Goal: Communication & Community: Answer question/provide support

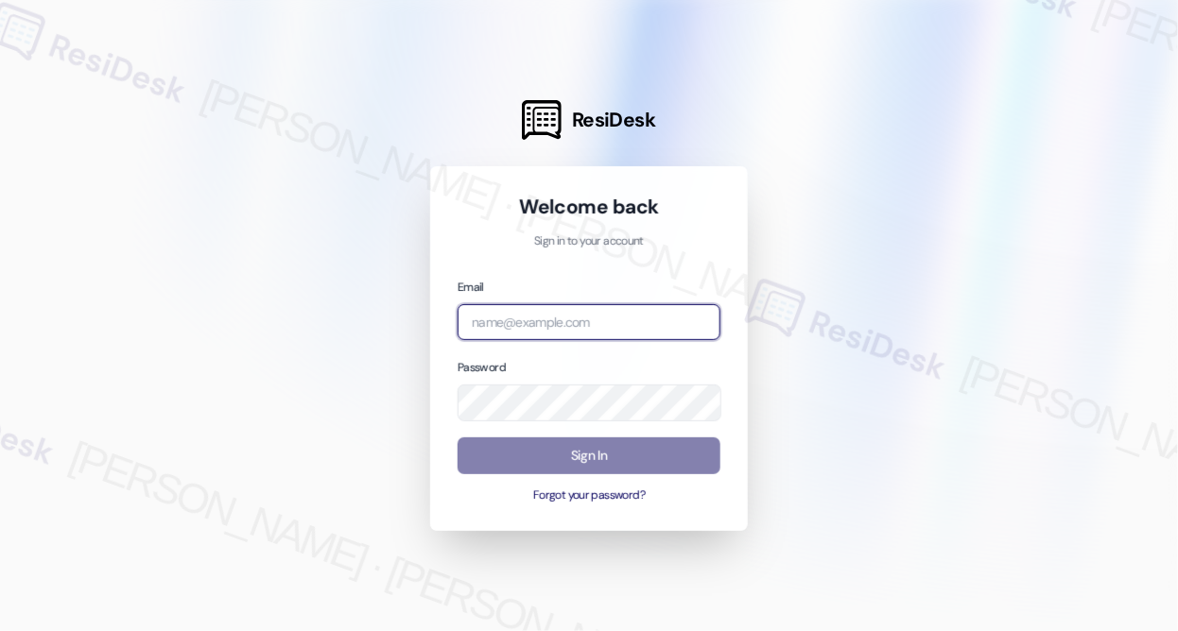
click at [579, 312] on input "email" at bounding box center [588, 322] width 263 height 37
click at [0, 630] on com-1password-button at bounding box center [0, 631] width 0 height 0
type input "[EMAIL_ADDRESS][PERSON_NAME][PERSON_NAME][DOMAIN_NAME]"
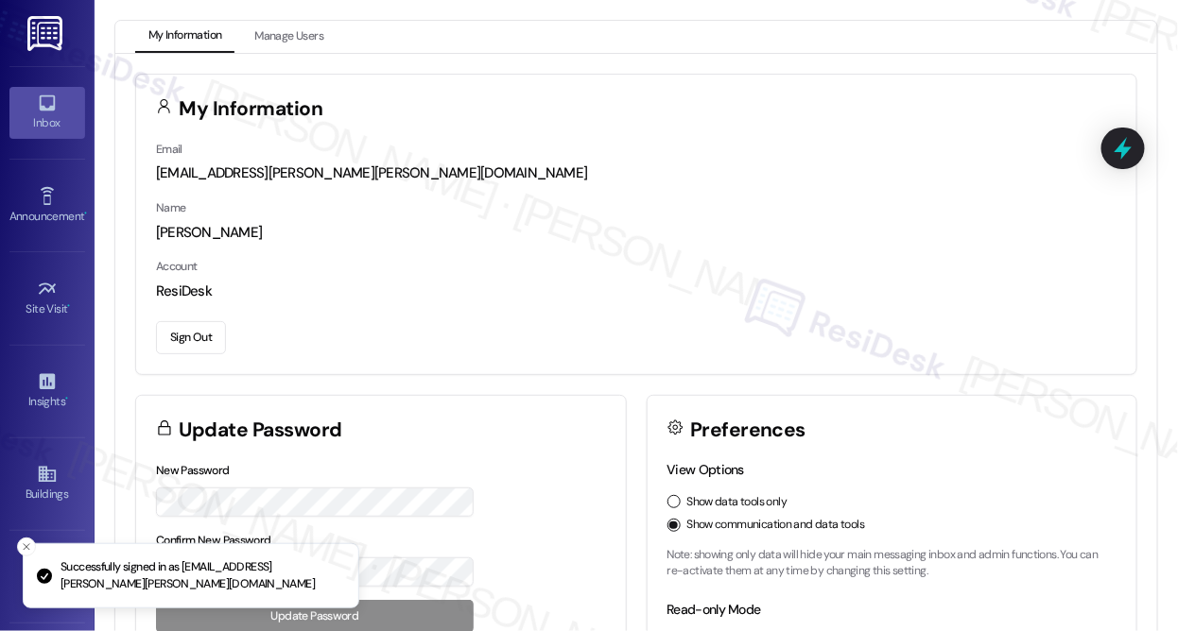
click at [54, 135] on link "Inbox" at bounding box center [47, 112] width 76 height 51
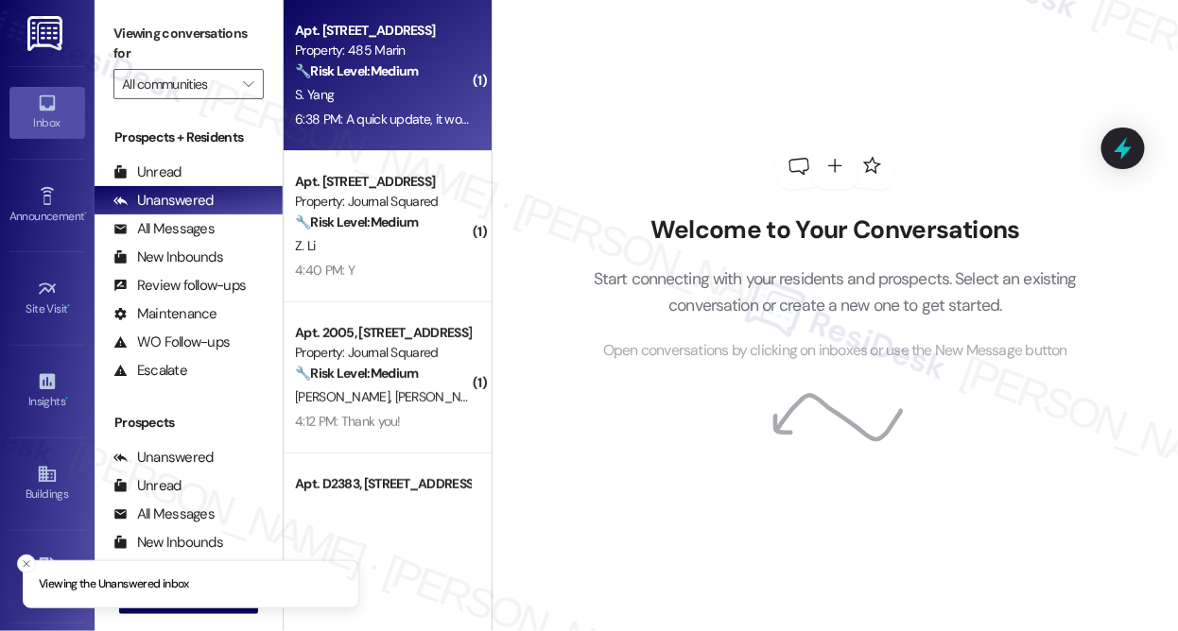
click at [421, 95] on div "S. Yang" at bounding box center [382, 95] width 179 height 24
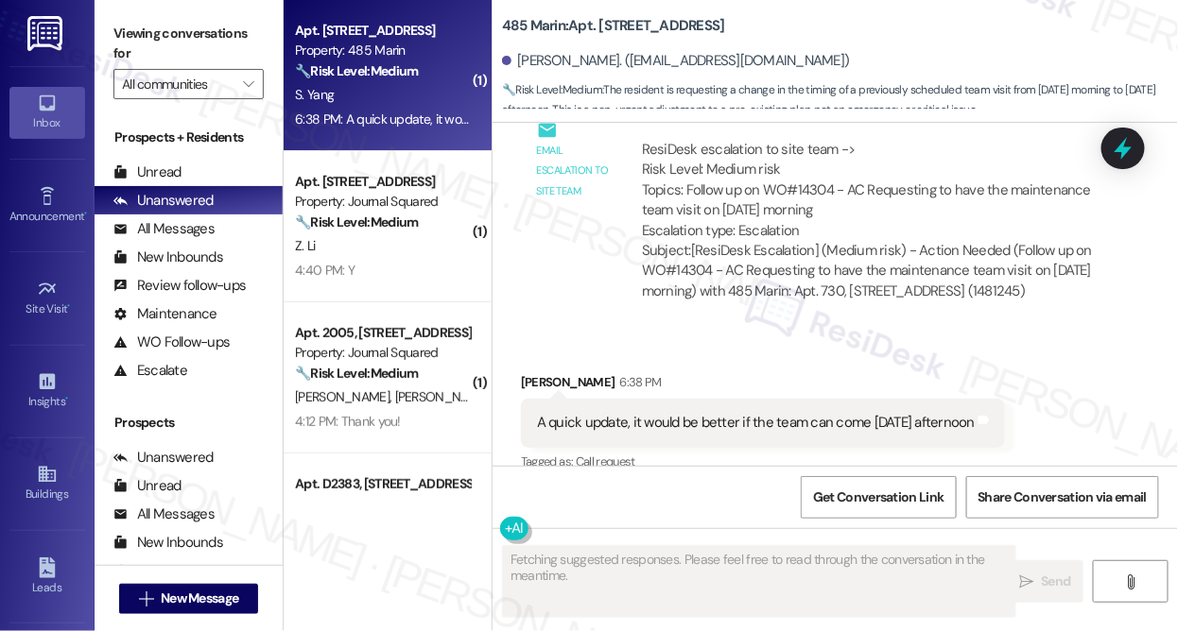
scroll to position [3284, 0]
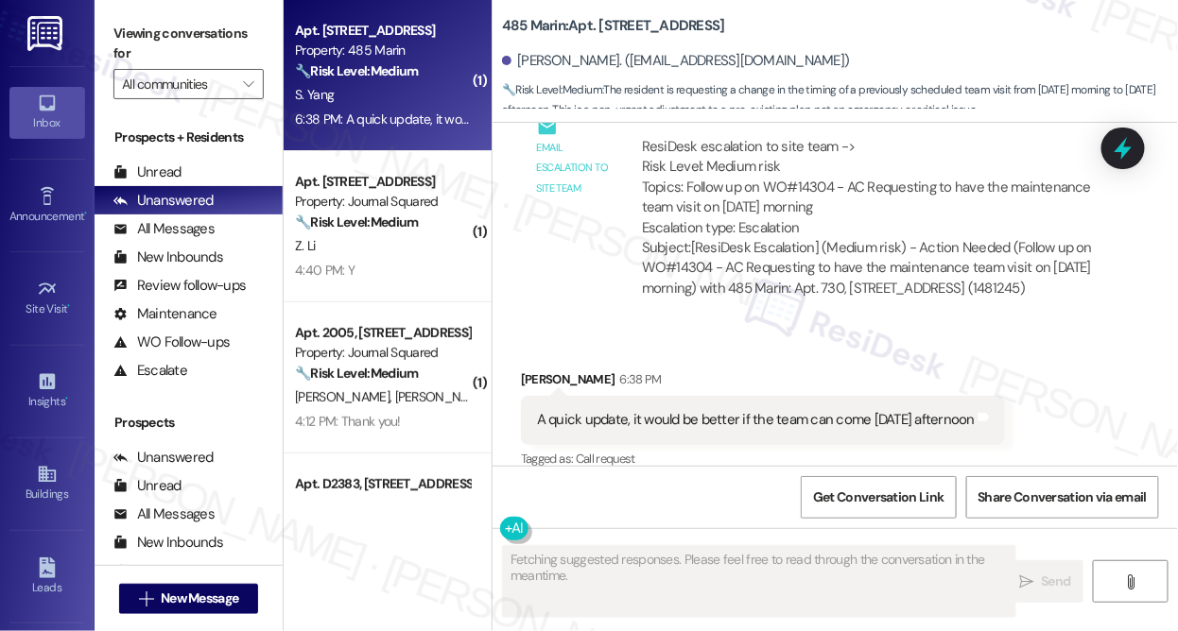
click at [822, 410] on div "A quick update, it would be better if the team can come [DATE] afternoon" at bounding box center [756, 420] width 438 height 20
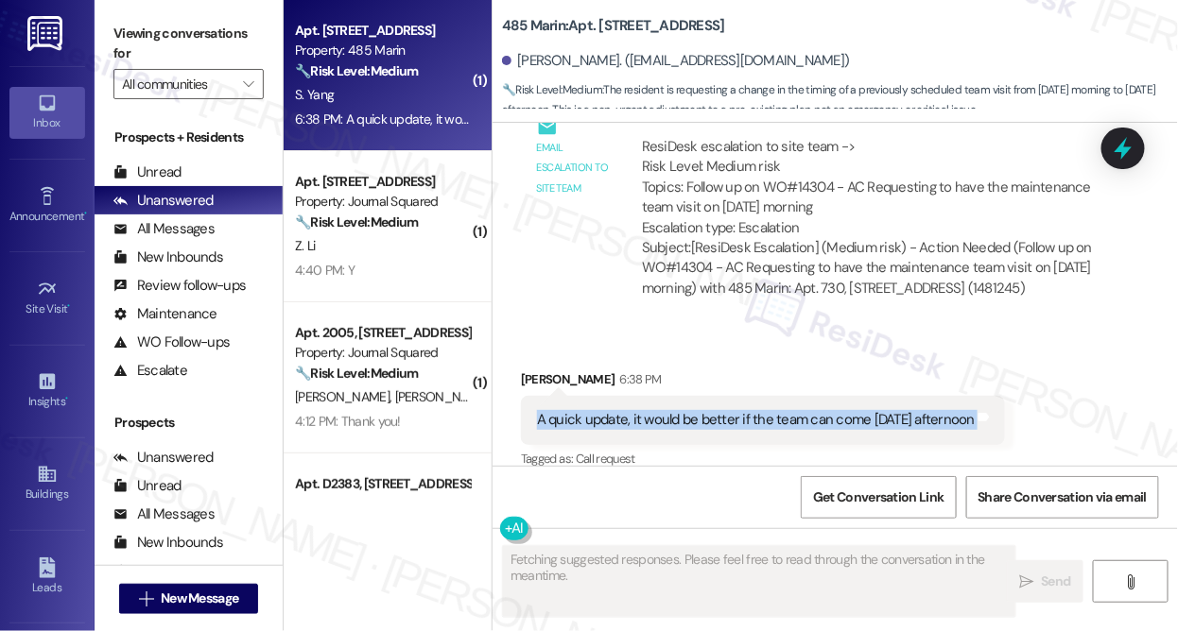
click at [822, 410] on div "A quick update, it would be better if the team can come [DATE] afternoon" at bounding box center [756, 420] width 438 height 20
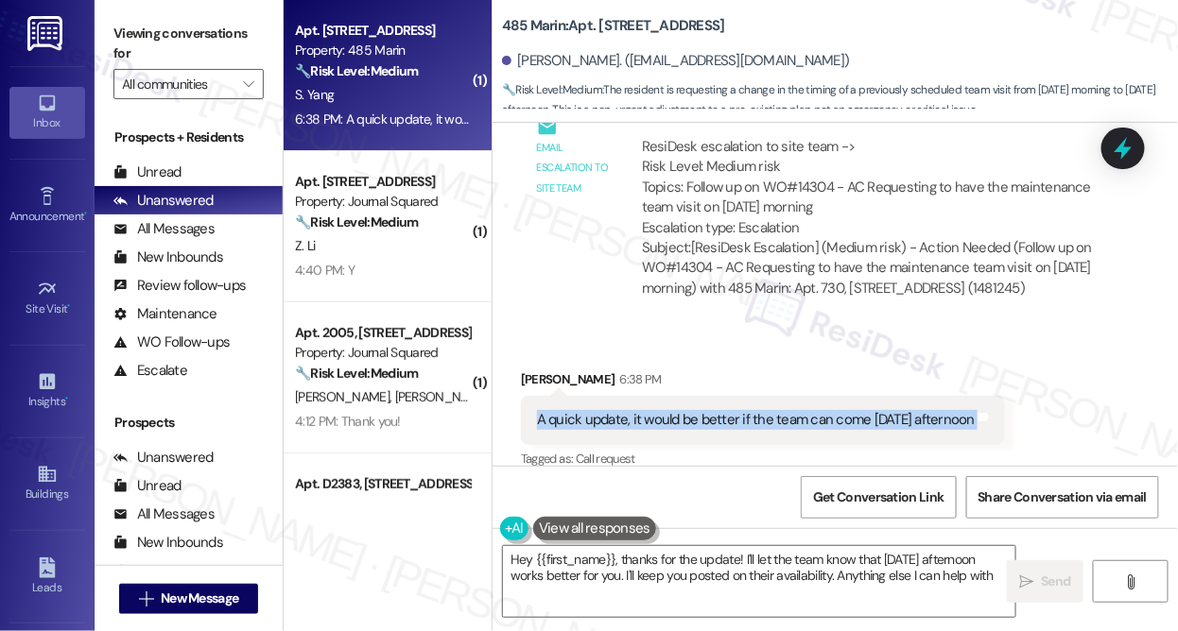
type textarea "Hey {{first_name}}, thanks for the update! I'll let the team know that [DATE] a…"
click at [737, 557] on textarea "Hey {{first_name}}, thanks for the update! I'll let the team know that [DATE] a…" at bounding box center [759, 581] width 512 height 71
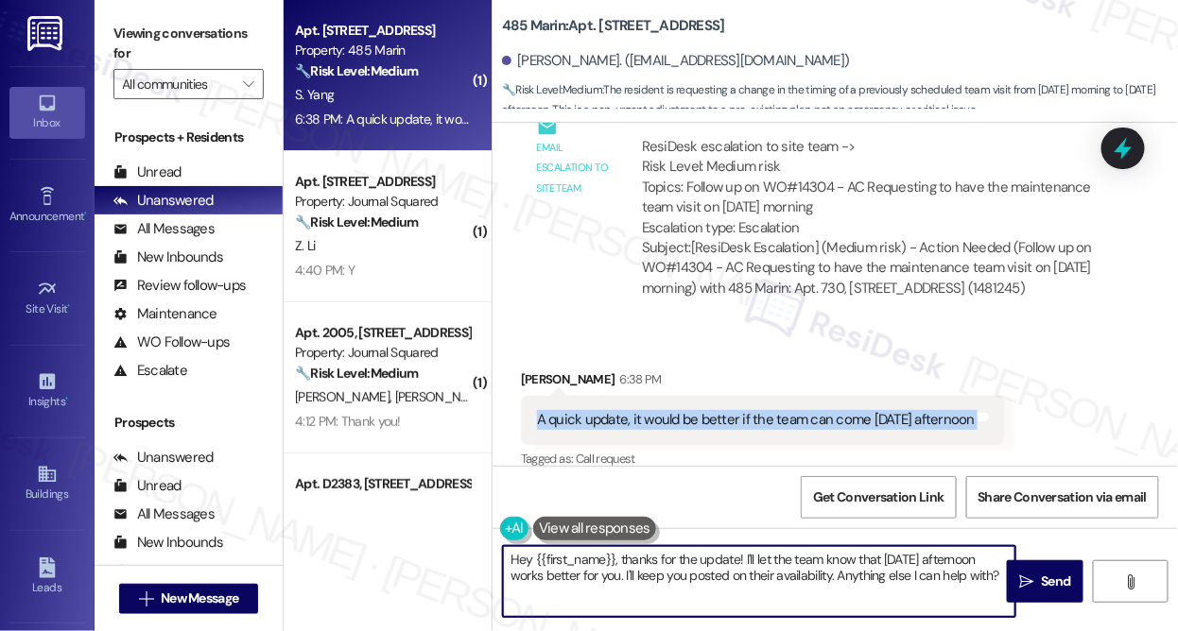
click at [737, 557] on textarea "Hey {{first_name}}, thanks for the update! I'll let the team know that [DATE] a…" at bounding box center [759, 581] width 512 height 71
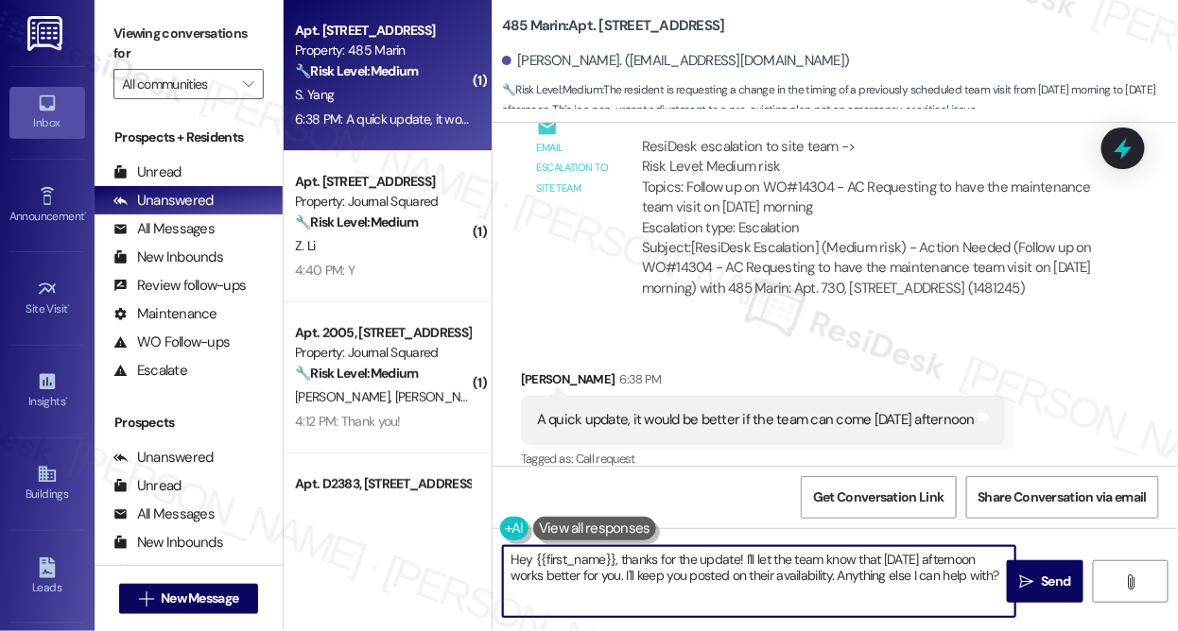
click at [737, 557] on textarea "Hey {{first_name}}, thanks for the update! I'll let the team know that [DATE] a…" at bounding box center [759, 581] width 512 height 71
click at [836, 572] on textarea "Hey {{first_name}}, thanks for the update! I'll let the team know that [DATE] a…" at bounding box center [759, 581] width 512 height 71
click at [682, 410] on div "A quick update, it would be better if the team can come [DATE] afternoon" at bounding box center [756, 420] width 438 height 20
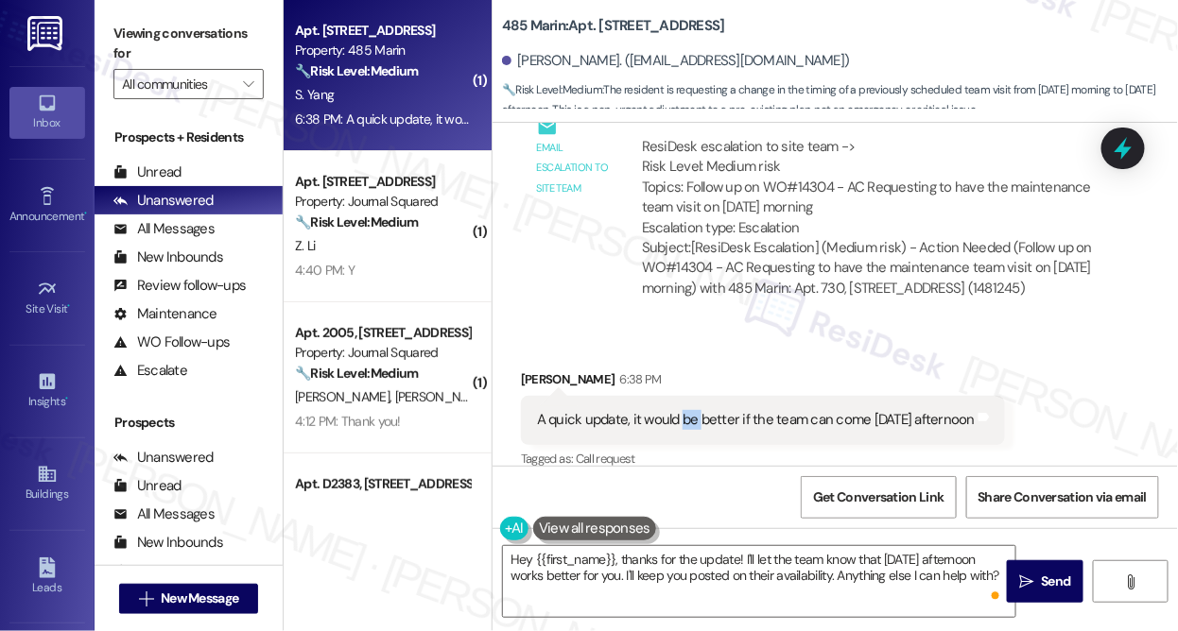
click at [682, 410] on div "A quick update, it would be better if the team can come [DATE] afternoon" at bounding box center [756, 420] width 438 height 20
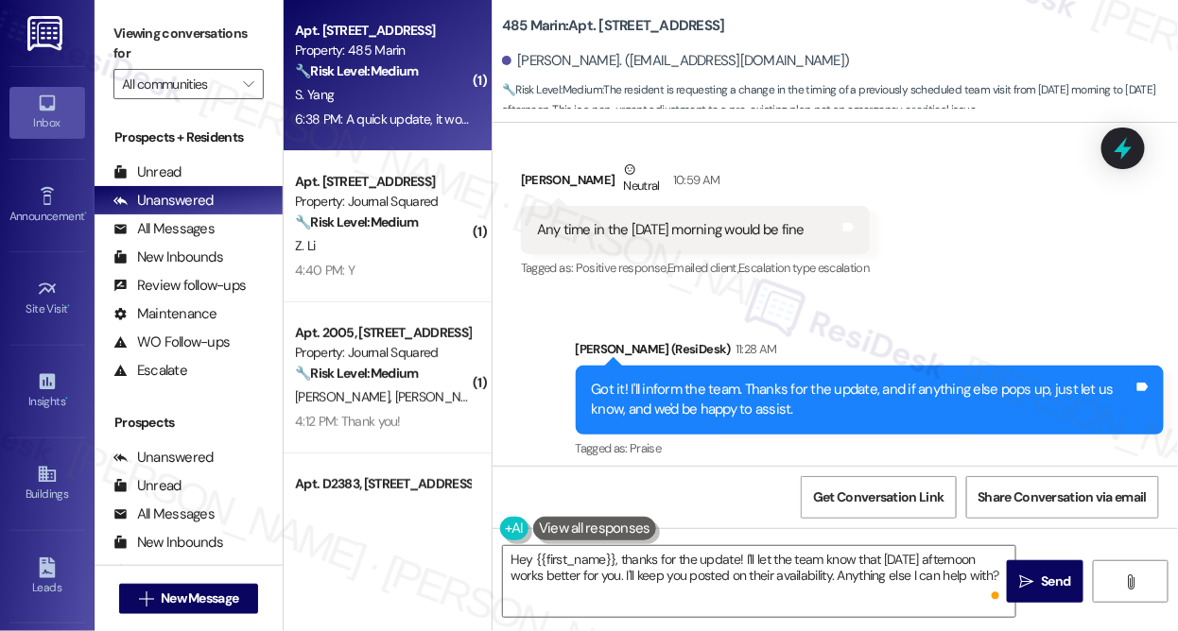
scroll to position [2855, 0]
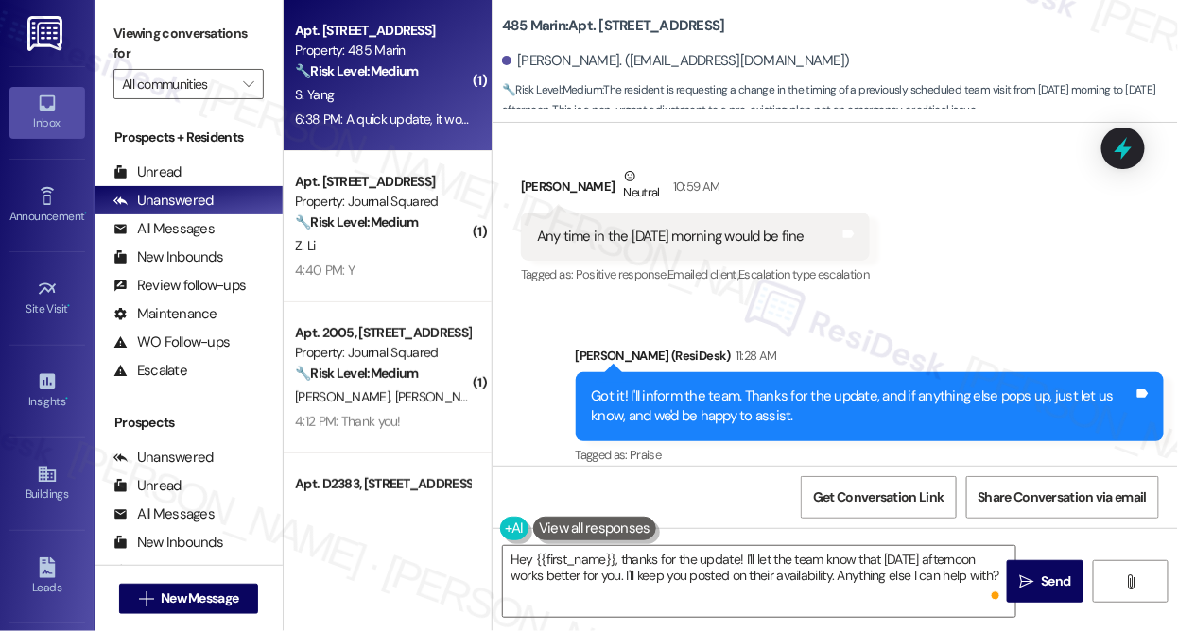
click at [685, 387] on div "Got it! I'll inform the team. Thanks for the update, and if anything else pops …" at bounding box center [863, 407] width 543 height 41
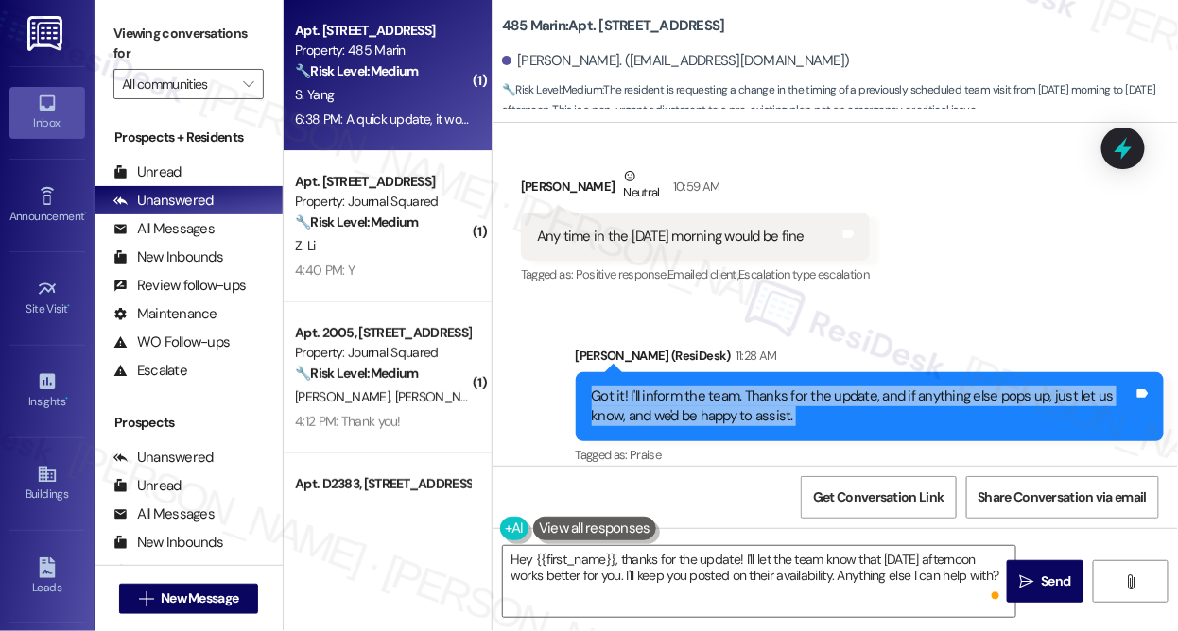
click at [685, 387] on div "Got it! I'll inform the team. Thanks for the update, and if anything else pops …" at bounding box center [863, 407] width 543 height 41
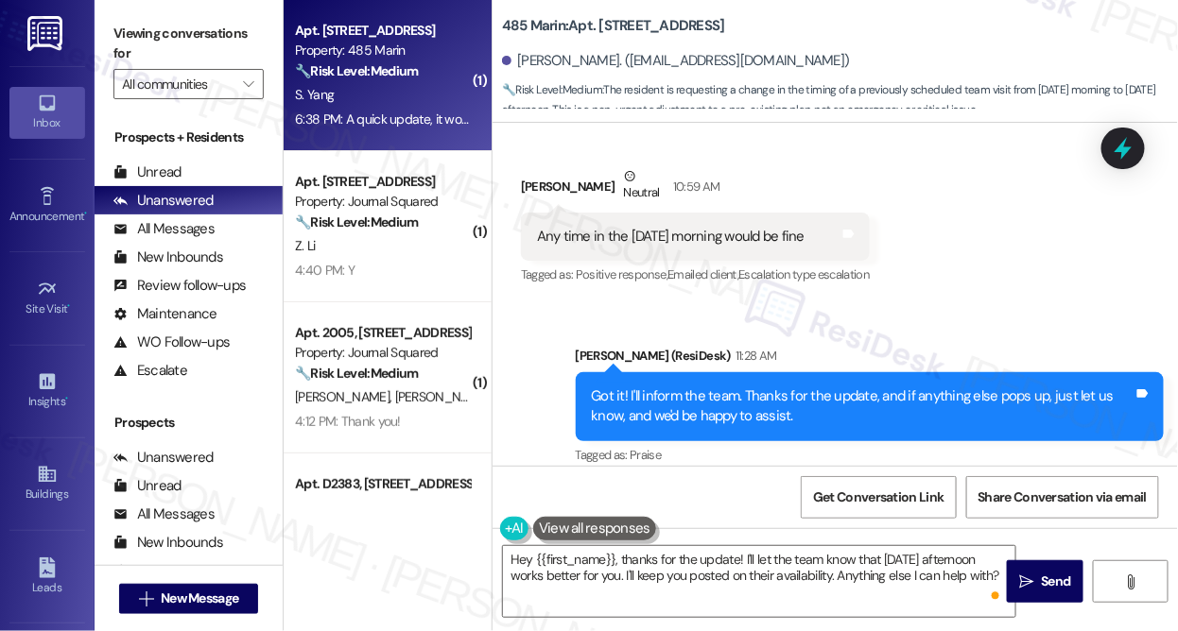
click at [747, 346] on div "[PERSON_NAME] (ResiDesk) 11:28 AM" at bounding box center [870, 359] width 589 height 26
click at [680, 387] on div "Got it! I'll inform the team. Thanks for the update, and if anything else pops …" at bounding box center [863, 407] width 543 height 41
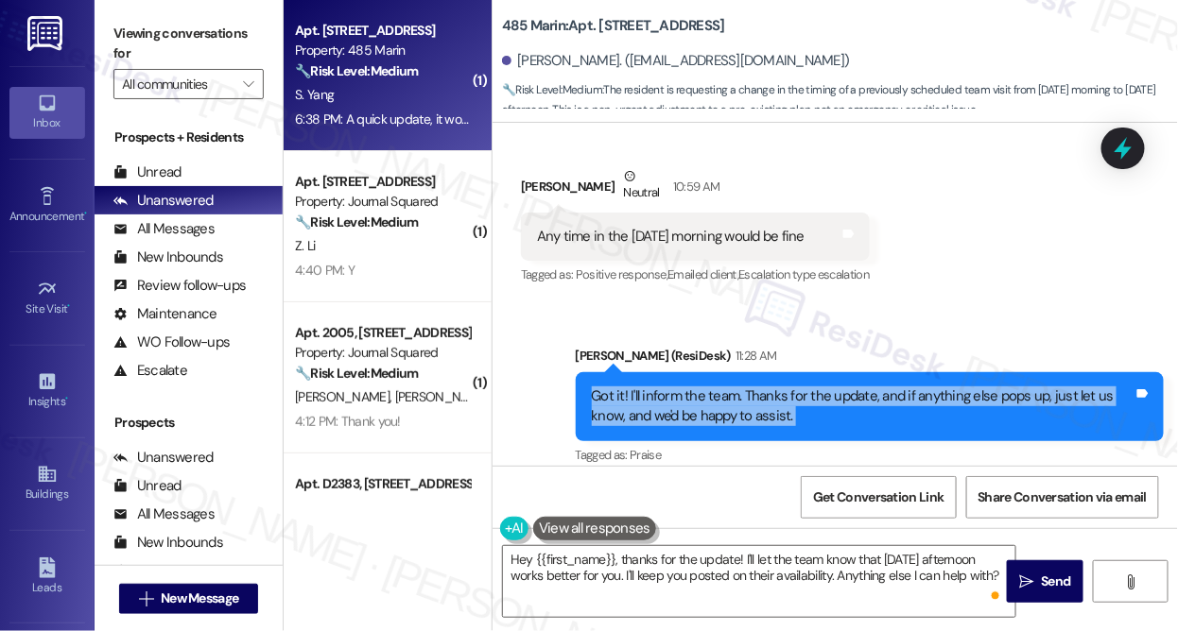
click at [680, 387] on div "Got it! I'll inform the team. Thanks for the update, and if anything else pops …" at bounding box center [863, 407] width 543 height 41
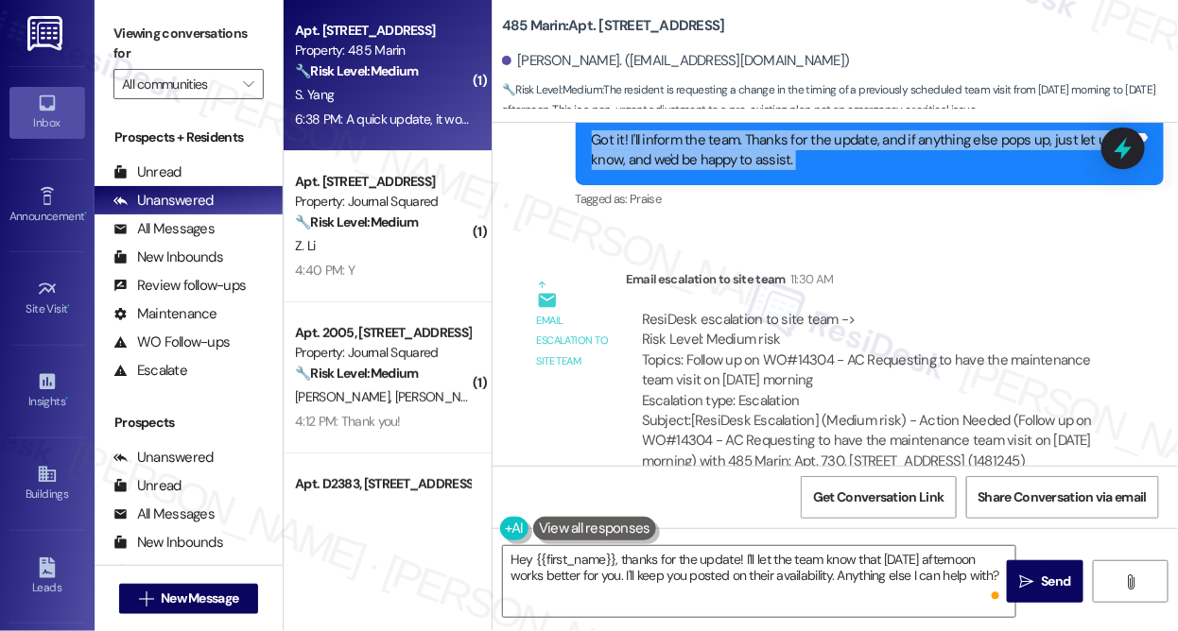
scroll to position [3285, 0]
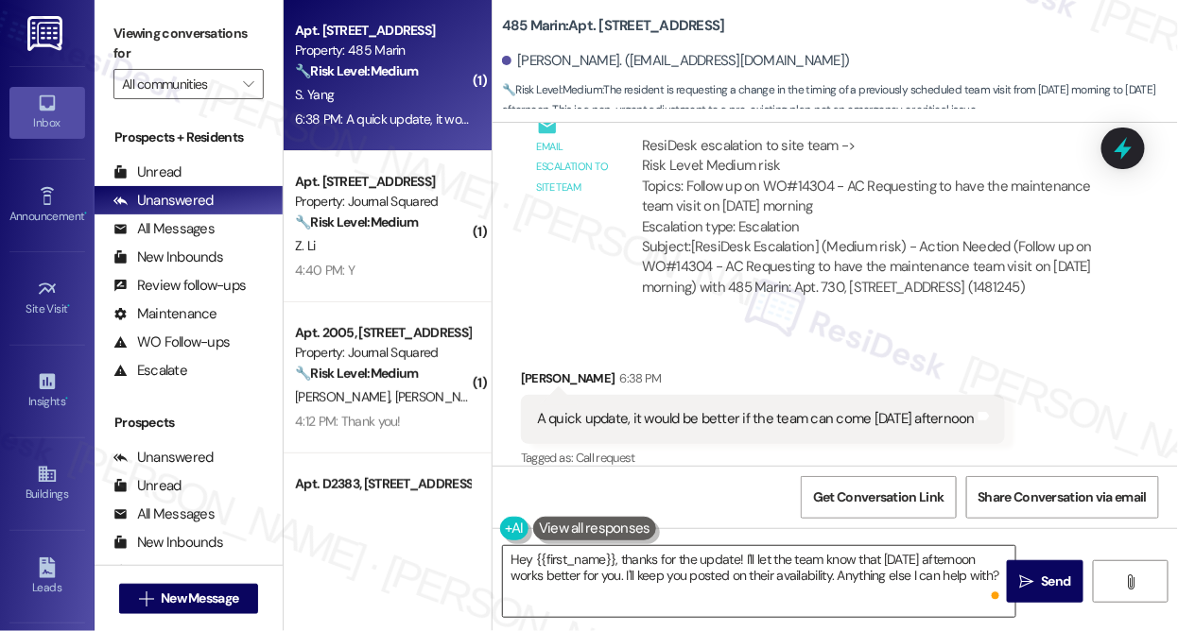
click at [784, 557] on textarea "Hey {{first_name}}, thanks for the update! I'll let the team know that [DATE] a…" at bounding box center [759, 581] width 512 height 71
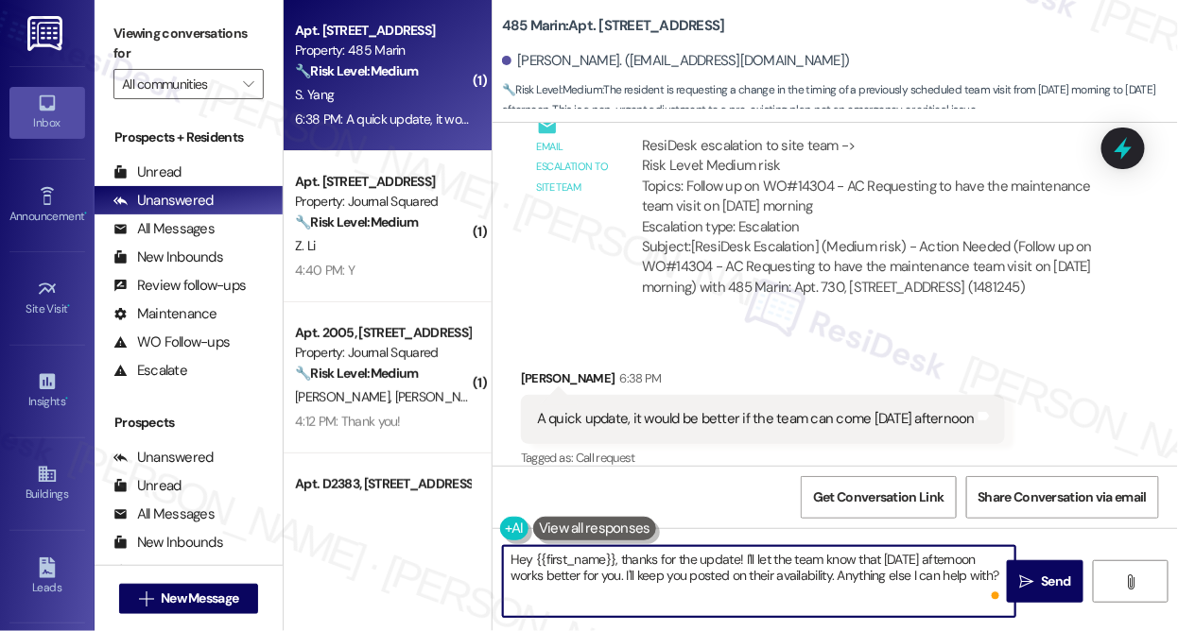
click at [784, 557] on textarea "Hey {{first_name}}, thanks for the update! I'll let the team know that [DATE] a…" at bounding box center [759, 581] width 512 height 71
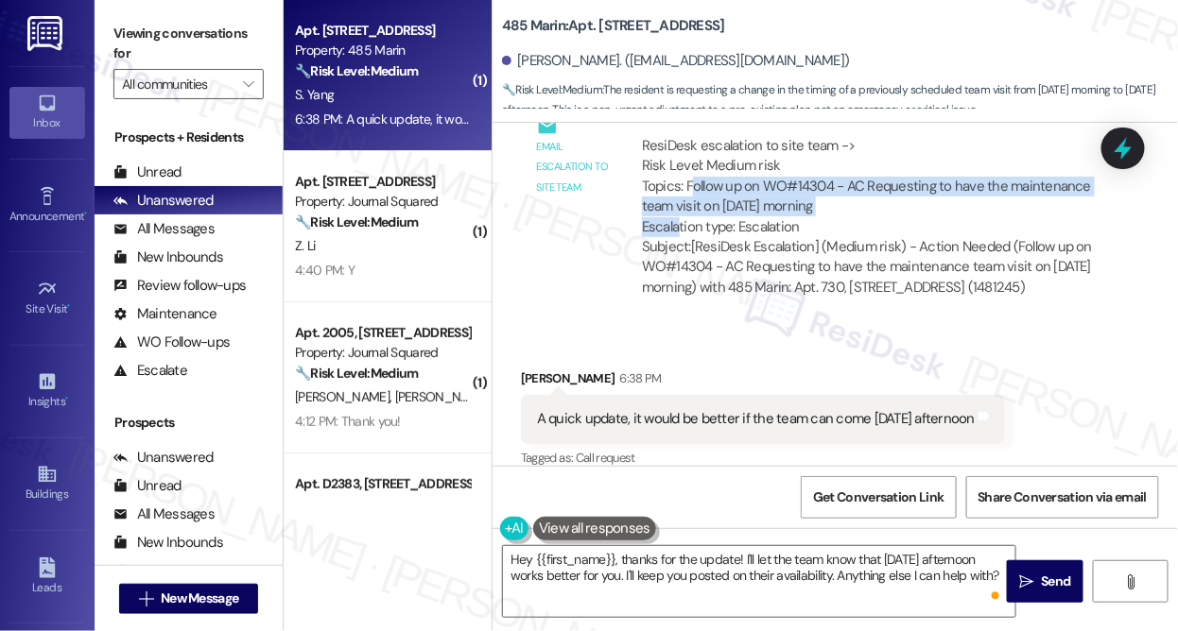
drag, startPoint x: 691, startPoint y: 161, endPoint x: 1067, endPoint y: 191, distance: 377.4
click at [1067, 191] on div "ResiDesk escalation to site team -> Risk Level: Medium risk Topics: Follow up o…" at bounding box center [868, 186] width 452 height 101
click at [954, 181] on div "ResiDesk escalation to site team -> Risk Level: Medium risk Topics: Follow up o…" at bounding box center [868, 186] width 452 height 101
drag, startPoint x: 922, startPoint y: 192, endPoint x: 674, endPoint y: 161, distance: 249.6
click at [674, 161] on div "ResiDesk escalation to site team -> Risk Level: Medium risk Topics: Follow up o…" at bounding box center [868, 186] width 452 height 101
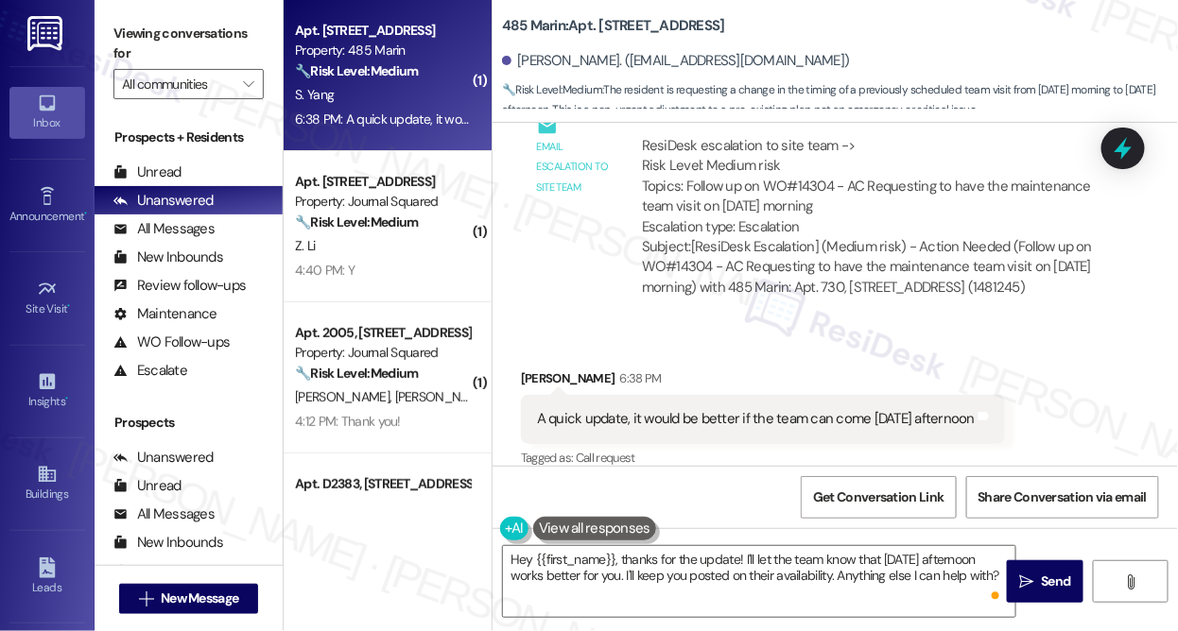
click at [699, 395] on div "A quick update, it would be better if the team can come [DATE] afternoon Tags a…" at bounding box center [763, 419] width 484 height 48
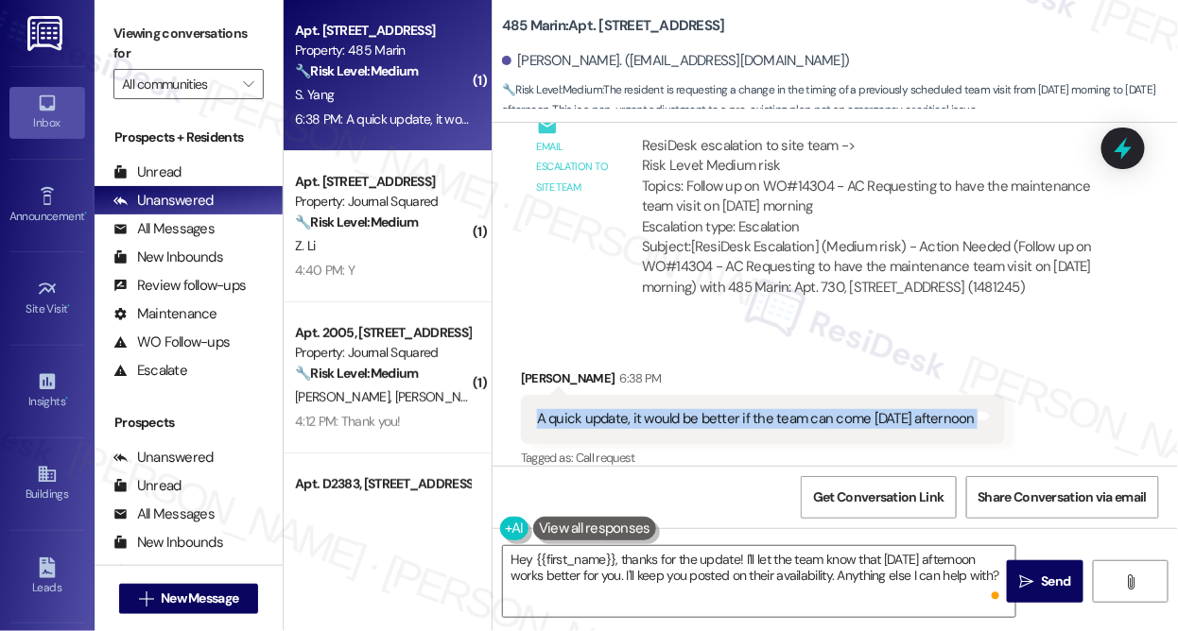
click at [699, 395] on div "A quick update, it would be better if the team can come [DATE] afternoon Tags a…" at bounding box center [763, 419] width 484 height 48
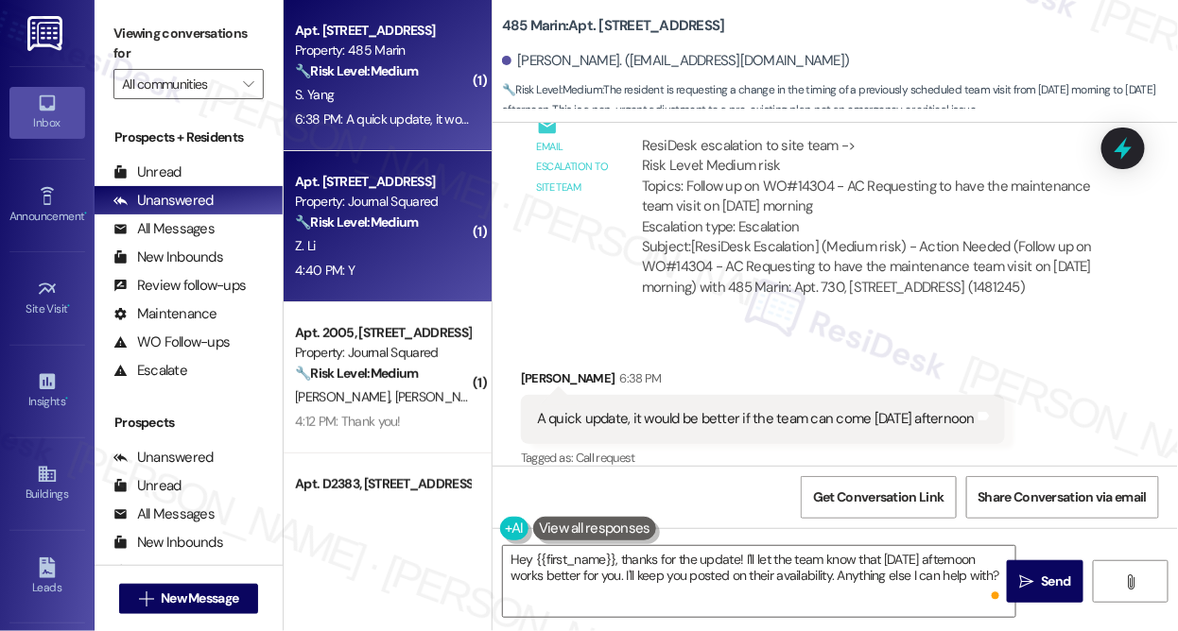
click at [427, 271] on div "4:40 PM: Y 4:40 PM: Y" at bounding box center [382, 271] width 179 height 24
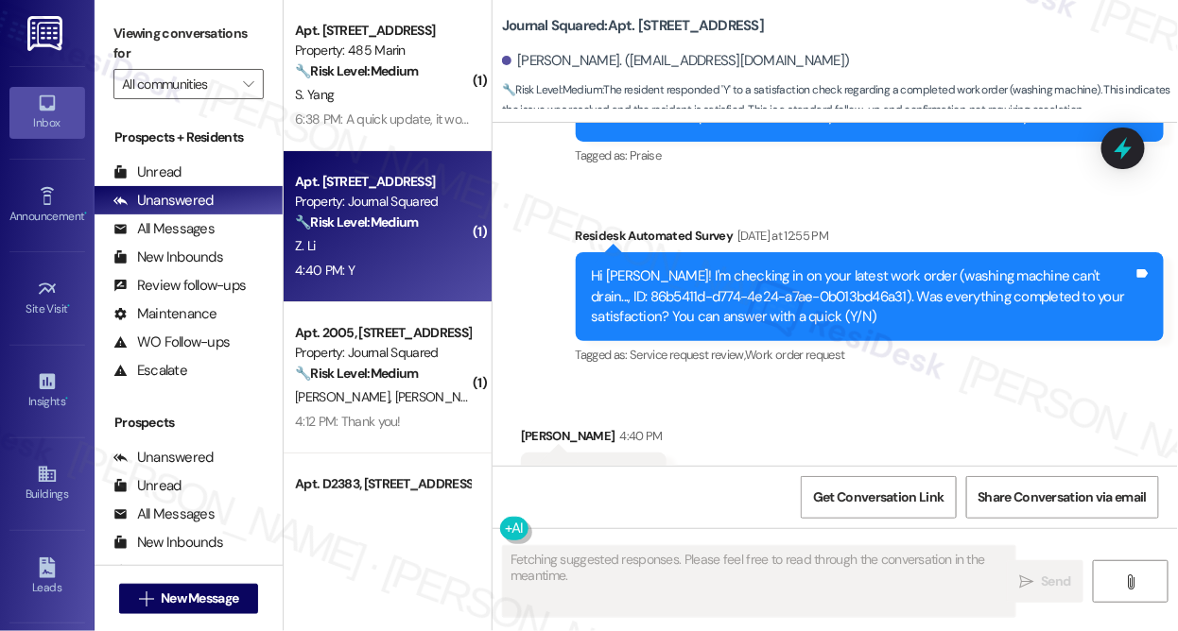
scroll to position [16538, 0]
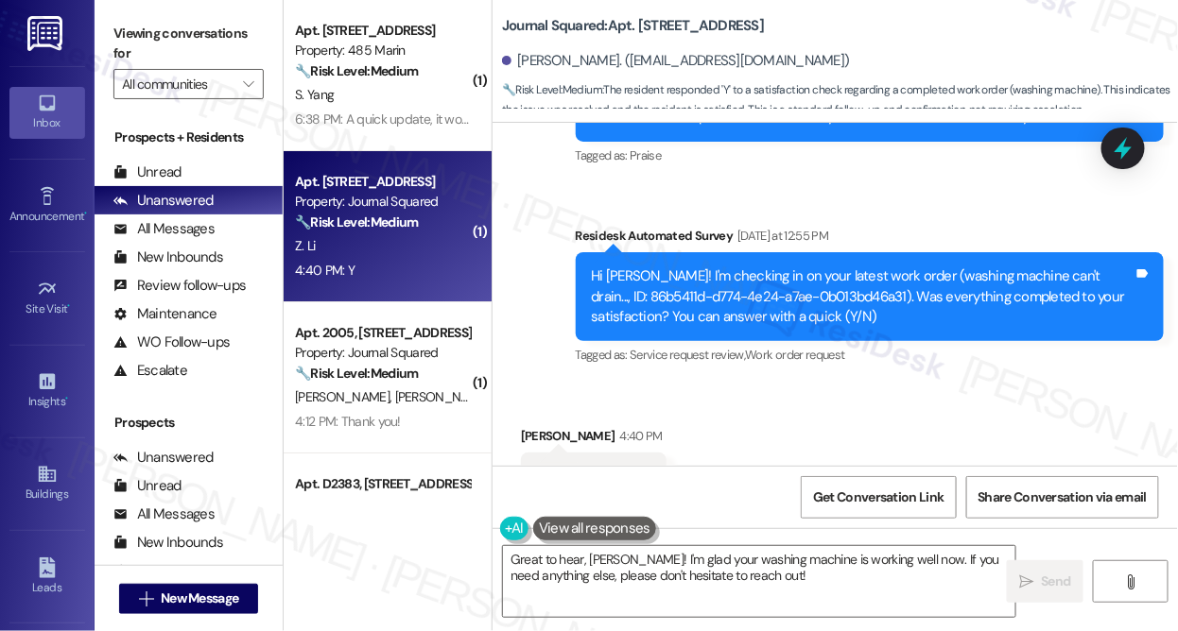
click at [121, 6] on div "Viewing conversations for All communities " at bounding box center [189, 59] width 188 height 118
click at [697, 577] on textarea "Great to hear, [PERSON_NAME]! I'm glad your washing machine is working well now…" at bounding box center [759, 581] width 512 height 71
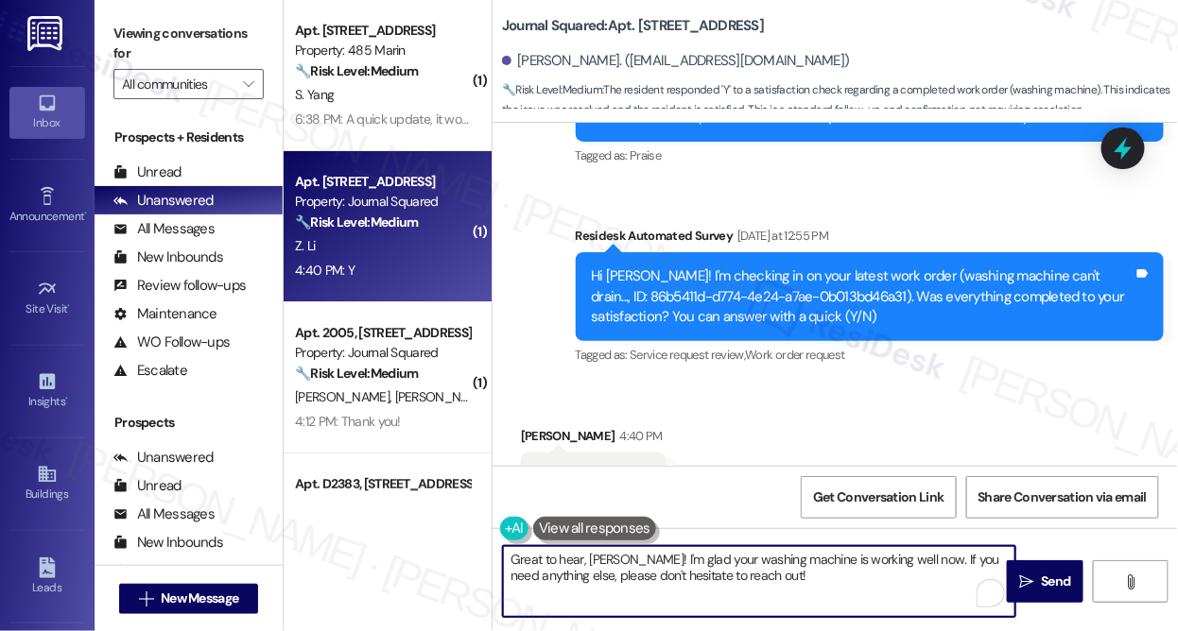
paste textarea "Hi {{first_name}}! I'm glad to hear that the latest work order was completed to…"
click at [781, 565] on textarea "Great to hear, [PERSON_NAME]! I'm glad your washing machine is working well now…" at bounding box center [759, 581] width 512 height 71
drag, startPoint x: 836, startPoint y: 578, endPoint x: 897, endPoint y: 544, distance: 69.8
click at [854, 567] on textarea "Great to hear, [PERSON_NAME]! I'm glad your washing machine is working well now…" at bounding box center [759, 581] width 512 height 71
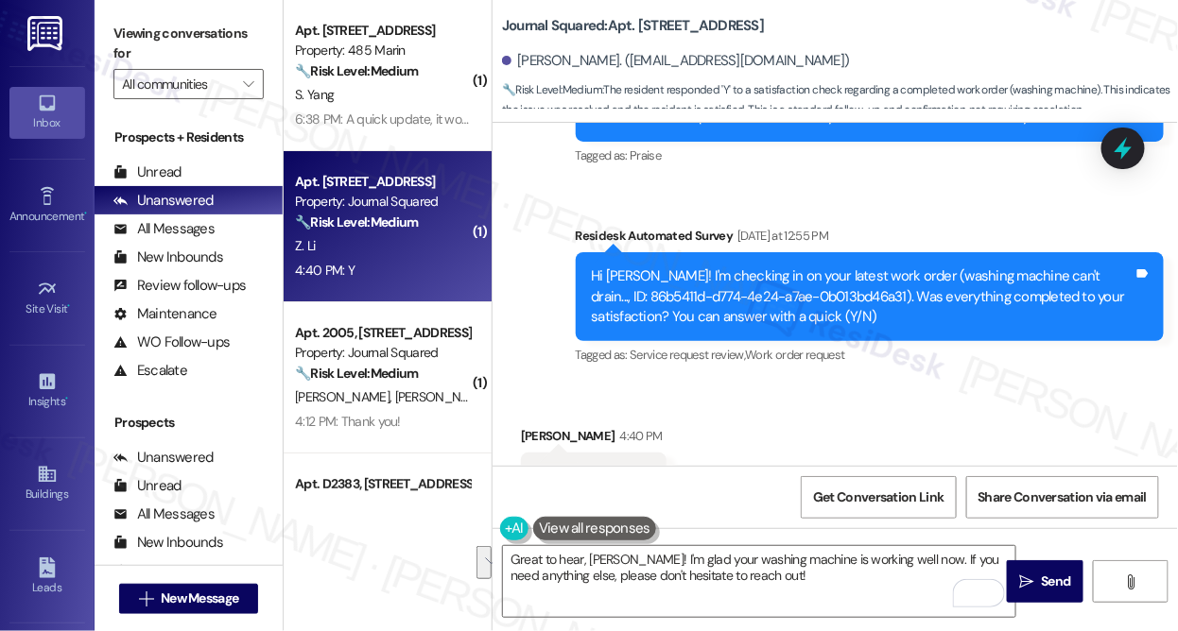
drag, startPoint x: 171, startPoint y: 29, endPoint x: 225, endPoint y: 50, distance: 57.8
click at [171, 29] on label "Viewing conversations for" at bounding box center [188, 44] width 150 height 50
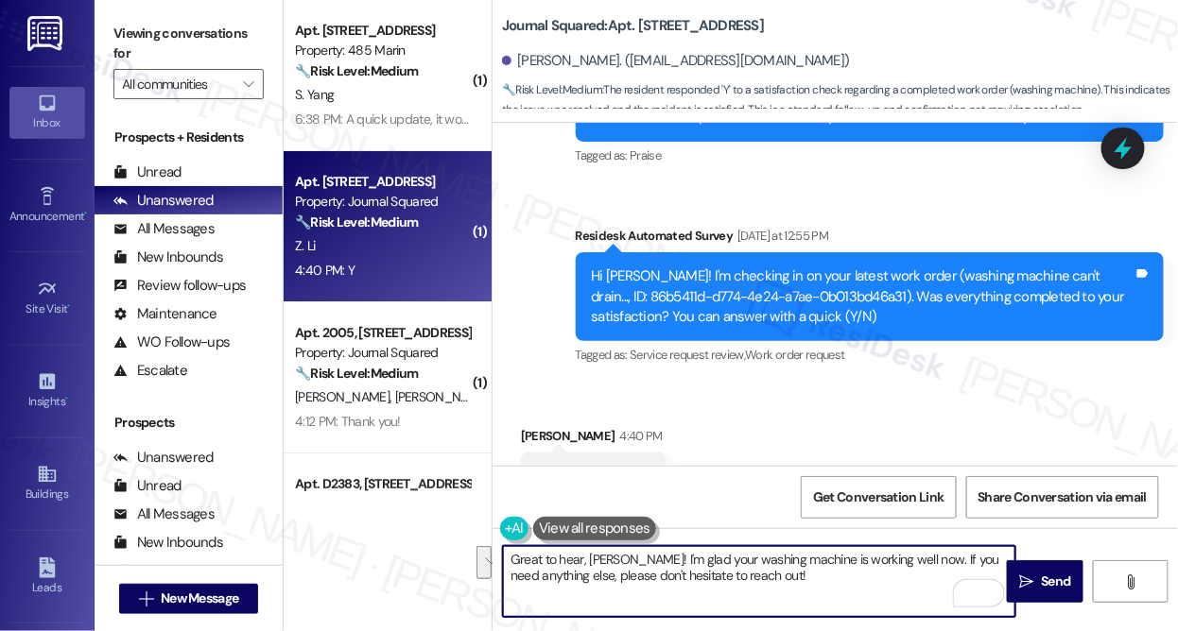
drag, startPoint x: 894, startPoint y: 589, endPoint x: 914, endPoint y: 555, distance: 39.4
click at [914, 555] on textarea "Great to hear, [PERSON_NAME]! I'm glad your washing machine is working well now…" at bounding box center [759, 581] width 512 height 71
paste textarea "I may also ask....has {{property}} been living up to your expectations so far?"
type textarea "Great to hear, [PERSON_NAME]! I'm glad your washing machine is working well now…"
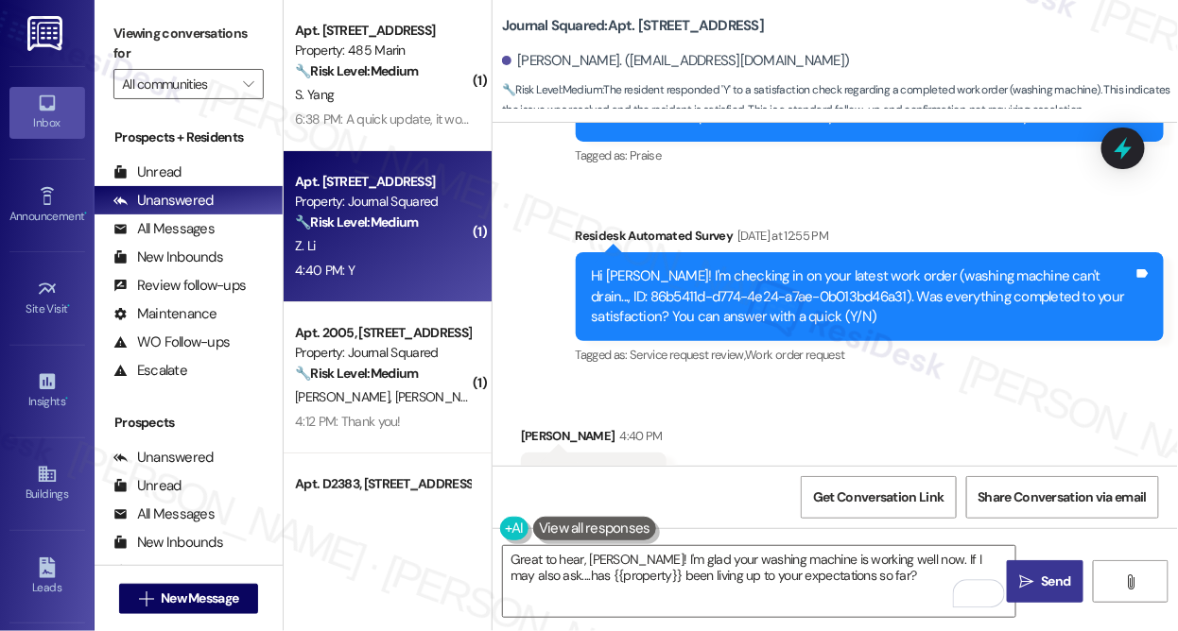
click at [1051, 574] on span "Send" at bounding box center [1055, 582] width 29 height 20
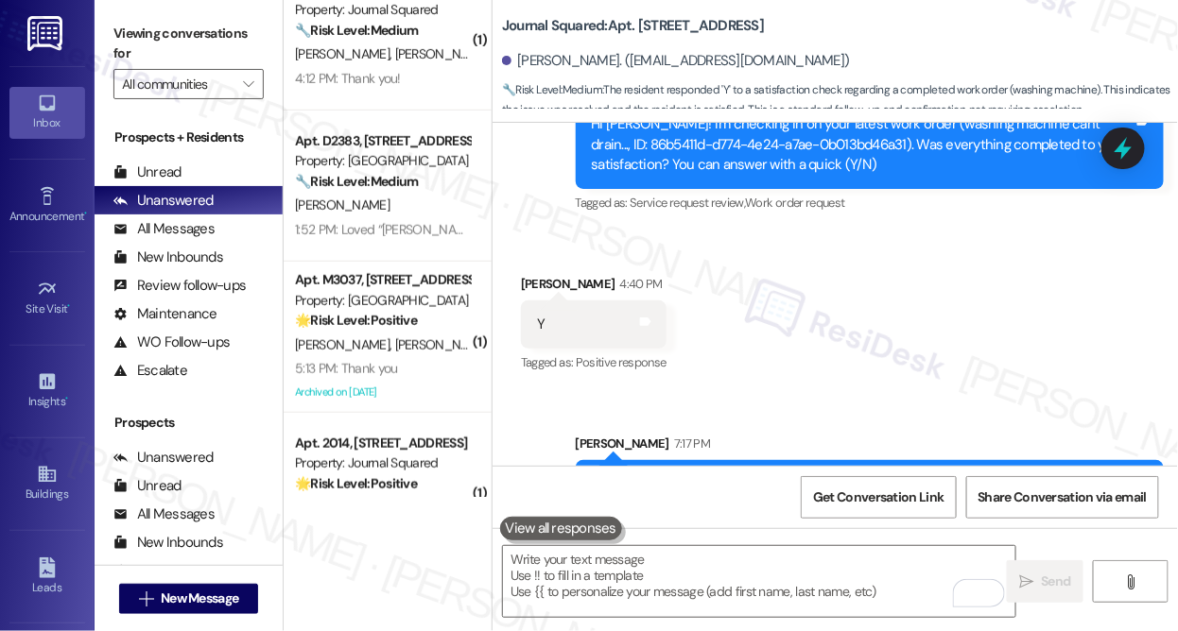
scroll to position [85, 0]
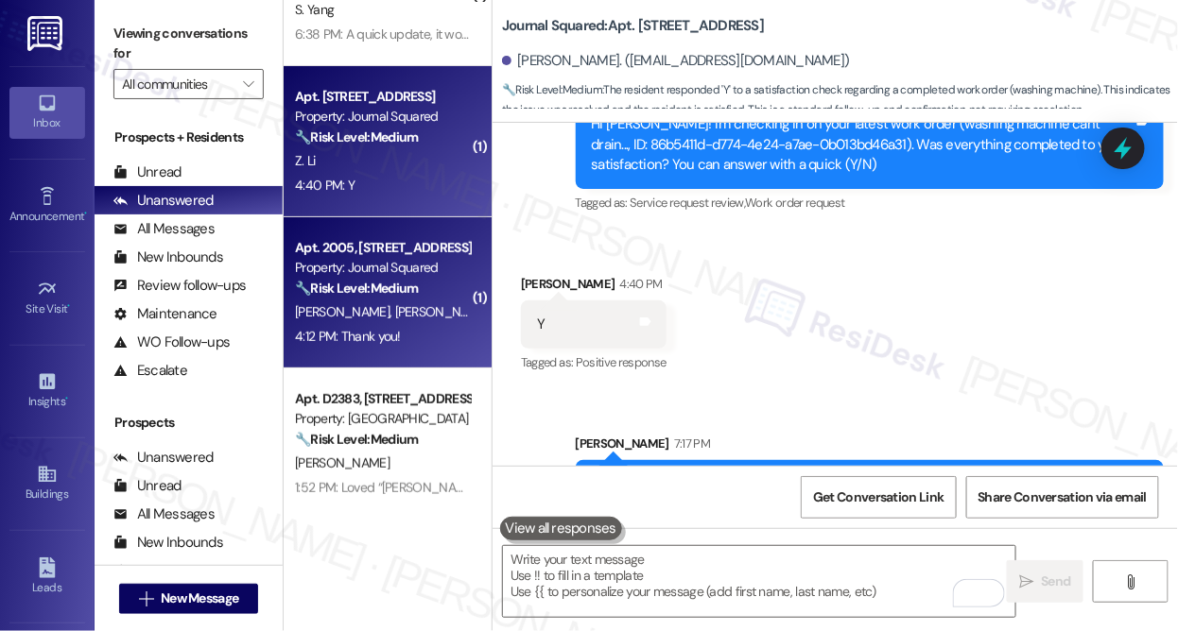
click at [408, 303] on span "[PERSON_NAME]" at bounding box center [442, 311] width 95 height 17
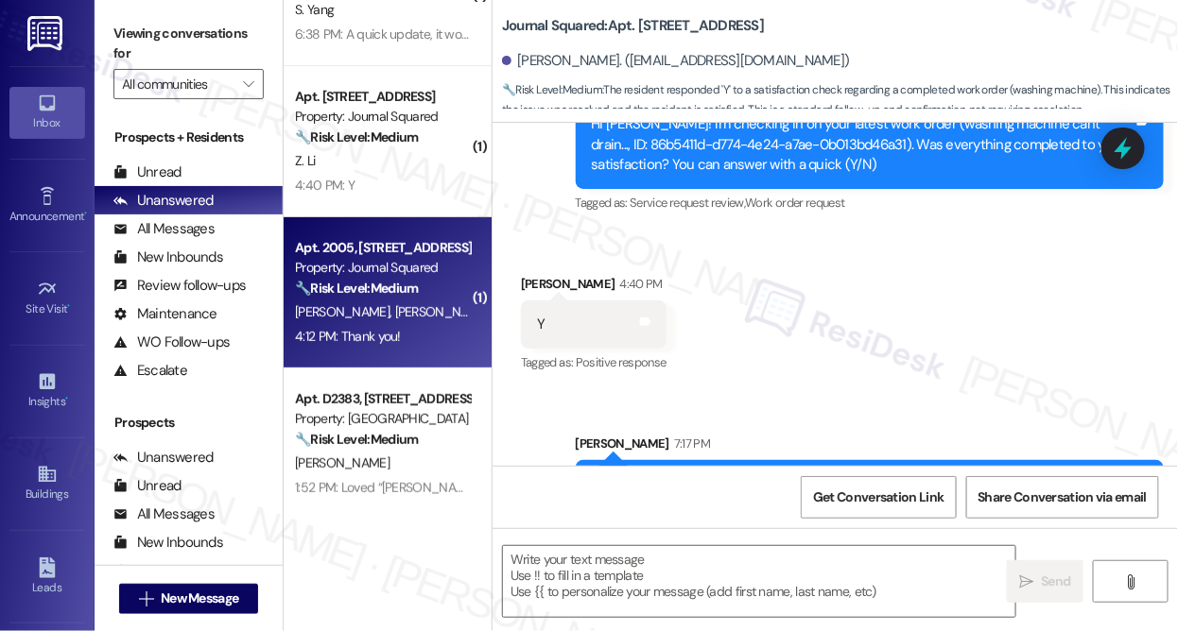
type textarea "Fetching suggested responses. Please feel free to read through the conversation…"
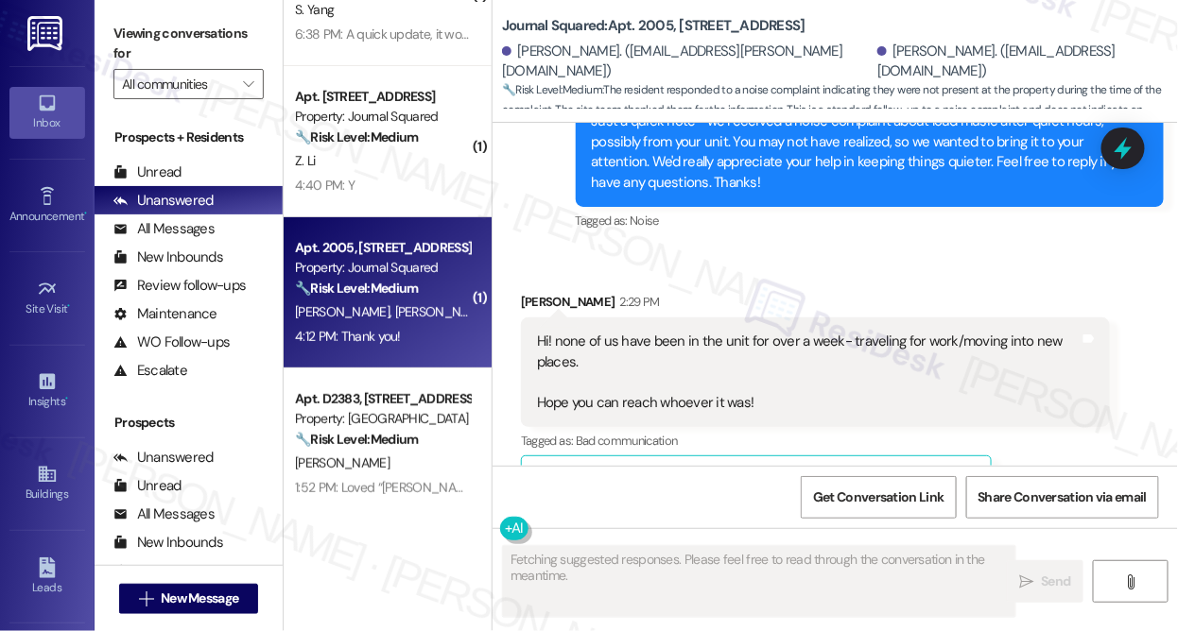
scroll to position [6279, 0]
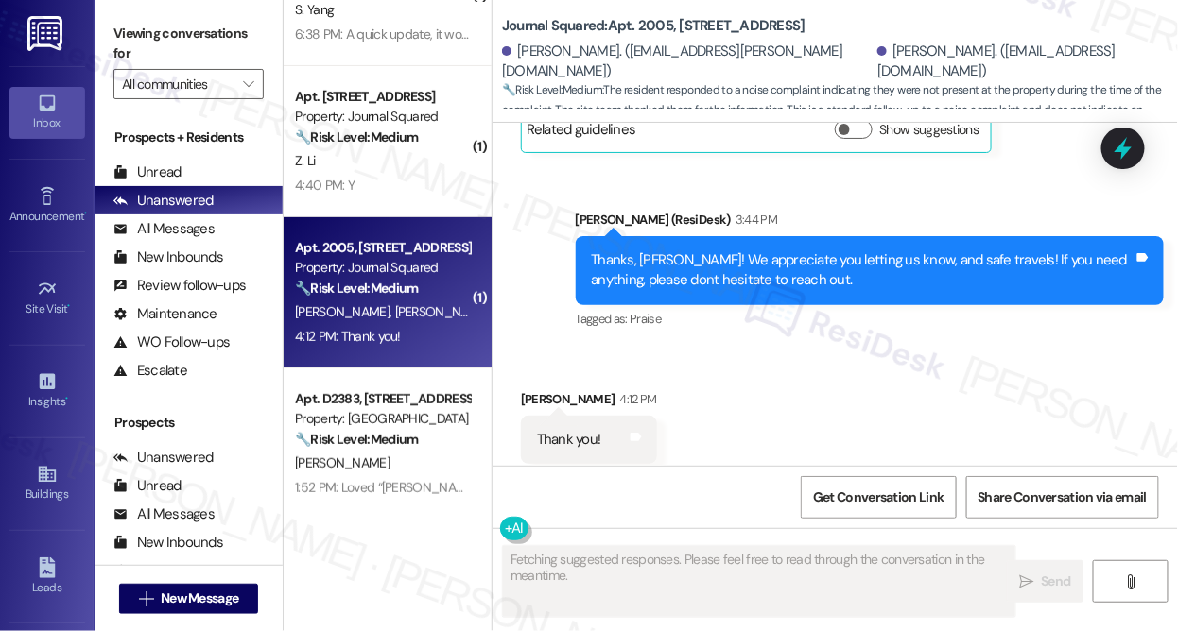
click at [765, 250] on div "Thanks, [PERSON_NAME]! We appreciate you letting us know, and safe travels! If …" at bounding box center [863, 270] width 543 height 41
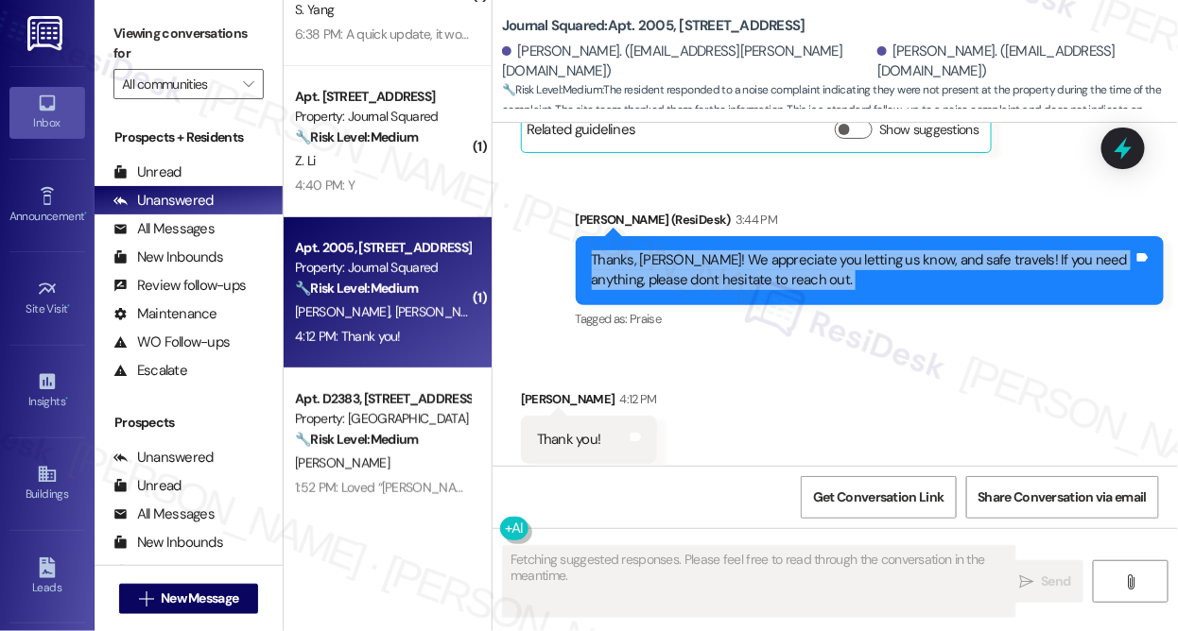
click at [765, 250] on div "Thanks, [PERSON_NAME]! We appreciate you letting us know, and safe travels! If …" at bounding box center [863, 270] width 543 height 41
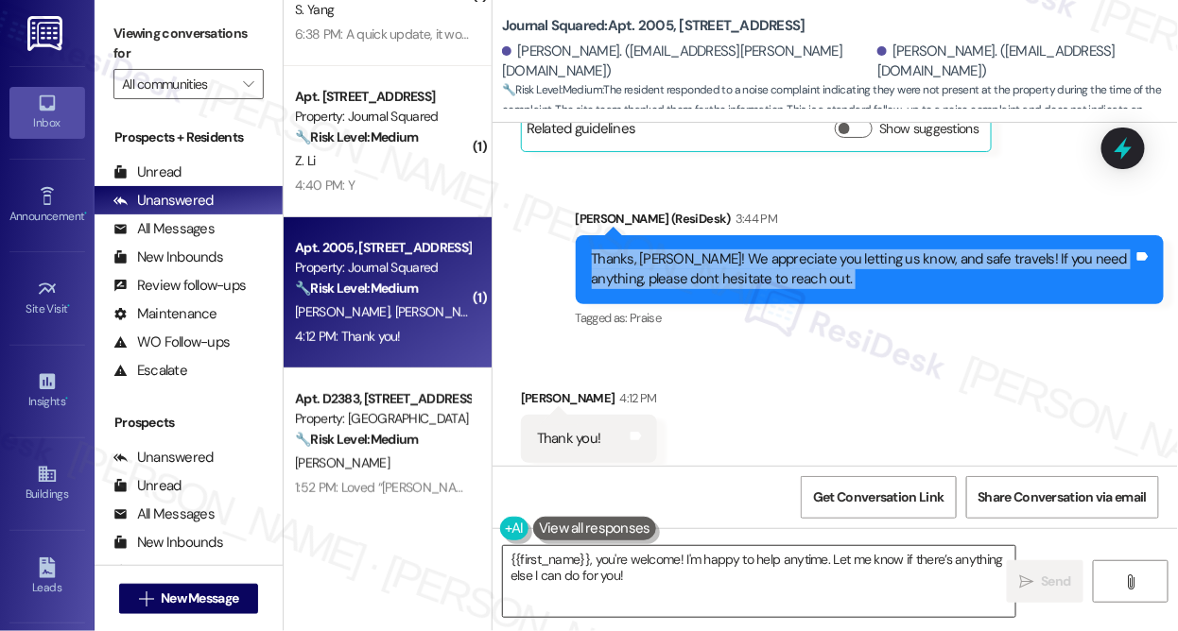
click at [664, 590] on textarea "{{first_name}}, you're welcome! I'm happy to help anytime. Let me know if there…" at bounding box center [759, 581] width 512 height 71
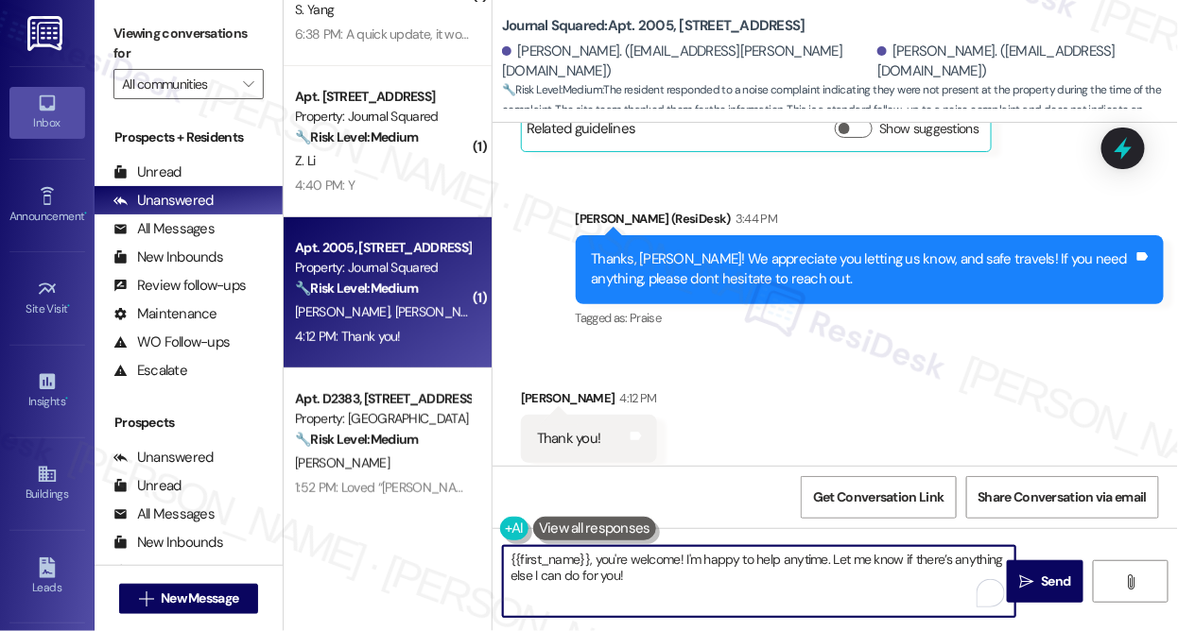
click at [664, 590] on textarea "{{first_name}}, you're welcome! I'm happy to help anytime. Let me know if there…" at bounding box center [759, 581] width 512 height 71
click at [682, 578] on textarea "{{first_name}}, you're welcome! I'm happy to help anytime. Let me know if there…" at bounding box center [759, 581] width 512 height 71
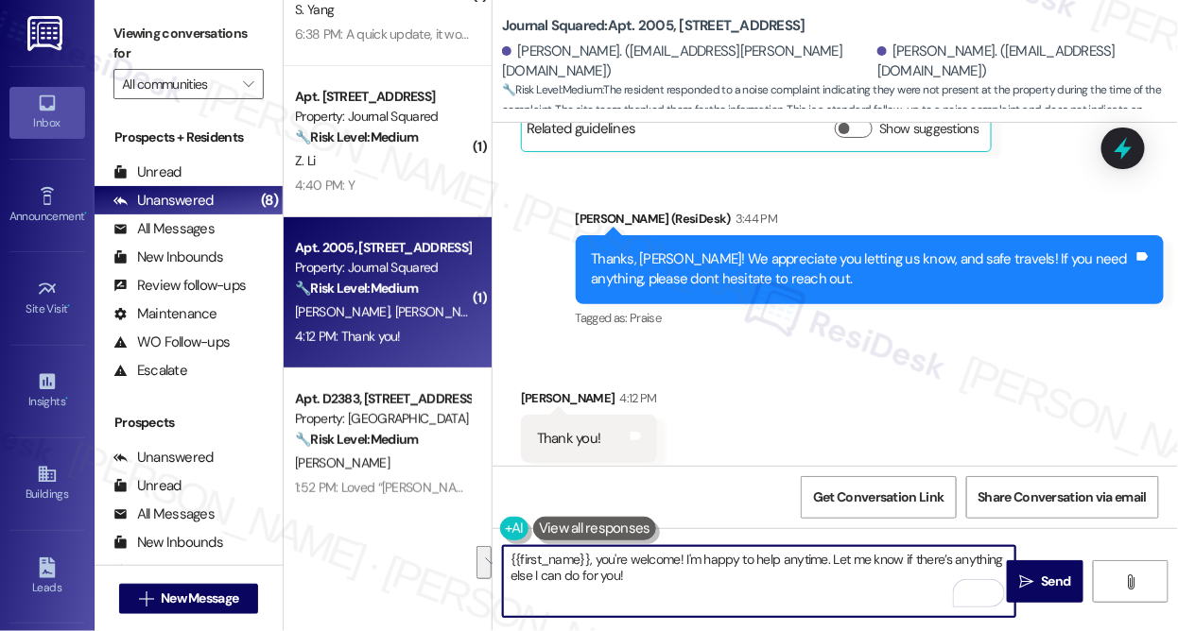
click at [682, 578] on textarea "{{first_name}}, you're welcome! I'm happy to help anytime. Let me know if there…" at bounding box center [759, 581] width 512 height 71
drag, startPoint x: 650, startPoint y: 582, endPoint x: 520, endPoint y: 555, distance: 133.3
click at [520, 555] on textarea "{{first_name}}, you're welcome! I'm happy to help anytime. Let me know if there…" at bounding box center [759, 581] width 512 height 71
click at [519, 555] on textarea "{{first_name}}, you're welcome! I'm happy to help anytime. Let me know if there…" at bounding box center [759, 581] width 512 height 71
click at [511, 560] on textarea "{{first_name}}, you're welcome! I'm happy to help anytime. Let me know if there…" at bounding box center [759, 581] width 512 height 71
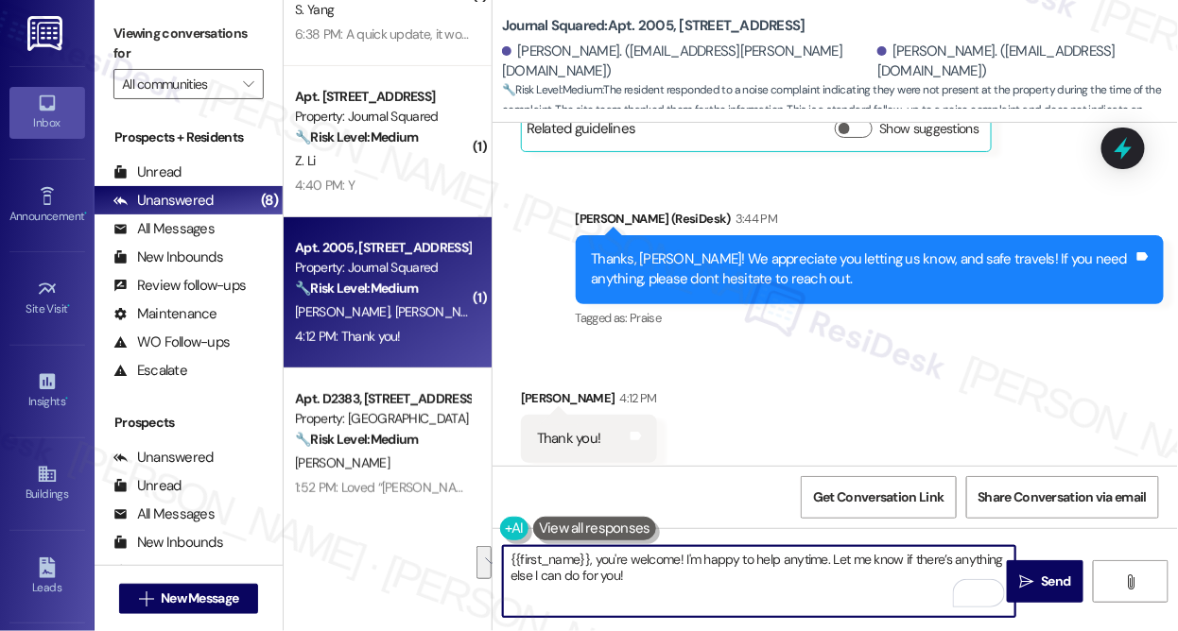
click at [511, 560] on textarea "{{first_name}}, you're welcome! I'm happy to help anytime. Let me know if there…" at bounding box center [759, 581] width 512 height 71
click at [545, 557] on textarea "You're welcome, [PERSON_NAME]!" at bounding box center [759, 581] width 512 height 71
type textarea "You're very welcome, [PERSON_NAME]!"
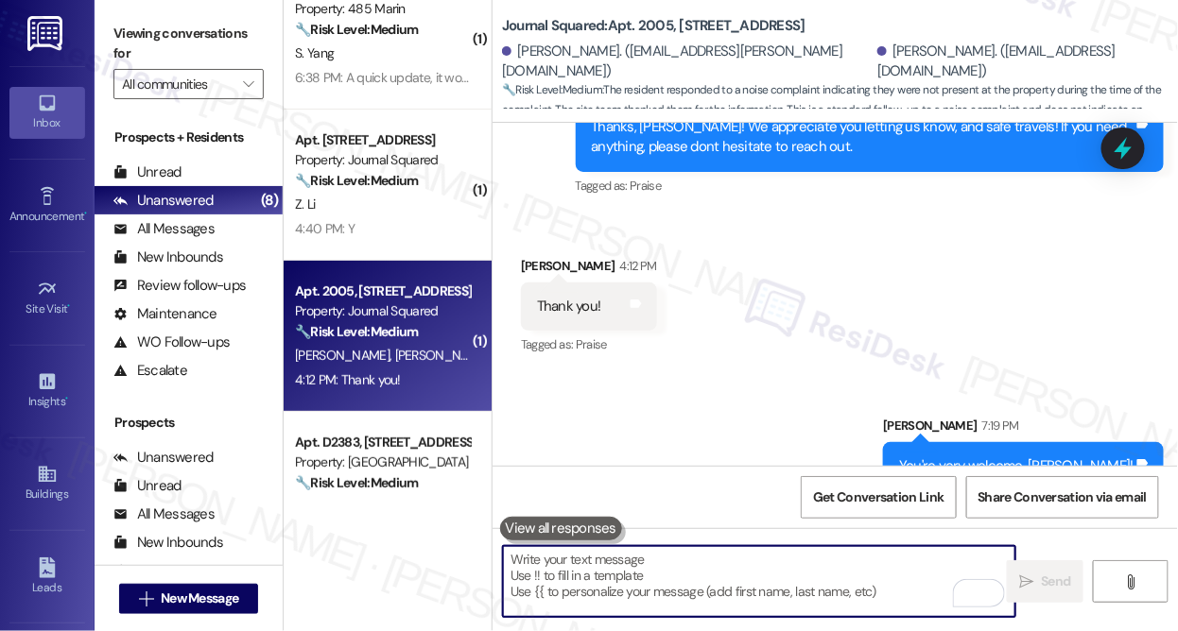
scroll to position [0, 0]
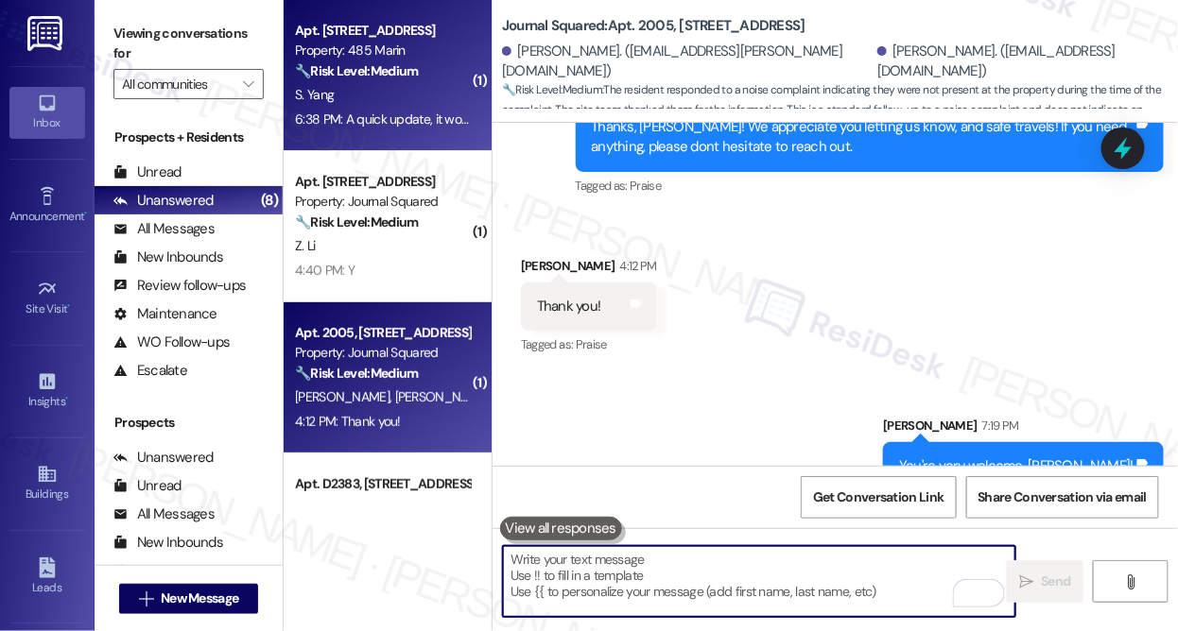
click at [433, 59] on div "Property: 485 Marin" at bounding box center [382, 51] width 175 height 20
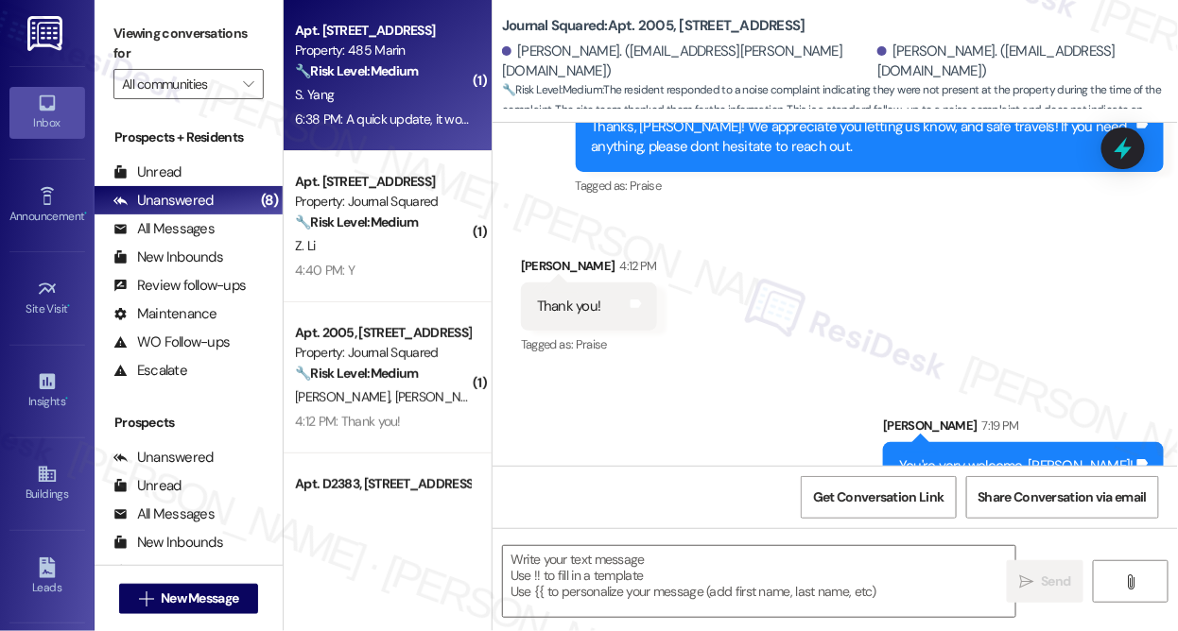
type textarea "Fetching suggested responses. Please feel free to read through the conversation…"
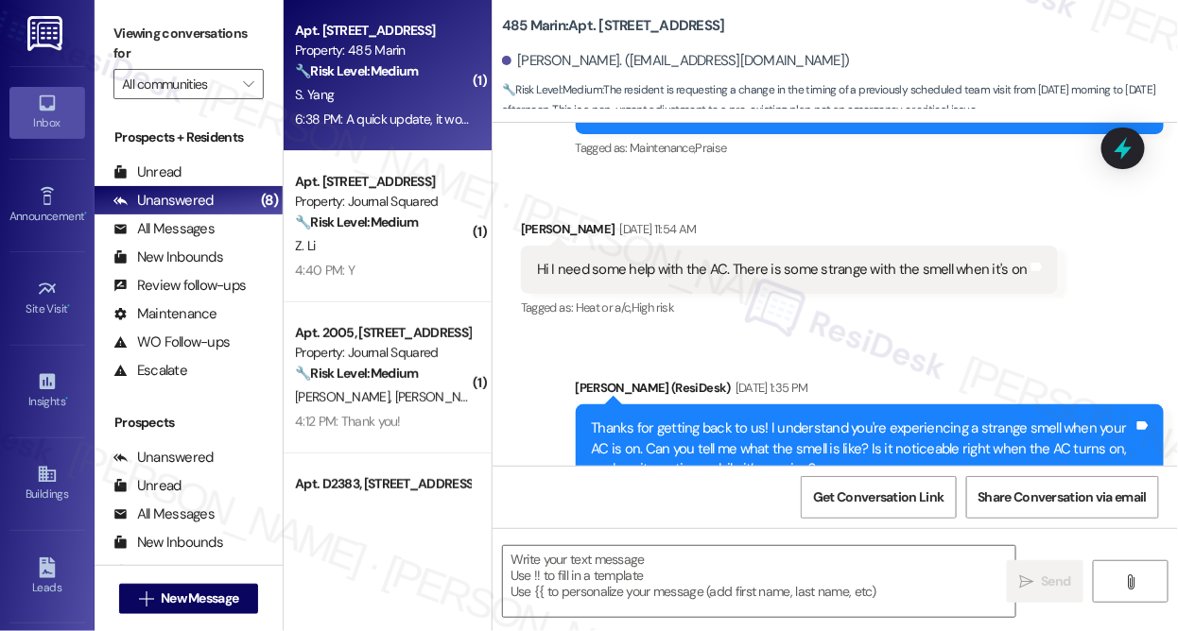
type textarea "Fetching suggested responses. Please feel free to read through the conversation…"
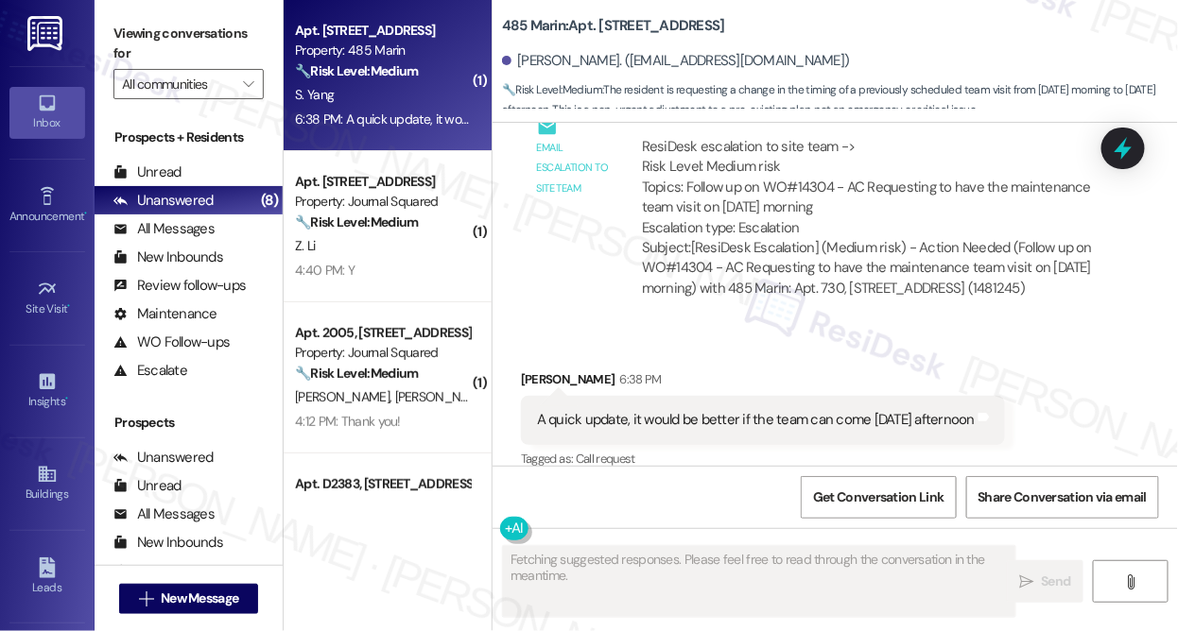
scroll to position [3285, 0]
click at [721, 409] on div "A quick update, it would be better if the team can come [DATE] afternoon" at bounding box center [756, 419] width 438 height 20
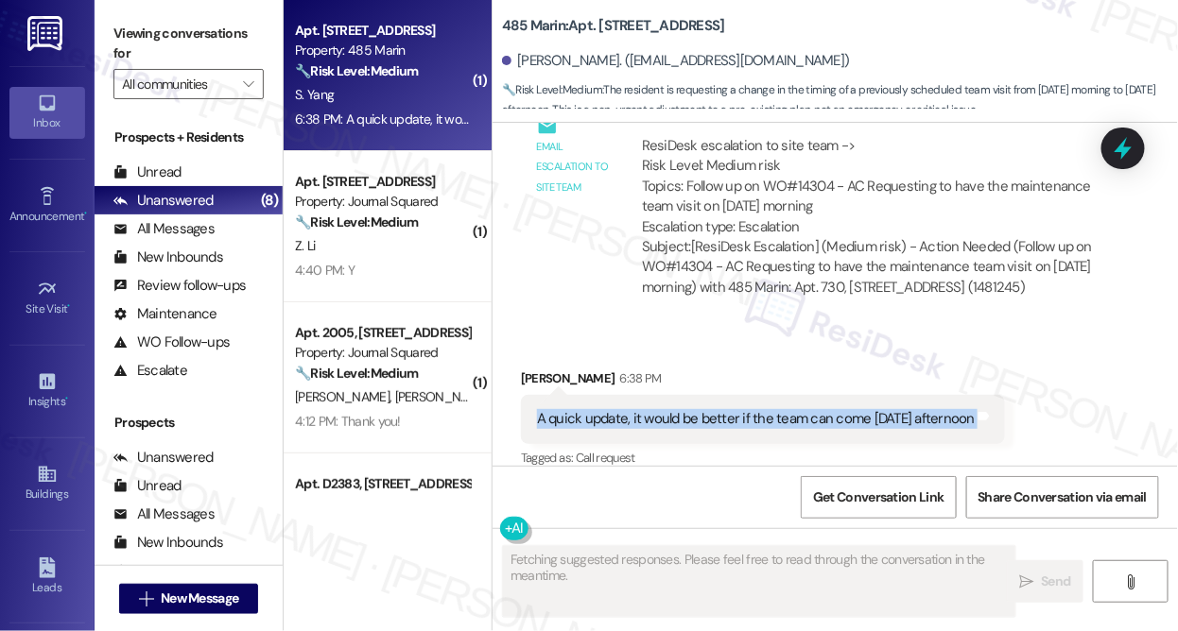
click at [721, 409] on div "A quick update, it would be better if the team can come [DATE] afternoon" at bounding box center [756, 419] width 438 height 20
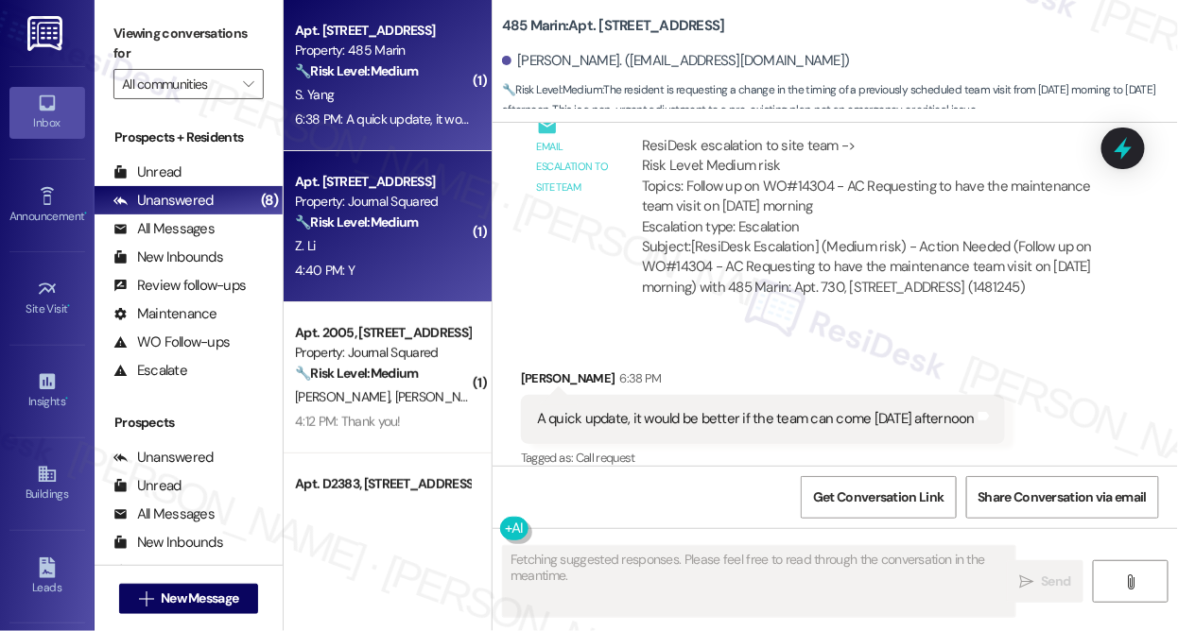
click at [380, 223] on strong "🔧 Risk Level: Medium" at bounding box center [356, 222] width 123 height 17
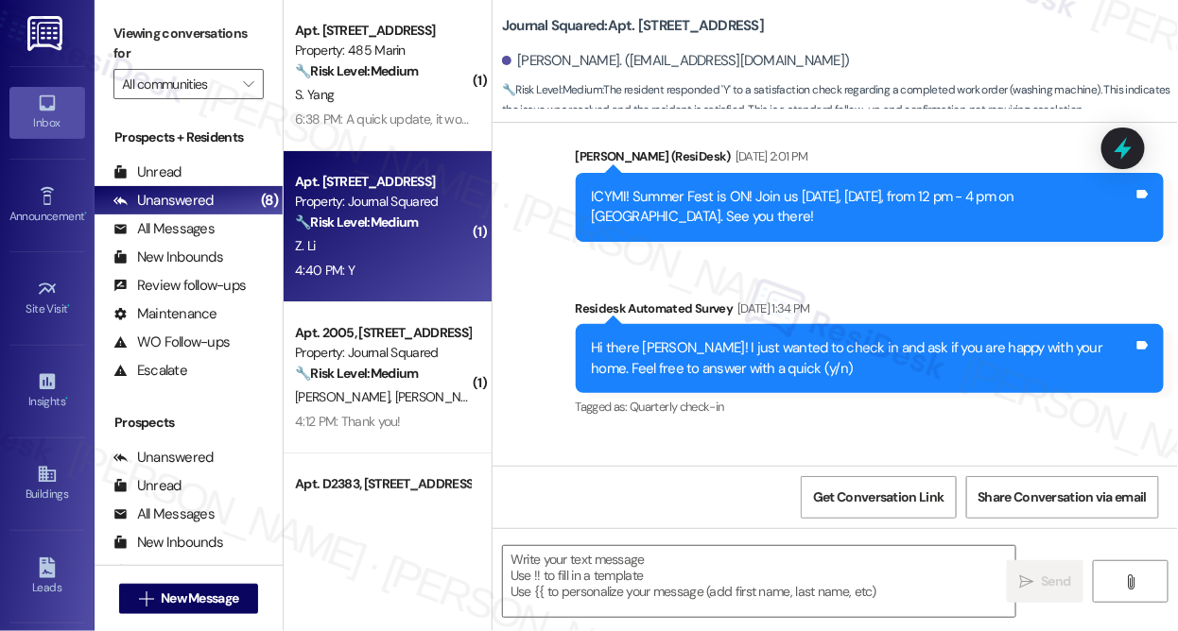
type textarea "Fetching suggested responses. Please feel free to read through the conversation…"
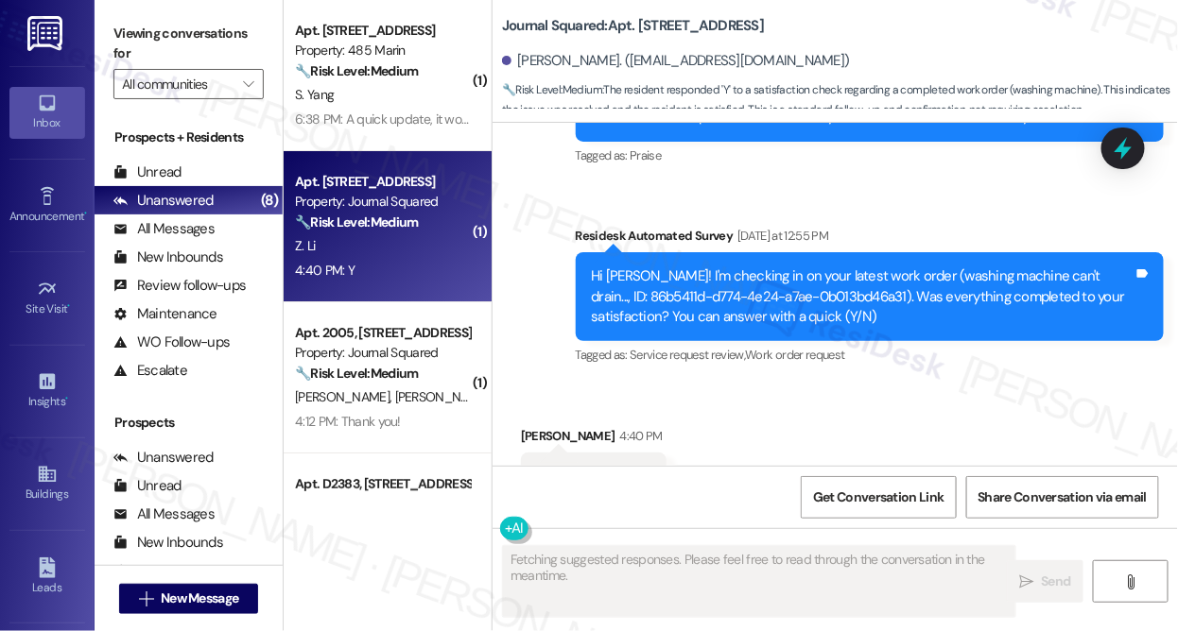
scroll to position [16717, 0]
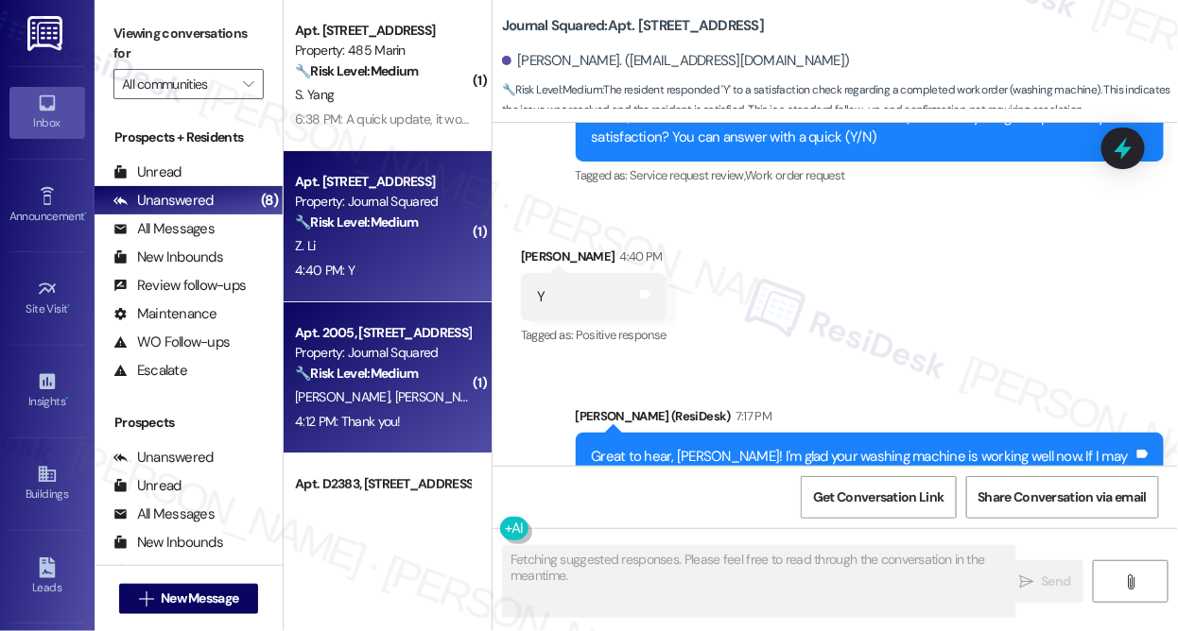
click at [410, 344] on div "Property: Journal Squared" at bounding box center [382, 353] width 175 height 20
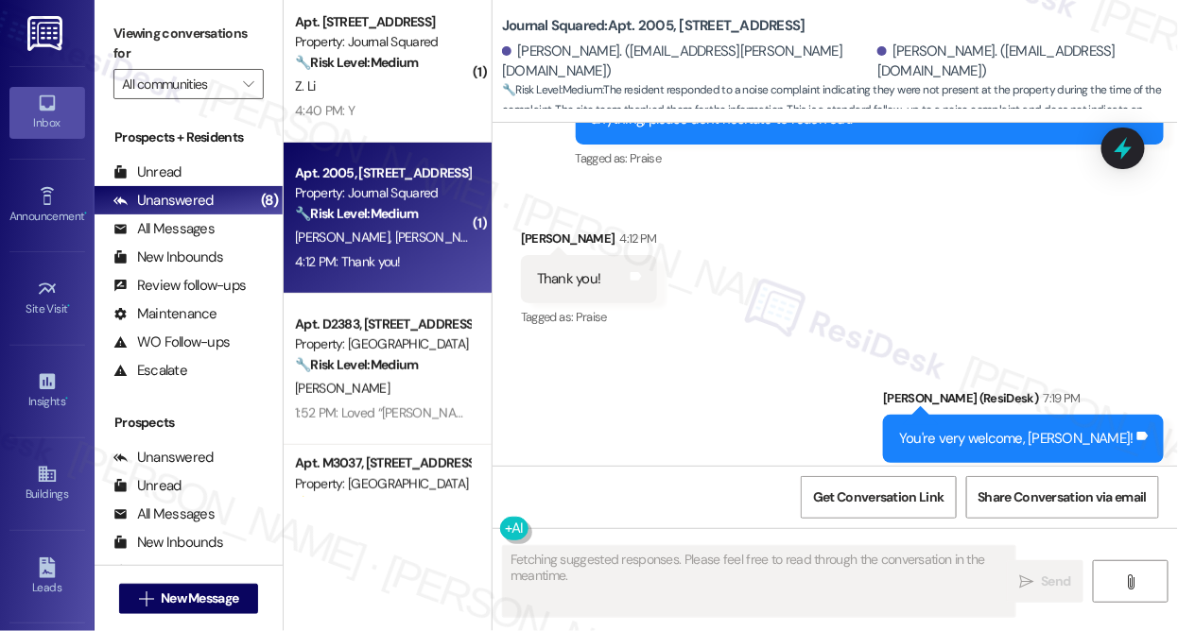
scroll to position [429, 0]
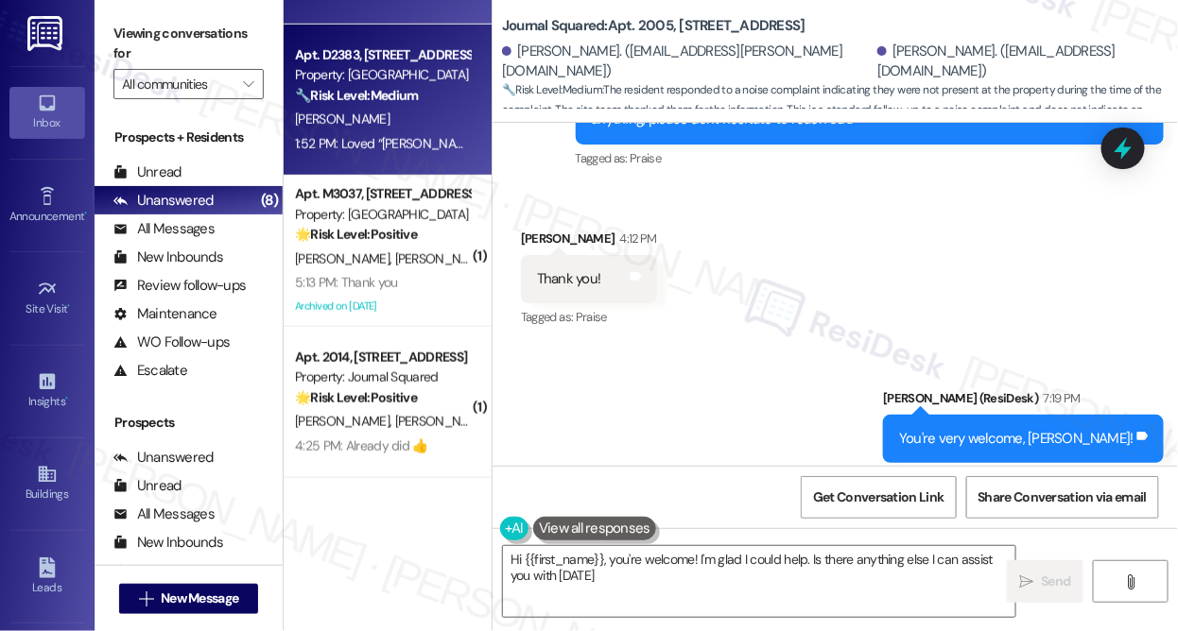
type textarea "Hi {{first_name}}, you're welcome! I'm glad I could help. Is there anything els…"
click at [411, 145] on div "1:52 PM: Loved “[PERSON_NAME] (Madison Farms): Thank you, [PERSON_NAME]! I appr…" at bounding box center [1172, 143] width 1754 height 17
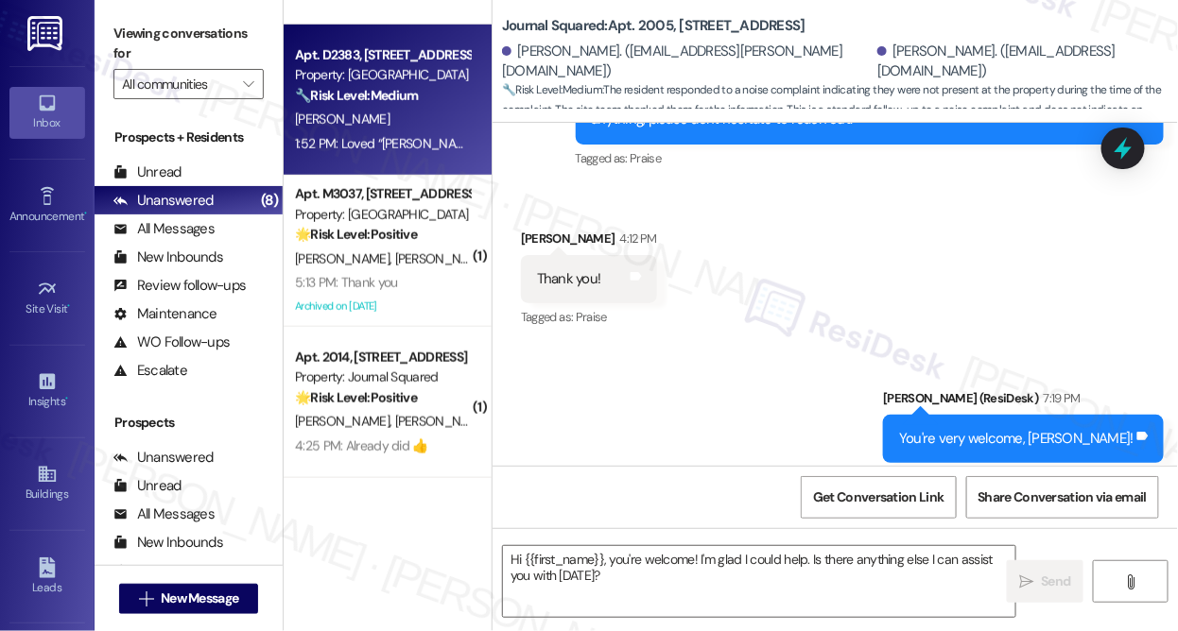
type textarea "Fetching suggested responses. Please feel free to read through the conversation…"
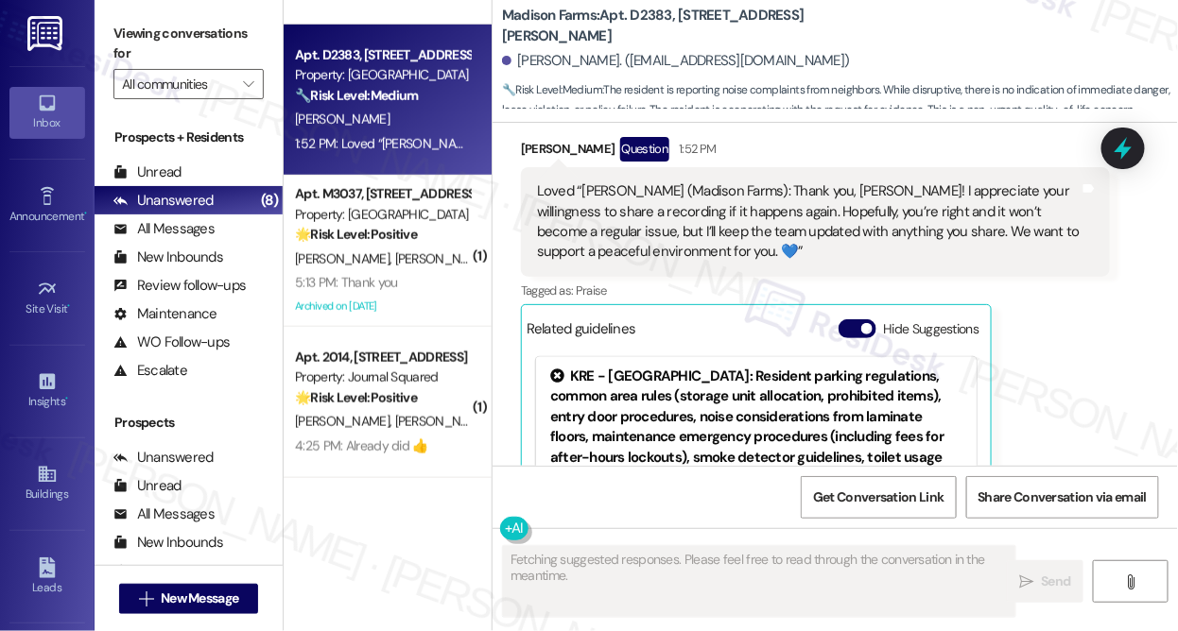
scroll to position [3179, 0]
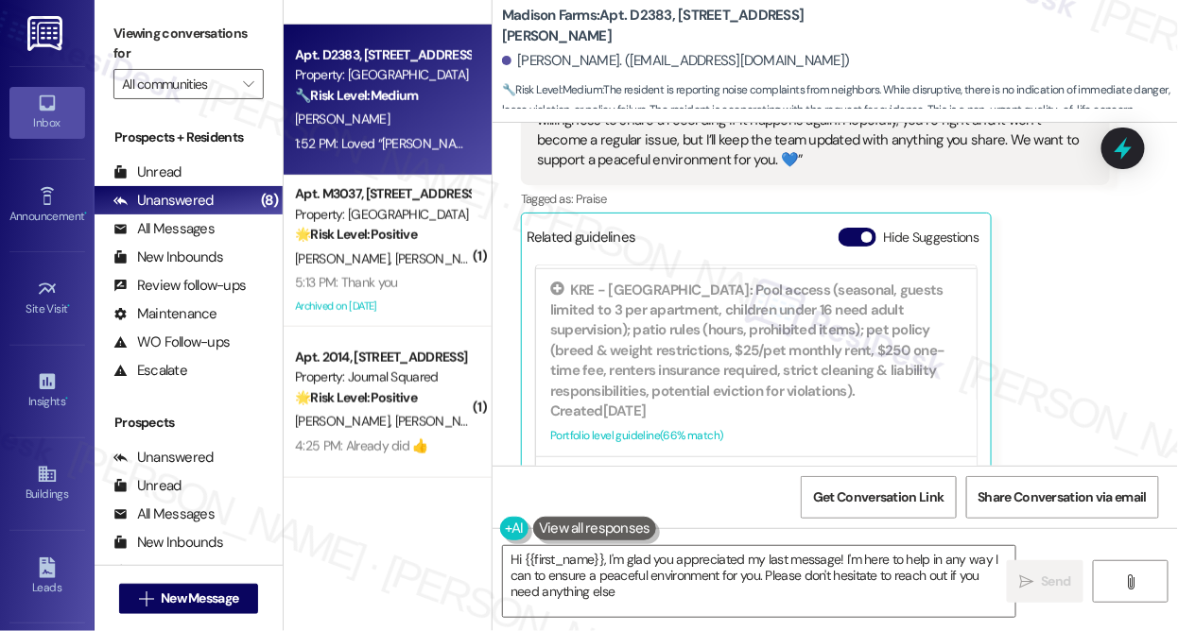
type textarea "Hi {{first_name}}, I'm glad you appreciated my last message! I'm here to help i…"
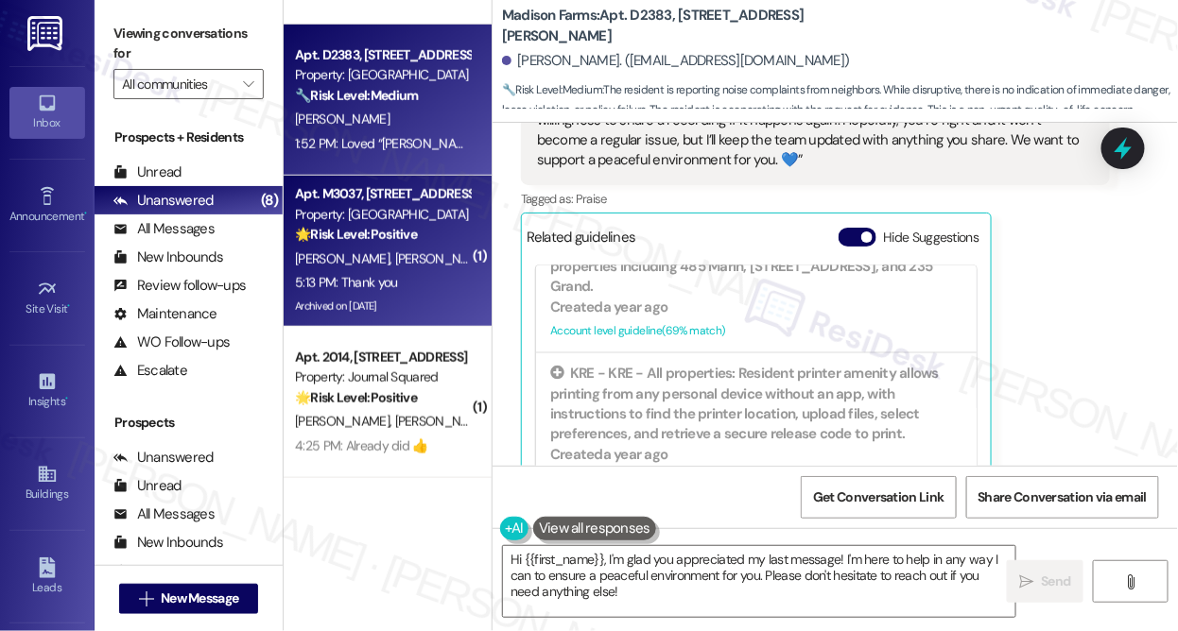
click at [393, 249] on div "[PERSON_NAME] [PERSON_NAME]" at bounding box center [382, 260] width 179 height 24
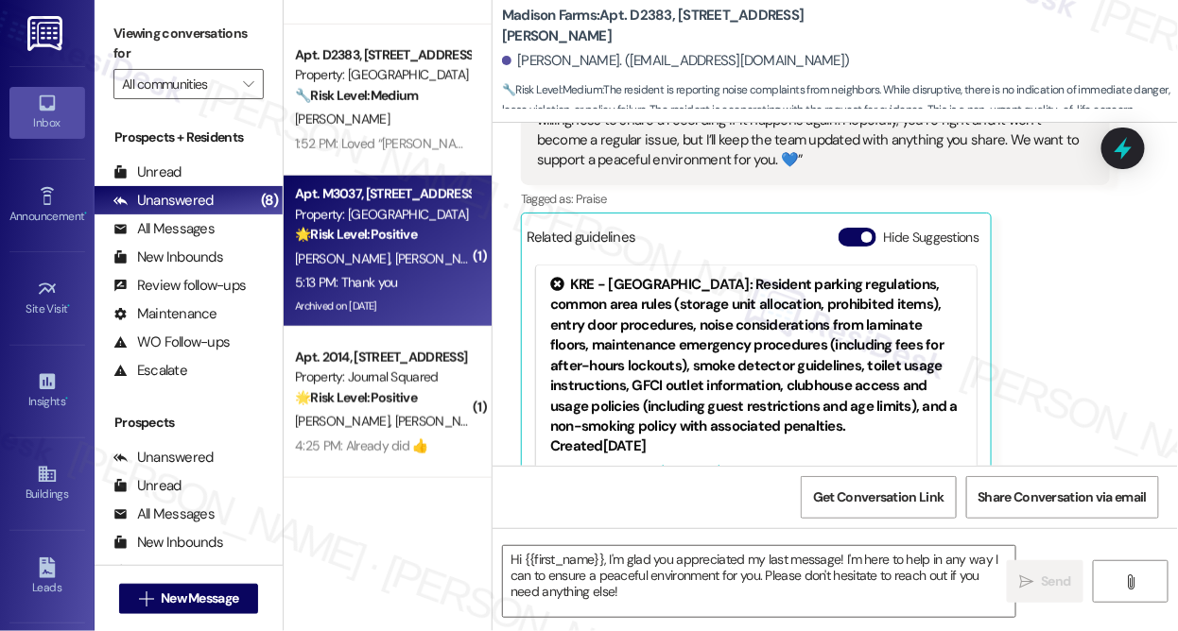
type textarea "Fetching suggested responses. Please feel free to read through the conversation…"
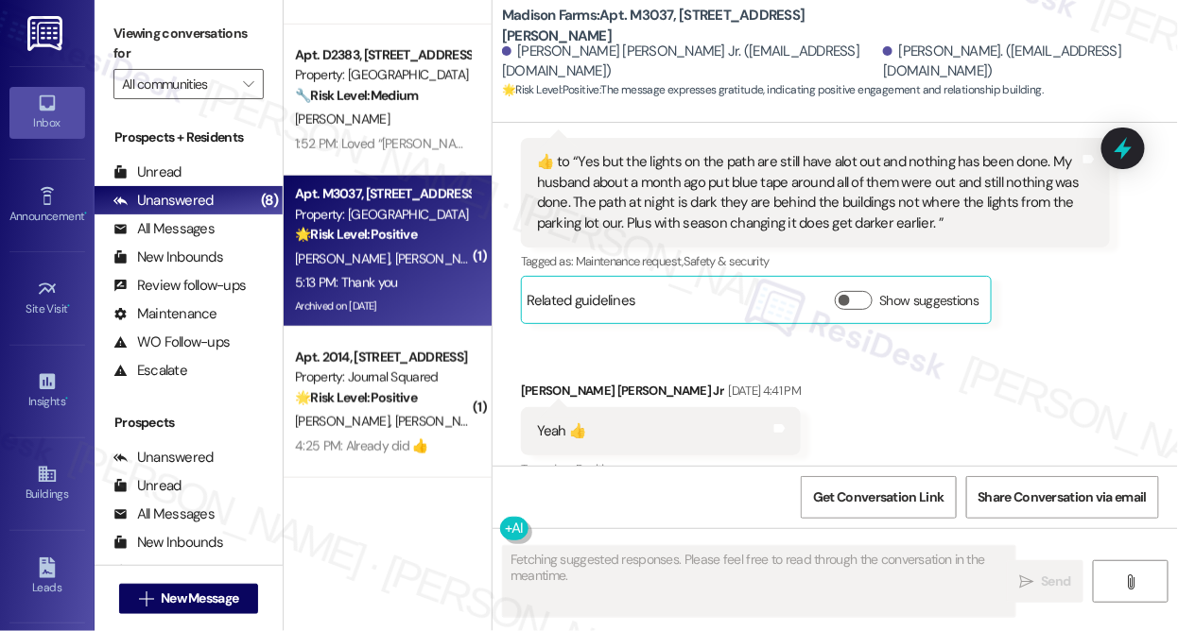
scroll to position [6013, 0]
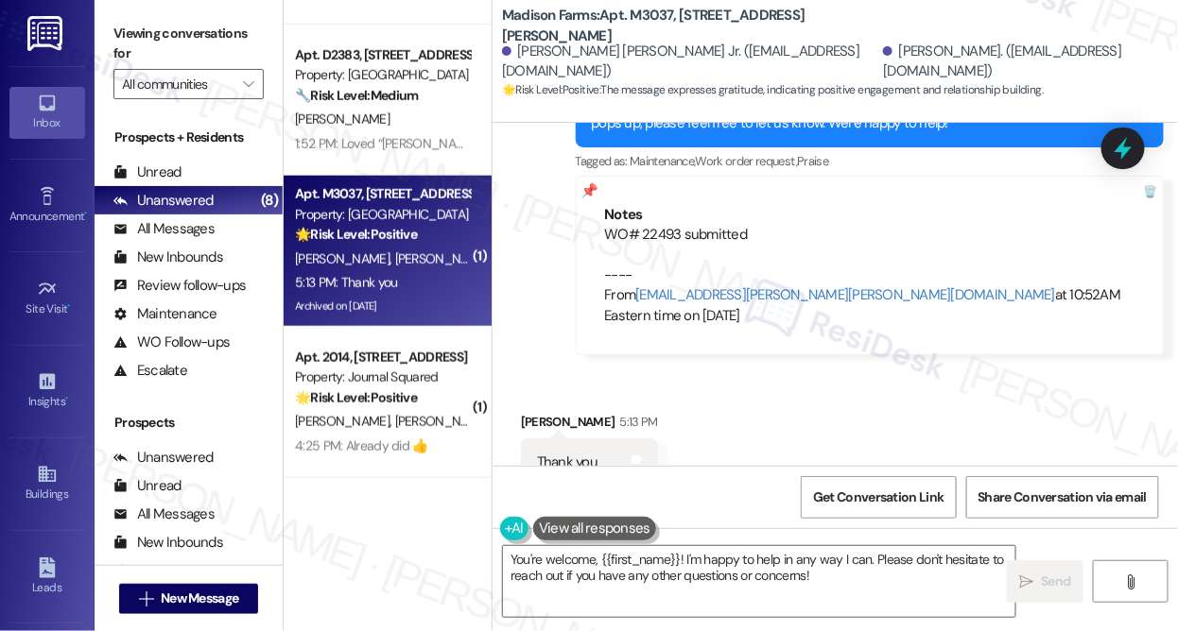
click at [587, 439] on div "Thank you Tags and notes" at bounding box center [589, 463] width 137 height 48
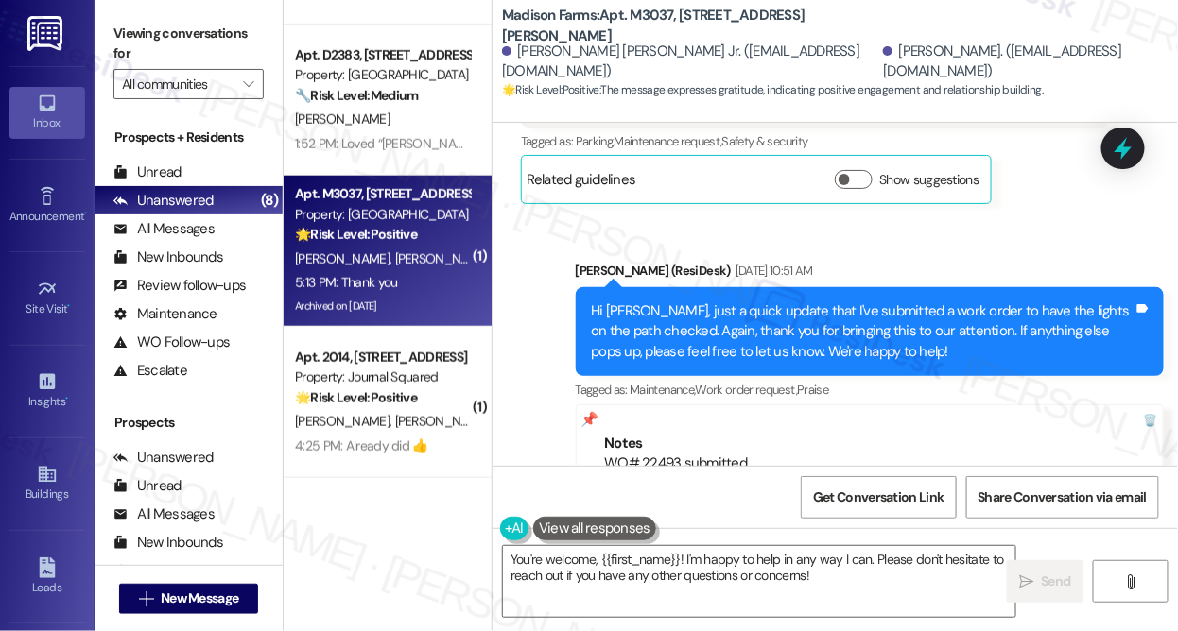
scroll to position [5755, 0]
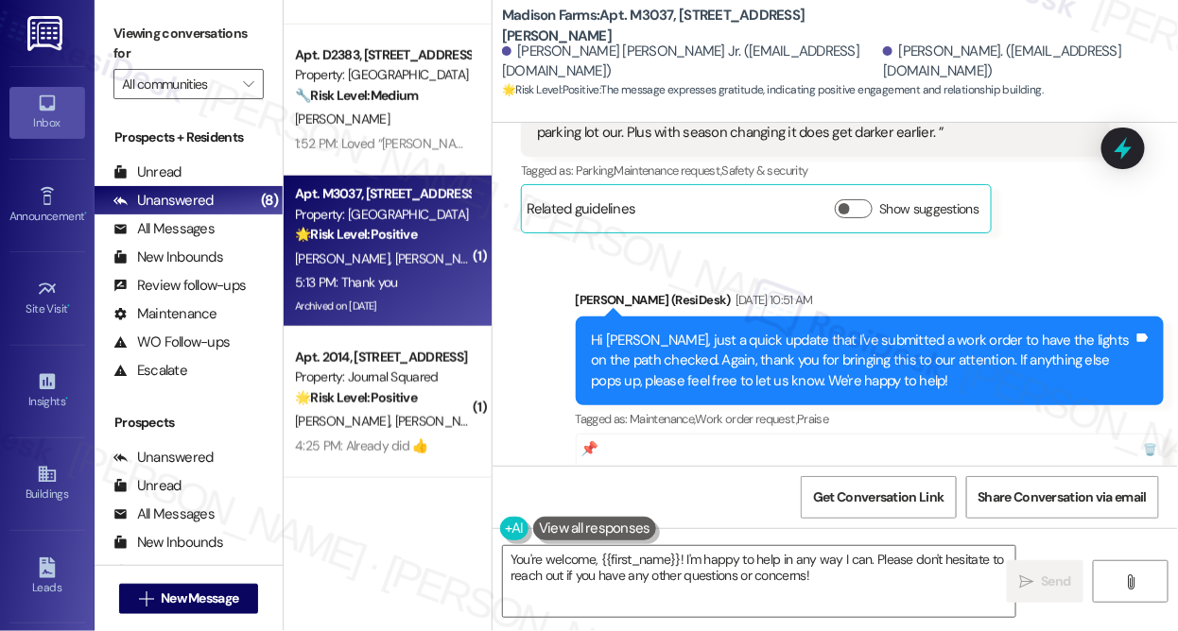
click at [702, 331] on div "Hi [PERSON_NAME], just a quick update that I've submitted a work order to have …" at bounding box center [863, 361] width 543 height 60
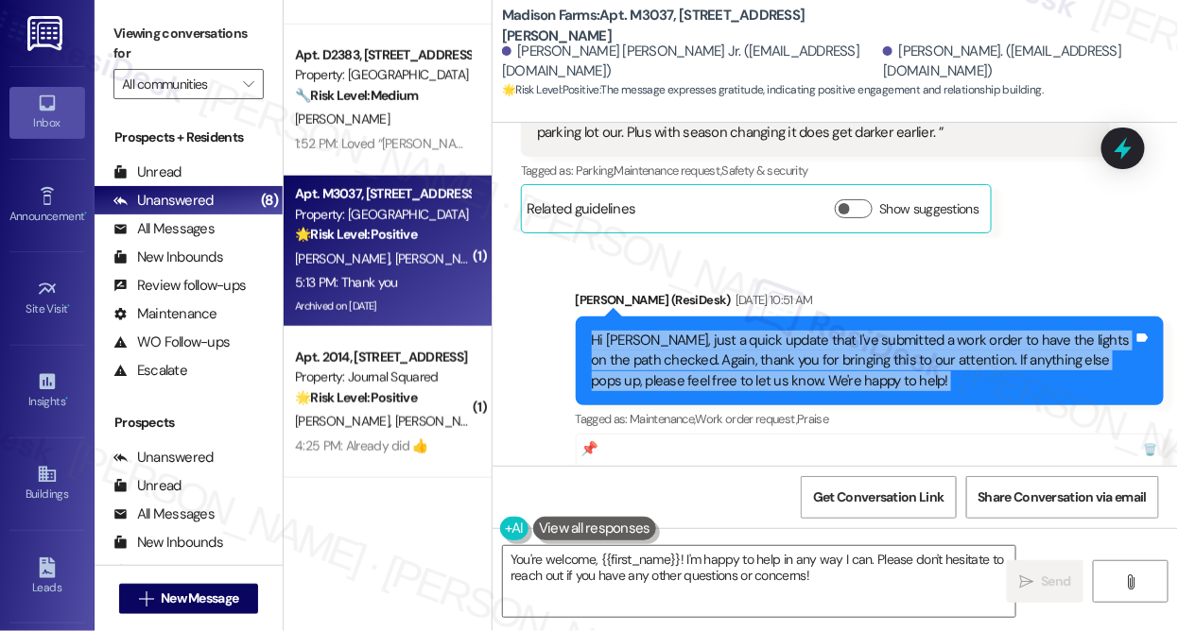
click at [702, 331] on div "Hi [PERSON_NAME], just a quick update that I've submitted a work order to have …" at bounding box center [863, 361] width 543 height 60
click at [859, 331] on div "Hi [PERSON_NAME], just a quick update that I've submitted a work order to have …" at bounding box center [863, 361] width 543 height 60
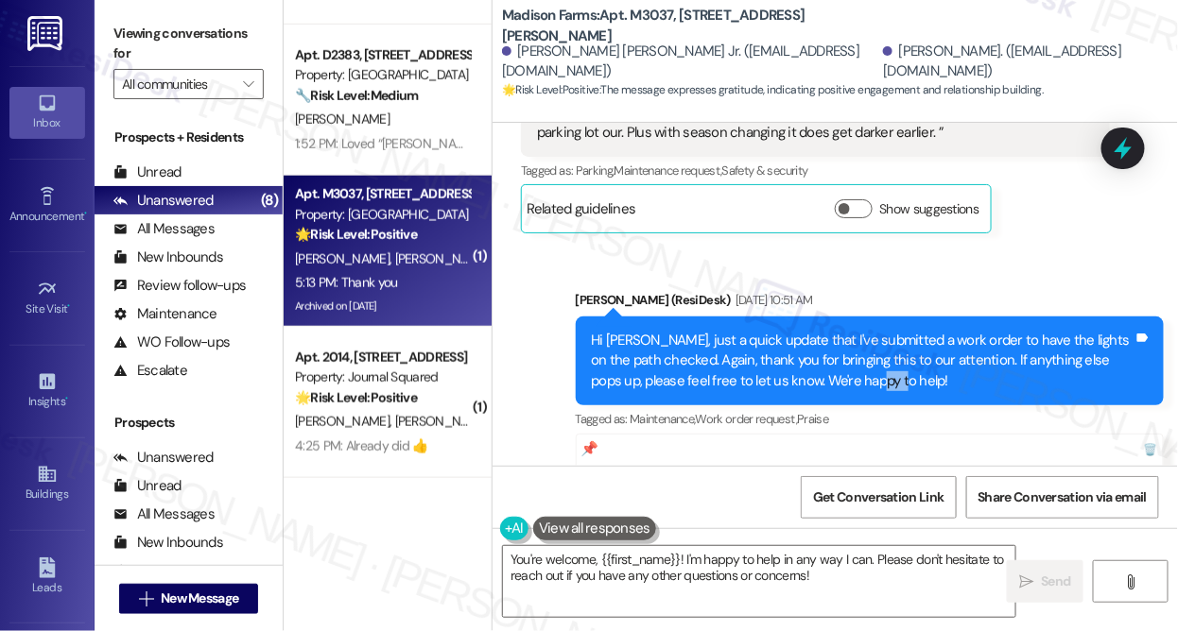
click at [859, 331] on div "Hi [PERSON_NAME], just a quick update that I've submitted a work order to have …" at bounding box center [863, 361] width 543 height 60
click at [750, 331] on div "Hi [PERSON_NAME], just a quick update that I've submitted a work order to have …" at bounding box center [863, 361] width 543 height 60
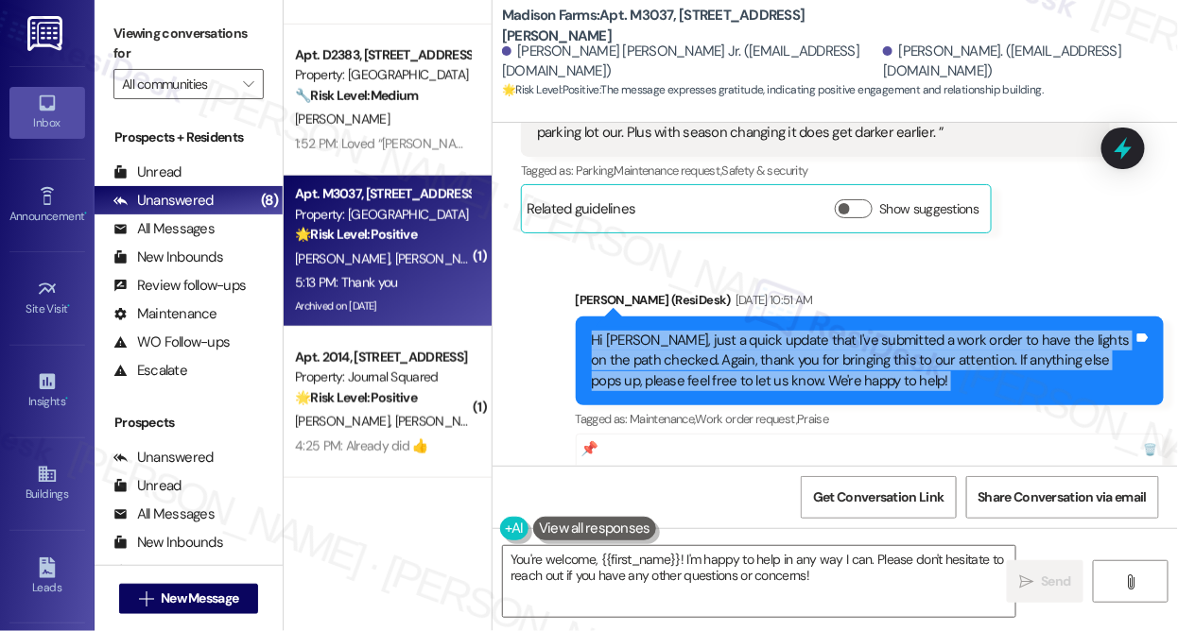
click at [750, 331] on div "Hi [PERSON_NAME], just a quick update that I've submitted a work order to have …" at bounding box center [863, 361] width 543 height 60
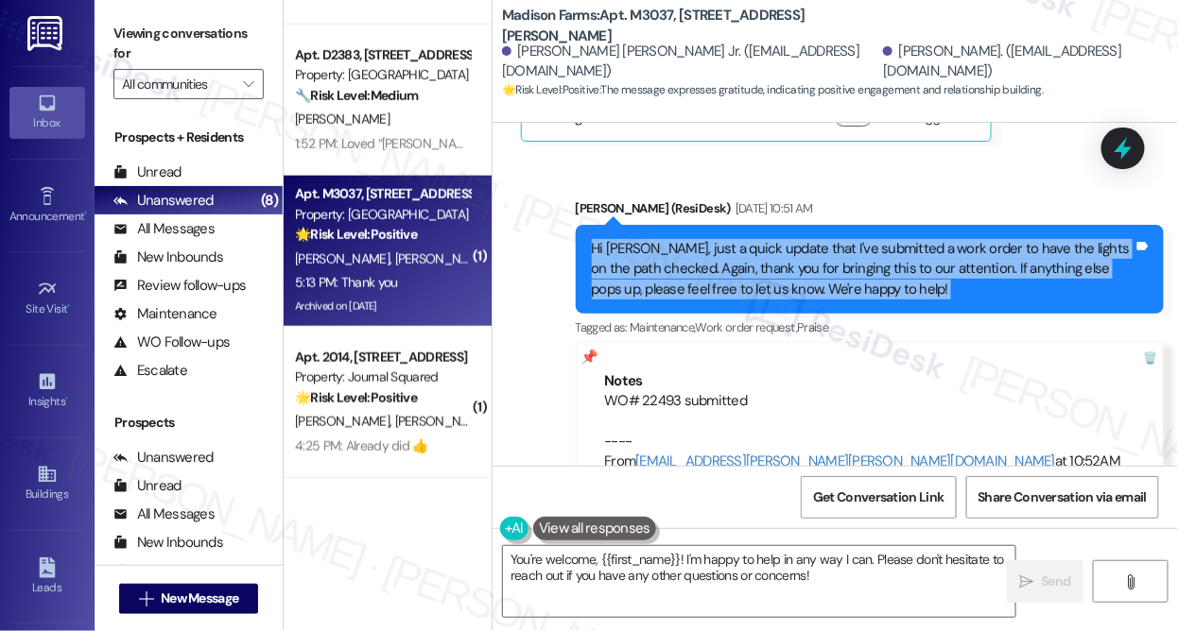
scroll to position [6013, 0]
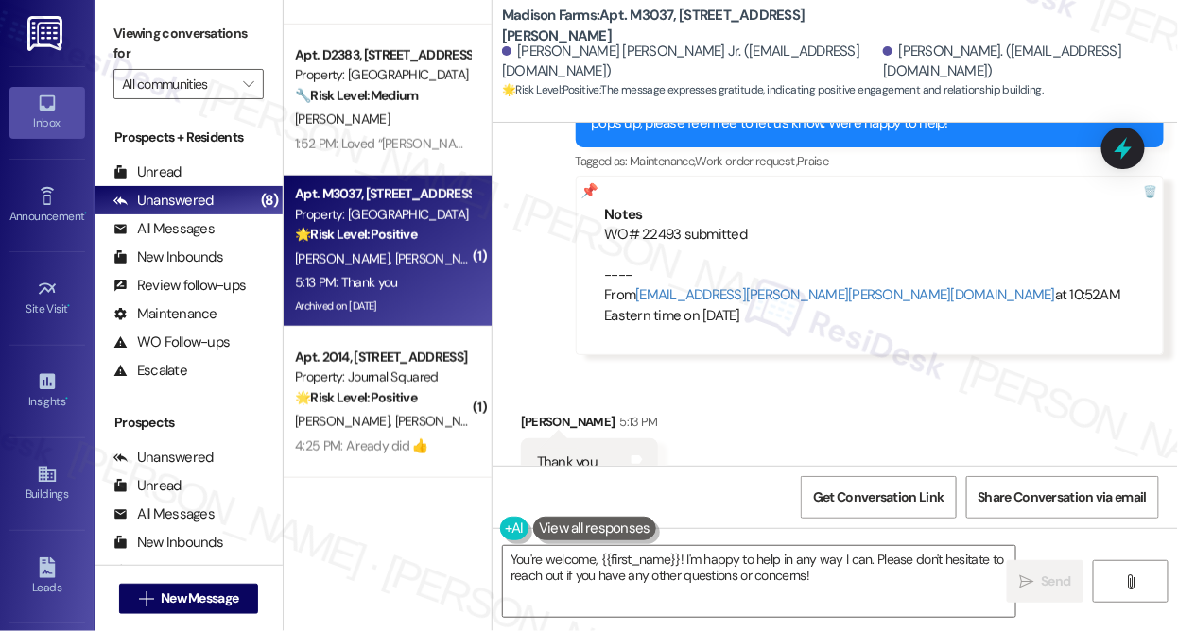
click at [662, 225] on div "WO# 22493 submitted ---- From [EMAIL_ADDRESS][PERSON_NAME][PERSON_NAME][DOMAIN_…" at bounding box center [870, 275] width 530 height 101
copy div "22493"
click at [197, 9] on div "Viewing conversations for All communities " at bounding box center [189, 59] width 188 height 118
click at [241, 33] on label "Viewing conversations for" at bounding box center [188, 44] width 150 height 50
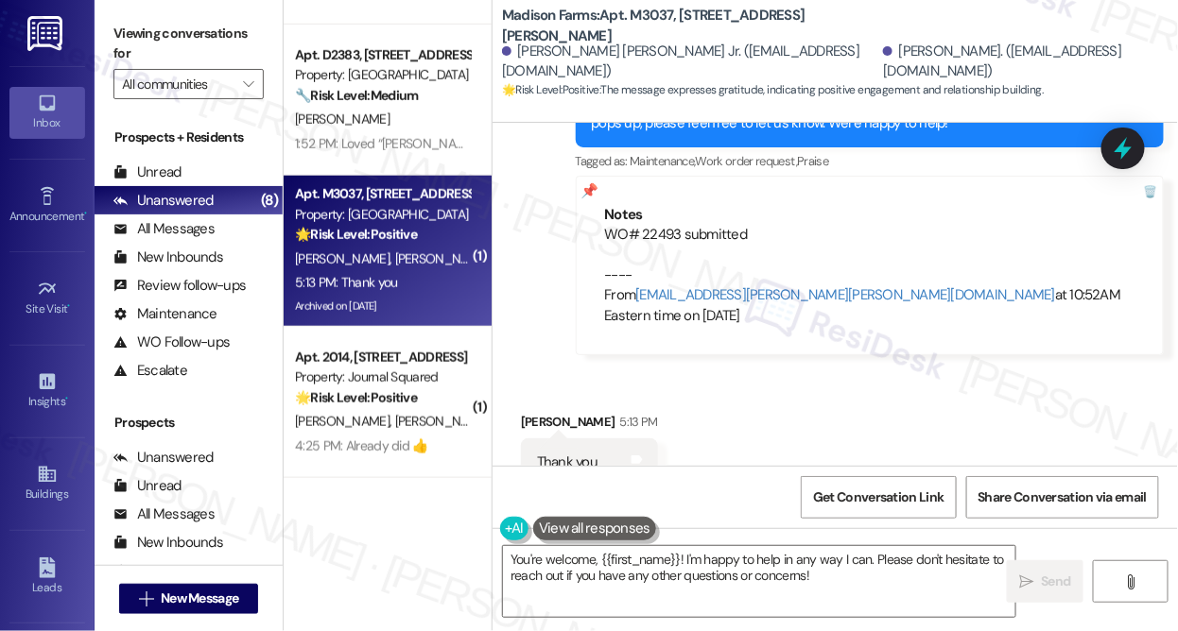
click at [640, 19] on b "Madison Farms: Apt. M3037, [STREET_ADDRESS][PERSON_NAME]" at bounding box center [691, 26] width 378 height 41
copy b "M3037"
click at [183, 40] on label "Viewing conversations for" at bounding box center [188, 44] width 150 height 50
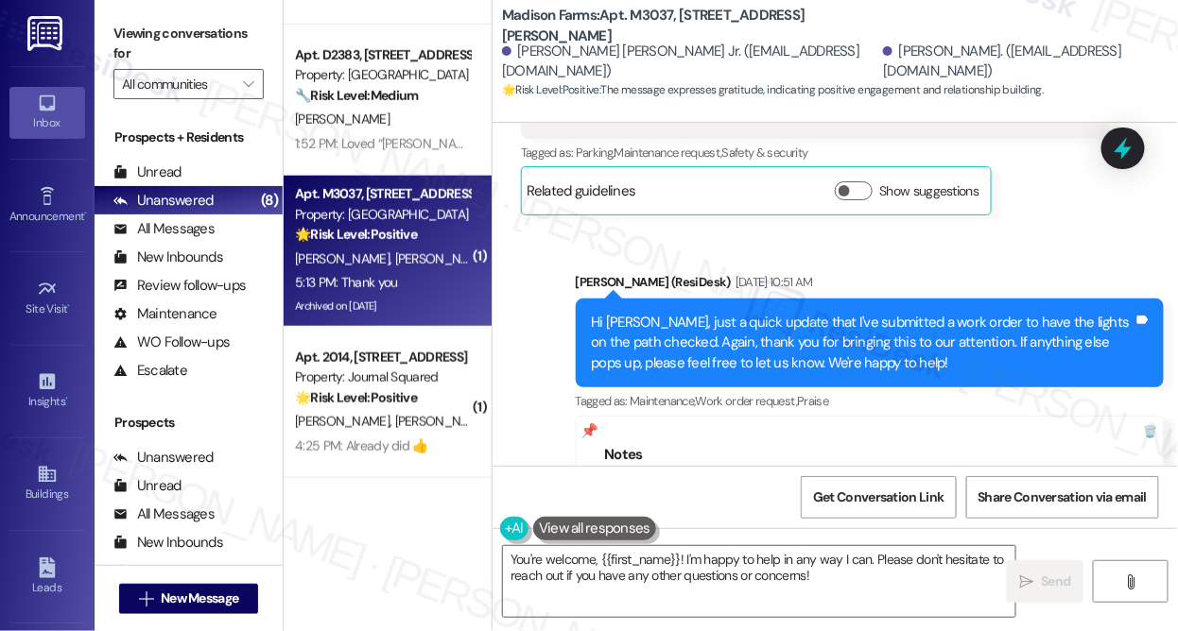
scroll to position [5756, 0]
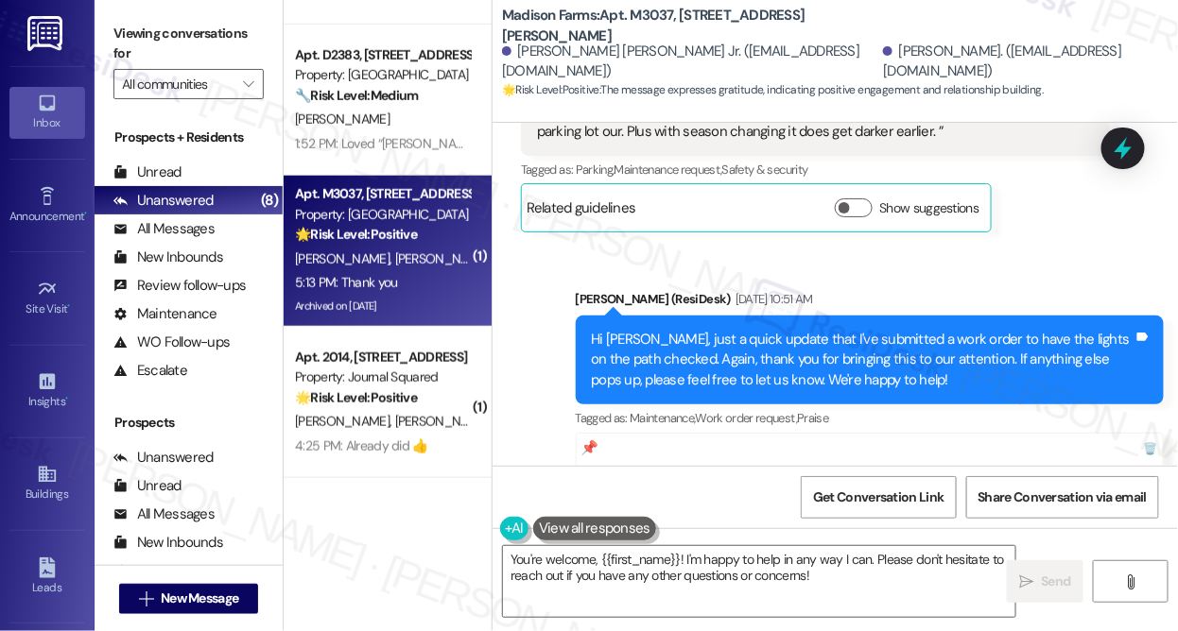
click at [768, 330] on div "Hi [PERSON_NAME], just a quick update that I've submitted a work order to have …" at bounding box center [863, 360] width 543 height 60
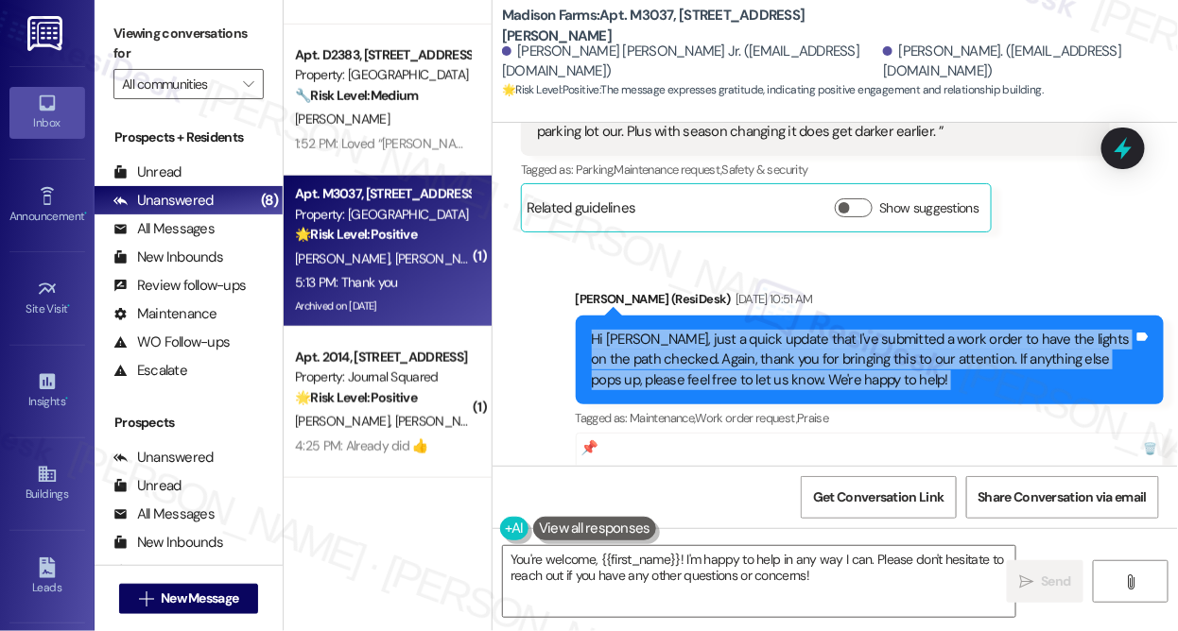
click at [768, 330] on div "Hi [PERSON_NAME], just a quick update that I've submitted a work order to have …" at bounding box center [863, 360] width 543 height 60
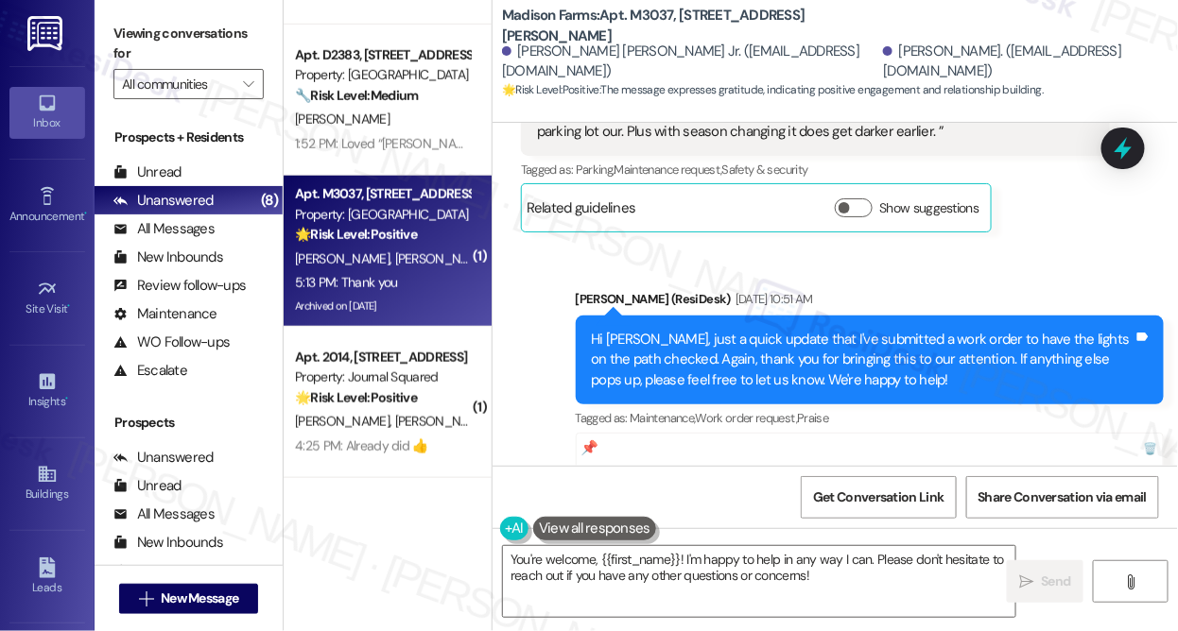
click at [940, 275] on div "Sent via SMS [PERSON_NAME] (ResiDesk) [DATE] 10:51 AM Hi [PERSON_NAME], just a …" at bounding box center [869, 451] width 617 height 352
click at [879, 330] on div "Hi [PERSON_NAME], just a quick update that I've submitted a work order to have …" at bounding box center [863, 360] width 543 height 60
click at [878, 330] on div "Hi [PERSON_NAME], just a quick update that I've submitted a work order to have …" at bounding box center [863, 360] width 543 height 60
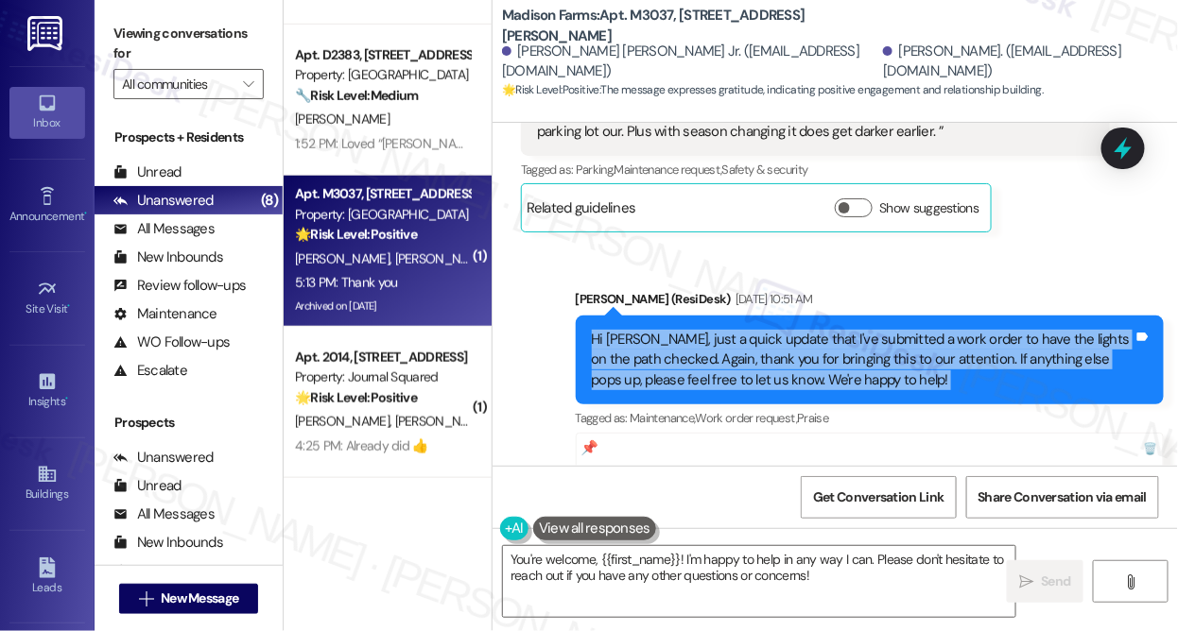
click at [878, 330] on div "Hi [PERSON_NAME], just a quick update that I've submitted a work order to have …" at bounding box center [863, 360] width 543 height 60
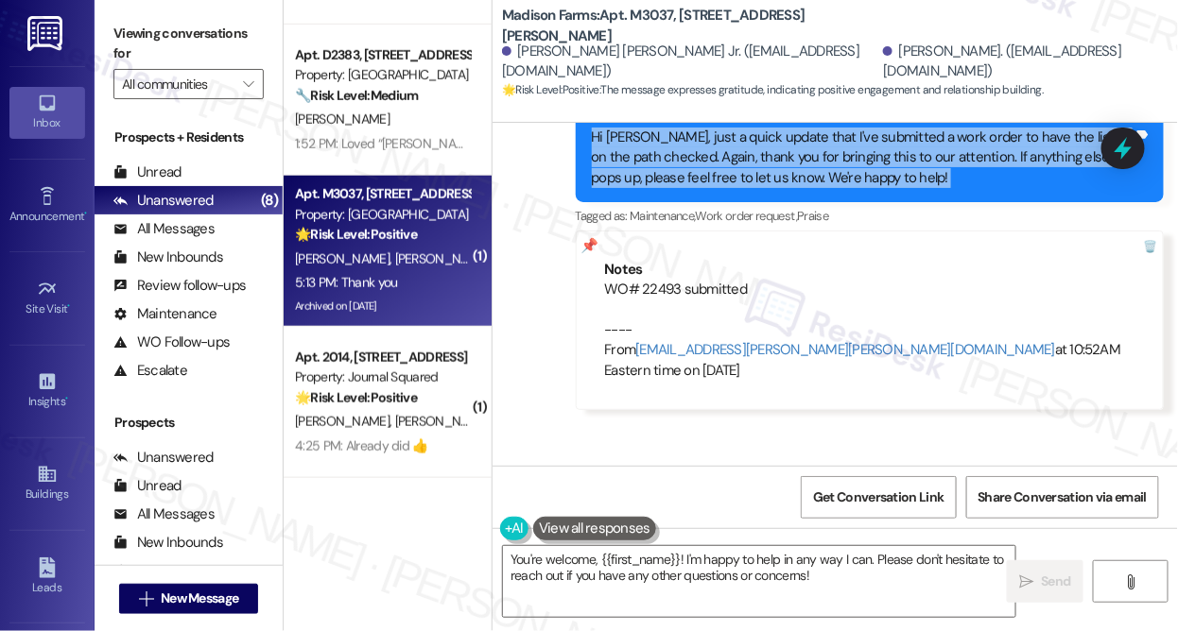
scroll to position [6013, 0]
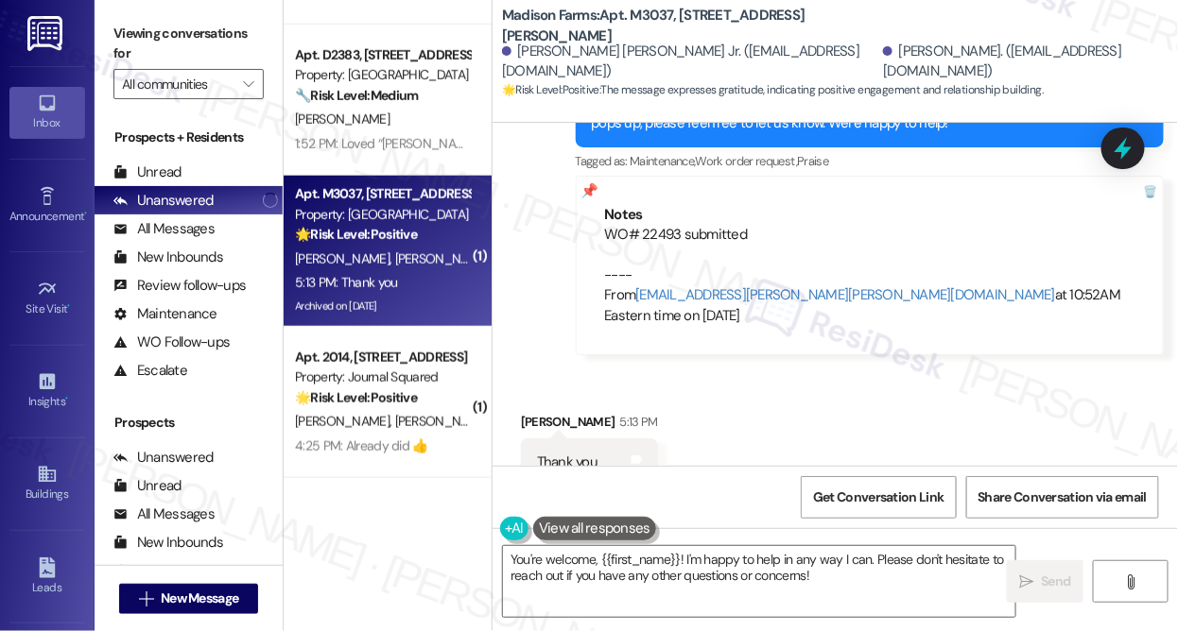
click at [542, 439] on div "Thank you Tags and notes" at bounding box center [589, 463] width 137 height 48
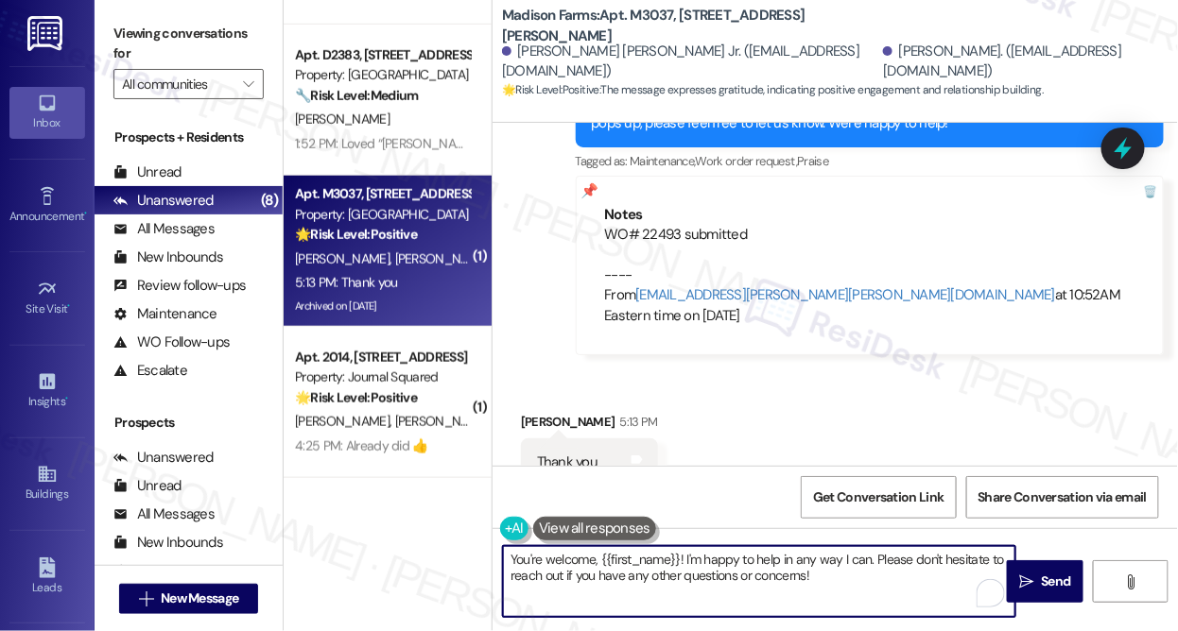
drag, startPoint x: 849, startPoint y: 577, endPoint x: 770, endPoint y: 559, distance: 80.5
click at [770, 559] on textarea "You're welcome, {{first_name}}! I'm happy to help in any way I can. Please don'…" at bounding box center [759, 581] width 512 height 71
click at [819, 568] on textarea "You're welcome, {{first_name}}! I'm happy to help in any way I can. Please don'…" at bounding box center [759, 581] width 512 height 71
click at [883, 577] on textarea "You're welcome, {{first_name}}! I'm happy to help in any way I can. Please don'…" at bounding box center [759, 581] width 512 height 71
type textarea "You're welcome, {{first_name}}! I'm happy to help in any way I can. Please don'…"
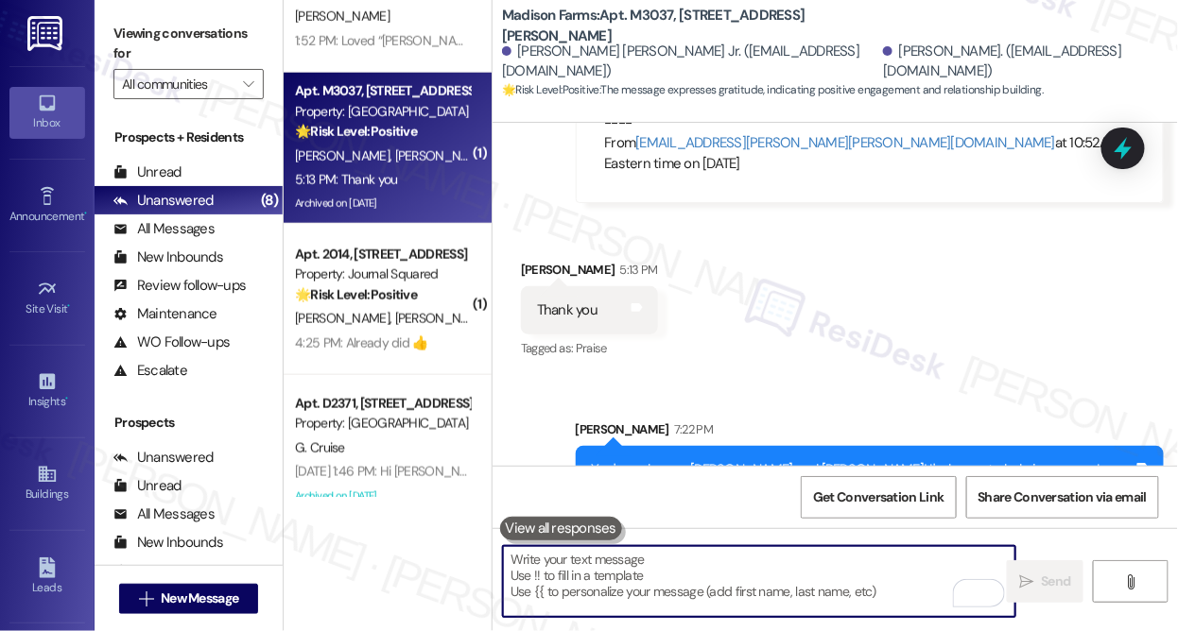
scroll to position [687, 0]
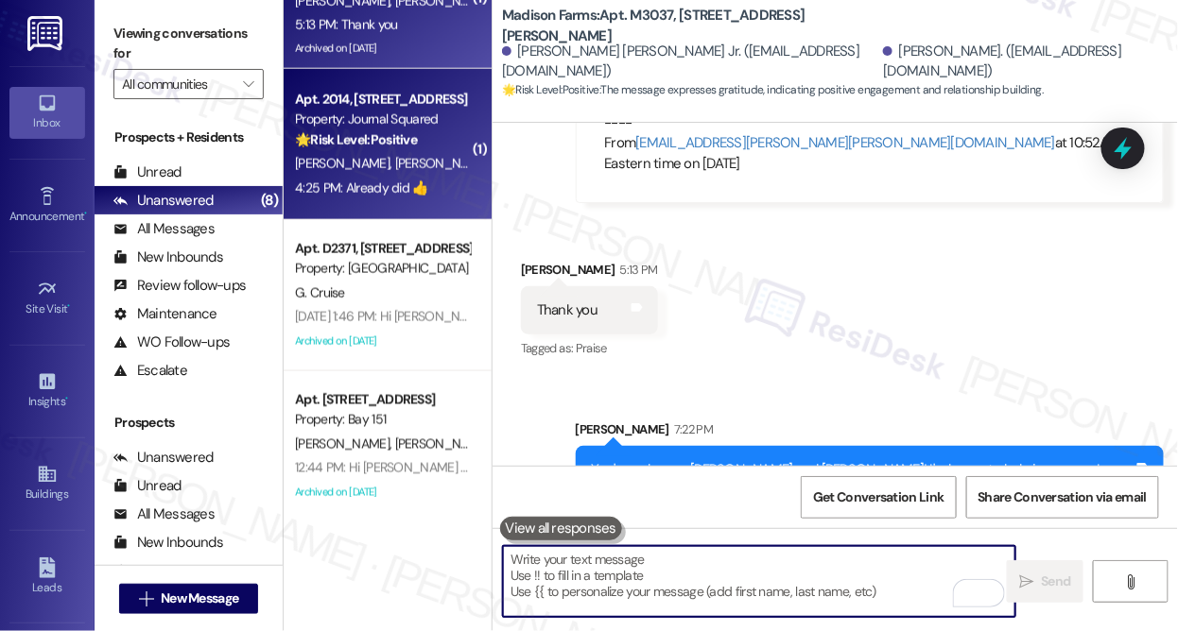
click at [433, 174] on div "[PERSON_NAME] [PERSON_NAME]" at bounding box center [382, 164] width 179 height 24
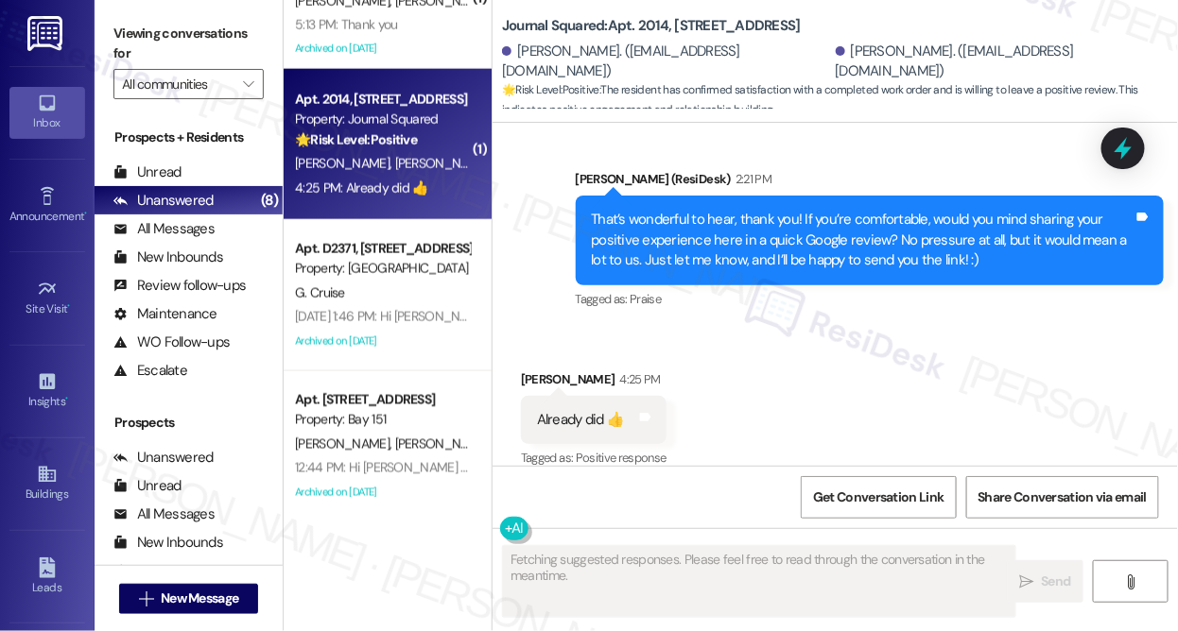
scroll to position [2054, 0]
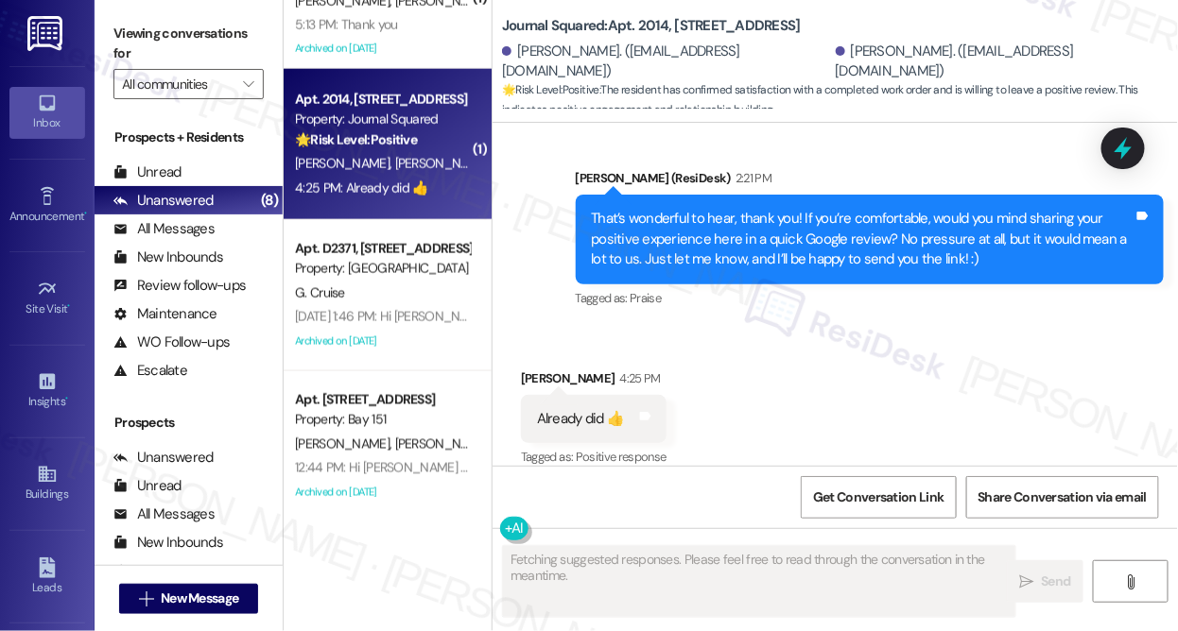
click at [757, 232] on div "That’s wonderful to hear, thank you! If you’re comfortable, would you mind shar…" at bounding box center [863, 239] width 543 height 60
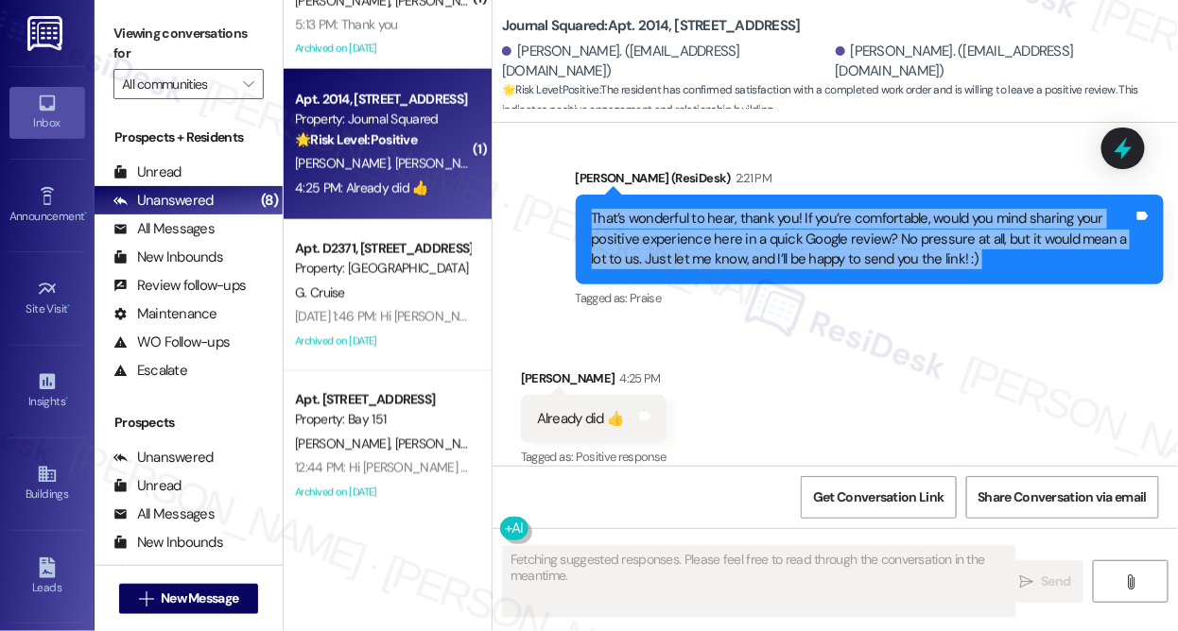
click at [757, 232] on div "That’s wonderful to hear, thank you! If you’re comfortable, would you mind shar…" at bounding box center [863, 239] width 543 height 60
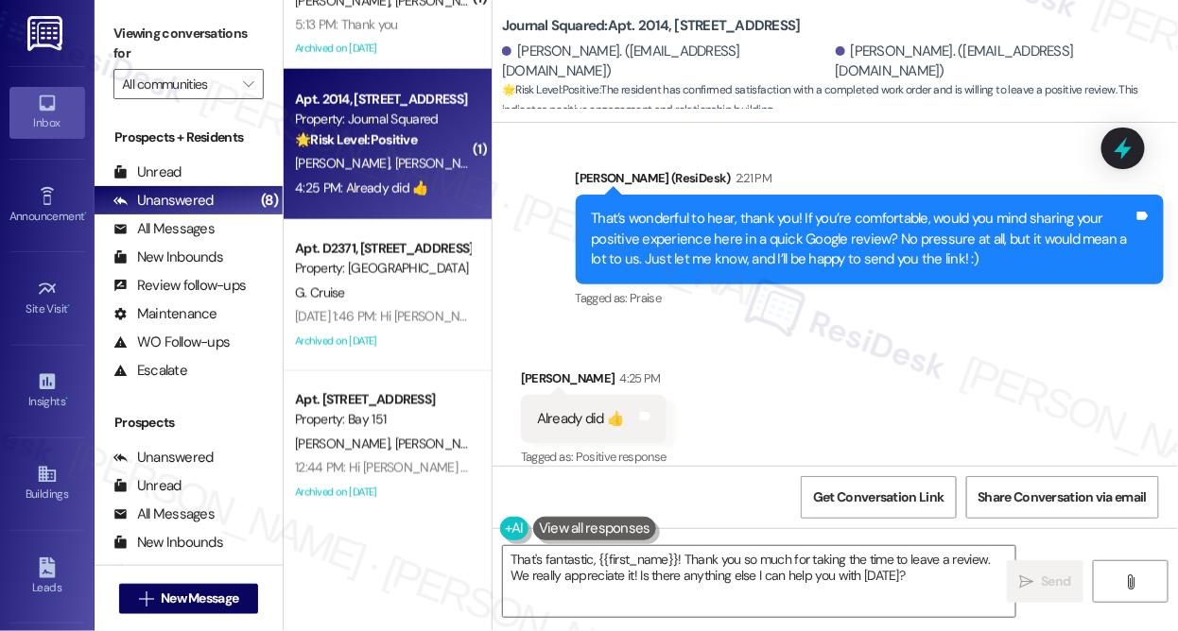
click at [580, 409] on div "Already did 👍" at bounding box center [580, 419] width 87 height 20
click at [581, 409] on div "Already did 👍" at bounding box center [580, 419] width 87 height 20
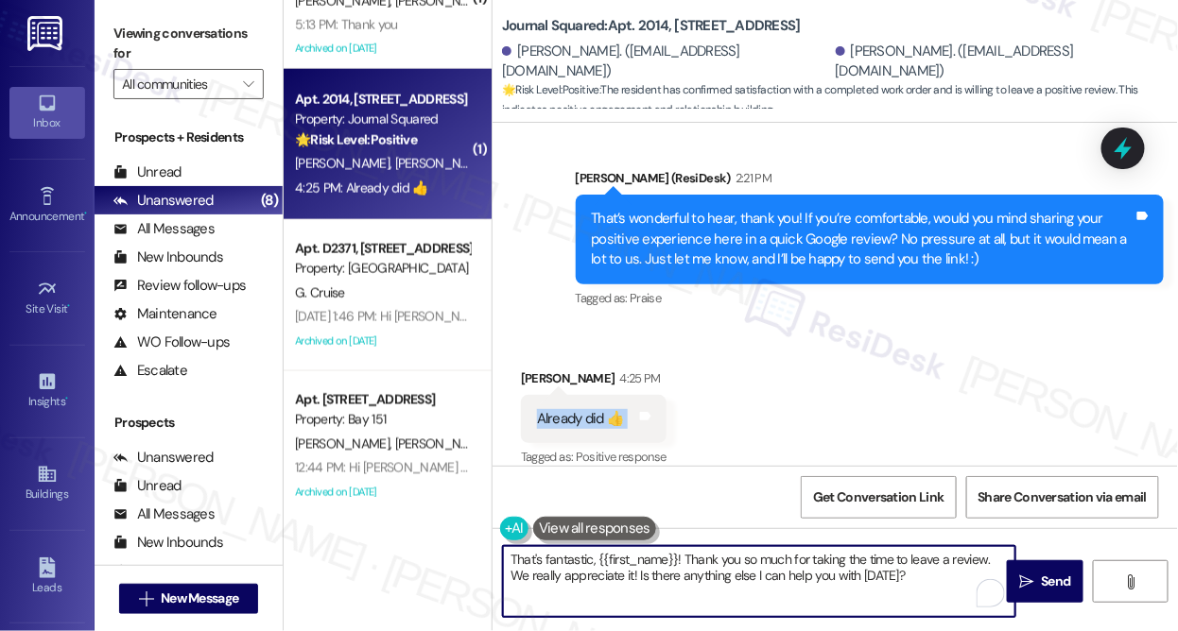
click at [704, 559] on textarea "That's fantastic, {{first_name}}! Thank you so much for taking the time to leav…" at bounding box center [759, 581] width 512 height 71
click at [548, 369] on div "[PERSON_NAME] 4:25 PM" at bounding box center [594, 382] width 146 height 26
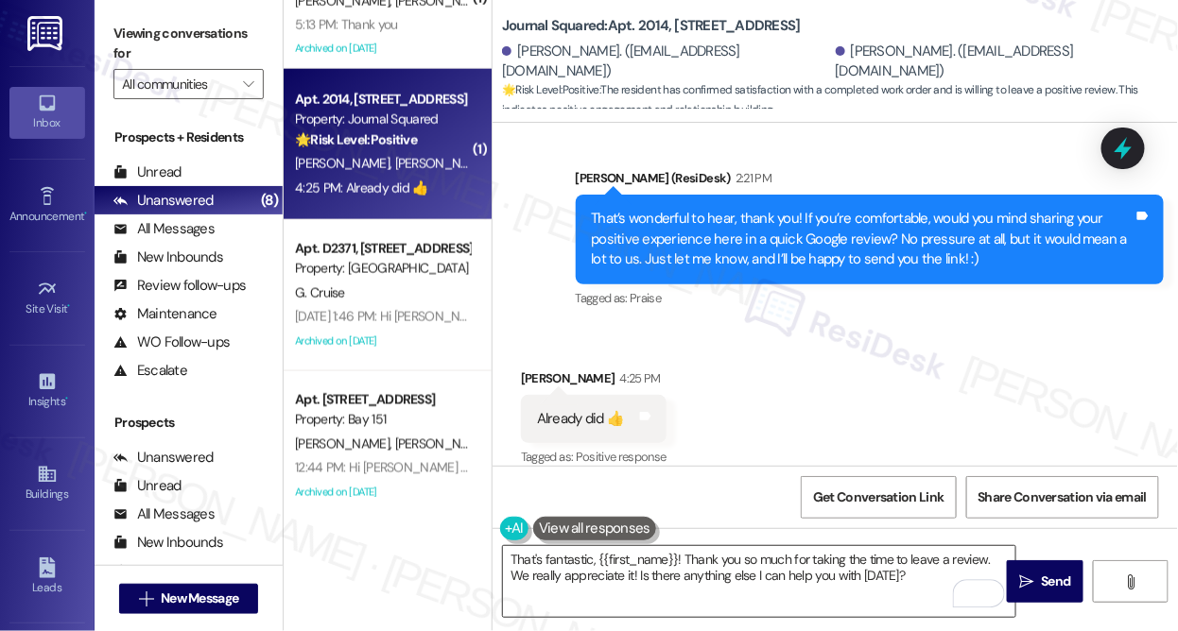
click at [906, 574] on textarea "That's fantastic, {{first_name}}! Thank you so much for taking the time to leav…" at bounding box center [759, 581] width 512 height 71
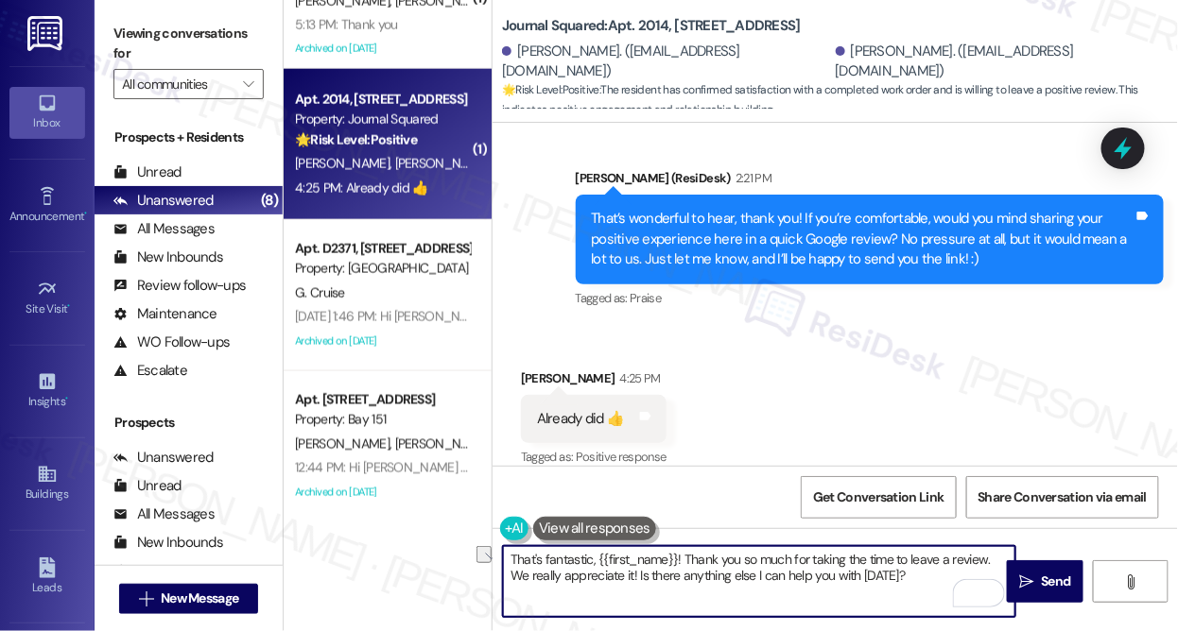
drag, startPoint x: 921, startPoint y: 574, endPoint x: 514, endPoint y: 583, distance: 406.6
click at [514, 583] on textarea "That's fantastic, {{first_name}}! Thank you so much for taking the time to leav…" at bounding box center [759, 581] width 512 height 71
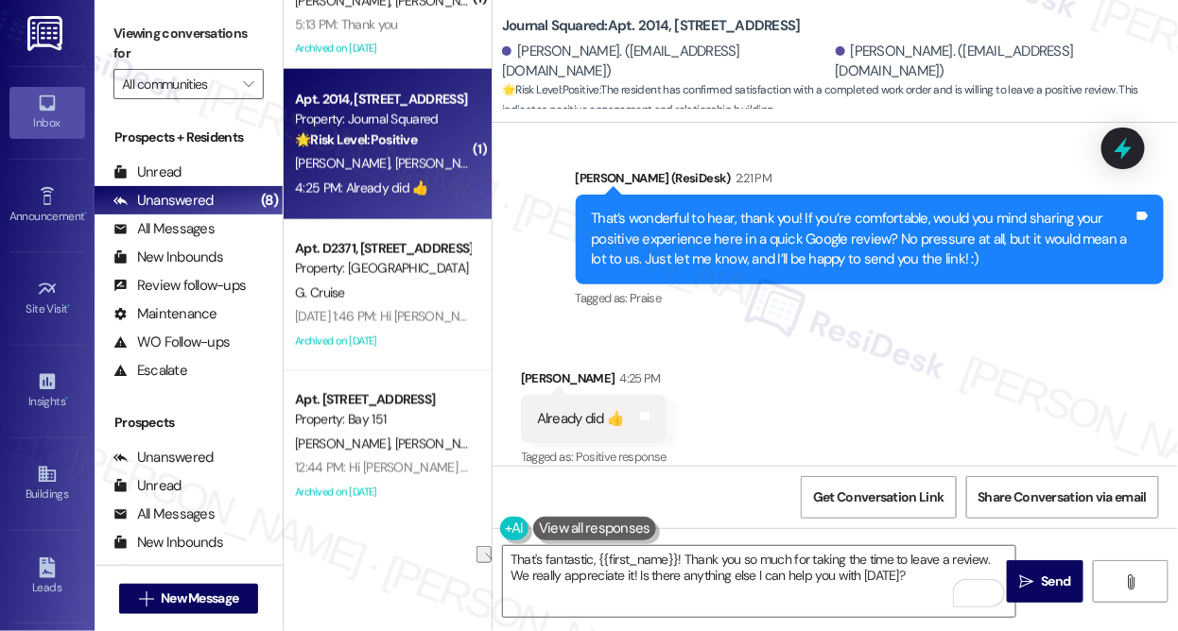
click at [129, 17] on div "Viewing conversations for All communities " at bounding box center [189, 59] width 188 height 118
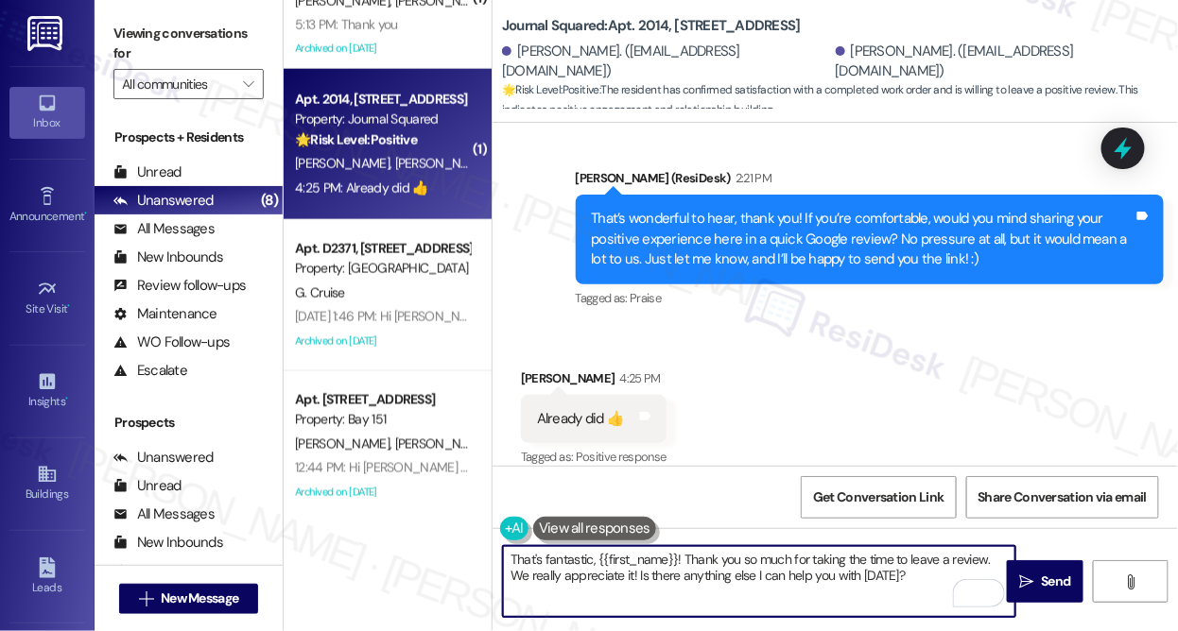
drag, startPoint x: 905, startPoint y: 578, endPoint x: 503, endPoint y: 576, distance: 401.7
click at [504, 577] on textarea "That's fantastic, {{first_name}}! Thank you so much for taking the time to leav…" at bounding box center [759, 581] width 512 height 71
paste textarea "Could you please share the name you used when posting your review"
click at [534, 369] on div "[PERSON_NAME] 4:25 PM" at bounding box center [594, 382] width 146 height 26
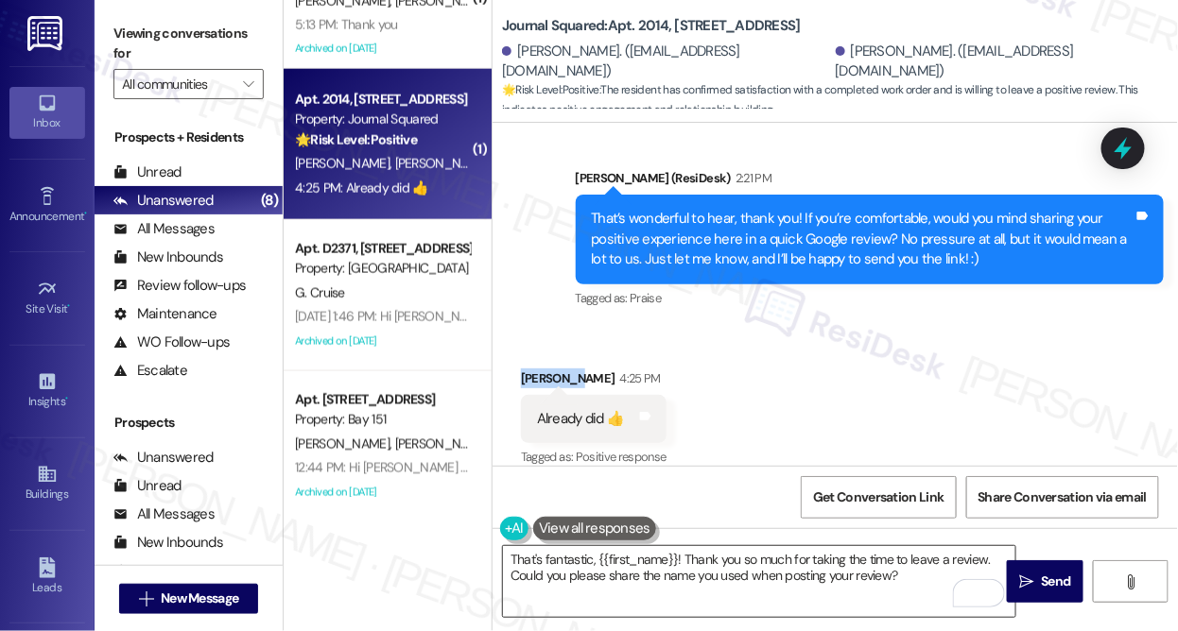
copy div "Sangbeen"
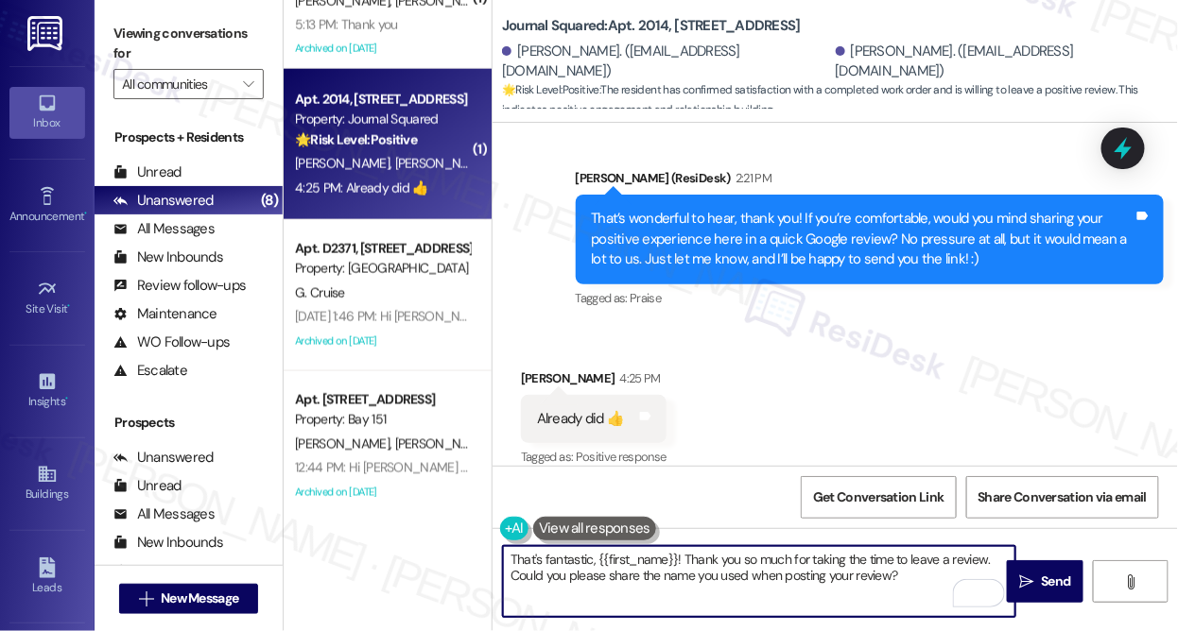
drag, startPoint x: 596, startPoint y: 551, endPoint x: 676, endPoint y: 546, distance: 79.5
click at [676, 546] on textarea "That's fantastic, {{first_name}}! Thank you so much for taking the time to leav…" at bounding box center [759, 581] width 512 height 71
paste textarea "Sangbeen"
click at [831, 559] on textarea "That's fantastic, [PERSON_NAME]! Thank you so much for taking the time to leave…" at bounding box center [759, 581] width 512 height 71
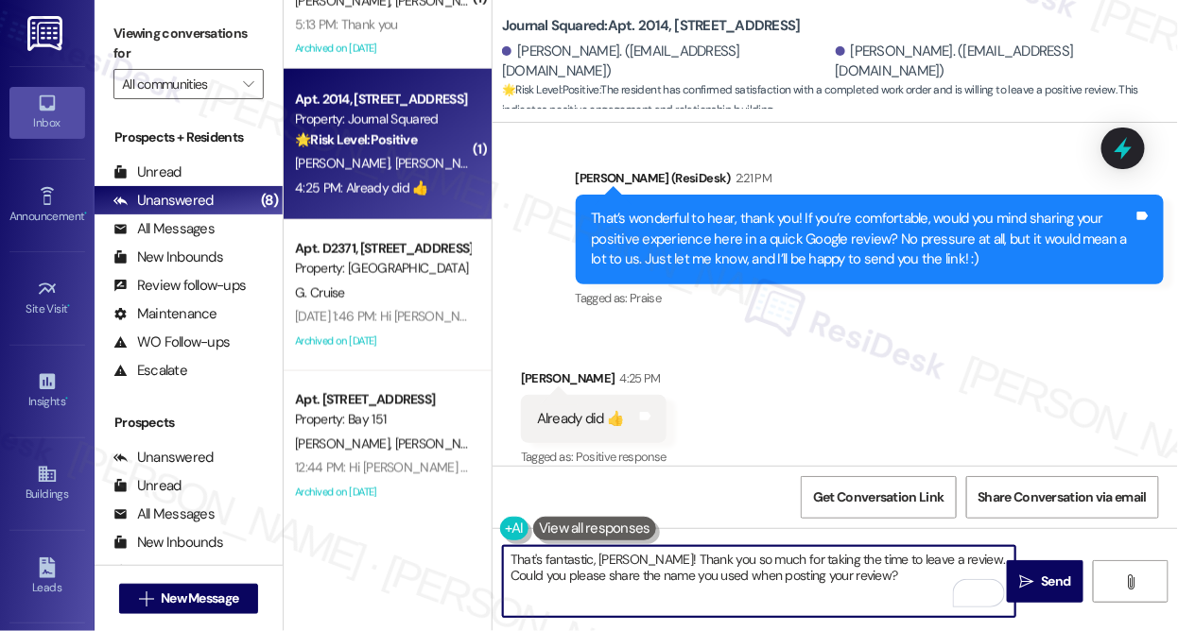
click at [831, 559] on textarea "That's fantastic, [PERSON_NAME]! Thank you so much for taking the time to leave…" at bounding box center [759, 581] width 512 height 71
click at [912, 578] on textarea "That's fantastic, [PERSON_NAME]! Thank you so much for taking the time to leave…" at bounding box center [759, 581] width 512 height 71
click at [785, 573] on textarea "That's fantastic, [PERSON_NAME]! Thank you so much for taking the time to leave…" at bounding box center [759, 581] width 512 height 71
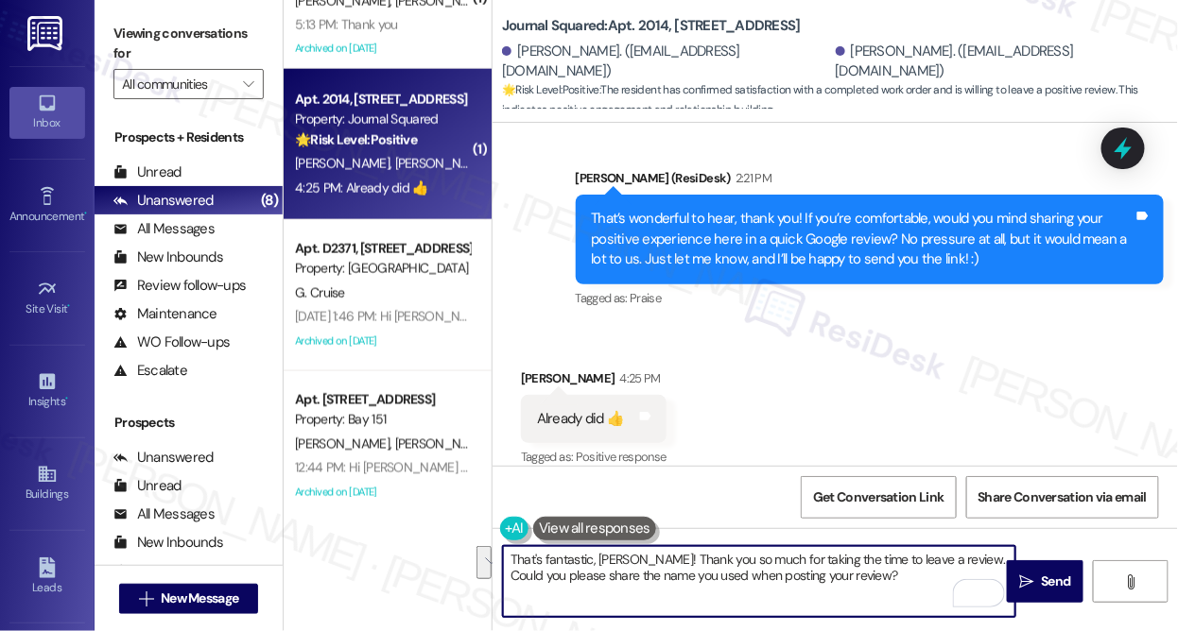
click at [864, 572] on textarea "That's fantastic, [PERSON_NAME]! Thank you so much for taking the time to leave…" at bounding box center [759, 581] width 512 height 71
type textarea "That's fantastic, [PERSON_NAME]! Thank you so much for taking the time to leave…"
click at [1036, 578] on span " Send" at bounding box center [1045, 582] width 60 height 20
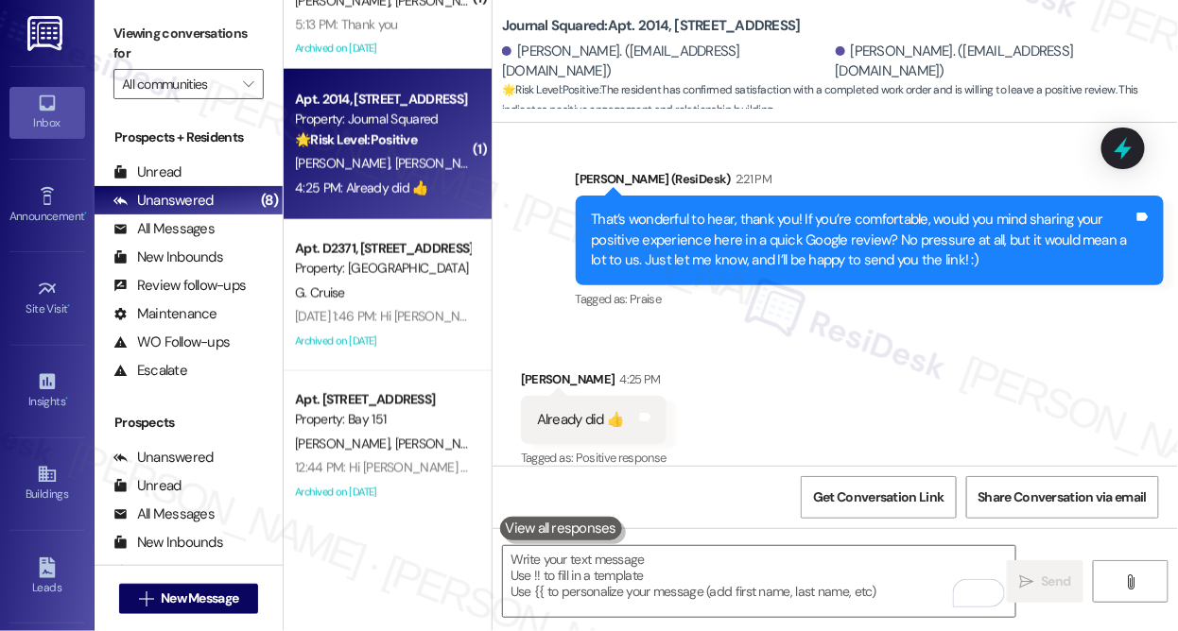
scroll to position [2205, 0]
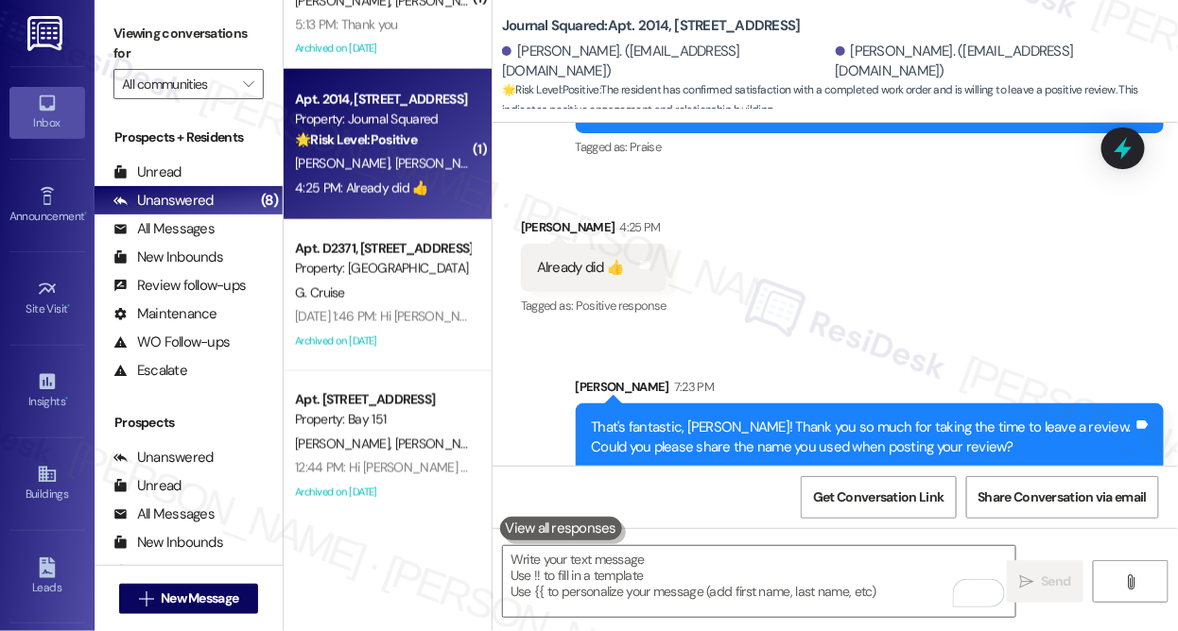
click at [183, 34] on label "Viewing conversations for" at bounding box center [188, 44] width 150 height 50
click at [190, 38] on label "Viewing conversations for" at bounding box center [188, 44] width 150 height 50
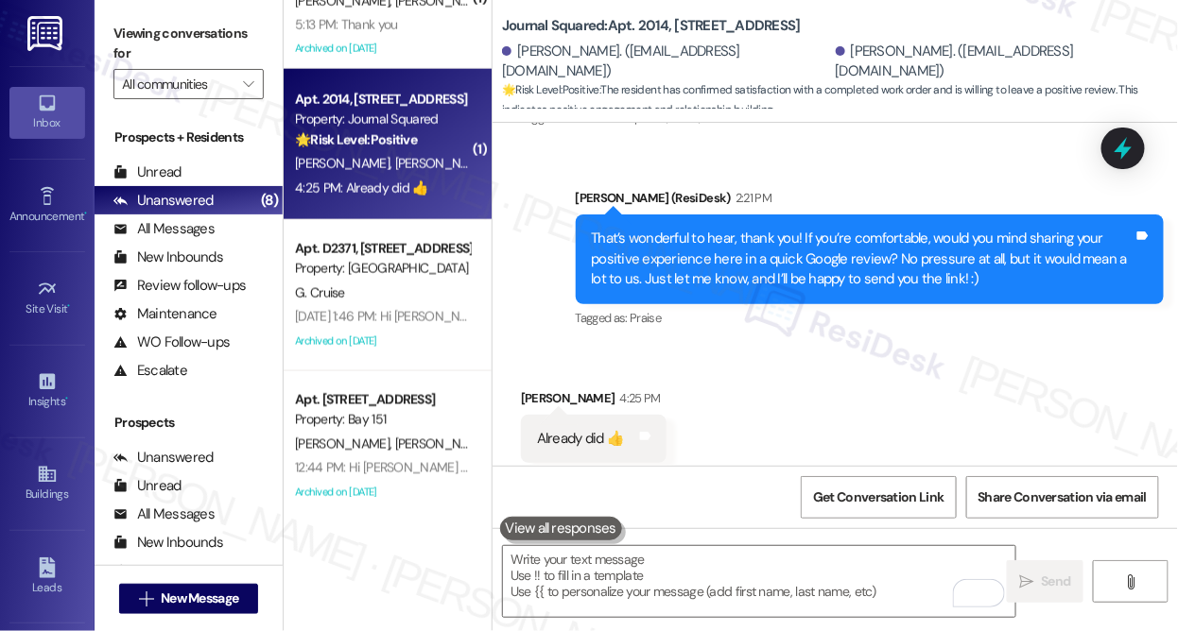
scroll to position [1948, 0]
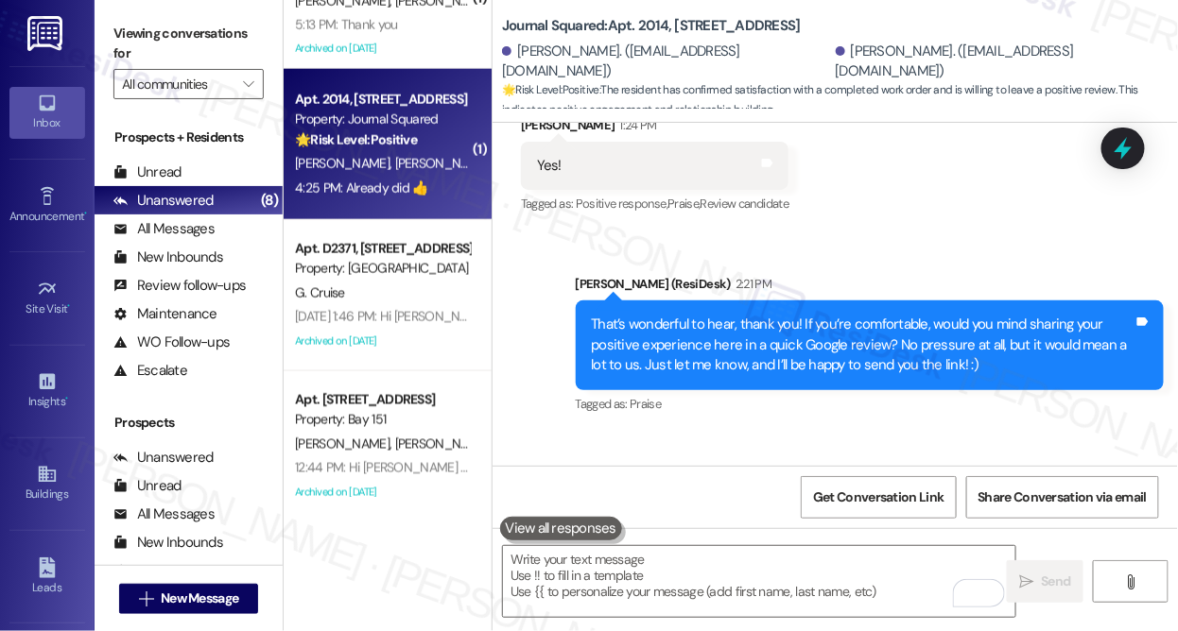
click at [682, 344] on div "That’s wonderful to hear, thank you! If you’re comfortable, would you mind shar…" at bounding box center [863, 345] width 543 height 60
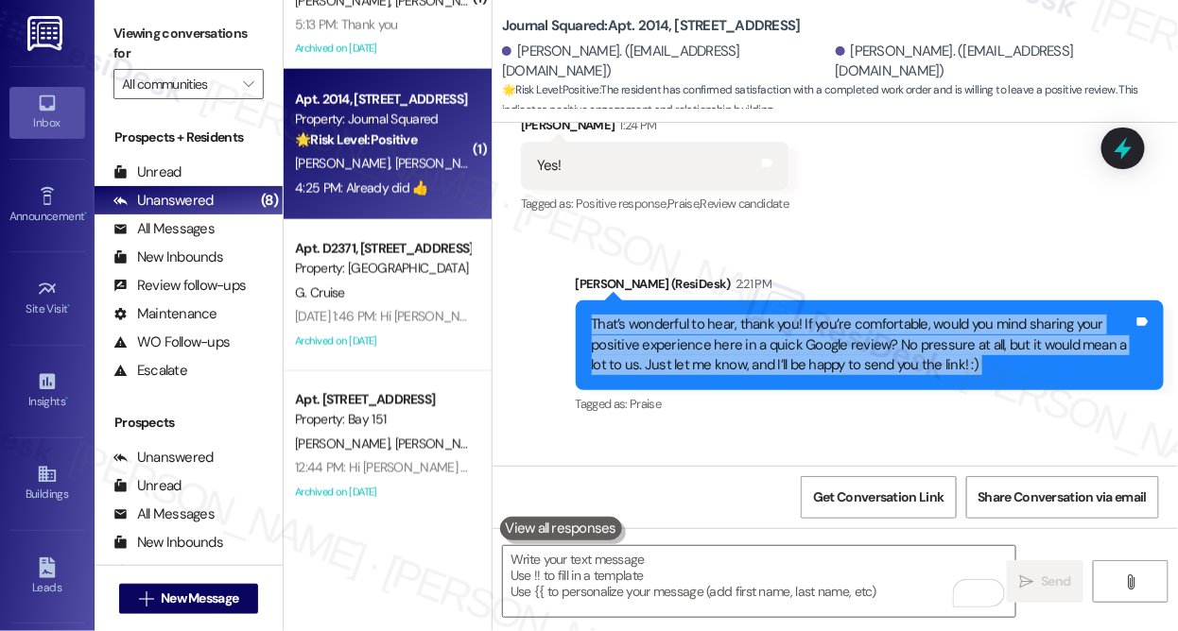
click at [682, 344] on div "That’s wonderful to hear, thank you! If you’re comfortable, would you mind shar…" at bounding box center [863, 345] width 543 height 60
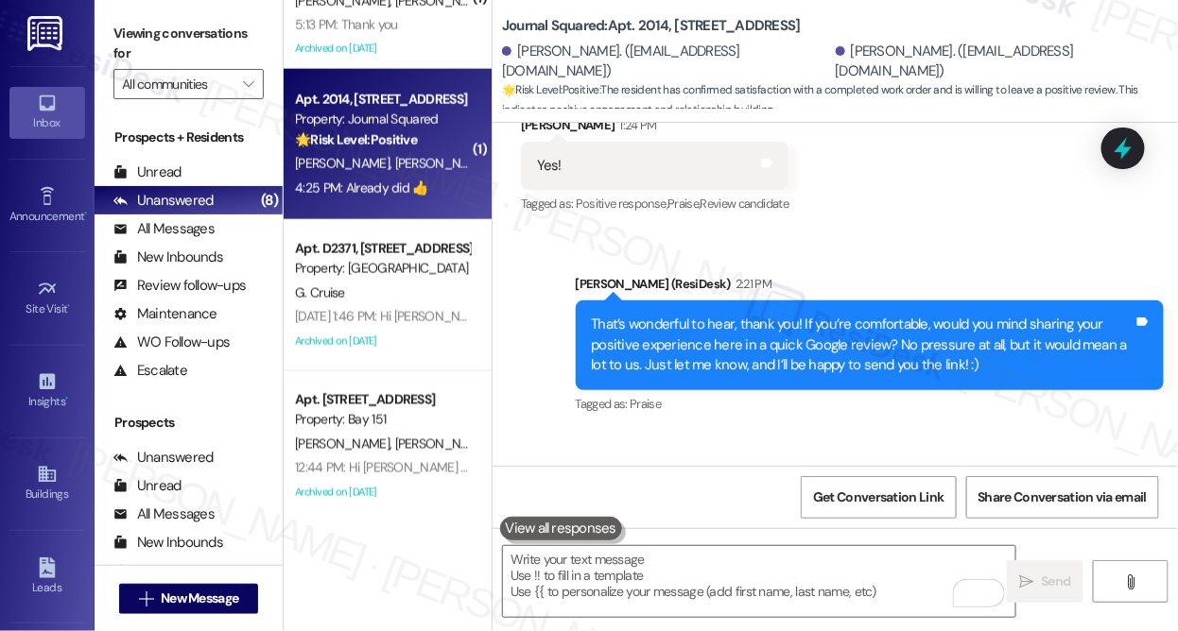
click at [909, 260] on div "Sent via SMS [PERSON_NAME] (ResiDesk) 2:21 PM That’s wonderful to hear, thank y…" at bounding box center [869, 346] width 617 height 172
click at [890, 329] on div "That’s wonderful to hear, thank you! If you’re comfortable, would you mind shar…" at bounding box center [863, 345] width 543 height 60
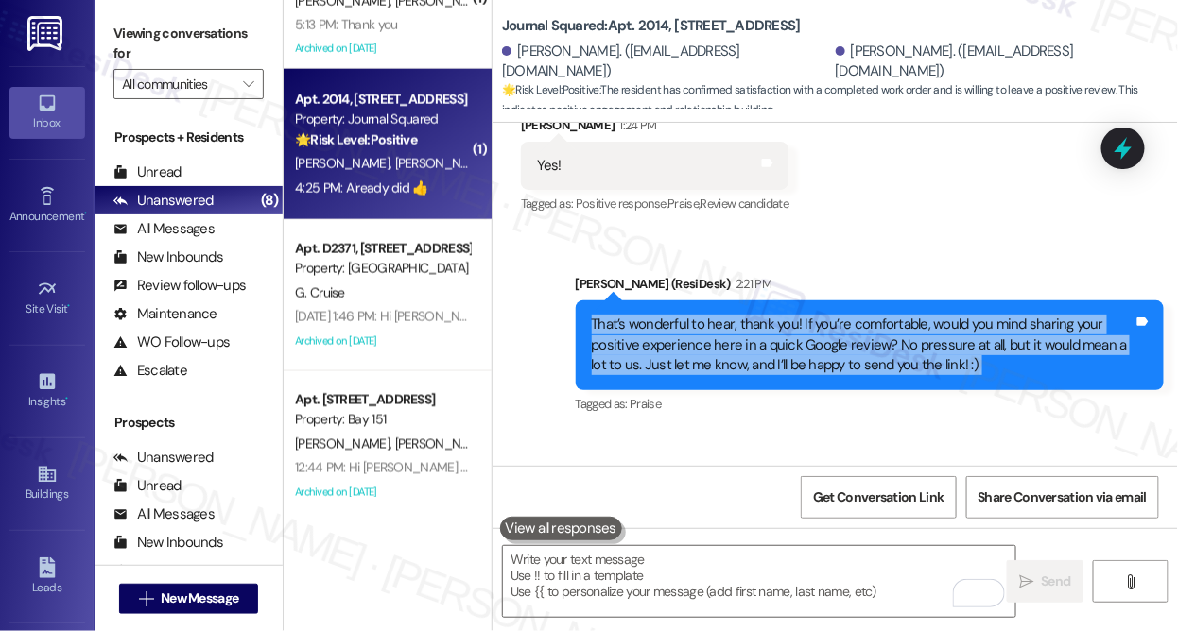
click at [890, 329] on div "That’s wonderful to hear, thank you! If you’re comfortable, would you mind shar…" at bounding box center [863, 345] width 543 height 60
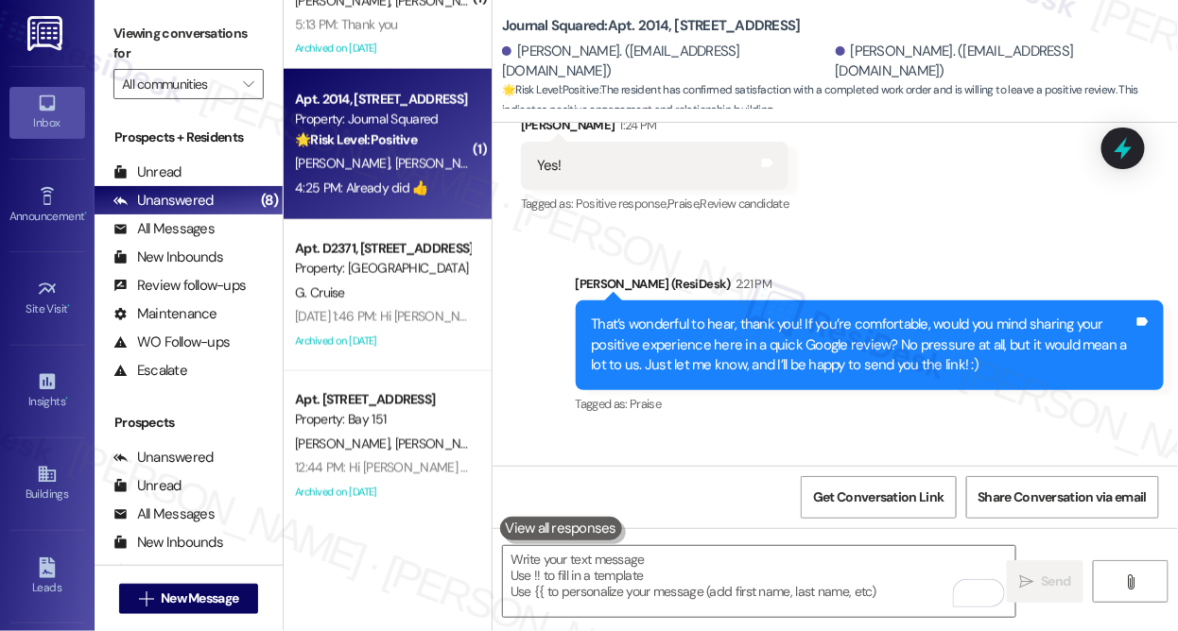
click at [945, 260] on div "Sent via SMS [PERSON_NAME] (ResiDesk) 2:21 PM That’s wonderful to hear, thank y…" at bounding box center [869, 346] width 617 height 172
click at [925, 315] on div "That’s wonderful to hear, thank you! If you’re comfortable, would you mind shar…" at bounding box center [863, 345] width 543 height 60
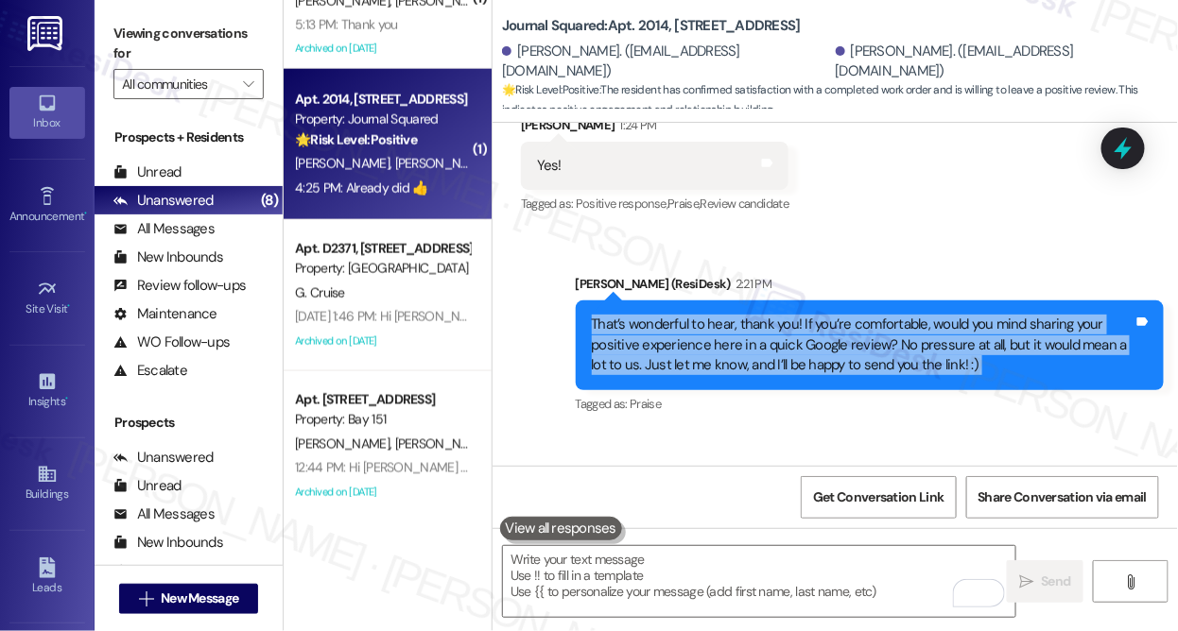
click at [925, 315] on div "That’s wonderful to hear, thank you! If you’re comfortable, would you mind shar…" at bounding box center [863, 345] width 543 height 60
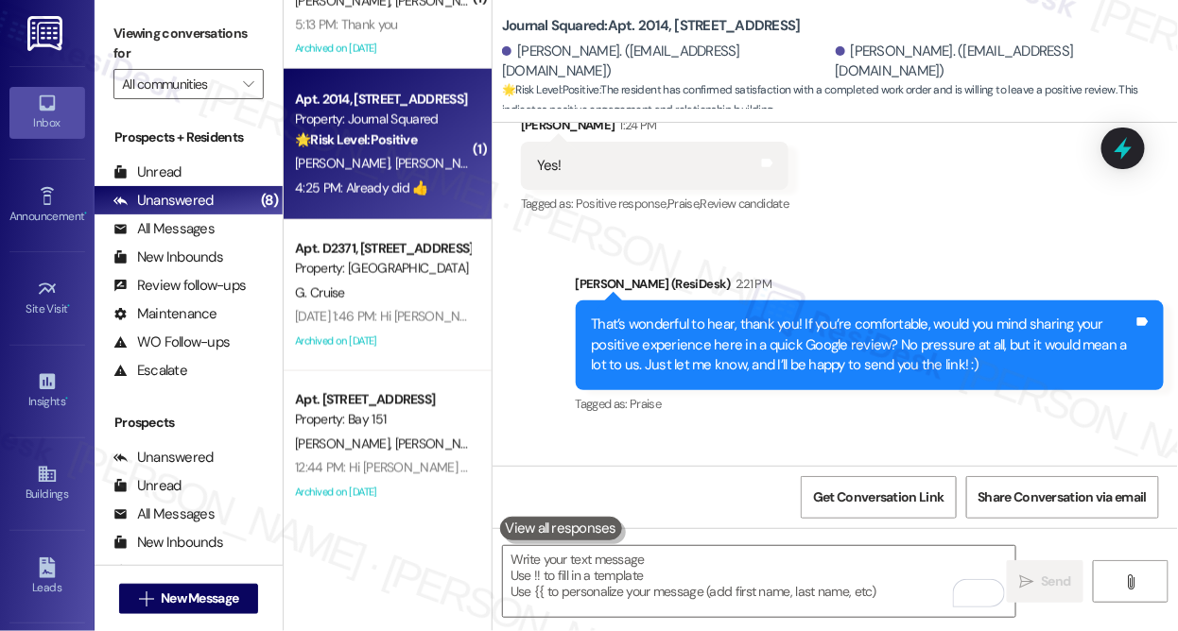
click at [942, 236] on div "Sent via SMS [PERSON_NAME] (ResiDesk) 2:21 PM That’s wonderful to hear, thank y…" at bounding box center [834, 332] width 685 height 200
click at [874, 316] on div "That’s wonderful to hear, thank you! If you’re comfortable, would you mind shar…" at bounding box center [863, 345] width 543 height 60
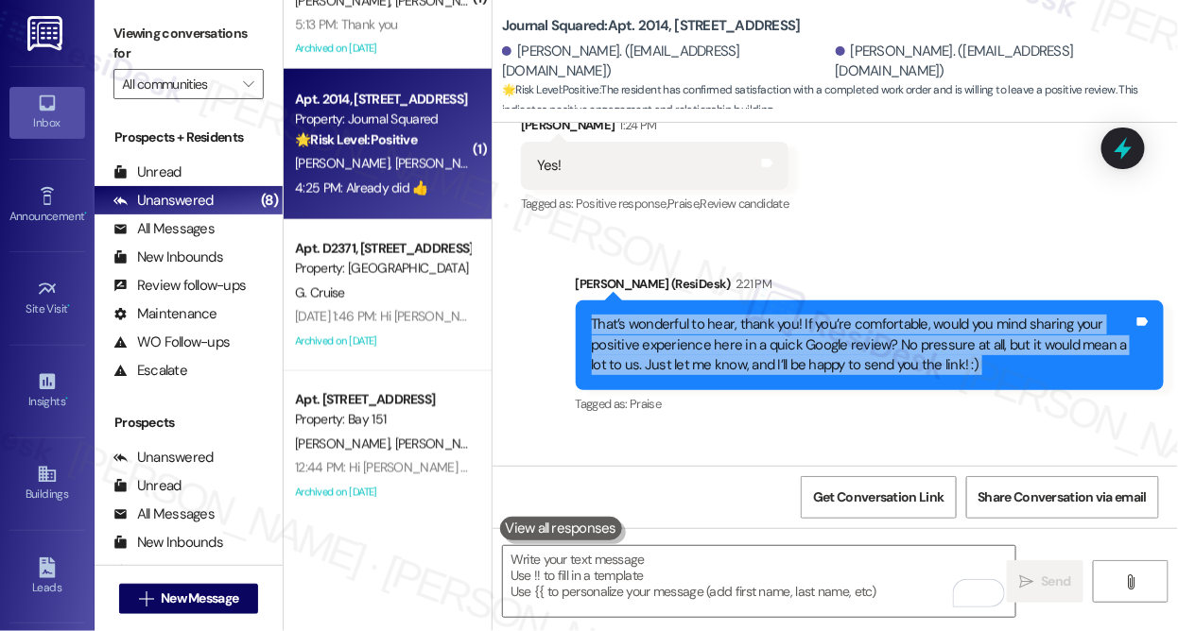
click at [874, 316] on div "That’s wonderful to hear, thank you! If you’re comfortable, would you mind shar…" at bounding box center [863, 345] width 543 height 60
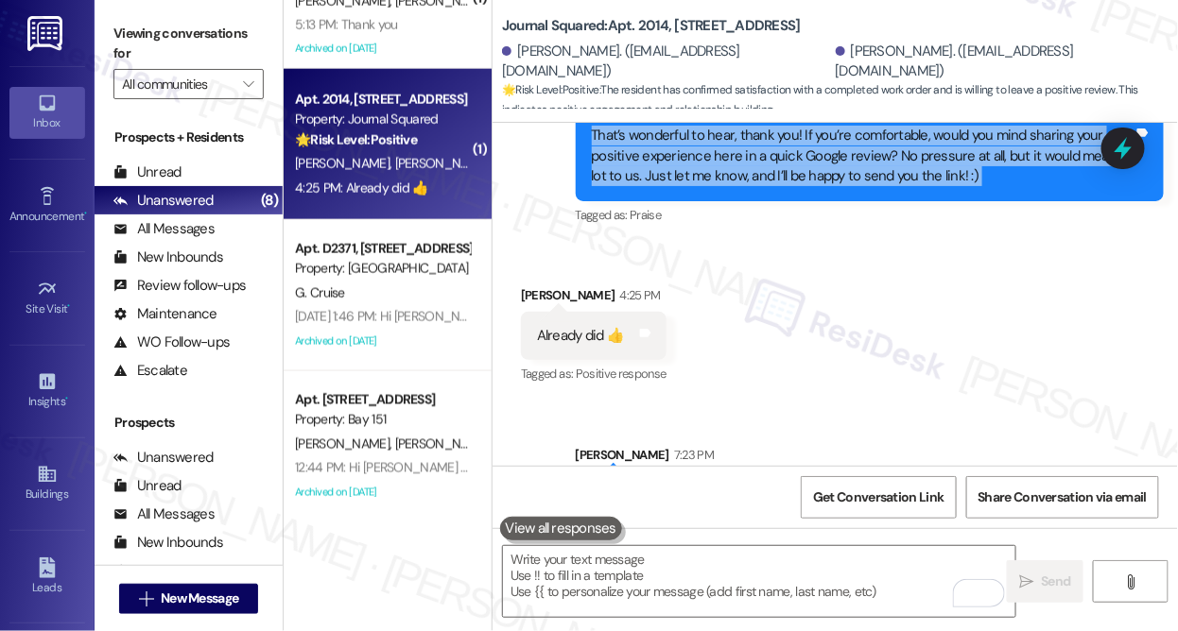
scroll to position [2205, 0]
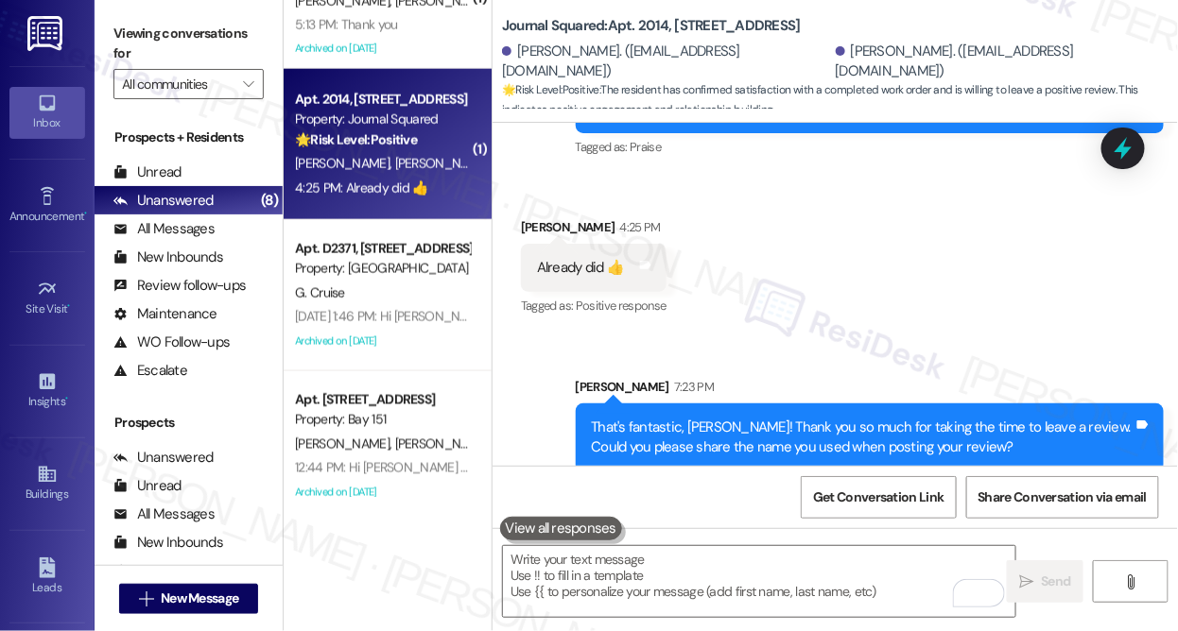
click at [726, 427] on div "That's fantastic, [PERSON_NAME]! Thank you so much for taking the time to leave…" at bounding box center [863, 438] width 543 height 41
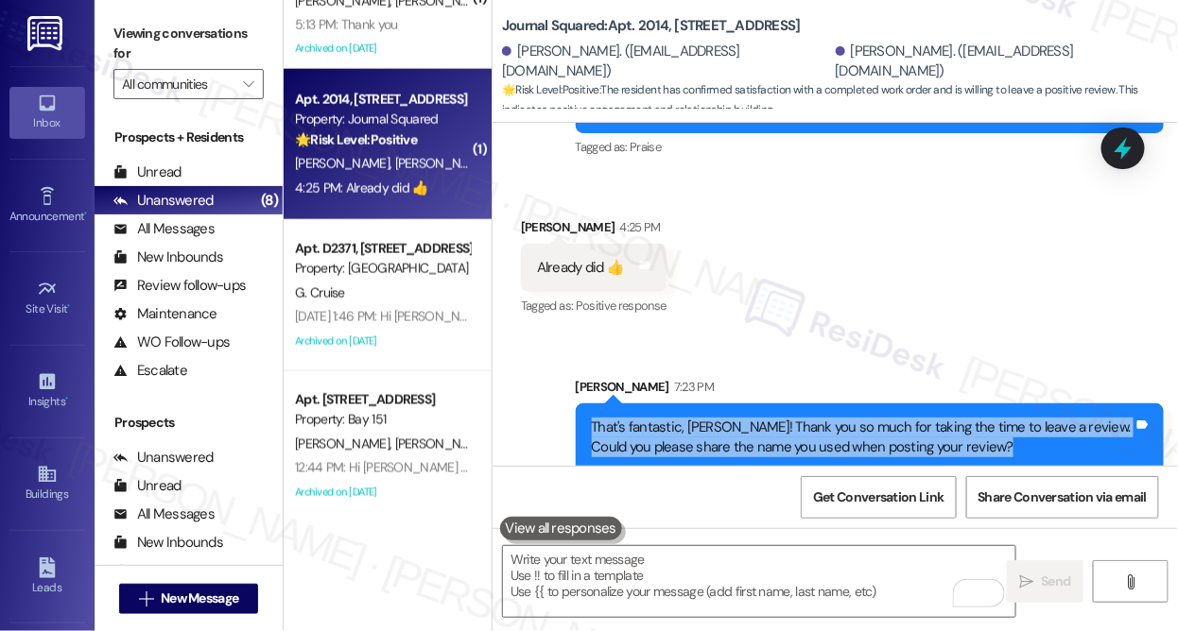
click at [726, 427] on div "That's fantastic, [PERSON_NAME]! Thank you so much for taking the time to leave…" at bounding box center [863, 438] width 543 height 41
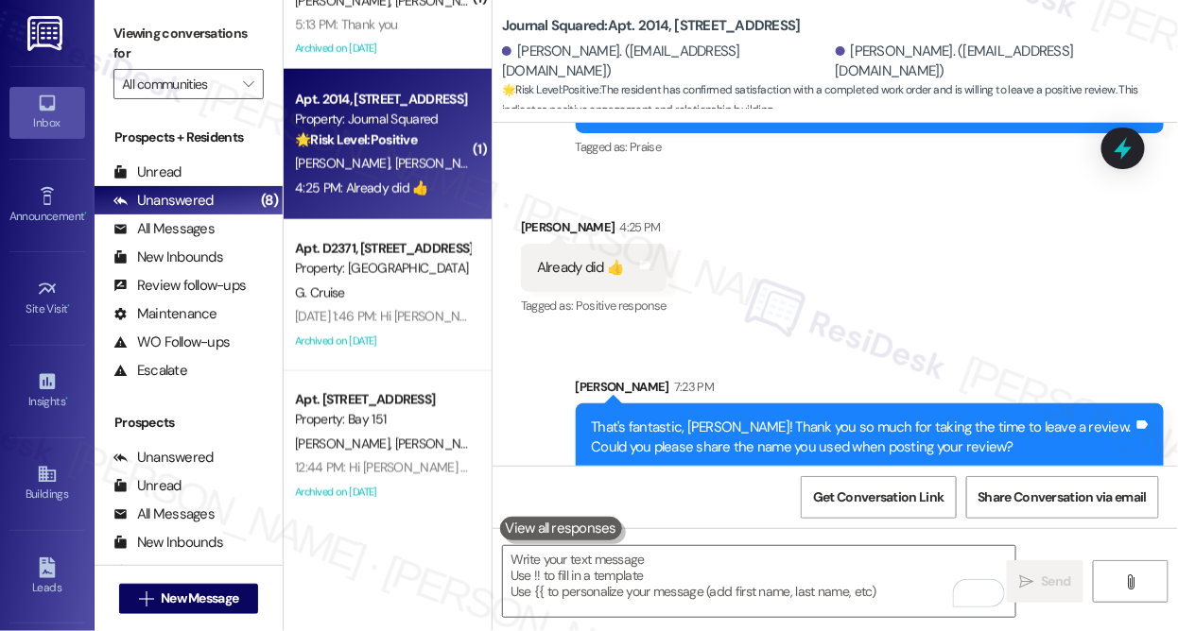
click at [837, 377] on div "[PERSON_NAME] 7:23 PM" at bounding box center [870, 390] width 589 height 26
click at [856, 418] on div "That's fantastic, [PERSON_NAME]! Thank you so much for taking the time to leave…" at bounding box center [863, 438] width 543 height 41
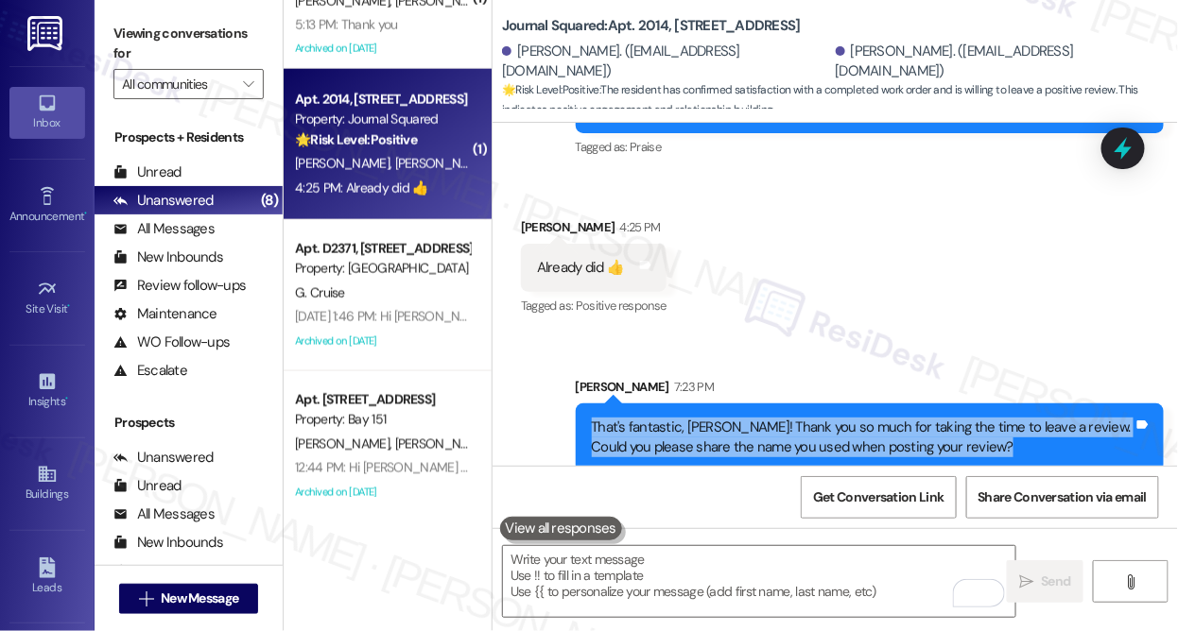
click at [856, 418] on div "That's fantastic, [PERSON_NAME]! Thank you so much for taking the time to leave…" at bounding box center [863, 438] width 543 height 41
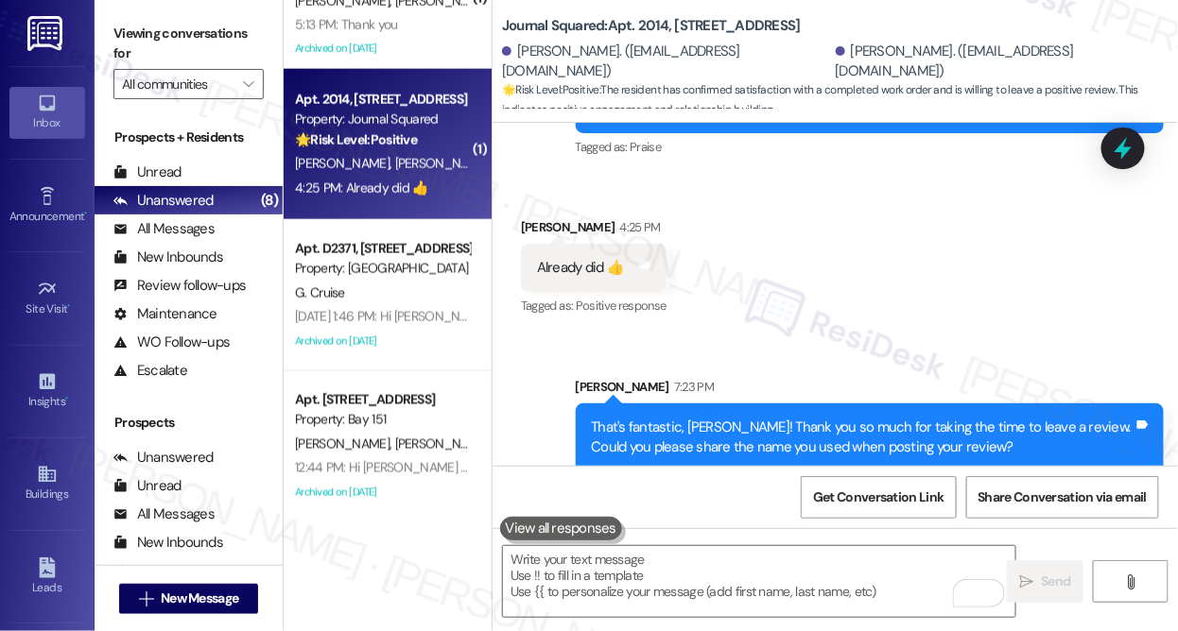
drag, startPoint x: 176, startPoint y: 19, endPoint x: 187, endPoint y: 19, distance: 11.3
click at [176, 19] on label "Viewing conversations for" at bounding box center [188, 44] width 150 height 50
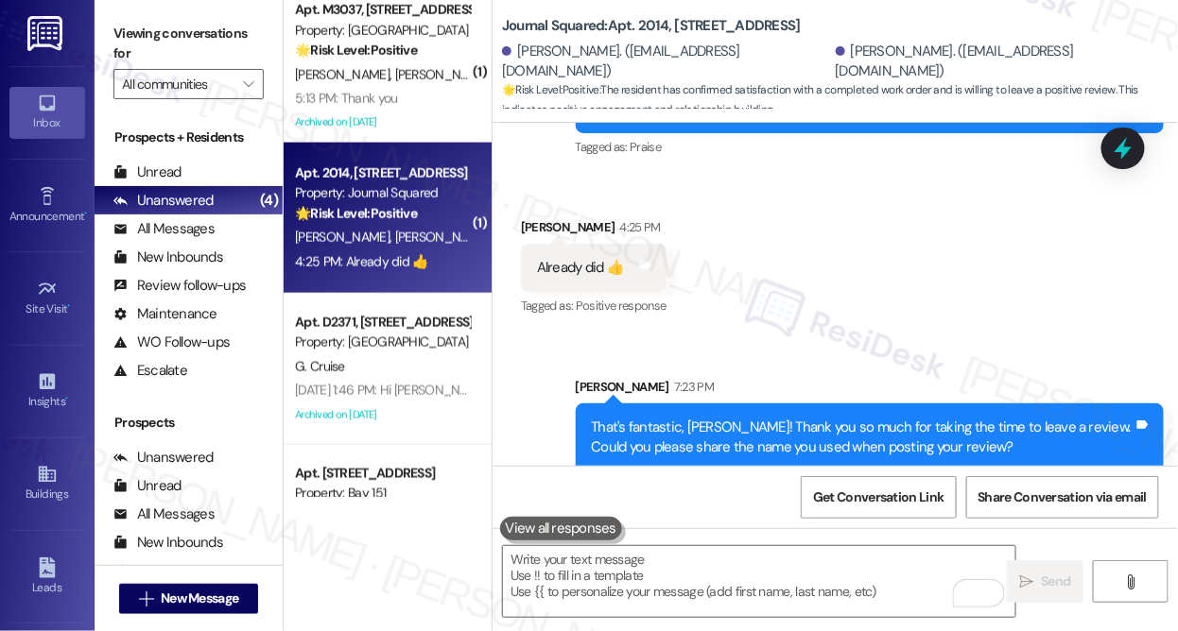
scroll to position [541, 0]
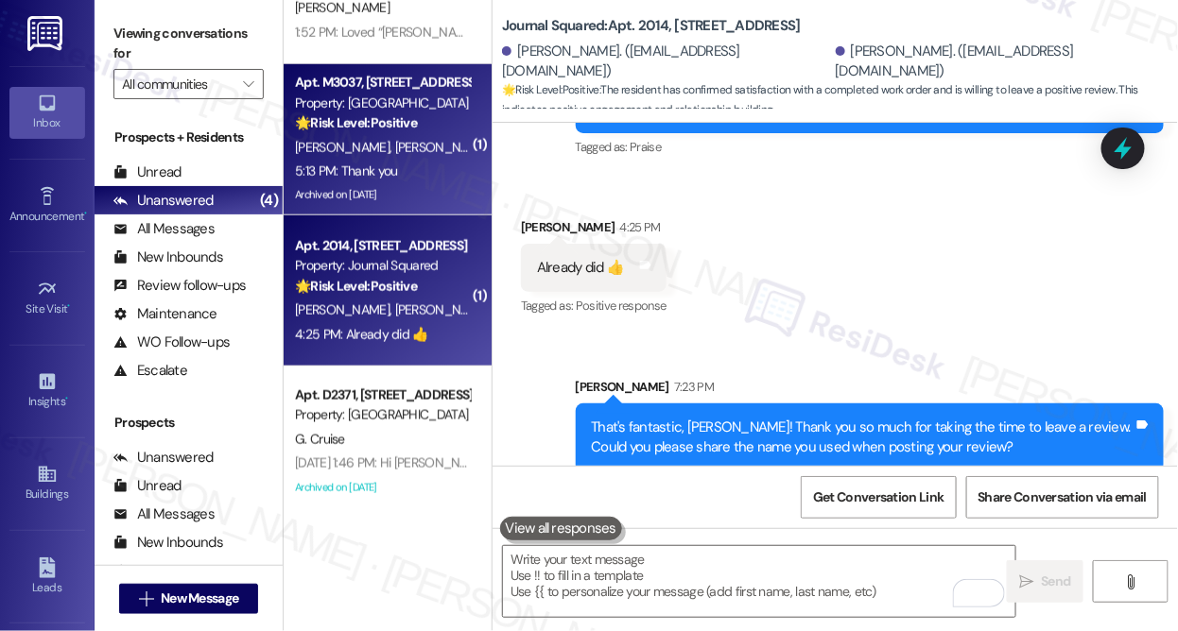
click at [395, 147] on span "[PERSON_NAME]" at bounding box center [442, 147] width 95 height 17
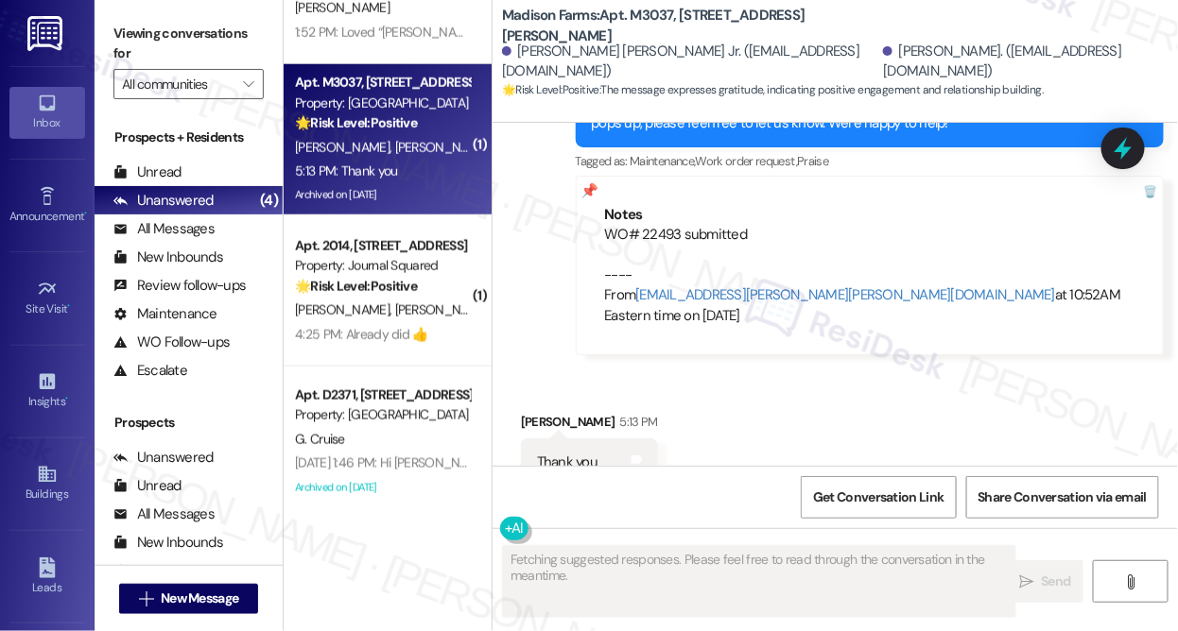
scroll to position [6194, 0]
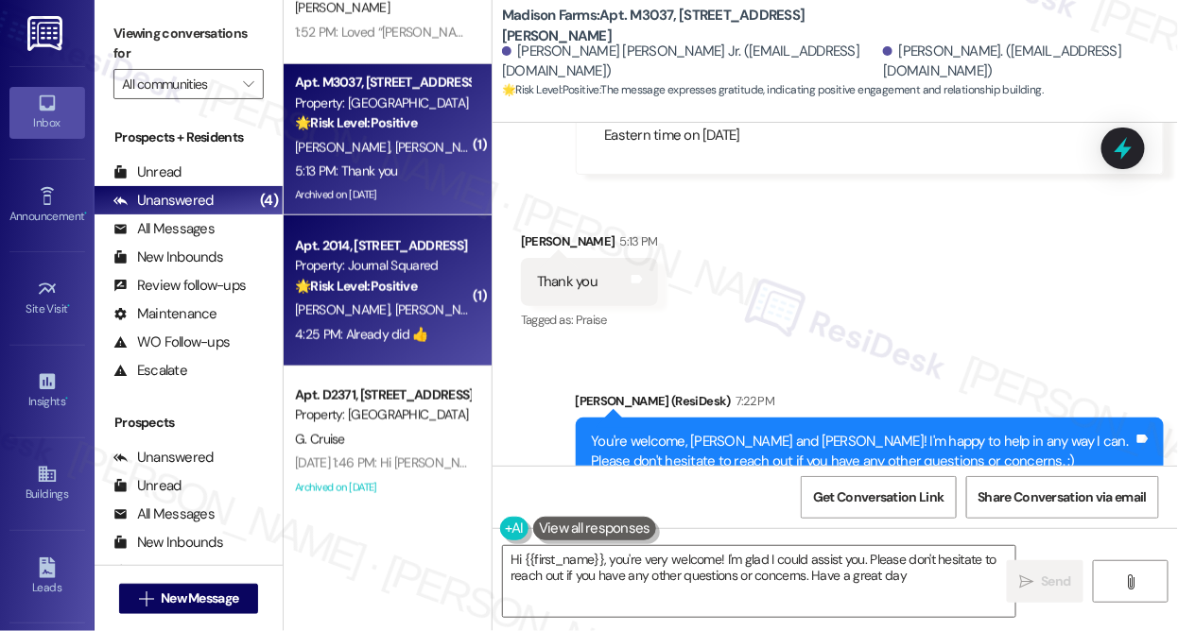
type textarea "Hi {{first_name}}, you're very welcome! I'm glad I could assist you. Please don…"
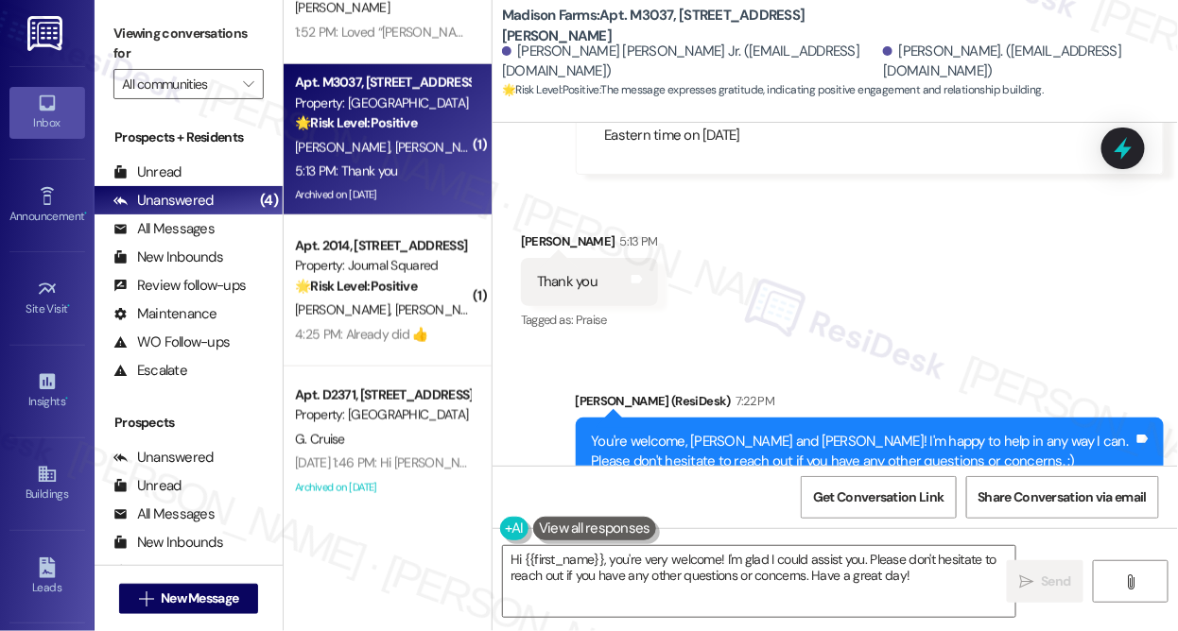
click at [843, 432] on div "You're welcome, [PERSON_NAME] and [PERSON_NAME]! I'm happy to help in any way I…" at bounding box center [863, 452] width 543 height 41
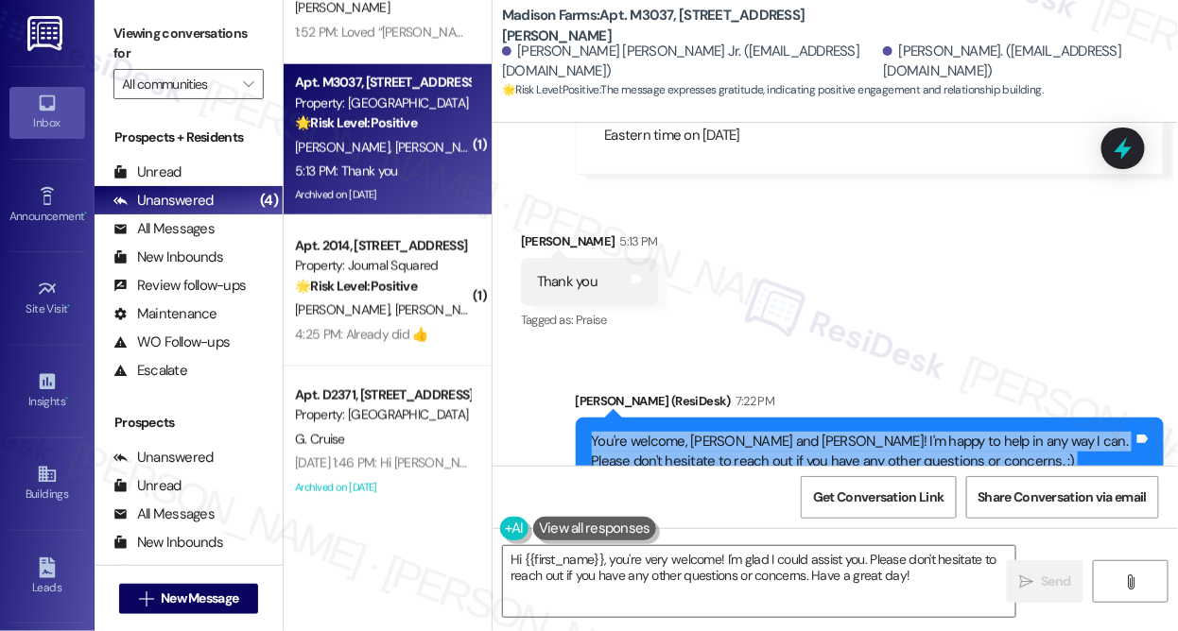
click at [843, 432] on div "You're welcome, [PERSON_NAME] and [PERSON_NAME]! I'm happy to help in any way I…" at bounding box center [863, 452] width 543 height 41
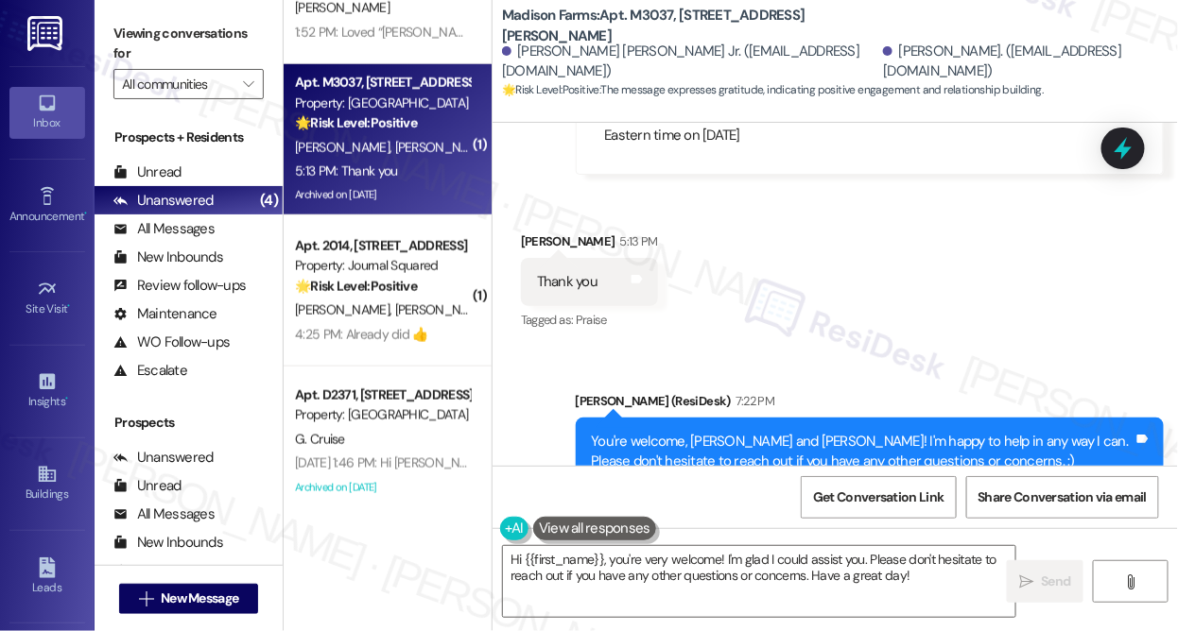
click at [809, 377] on div "Sent via SMS [PERSON_NAME] (ResiDesk) 7:22 PM You're welcome, [PERSON_NAME] and…" at bounding box center [869, 452] width 617 height 151
click at [794, 432] on div "You're welcome, [PERSON_NAME] and [PERSON_NAME]! I'm happy to help in any way I…" at bounding box center [863, 452] width 543 height 41
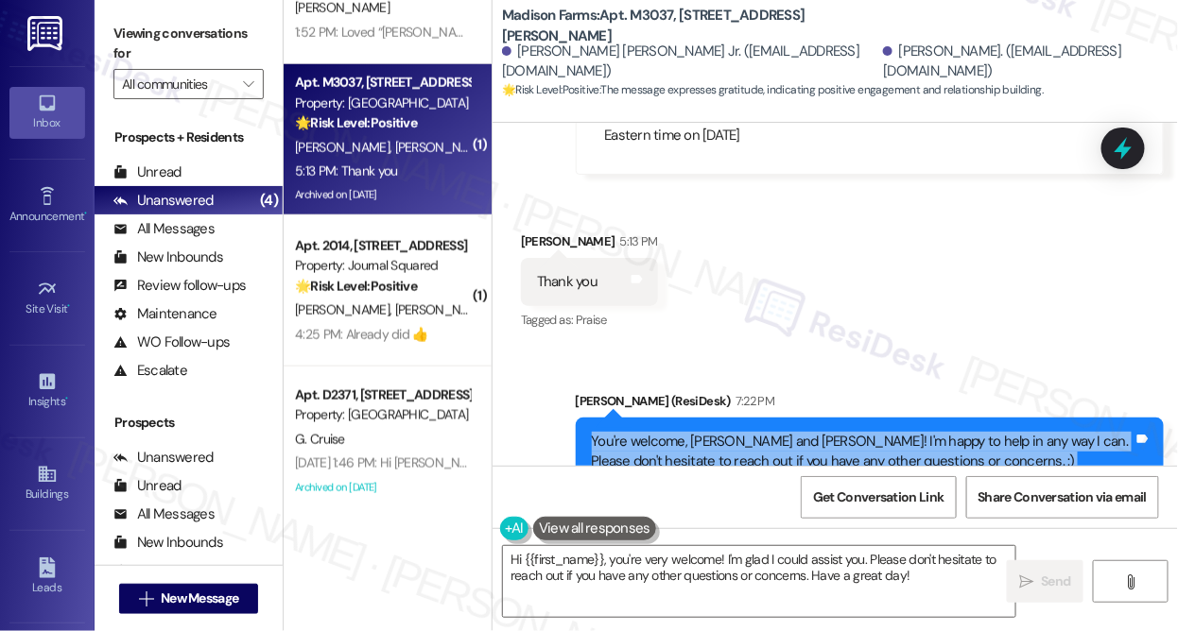
click at [794, 432] on div "You're welcome, [PERSON_NAME] and [PERSON_NAME]! I'm happy to help in any way I…" at bounding box center [863, 452] width 543 height 41
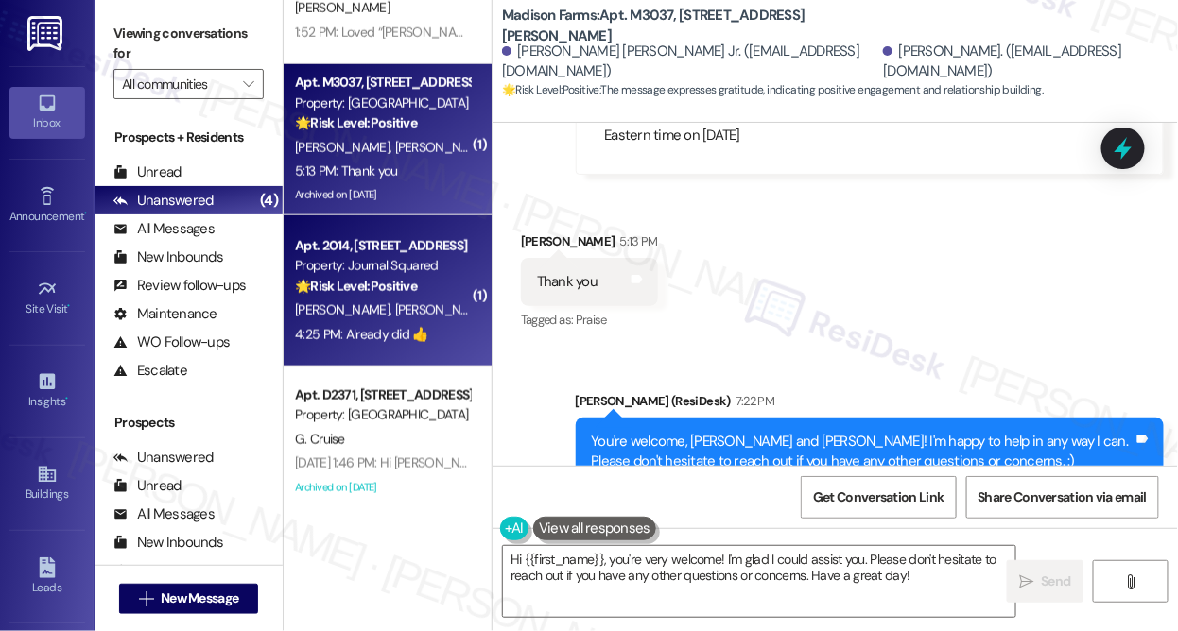
click at [428, 282] on div "🌟 Risk Level: Positive The resident has confirmed satisfaction with a completed…" at bounding box center [382, 287] width 175 height 20
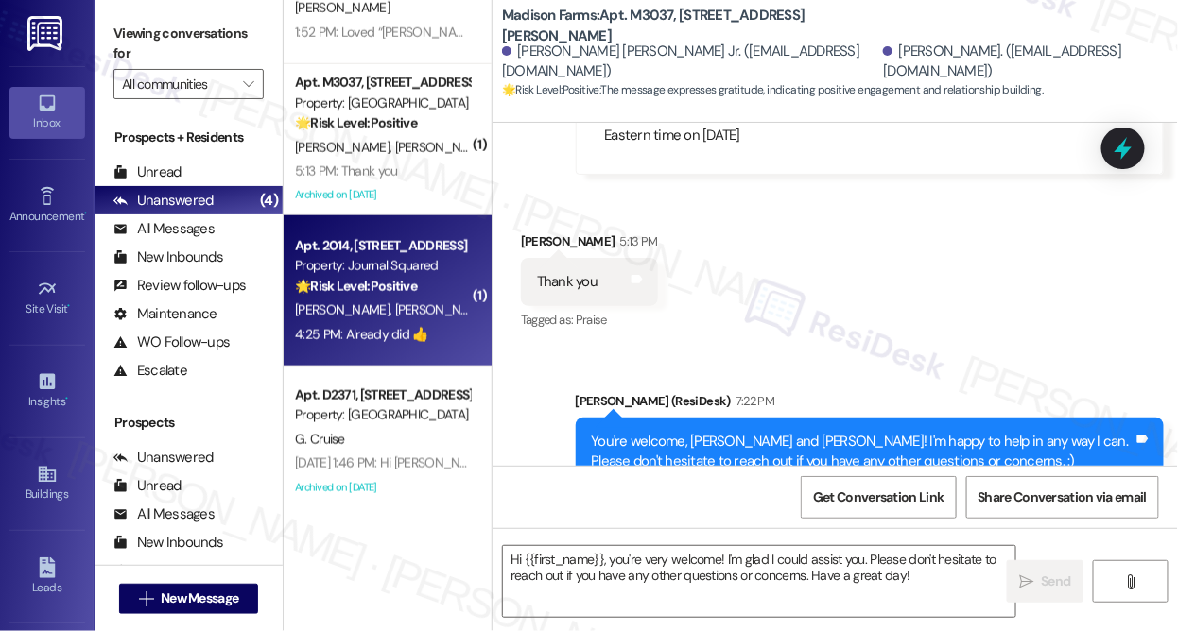
type textarea "Fetching suggested responses. Please feel free to read through the conversation…"
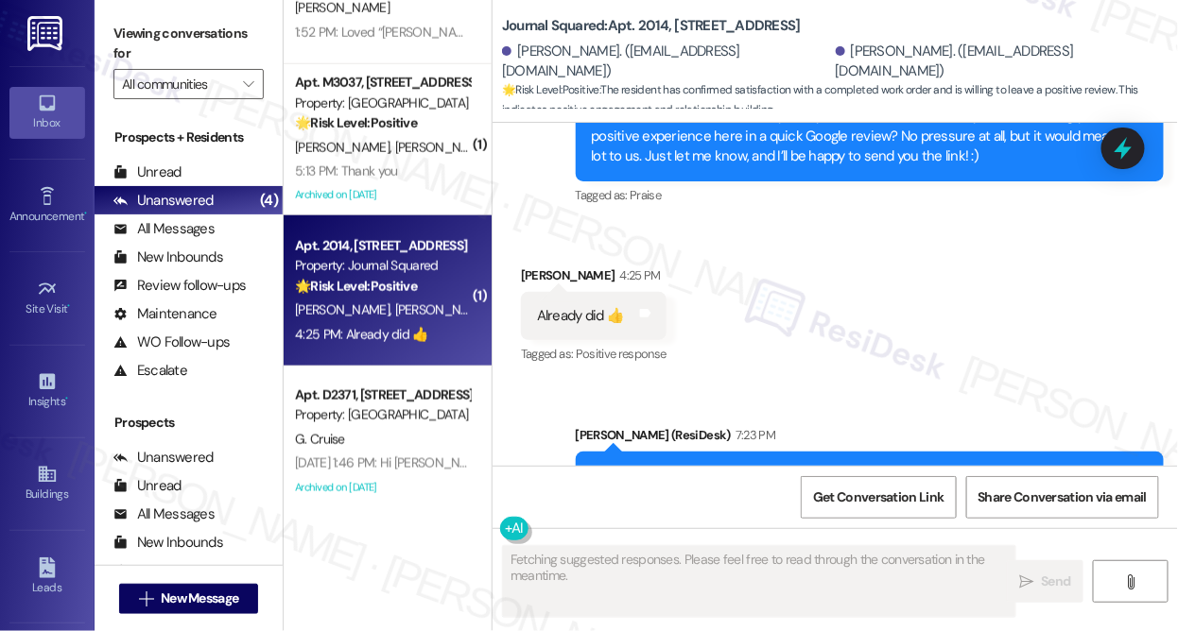
scroll to position [2234, 0]
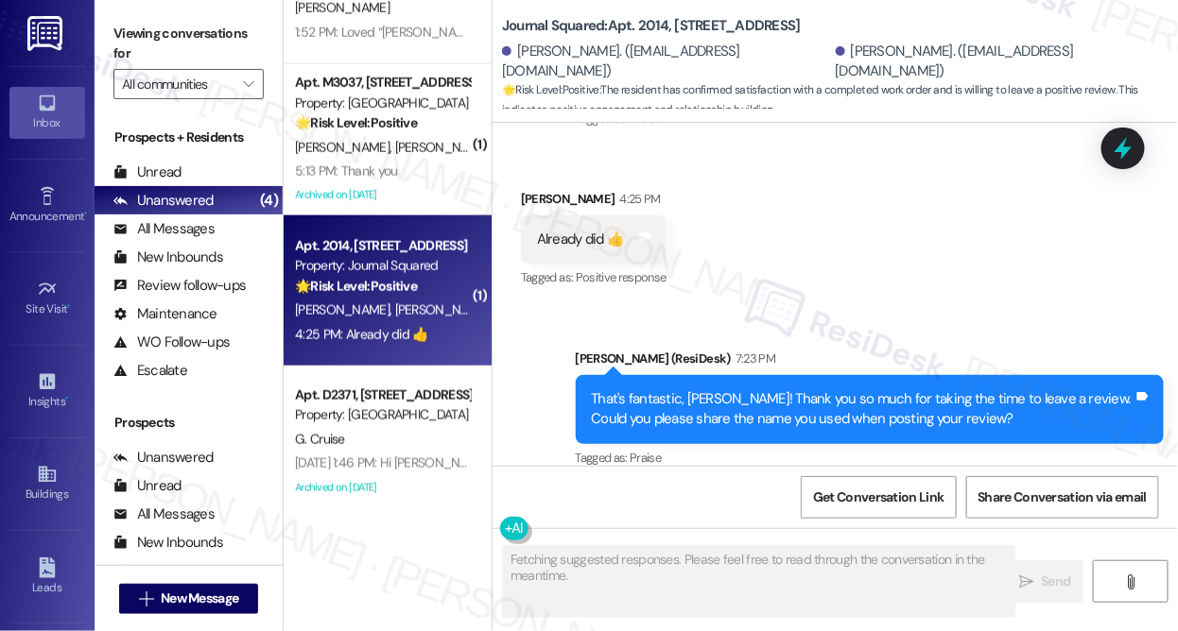
click at [709, 389] on div "That's fantastic, [PERSON_NAME]! Thank you so much for taking the time to leave…" at bounding box center [863, 409] width 543 height 41
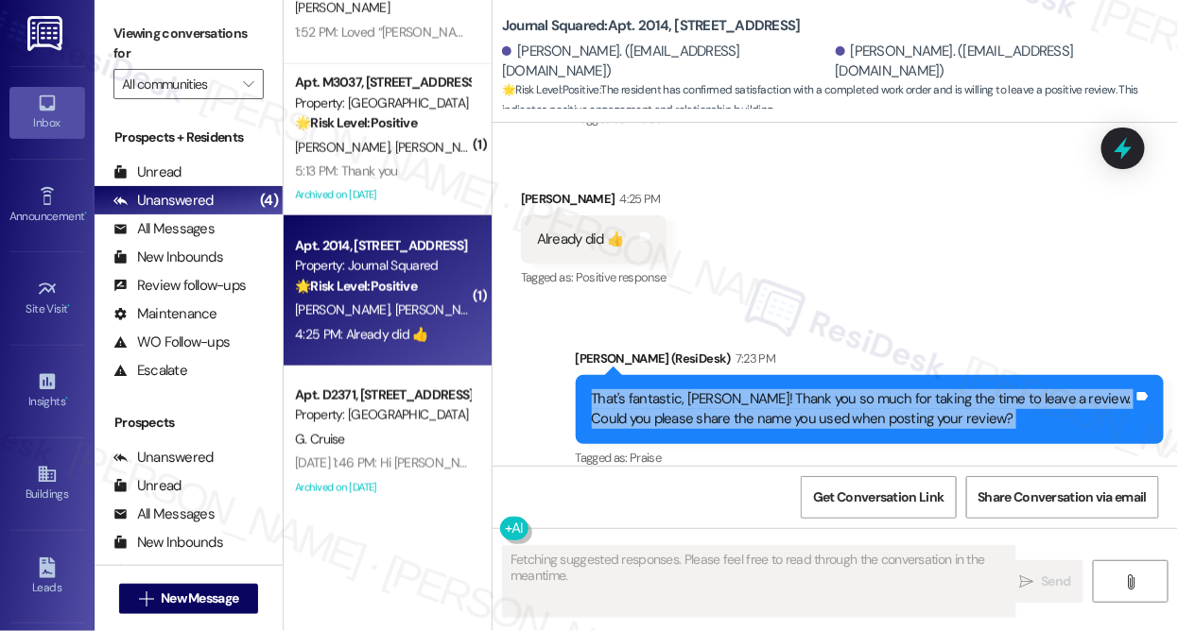
click at [709, 389] on div "That's fantastic, [PERSON_NAME]! Thank you so much for taking the time to leave…" at bounding box center [863, 409] width 543 height 41
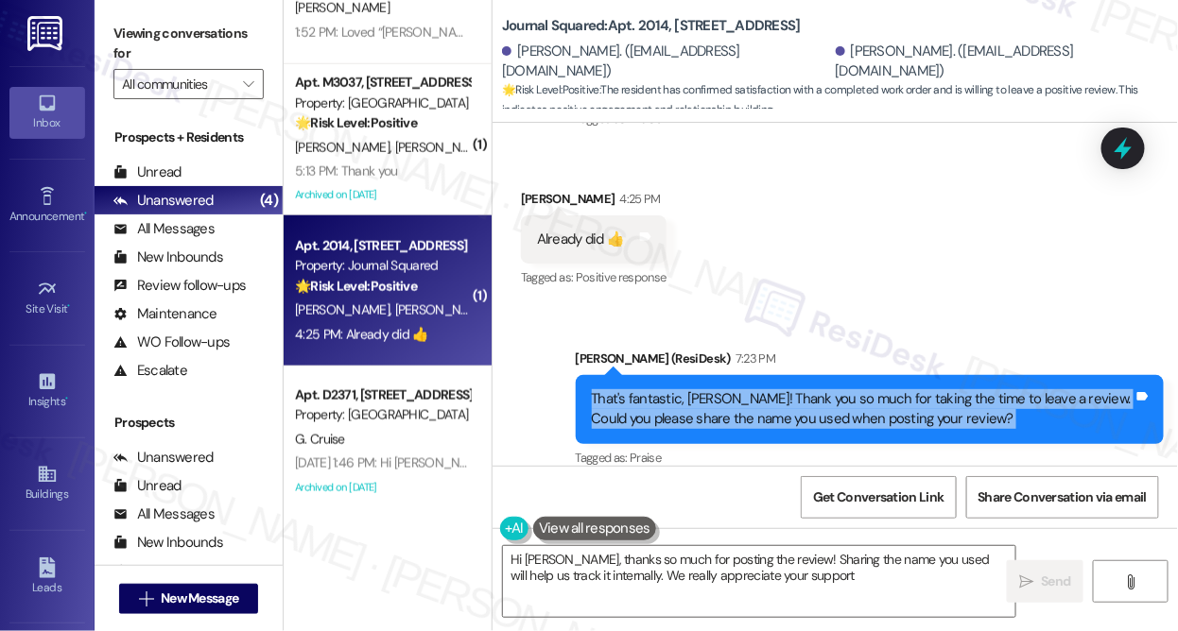
type textarea "Hi [PERSON_NAME], thanks so much for posting the review! Sharing the name you u…"
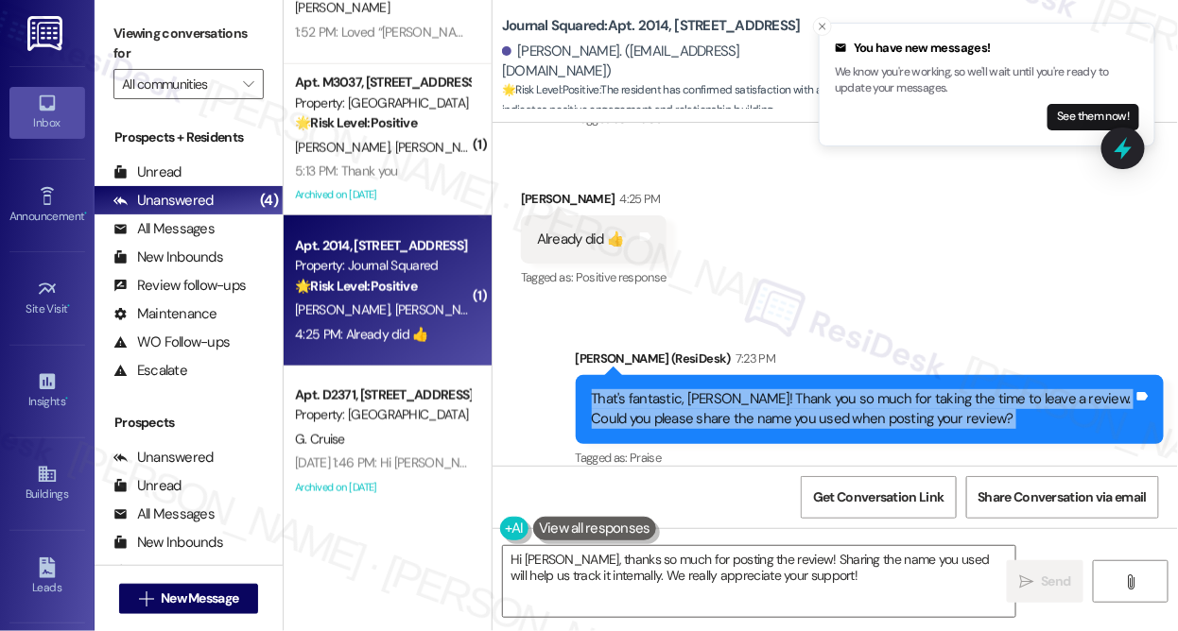
scroll to position [713, 0]
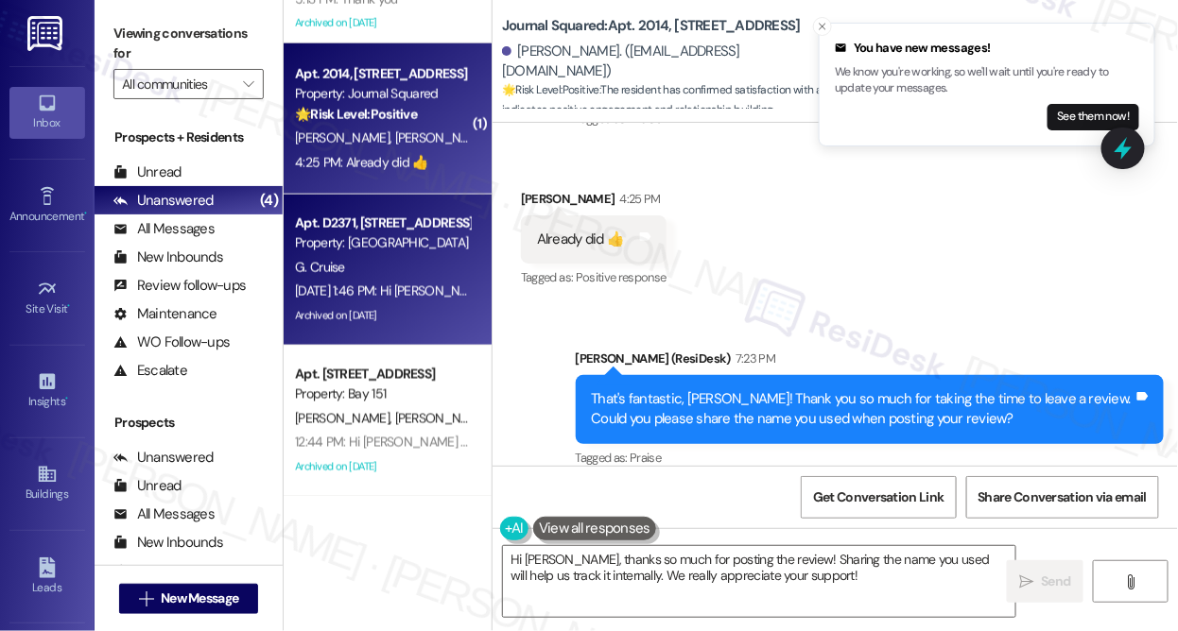
click at [456, 289] on div "[DATE] 1:46 PM: Hi [PERSON_NAME], how are you? A friendly reminder that your re…" at bounding box center [1026, 291] width 1463 height 17
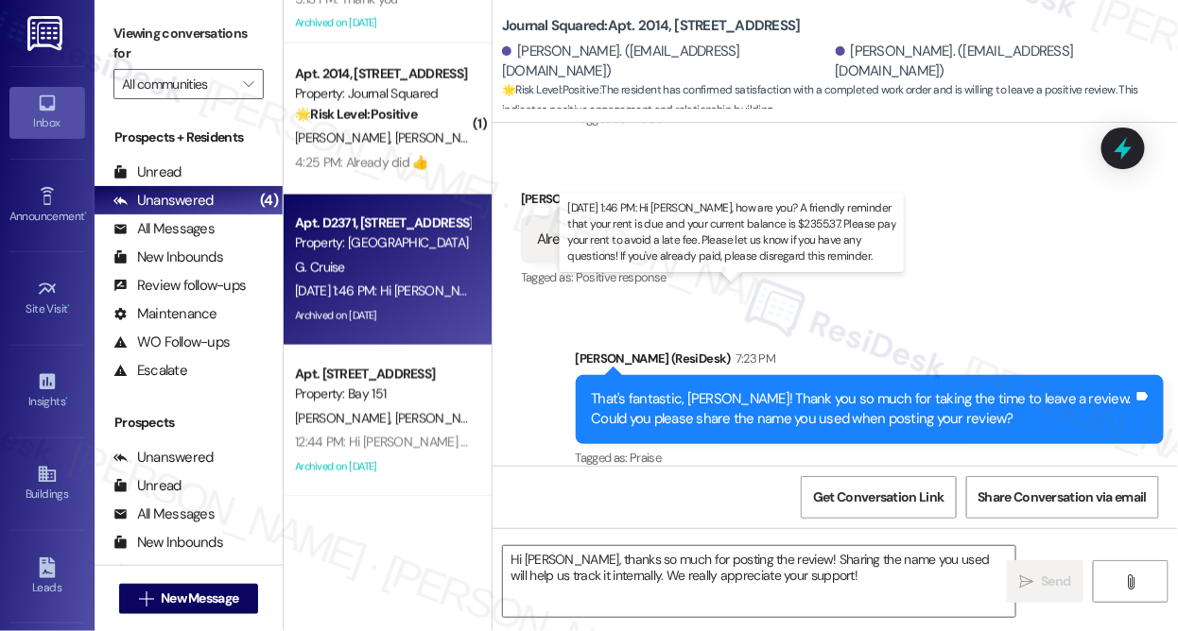
type textarea "Fetching suggested responses. Please feel free to read through the conversation…"
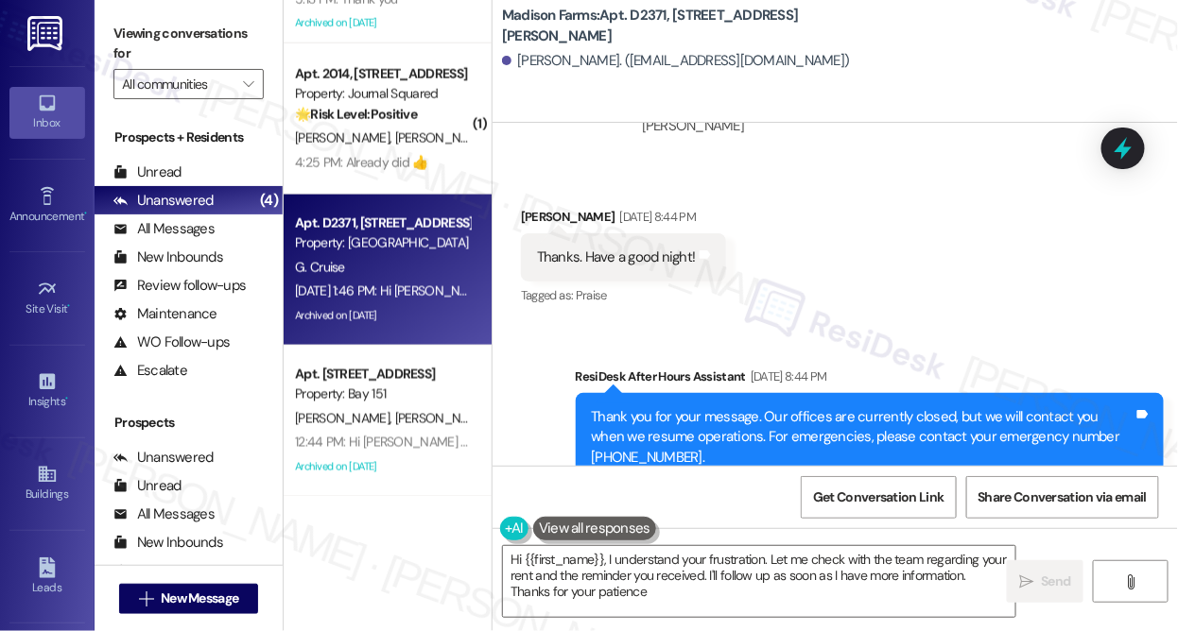
type textarea "Hi {{first_name}}, I understand your frustration. Let me check with the team re…"
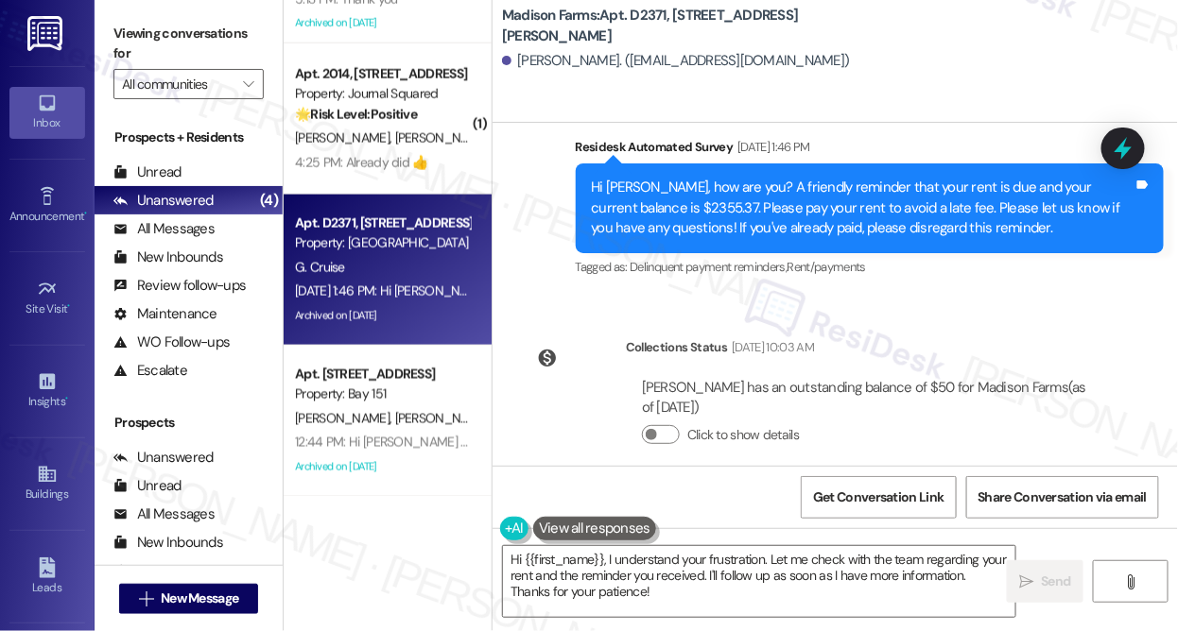
scroll to position [5994, 0]
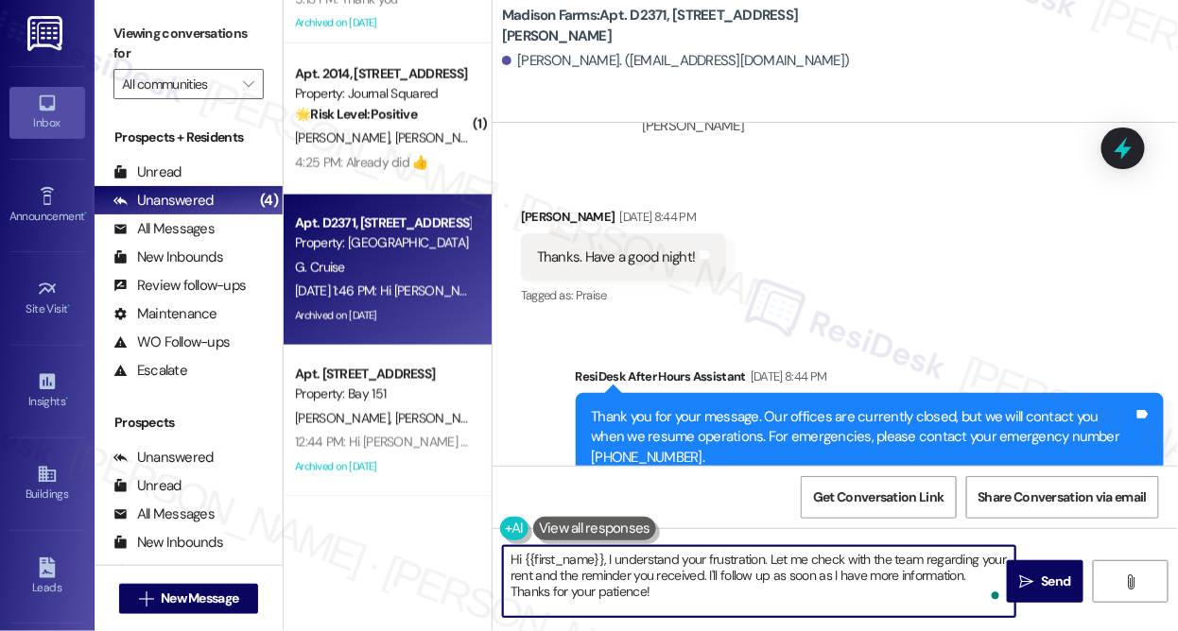
drag, startPoint x: 695, startPoint y: 605, endPoint x: 569, endPoint y: 538, distance: 142.5
click at [561, 565] on textarea "Hi {{first_name}}, I understand your frustration. Let me check with the team re…" at bounding box center [759, 581] width 512 height 71
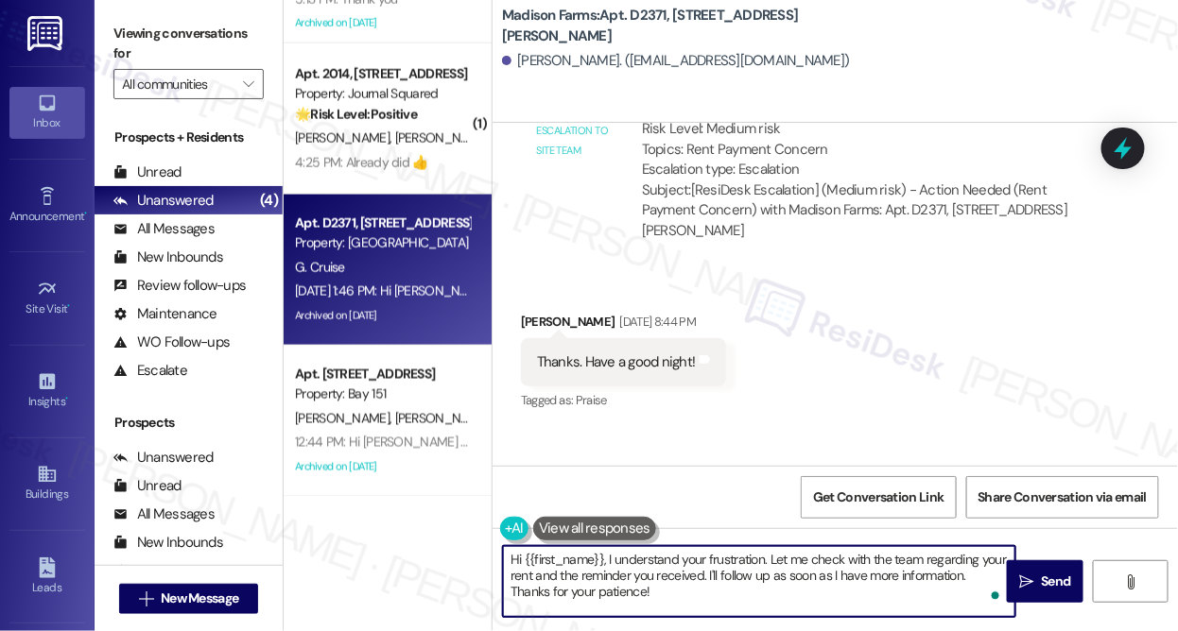
scroll to position [5736, 0]
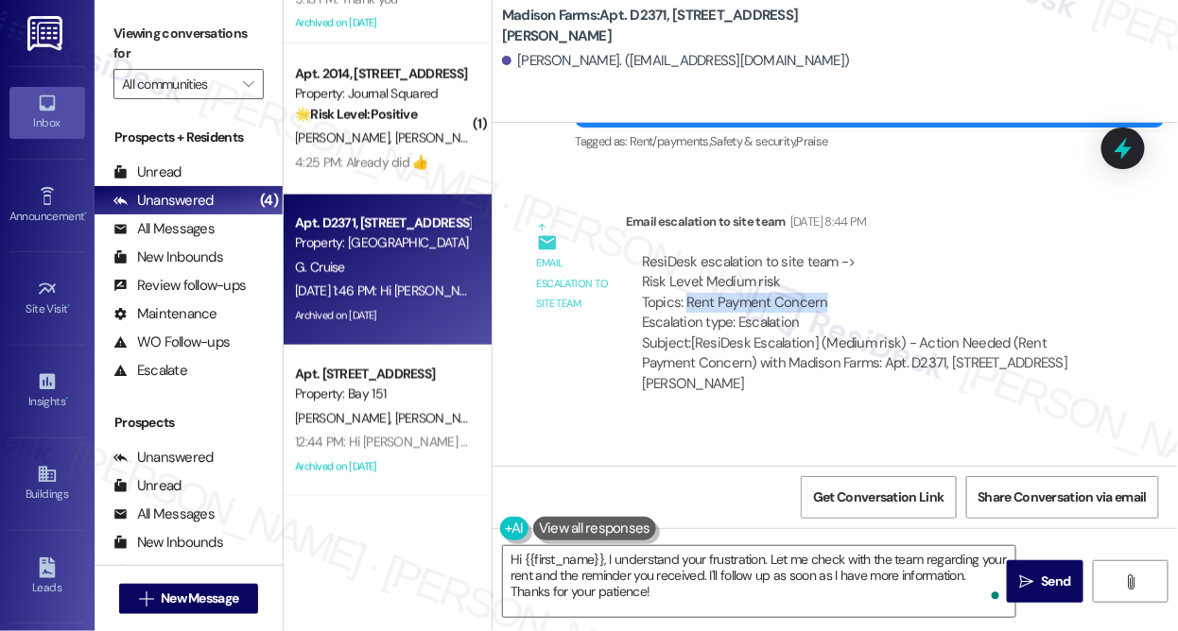
drag, startPoint x: 685, startPoint y: 274, endPoint x: 865, endPoint y: 276, distance: 179.6
click at [867, 275] on div "ResiDesk escalation to site team -> Risk Level: Medium risk Topics: Rent Paymen…" at bounding box center [868, 292] width 452 height 81
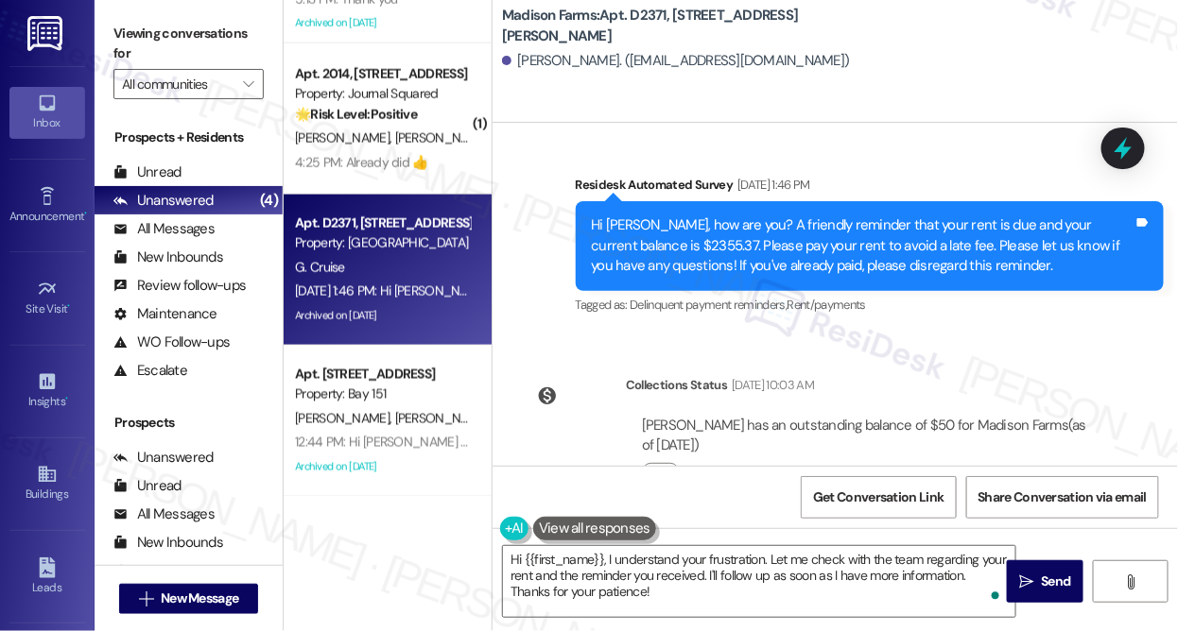
scroll to position [6423, 0]
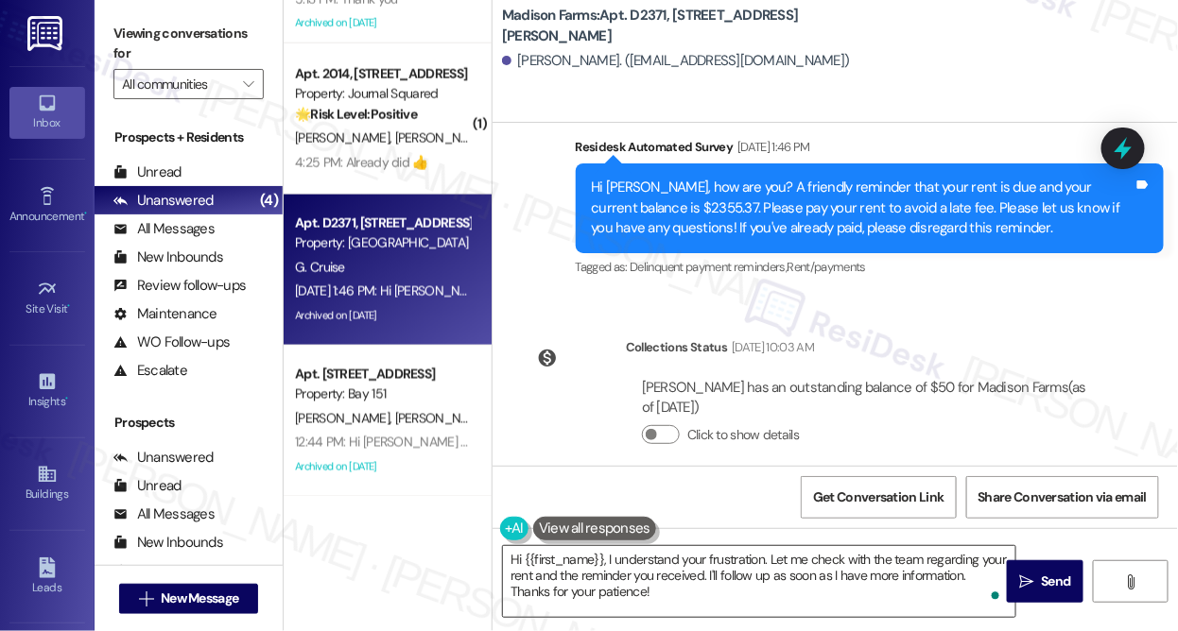
click at [619, 576] on textarea "Hi {{first_name}}, I understand your frustration. Let me check with the team re…" at bounding box center [759, 581] width 512 height 71
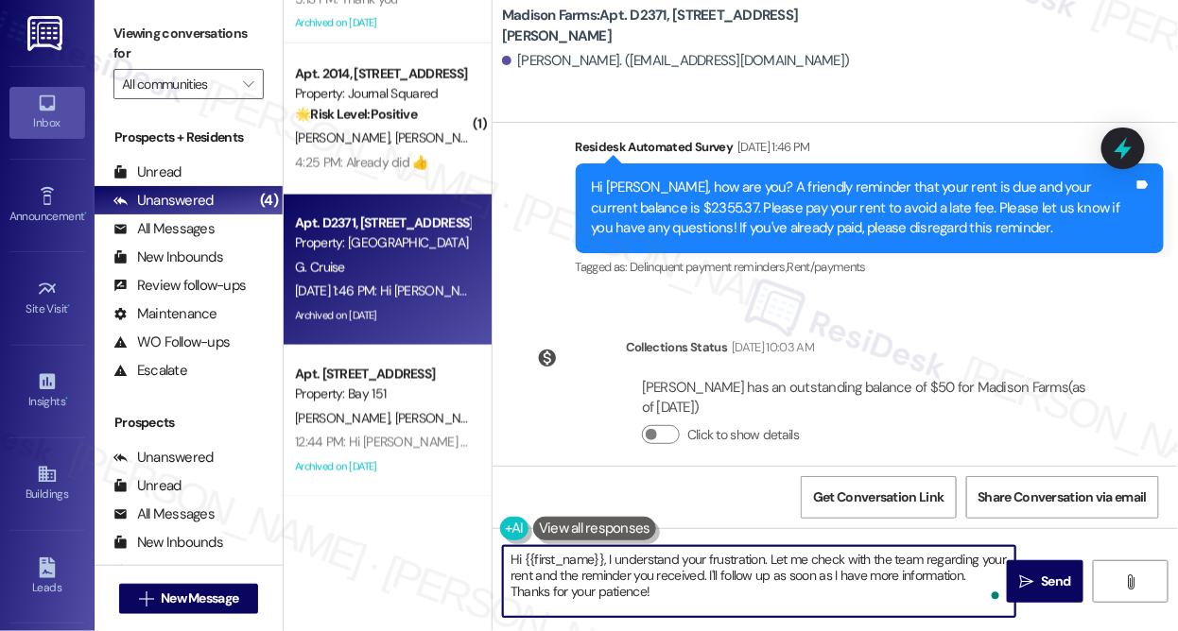
click at [619, 576] on textarea "Hi {{first_name}}, I understand your frustration. Let me check with the team re…" at bounding box center [759, 581] width 512 height 71
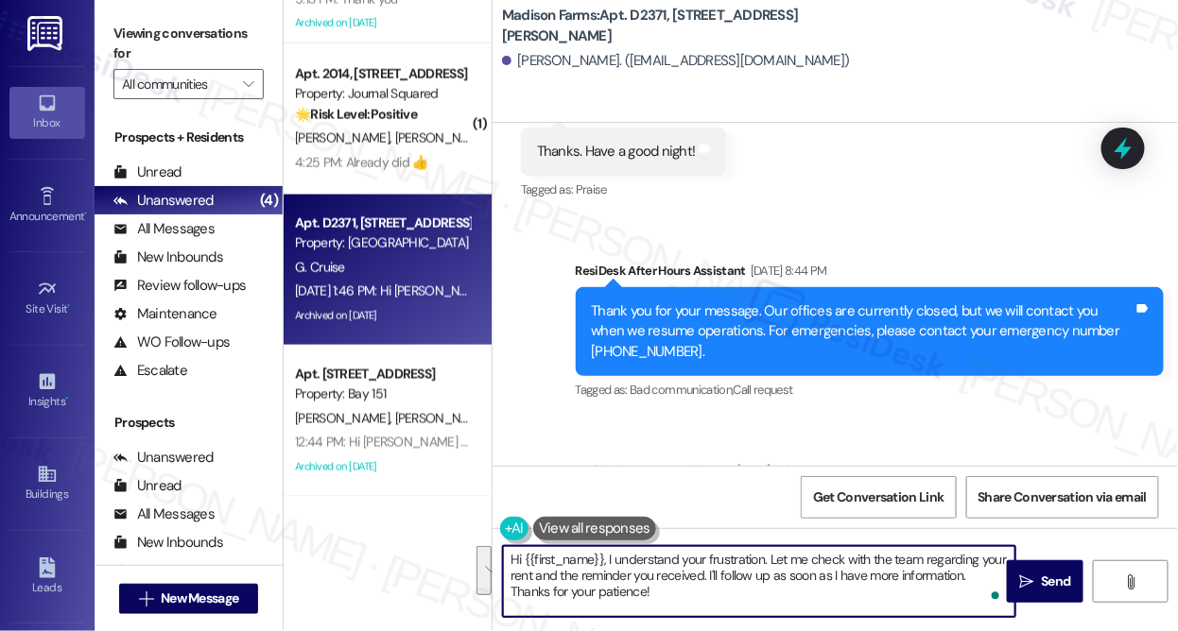
scroll to position [5908, 0]
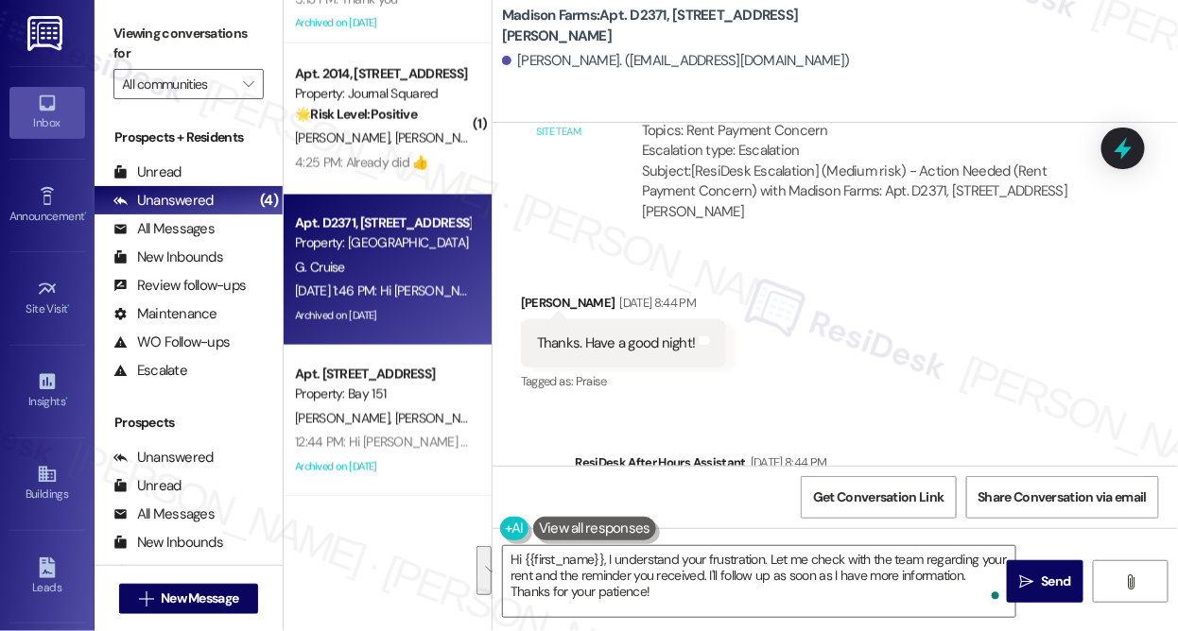
click at [614, 334] on div "Thanks. Have a good night!" at bounding box center [616, 344] width 159 height 20
click at [635, 561] on textarea "Hi {{first_name}}, I understand your frustration. Let me check with the team re…" at bounding box center [759, 581] width 512 height 71
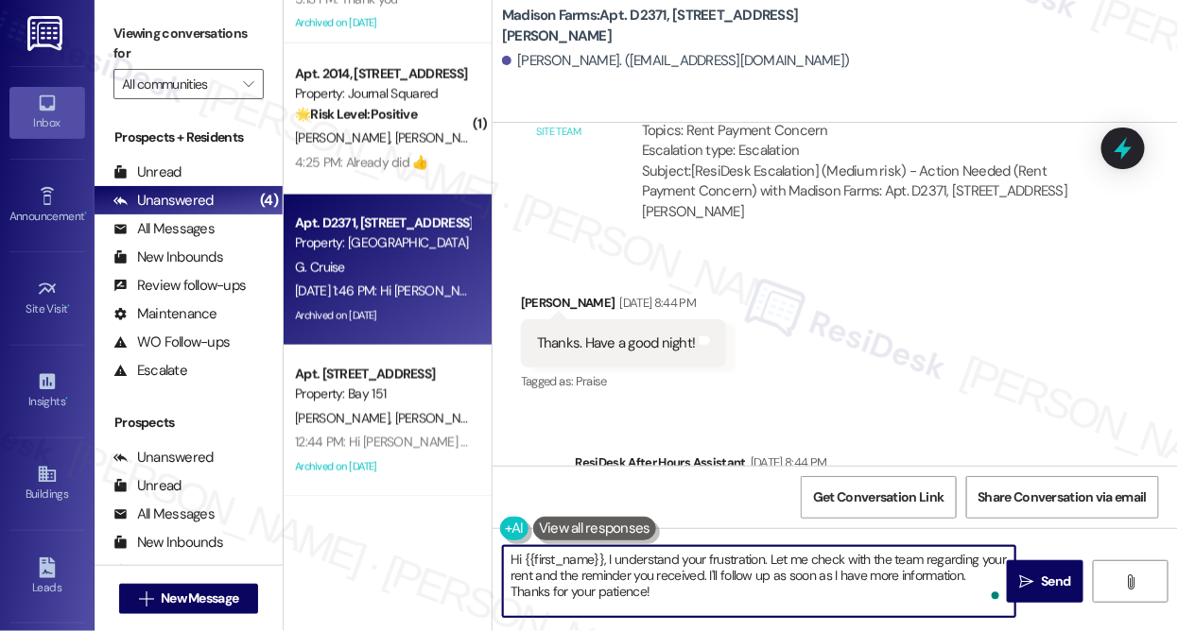
click at [635, 561] on textarea "Hi {{first_name}}, I understand your frustration. Let me check with the team re…" at bounding box center [759, 581] width 512 height 71
click at [652, 594] on textarea "Hi {{first_name}}, I understand your frustration. Let me check with the team re…" at bounding box center [759, 581] width 512 height 71
click at [658, 594] on textarea "Hi {{first_name}}, I understand your frustration. Let me check with the team re…" at bounding box center [759, 581] width 512 height 71
click at [658, 595] on textarea "Hi {{first_name}}, I understand your frustration. Let me check with the team re…" at bounding box center [759, 581] width 512 height 71
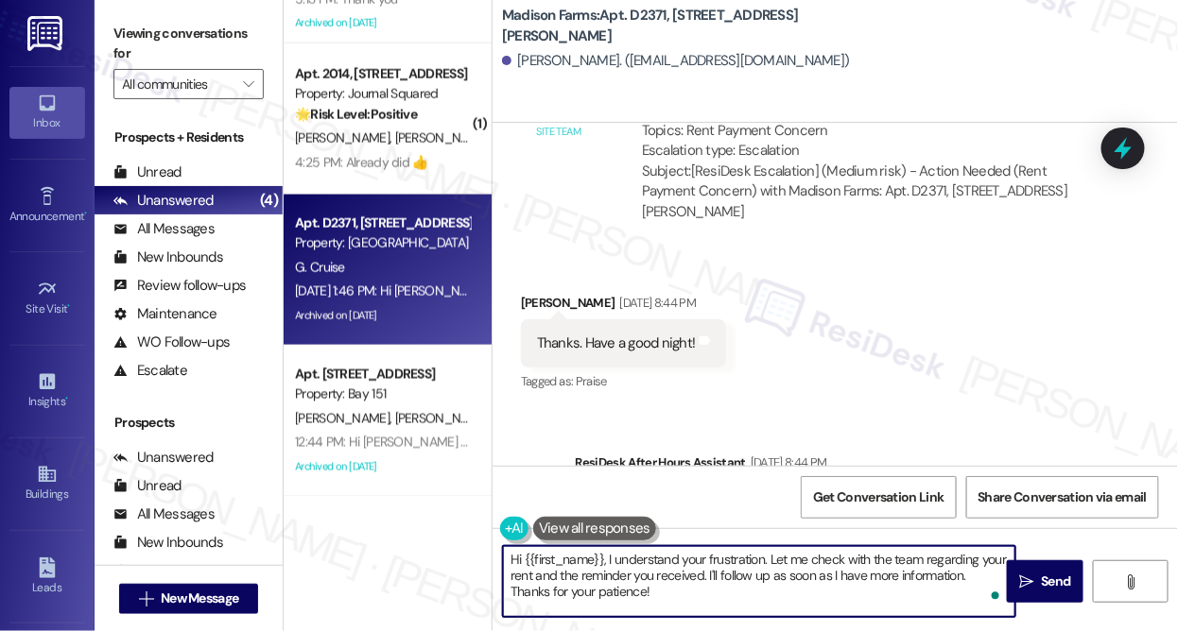
click at [658, 595] on textarea "Hi {{first_name}}, I understand your frustration. Let me check with the team re…" at bounding box center [759, 581] width 512 height 71
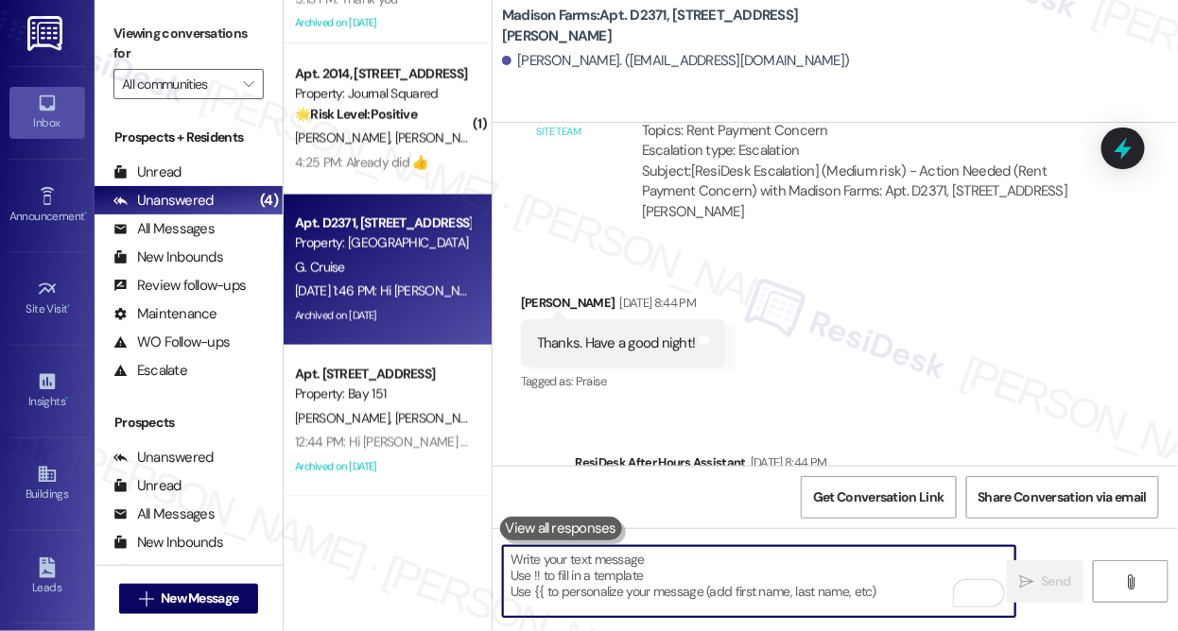
click at [630, 556] on textarea "To enrich screen reader interactions, please activate Accessibility in Grammarl…" at bounding box center [759, 581] width 512 height 71
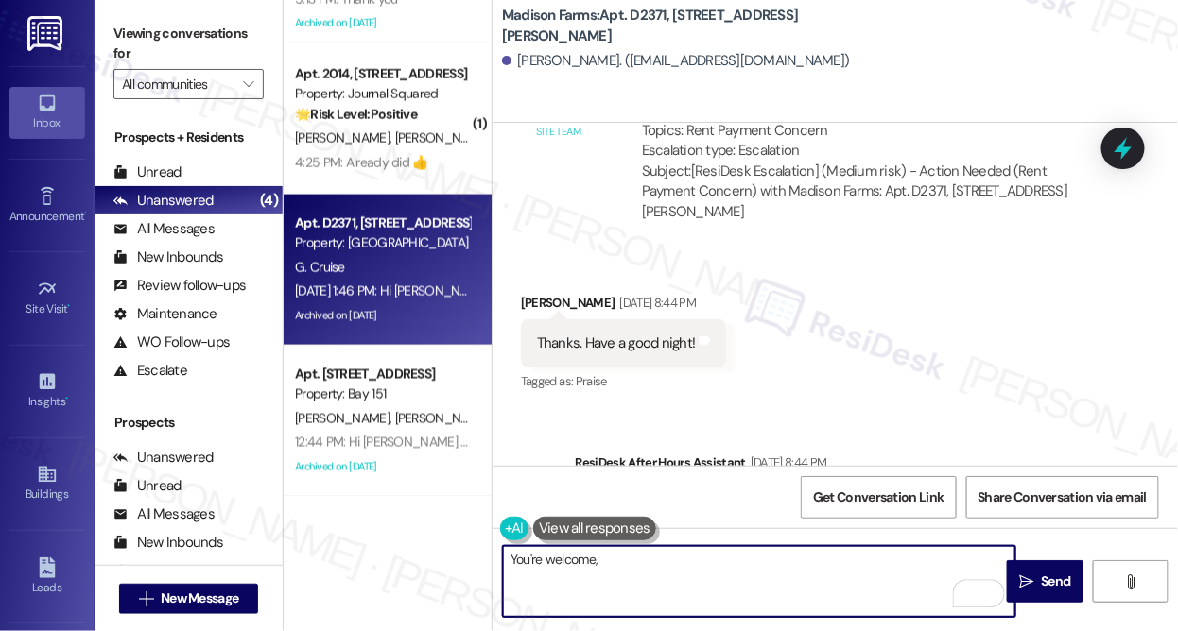
click at [555, 293] on div "[PERSON_NAME] [DATE] 8:44 PM" at bounding box center [623, 306] width 205 height 26
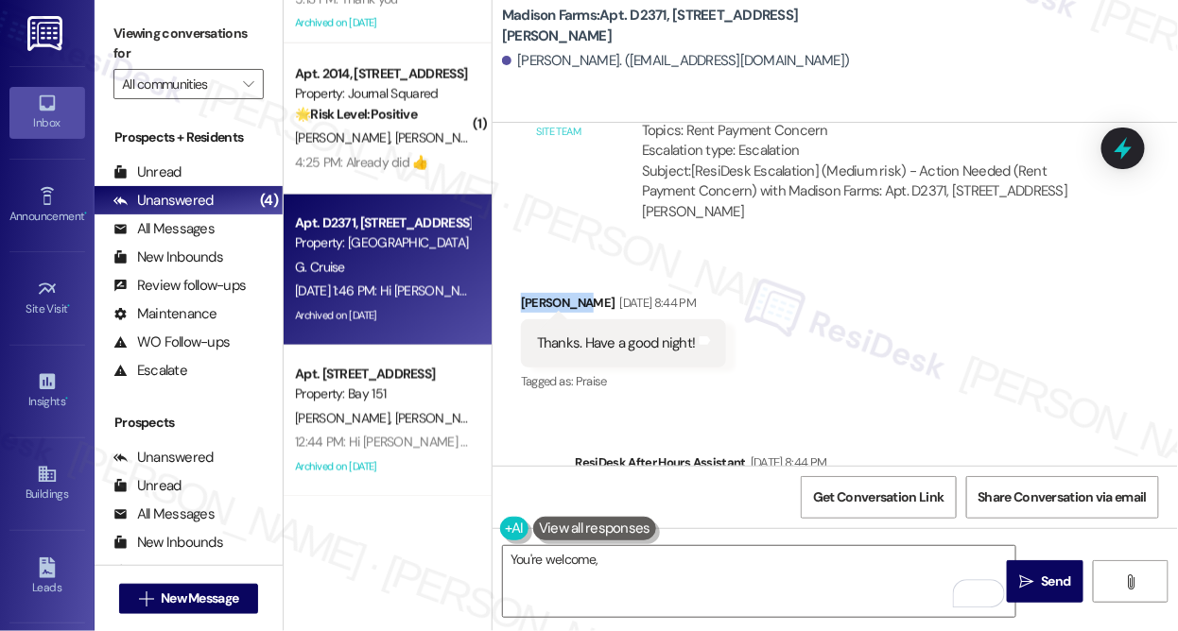
click at [555, 293] on div "[PERSON_NAME] [DATE] 8:44 PM" at bounding box center [623, 306] width 205 height 26
copy div "[PERSON_NAME]"
click at [630, 557] on textarea "You're welcome," at bounding box center [759, 581] width 512 height 71
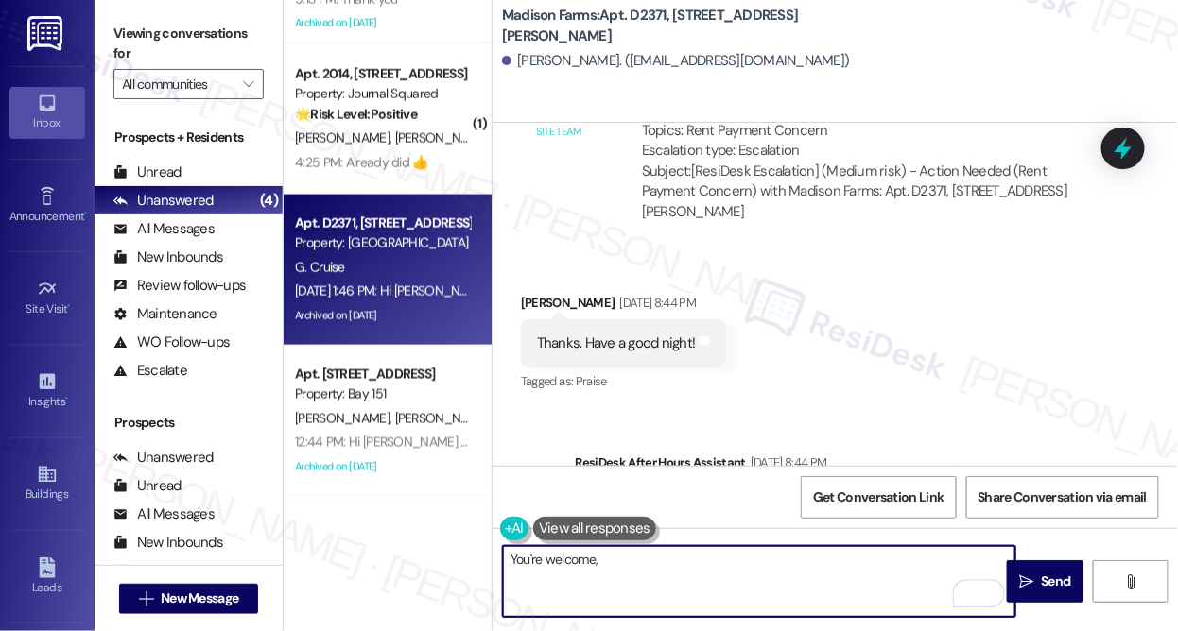
paste textarea "[PERSON_NAME]"
type textarea "You're welcome, [PERSON_NAME]! Have a lovely evening as well."
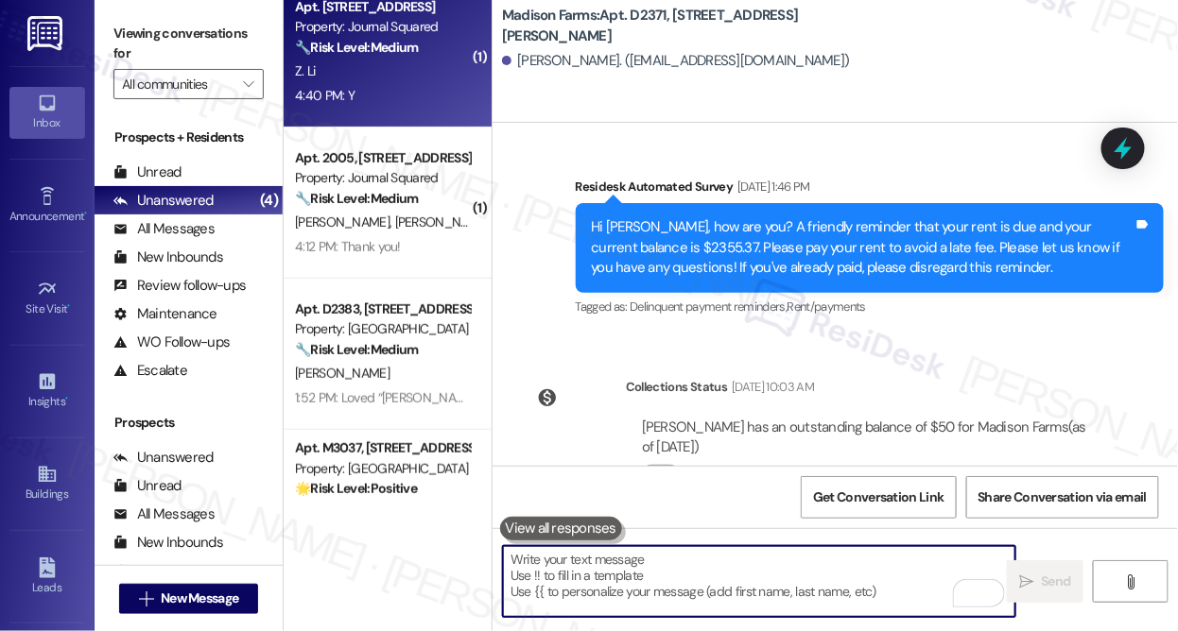
scroll to position [0, 0]
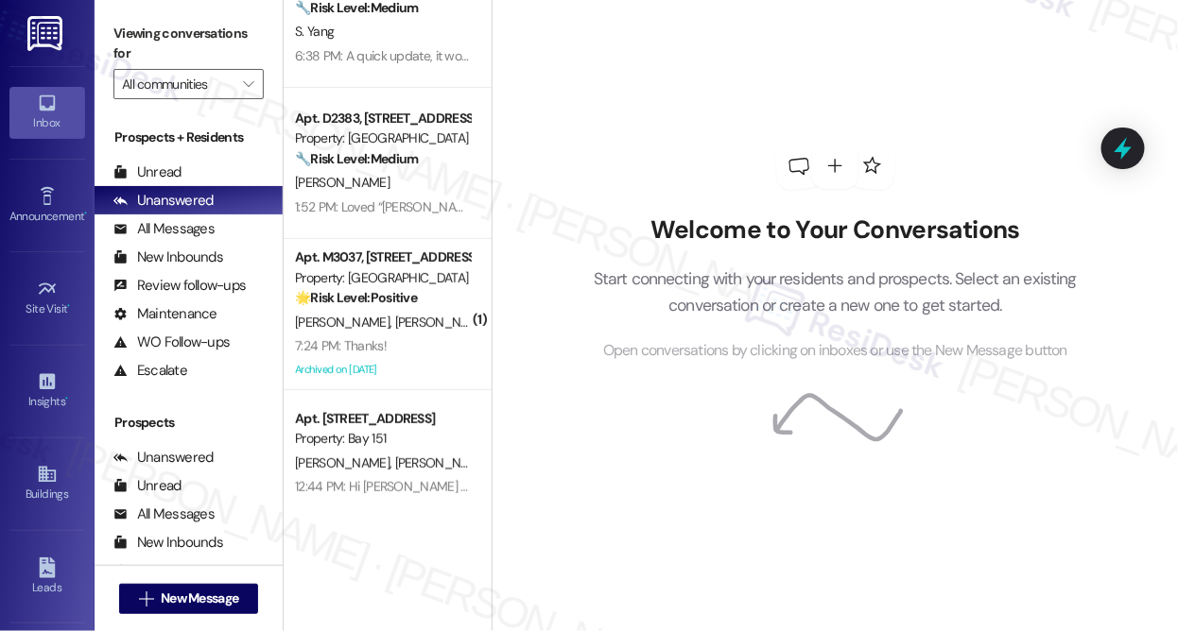
scroll to position [108, 0]
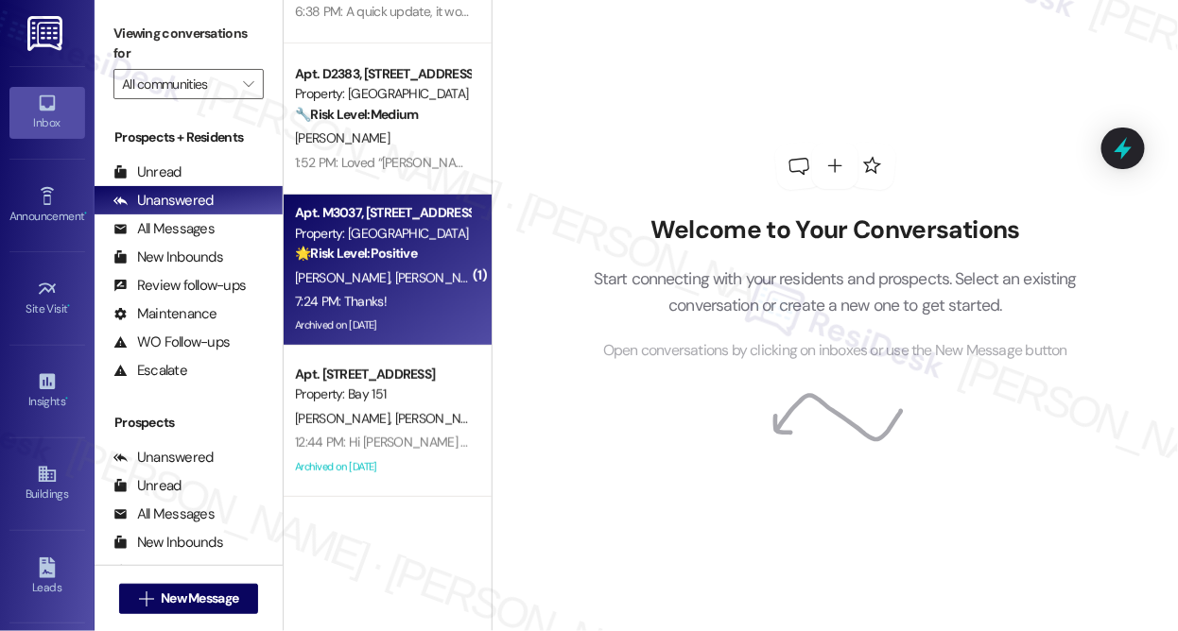
click at [436, 306] on div "7:24 PM: Thanks! 7:24 PM: Thanks!" at bounding box center [382, 302] width 179 height 24
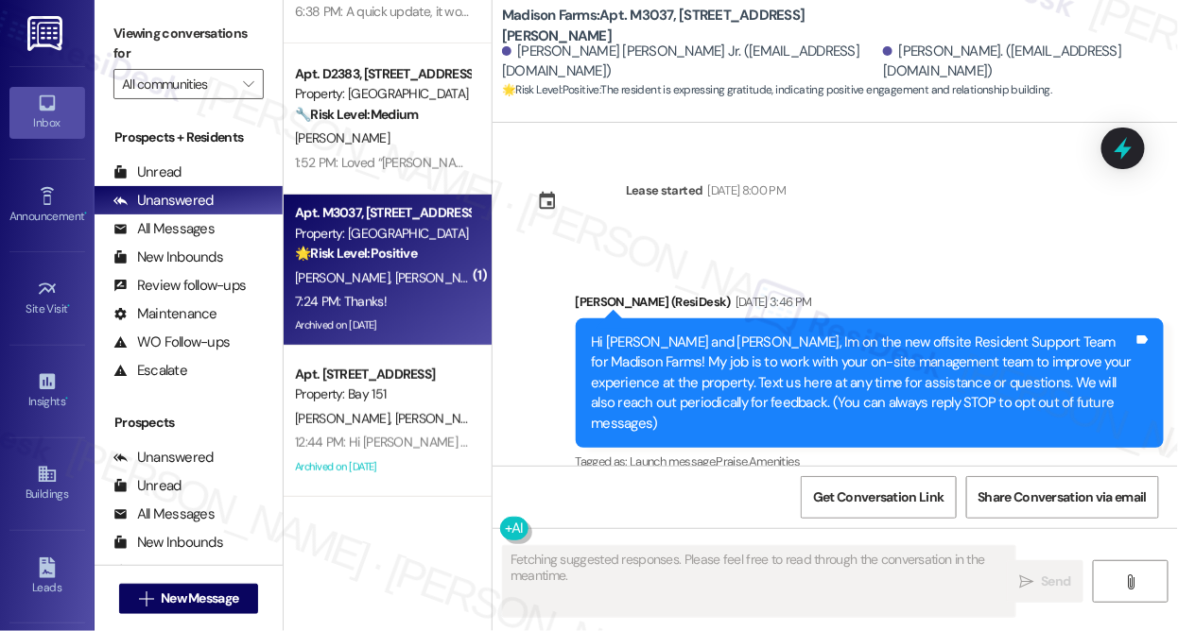
scroll to position [6353, 0]
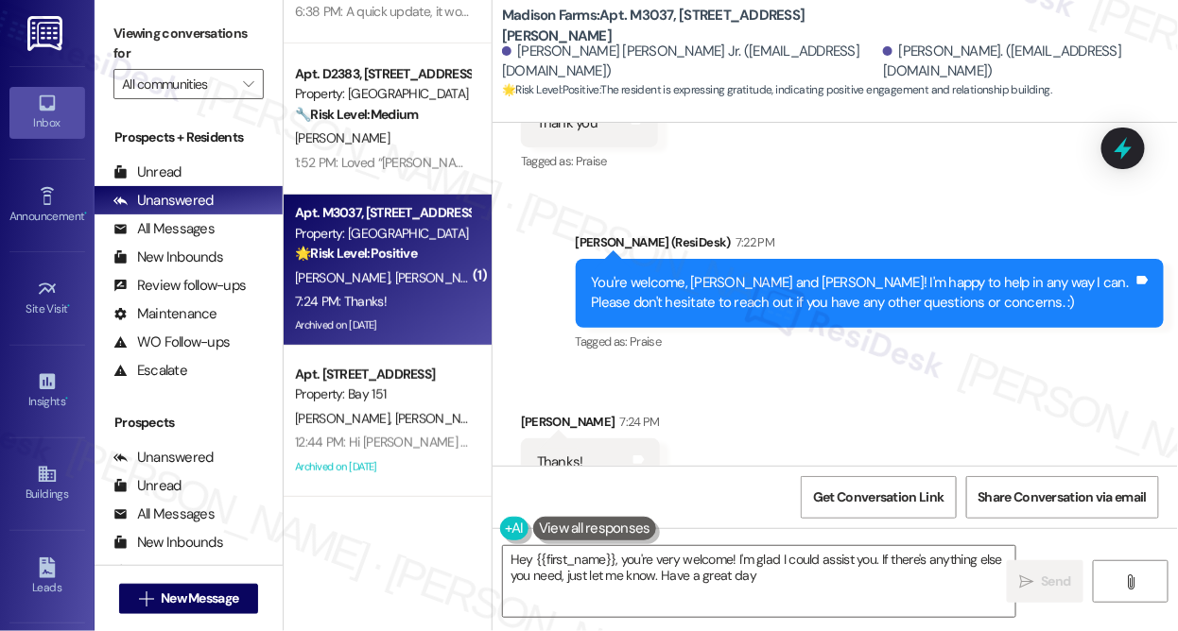
type textarea "Hey {{first_name}}, you're very welcome! I'm glad I could assist you. If there'…"
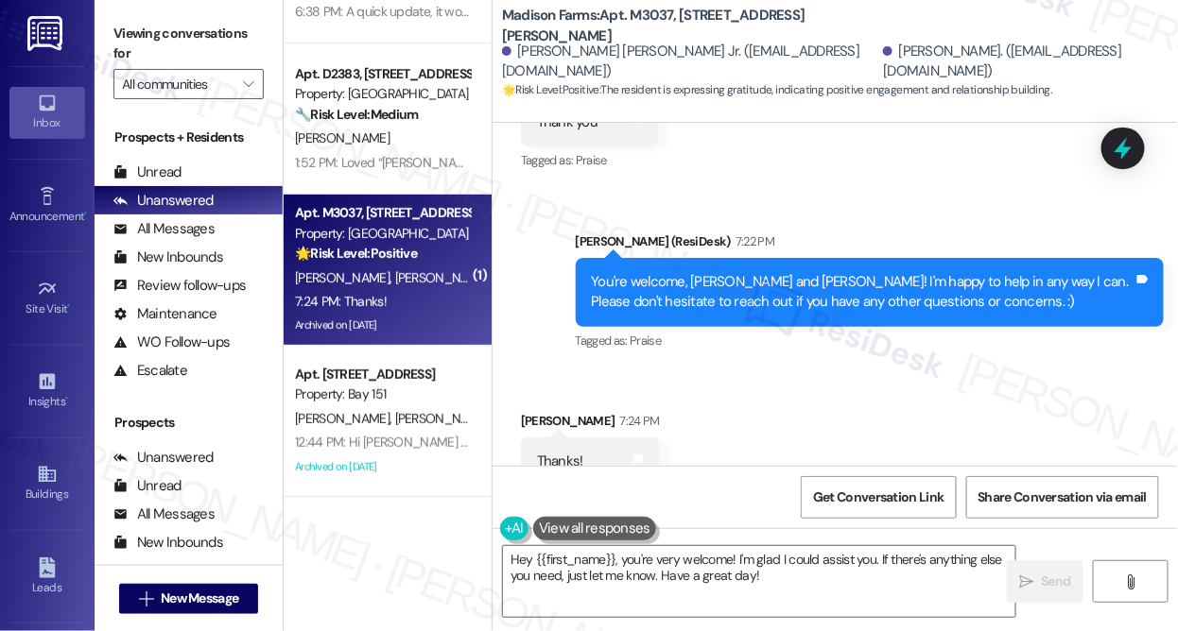
click at [814, 272] on div "You're welcome, [PERSON_NAME] and [PERSON_NAME]! I'm happy to help in any way I…" at bounding box center [863, 292] width 543 height 41
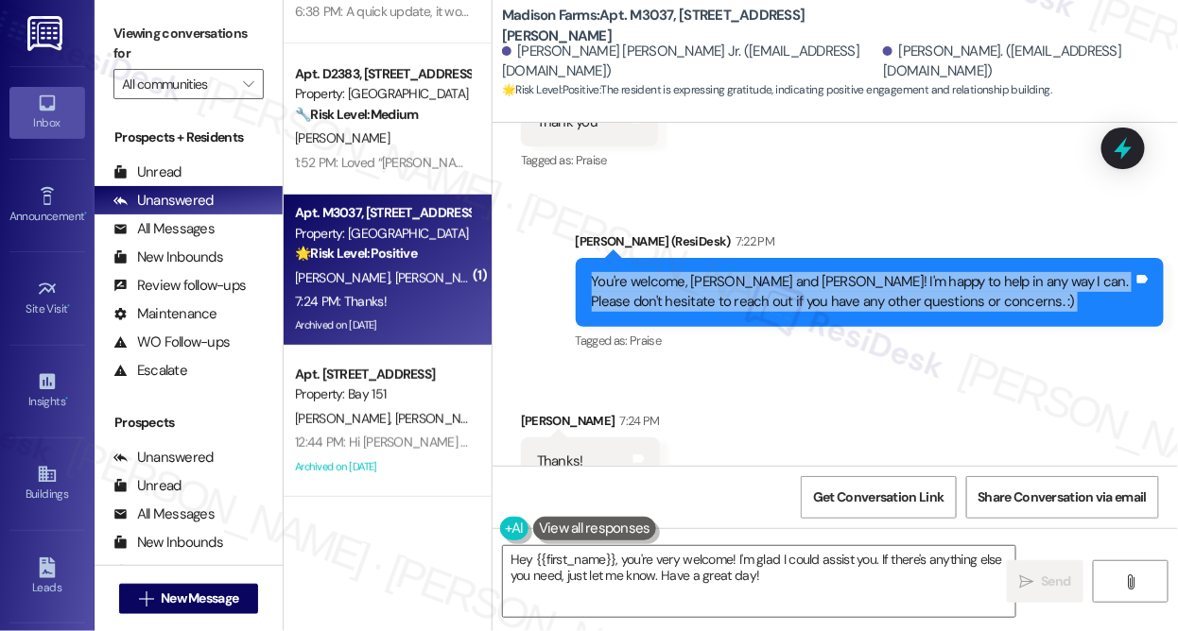
click at [814, 272] on div "You're welcome, [PERSON_NAME] and [PERSON_NAME]! I'm happy to help in any way I…" at bounding box center [863, 292] width 543 height 41
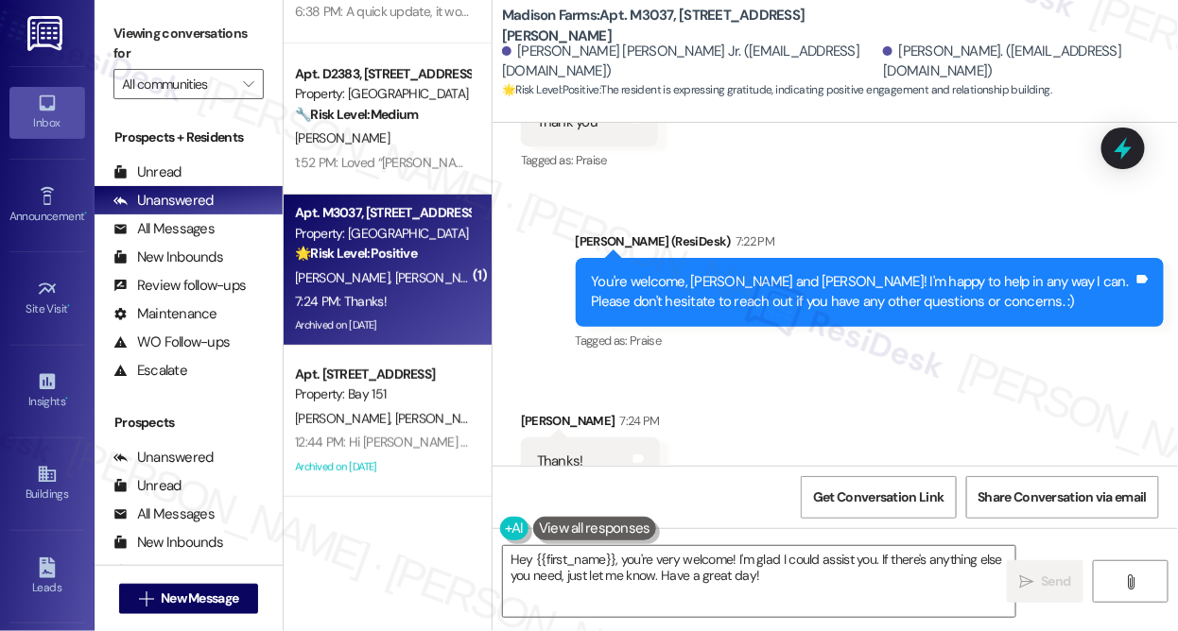
click at [557, 452] on div "Thanks!" at bounding box center [560, 462] width 46 height 20
click at [647, 571] on textarea "Hey {{first_name}}, you're very welcome! I'm glad I could assist you. If there'…" at bounding box center [759, 581] width 512 height 71
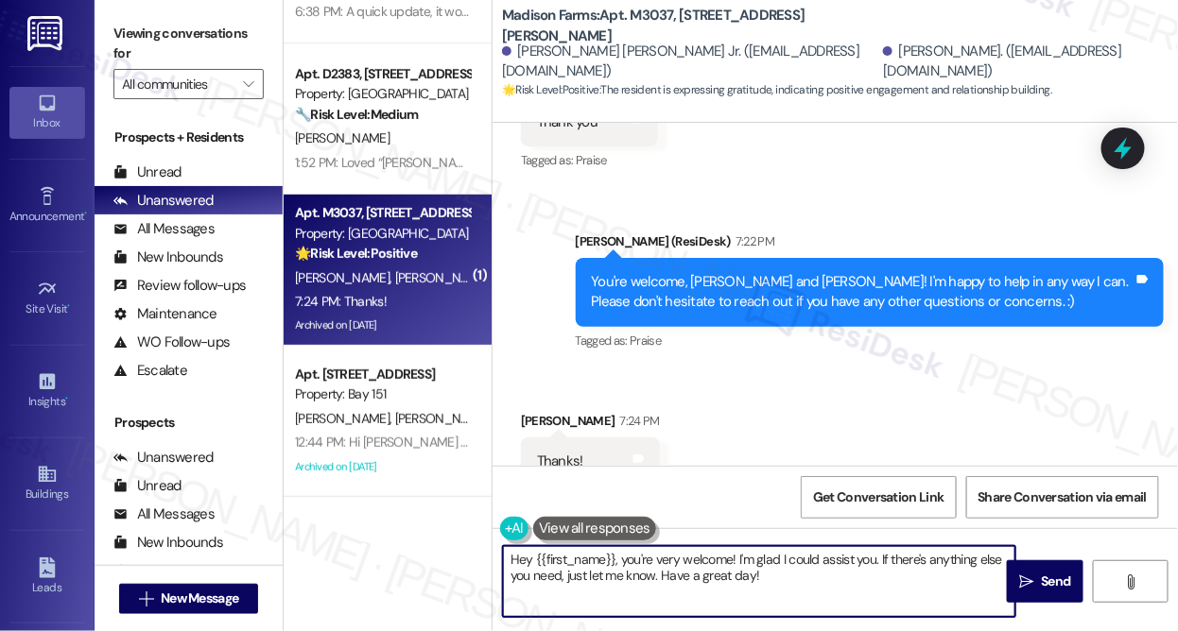
click at [647, 571] on textarea "Hey {{first_name}}, you're very welcome! I'm glad I could assist you. If there'…" at bounding box center [759, 581] width 512 height 71
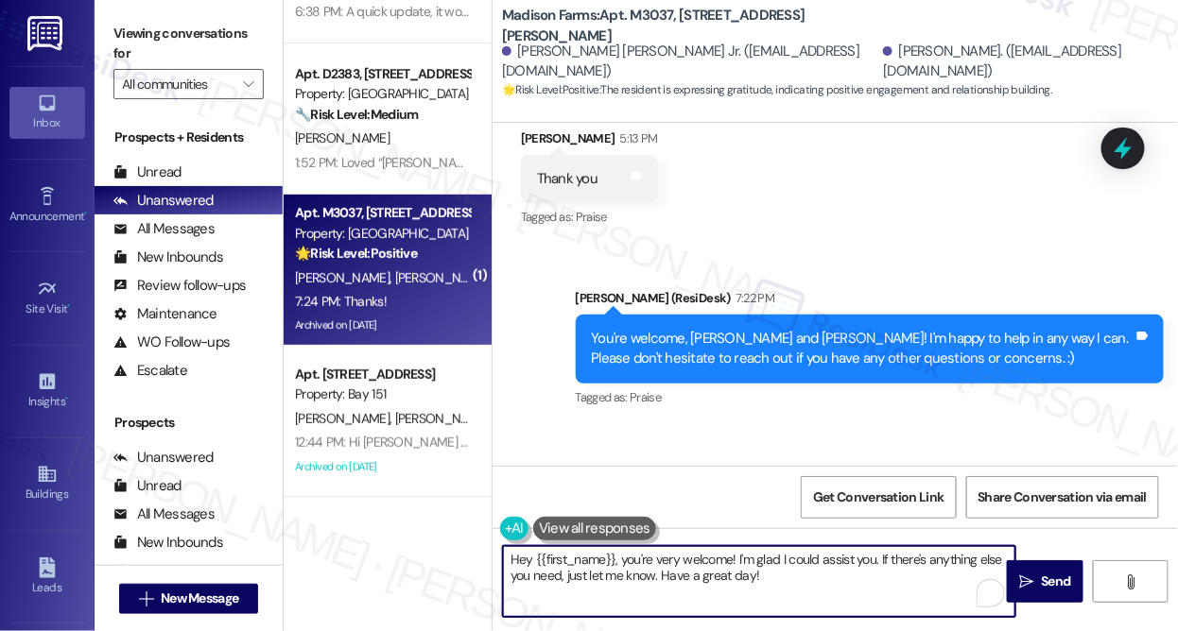
scroll to position [6268, 0]
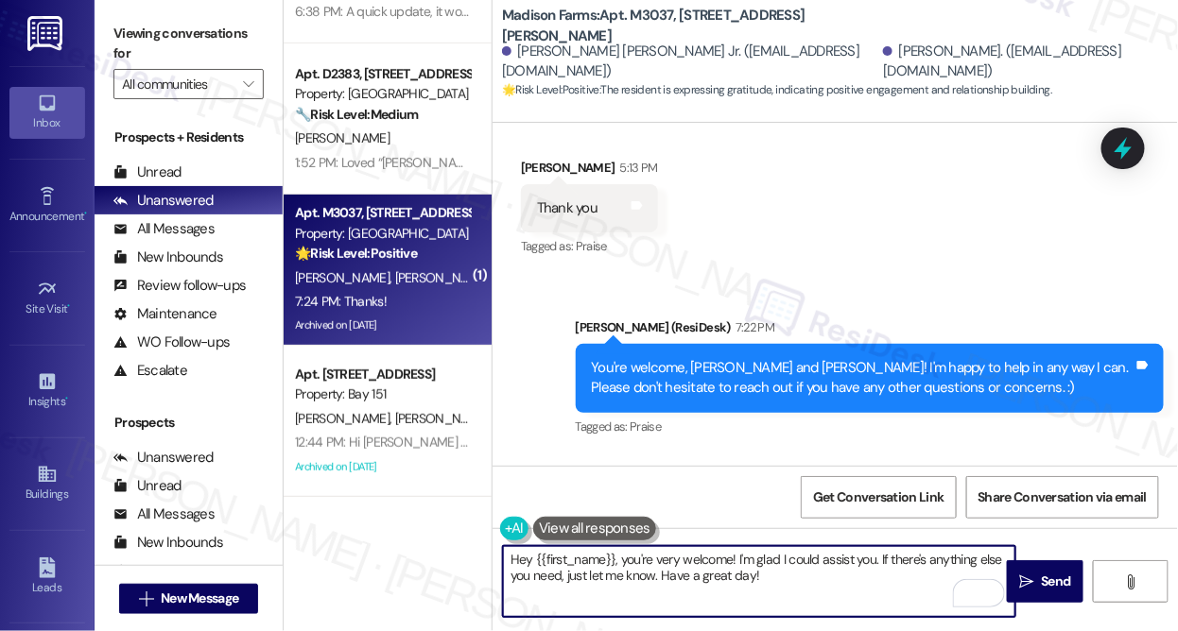
click at [764, 358] on div "You're welcome, [PERSON_NAME] and [PERSON_NAME]! I'm happy to help in any way I…" at bounding box center [863, 378] width 543 height 41
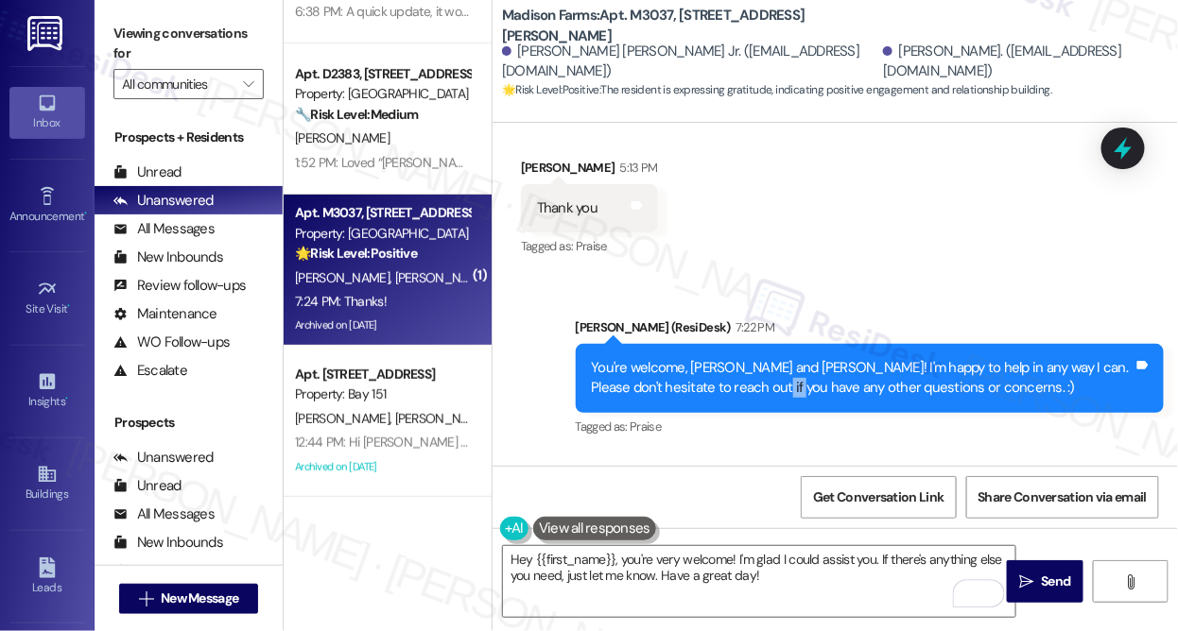
click at [764, 358] on div "You're welcome, [PERSON_NAME] and [PERSON_NAME]! I'm happy to help in any way I…" at bounding box center [863, 378] width 543 height 41
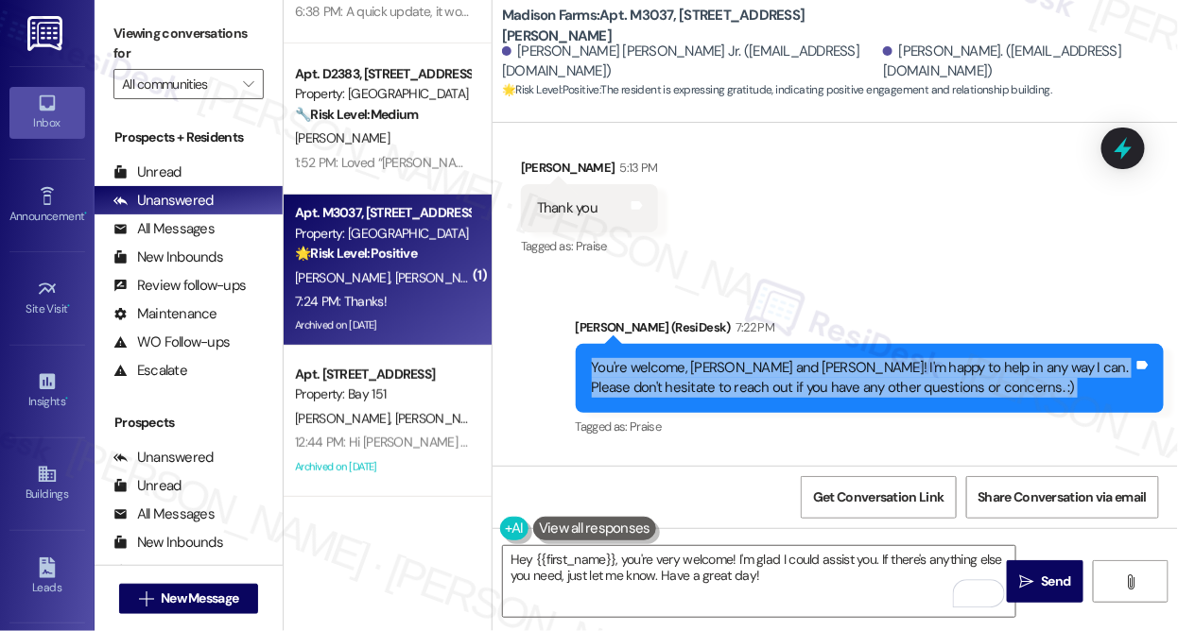
click at [764, 358] on div "You're welcome, [PERSON_NAME] and [PERSON_NAME]! I'm happy to help in any way I…" at bounding box center [863, 378] width 543 height 41
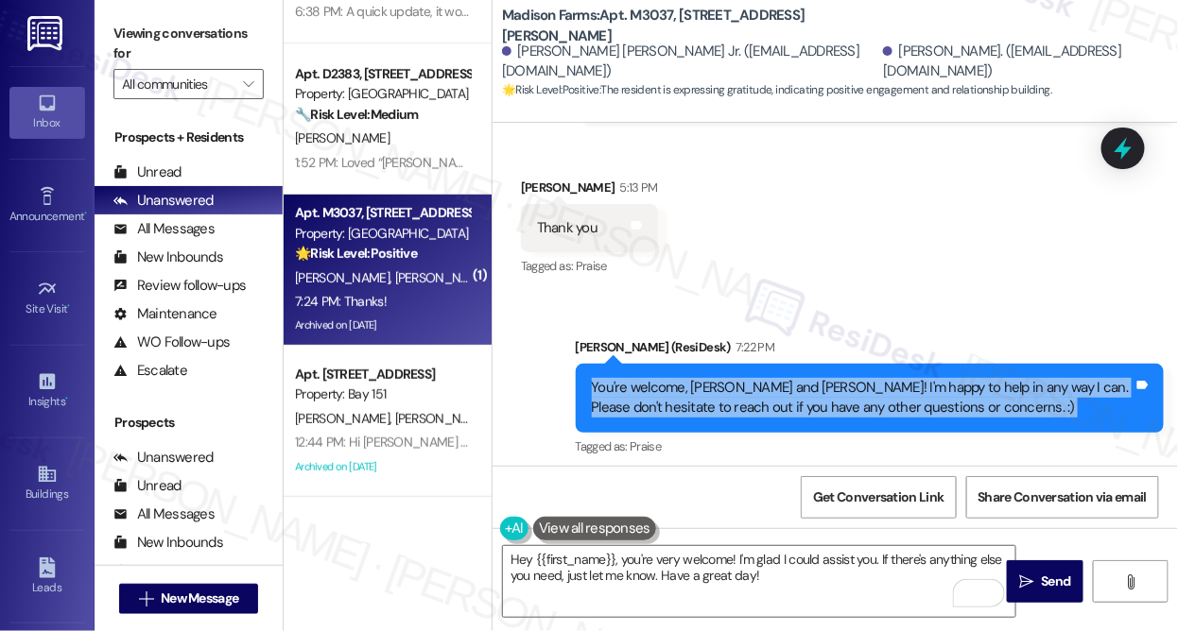
scroll to position [6354, 0]
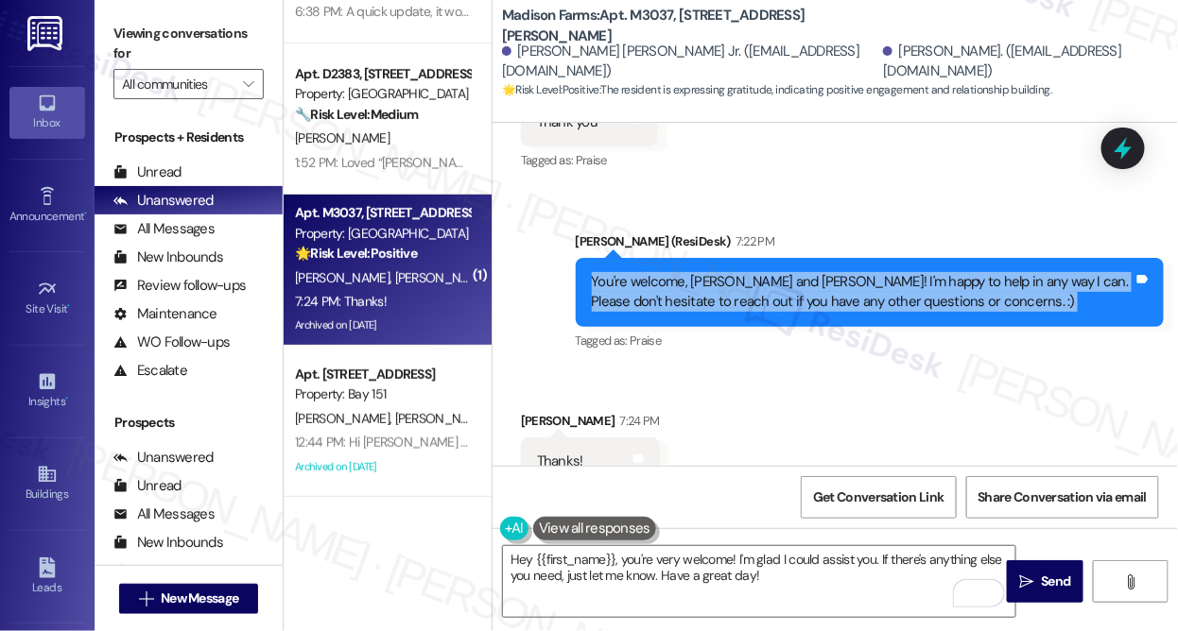
click at [806, 272] on div "You're welcome, [PERSON_NAME] and [PERSON_NAME]! I'm happy to help in any way I…" at bounding box center [863, 292] width 543 height 41
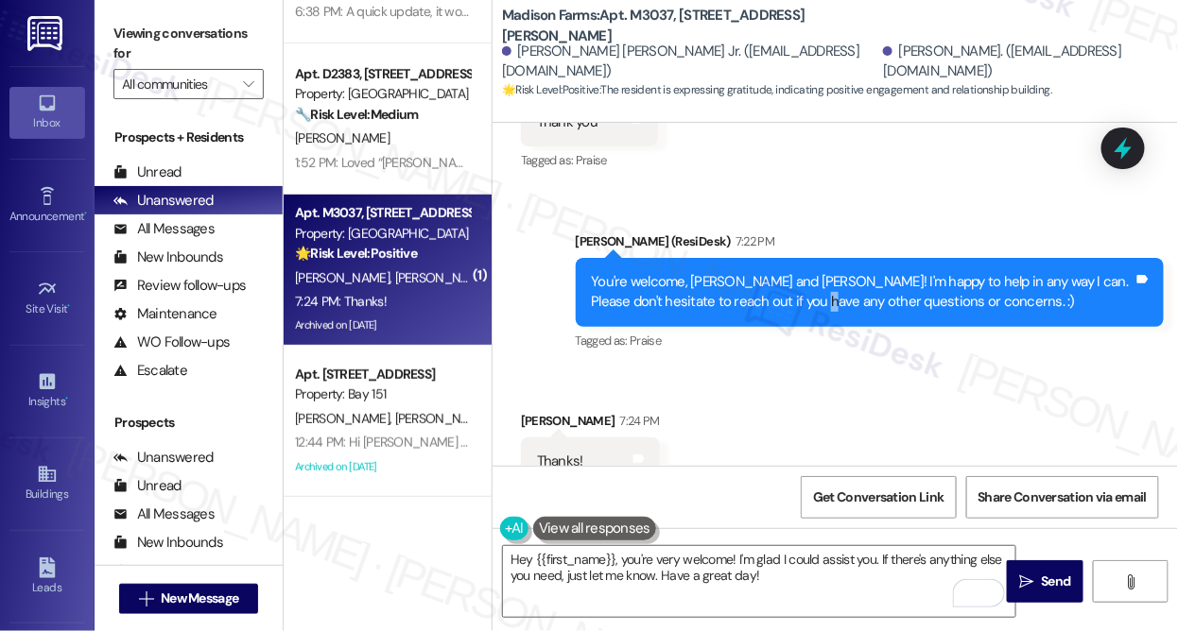
click at [806, 272] on div "You're welcome, [PERSON_NAME] and [PERSON_NAME]! I'm happy to help in any way I…" at bounding box center [863, 292] width 543 height 41
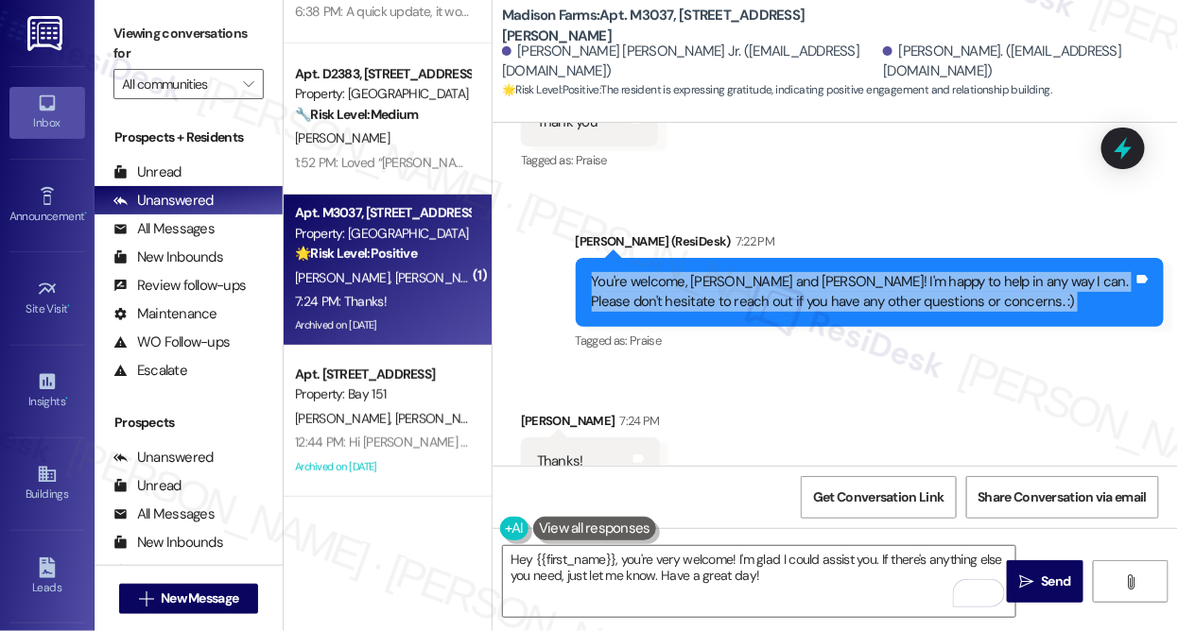
click at [806, 272] on div "You're welcome, [PERSON_NAME] and [PERSON_NAME]! I'm happy to help in any way I…" at bounding box center [863, 292] width 543 height 41
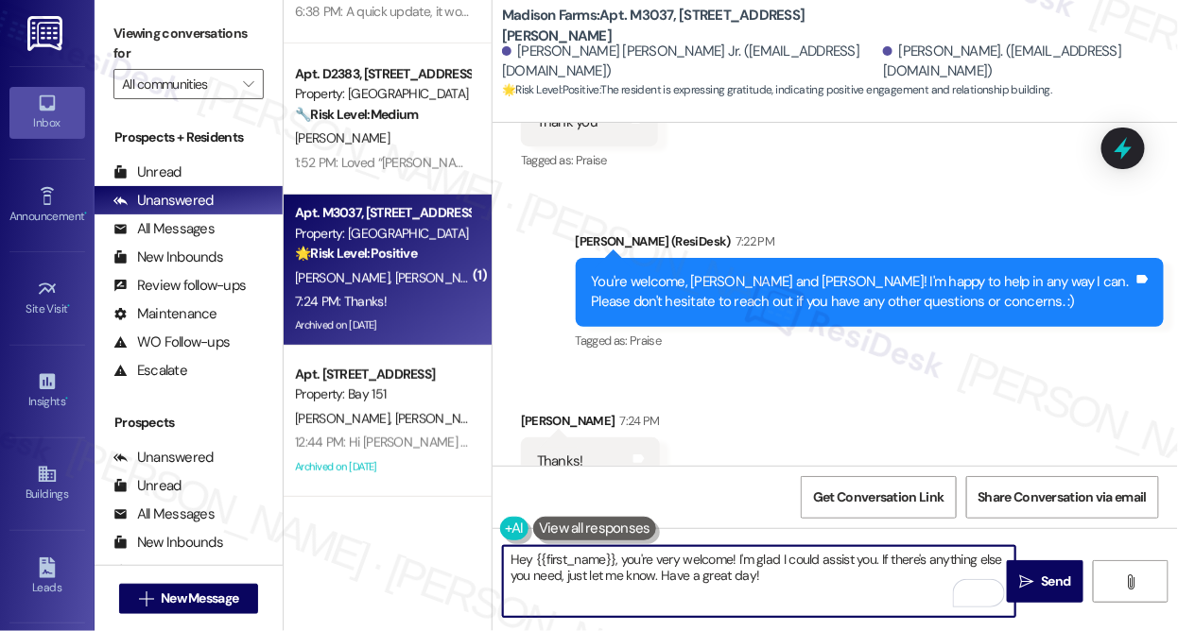
click at [629, 548] on textarea "Hey {{first_name}}, you're very welcome! I'm glad I could assist you. If there'…" at bounding box center [759, 581] width 512 height 71
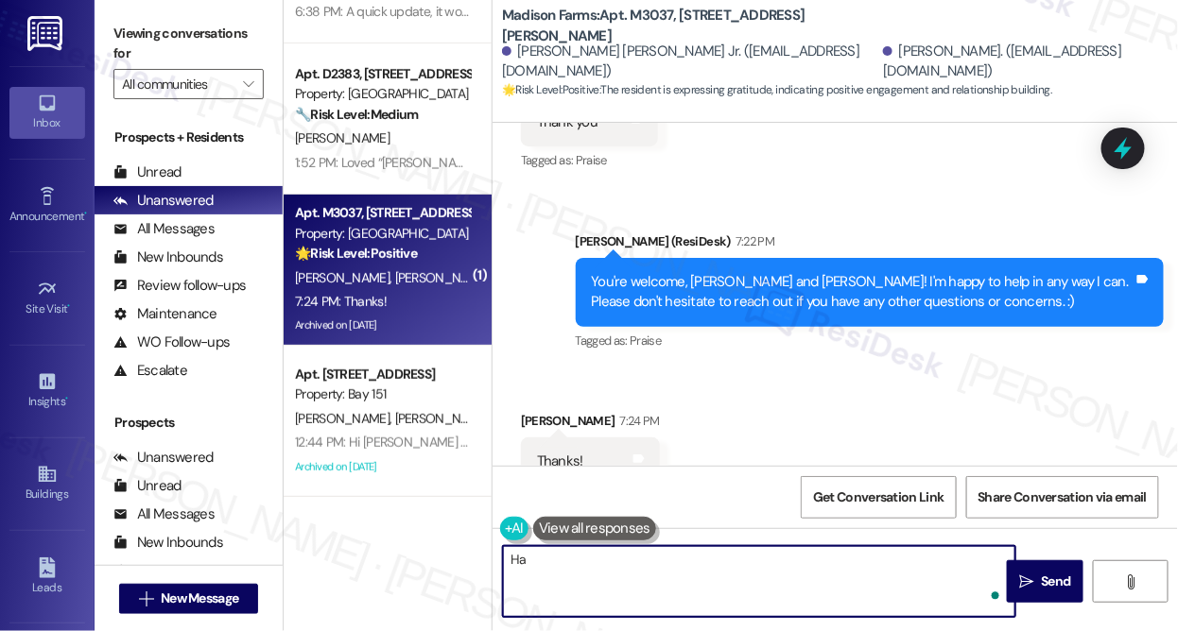
type textarea "H"
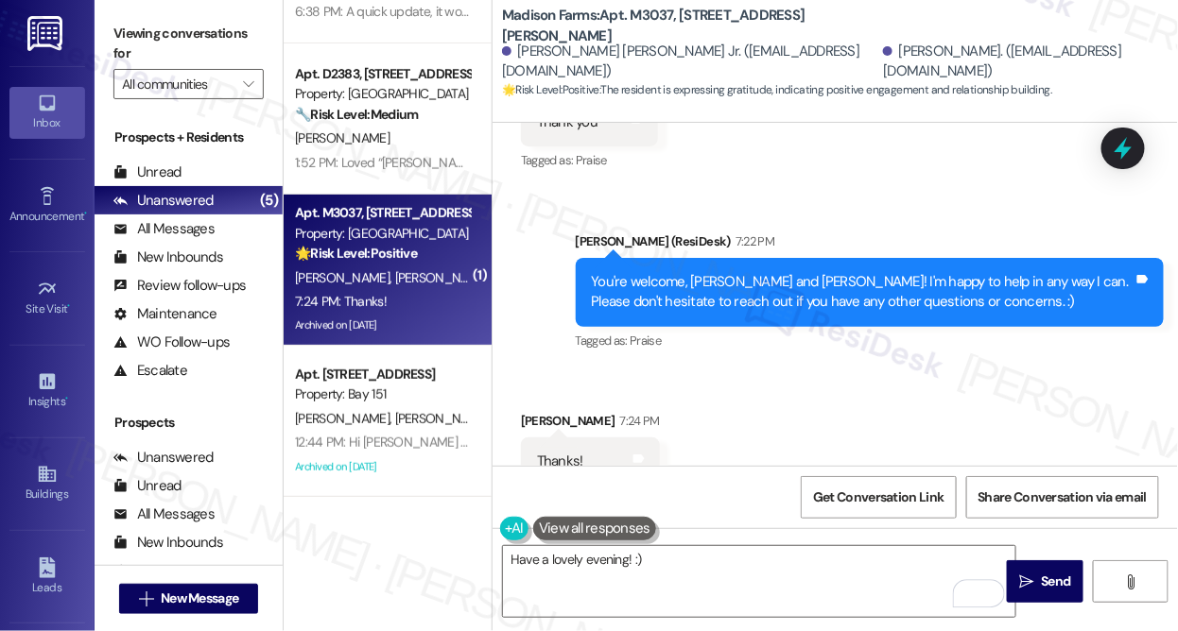
click at [541, 411] on div "Loretta Bowman 7:24 PM" at bounding box center [590, 424] width 139 height 26
copy div "Loretta"
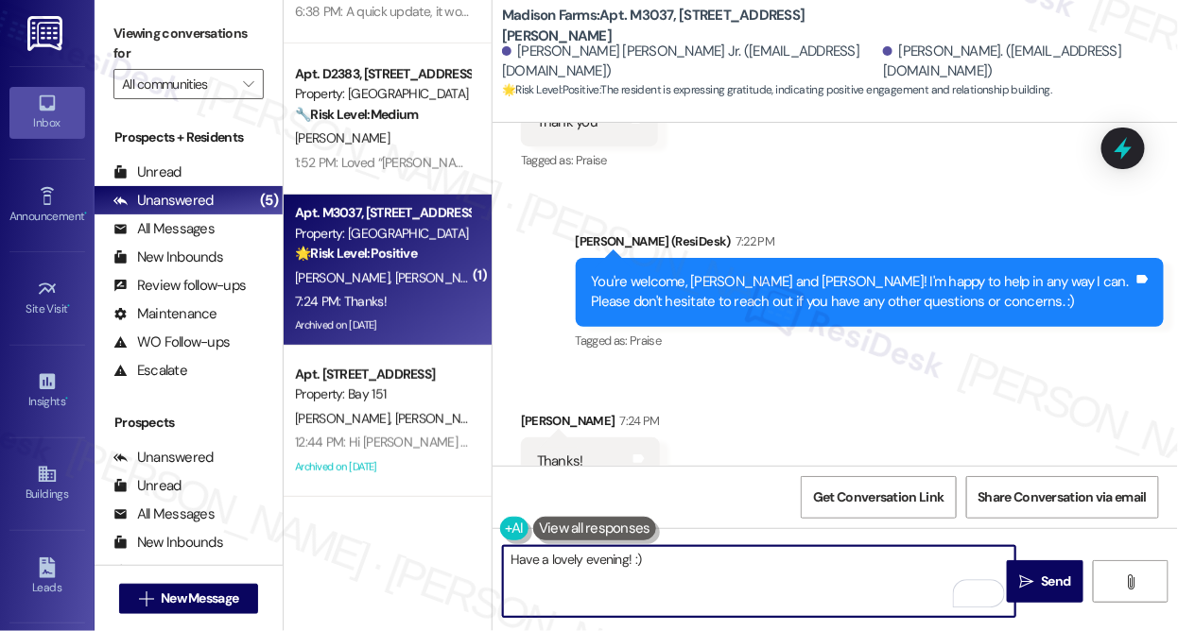
click at [623, 559] on textarea "Have a lovely evening! :)" at bounding box center [759, 581] width 512 height 71
paste textarea "Loretta"
click at [700, 551] on textarea "Have a lovely evening, Loretta! :)" at bounding box center [759, 581] width 512 height 71
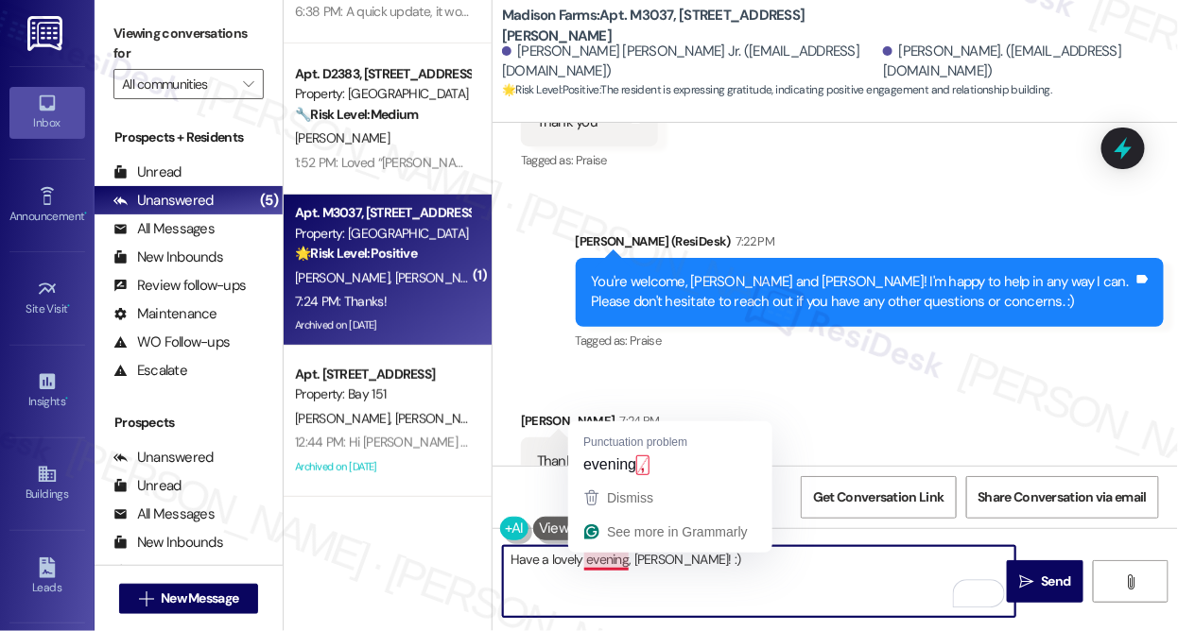
click at [625, 561] on textarea "Have a lovely evening, Loretta! :)" at bounding box center [759, 581] width 512 height 71
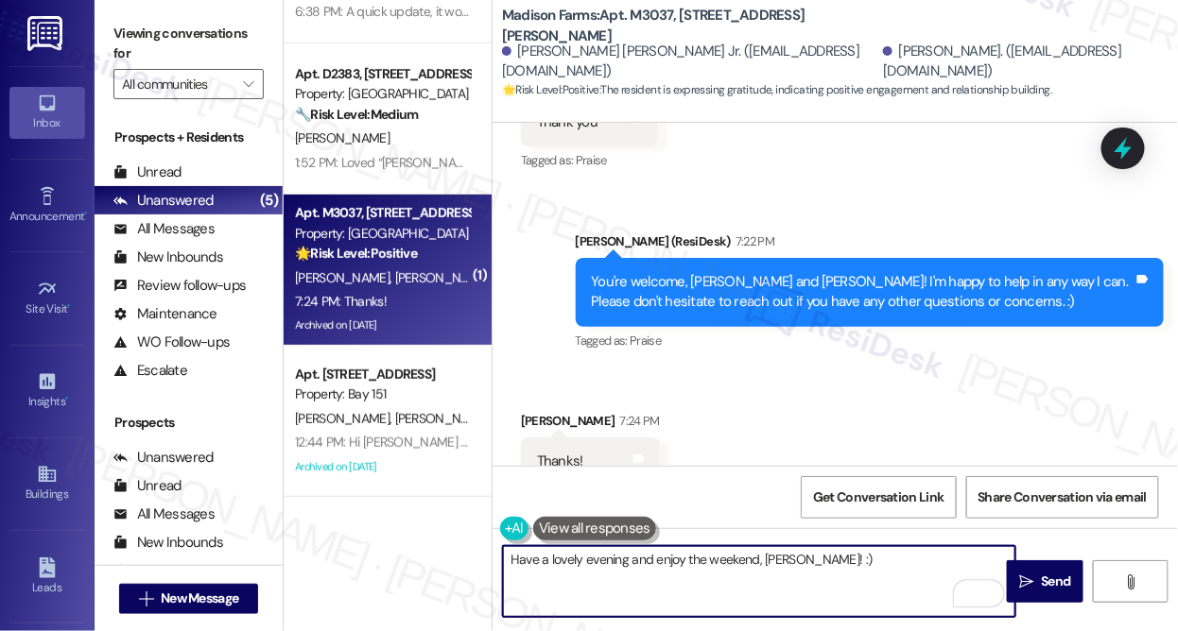
drag, startPoint x: 821, startPoint y: 556, endPoint x: 806, endPoint y: 554, distance: 15.2
click at [806, 554] on textarea "Have a lovely evening and enjoy the weekend, Loretta! :)" at bounding box center [759, 581] width 512 height 71
click at [816, 561] on textarea "Have a lovely evening and enjoy the weekend, Loretta!" at bounding box center [759, 581] width 512 height 71
click at [883, 574] on textarea "Have a lovely evening and enjoy the weekend, Loretta! 😊" at bounding box center [759, 581] width 512 height 71
type textarea "Have a lovely evening and enjoy the weekend, Loretta! 😊"
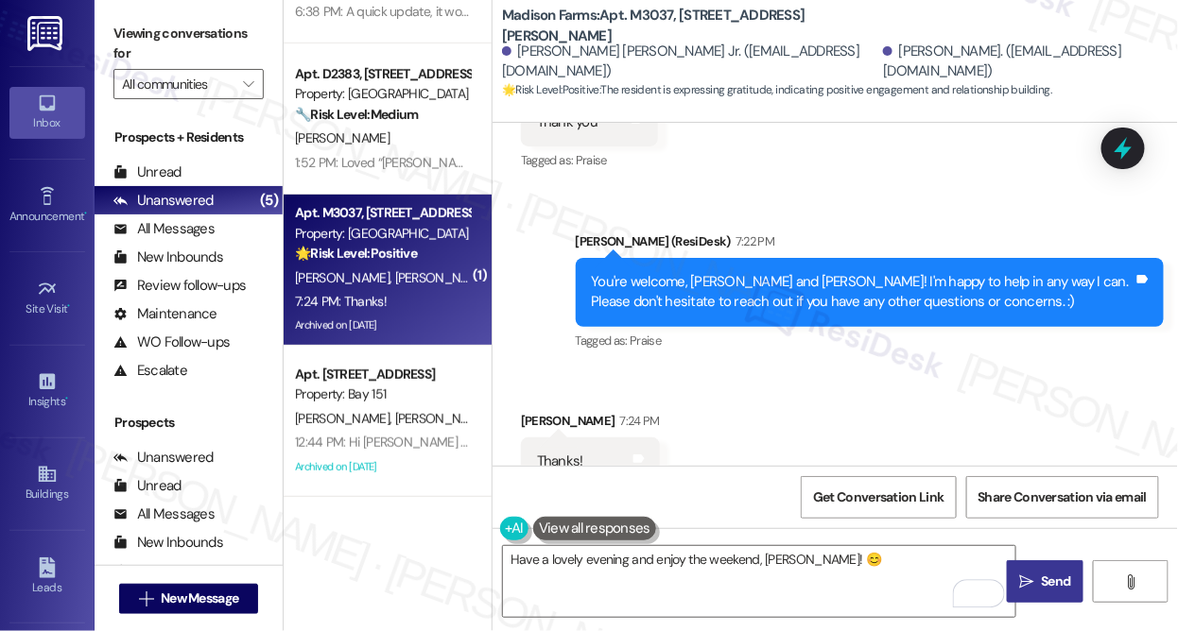
click at [1030, 571] on button " Send" at bounding box center [1045, 582] width 77 height 43
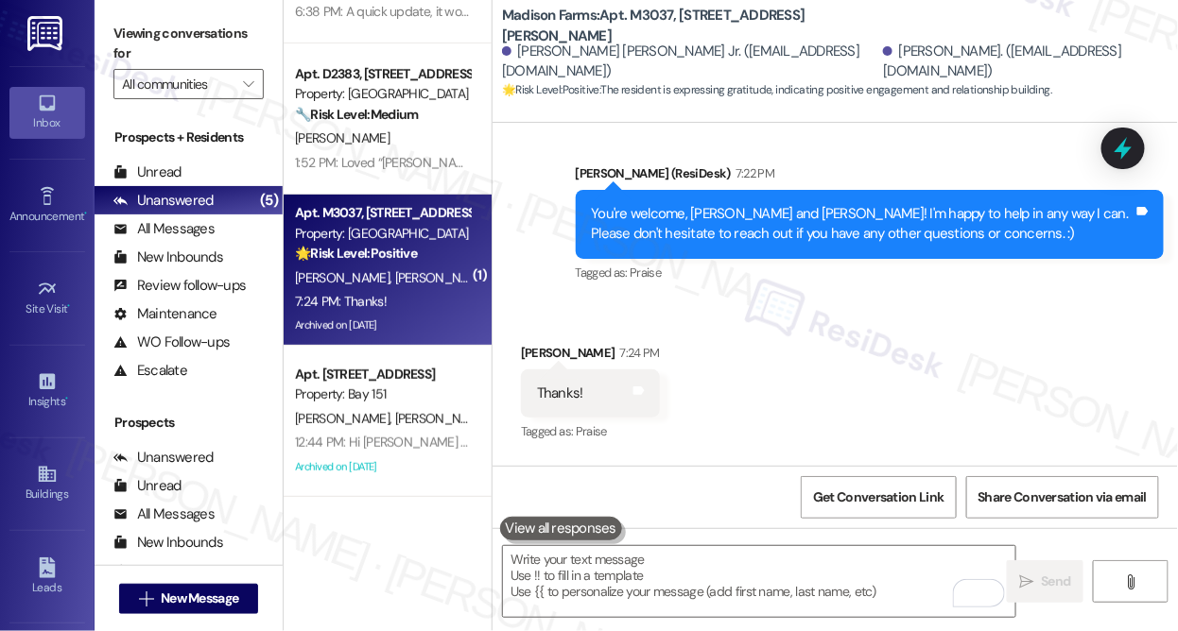
scroll to position [6485, 0]
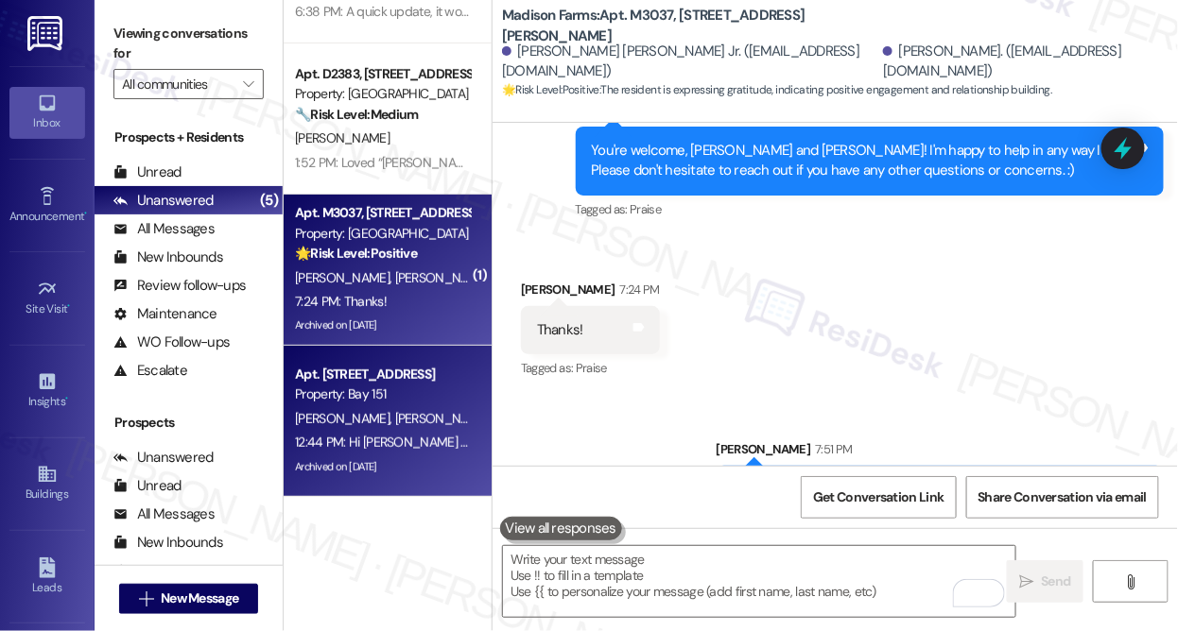
click at [364, 359] on div "Apt. 2444, 275 Chosin Few Way Property: Bay 151 A. Khandelwal R. Khandelwal 12:…" at bounding box center [388, 421] width 208 height 151
type textarea "Fetching suggested responses. Please feel free to read through the conversation…"
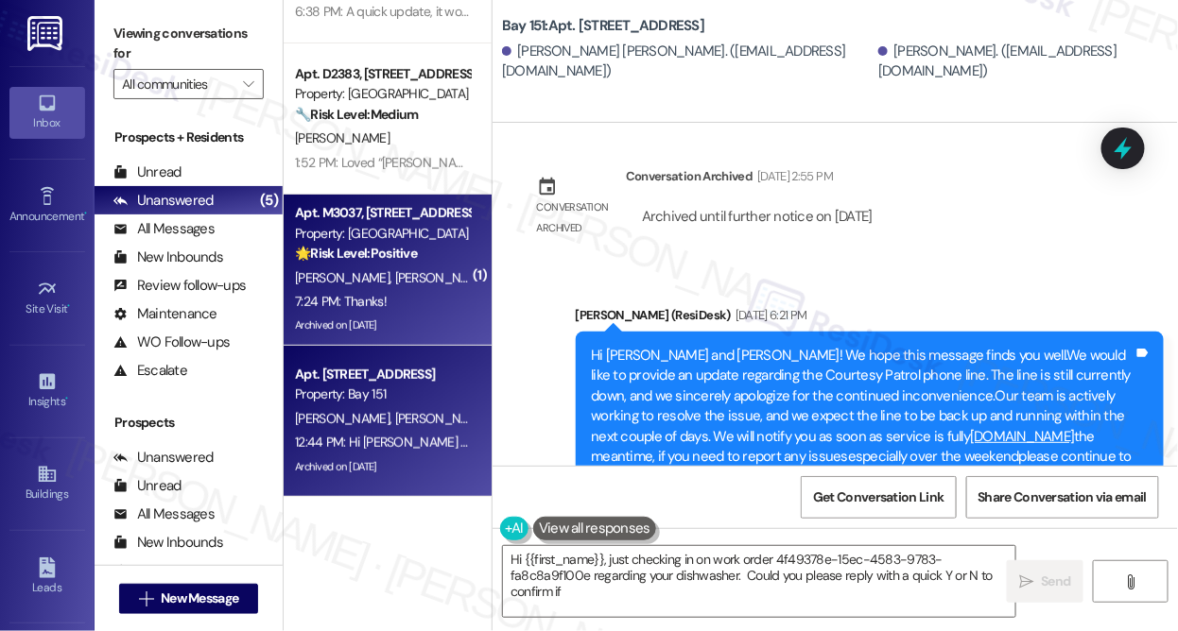
scroll to position [5872, 0]
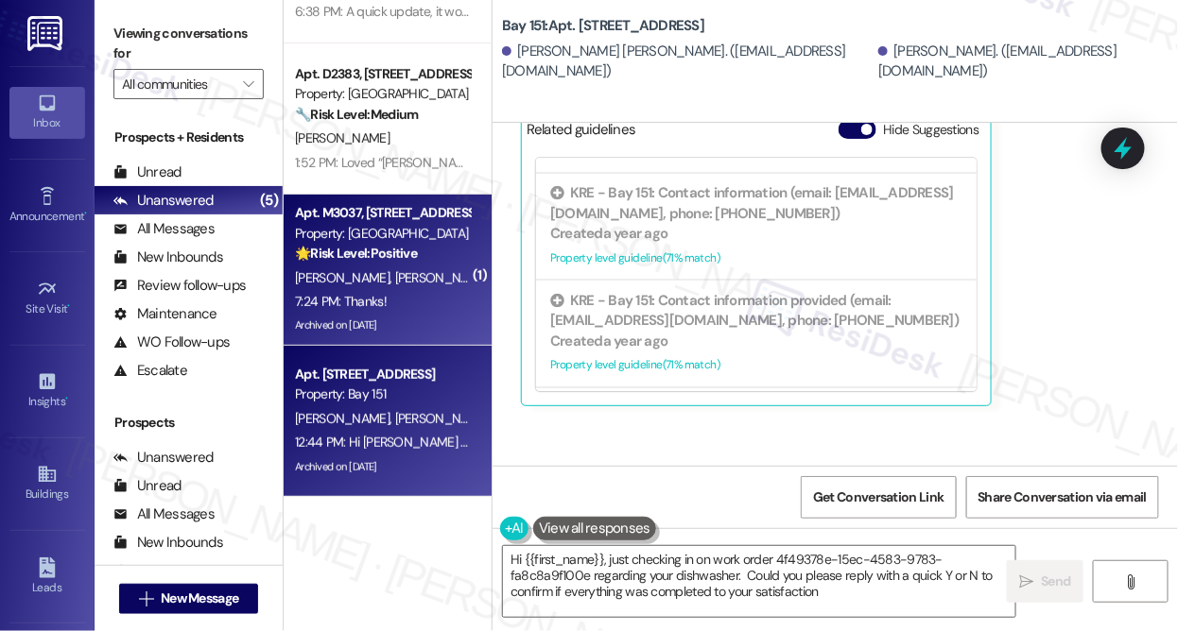
type textarea "Hi {{first_name}}, just checking in on work order 4f49378e-15ec-4583-9783-fa8c8…"
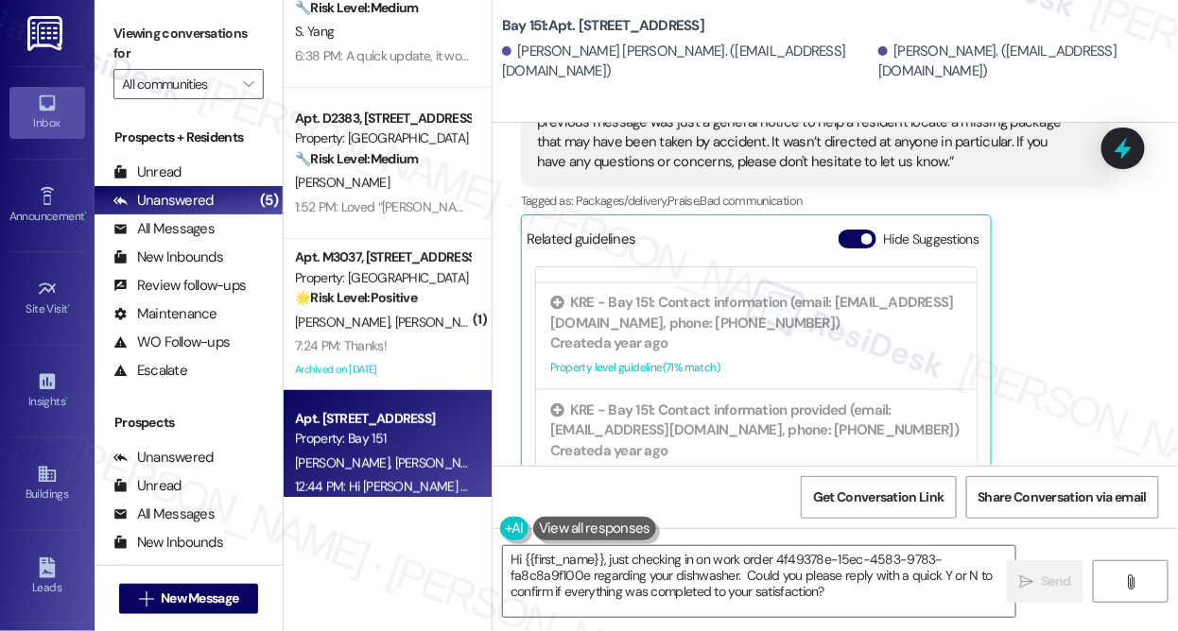
scroll to position [108, 0]
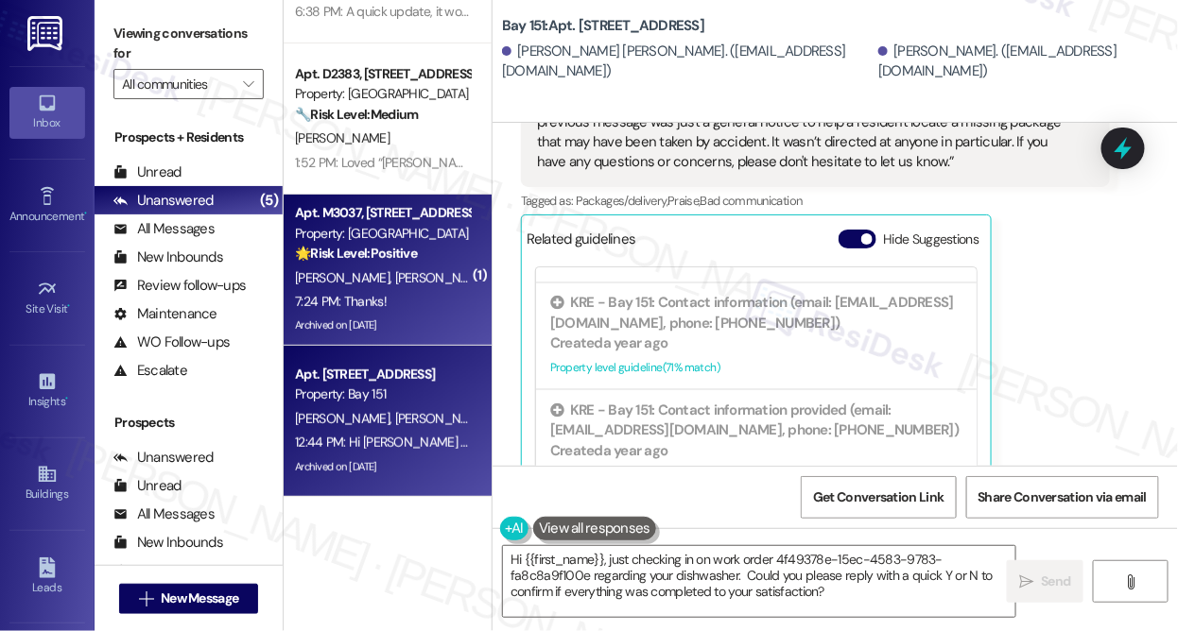
click at [423, 272] on span "[PERSON_NAME]" at bounding box center [442, 277] width 95 height 17
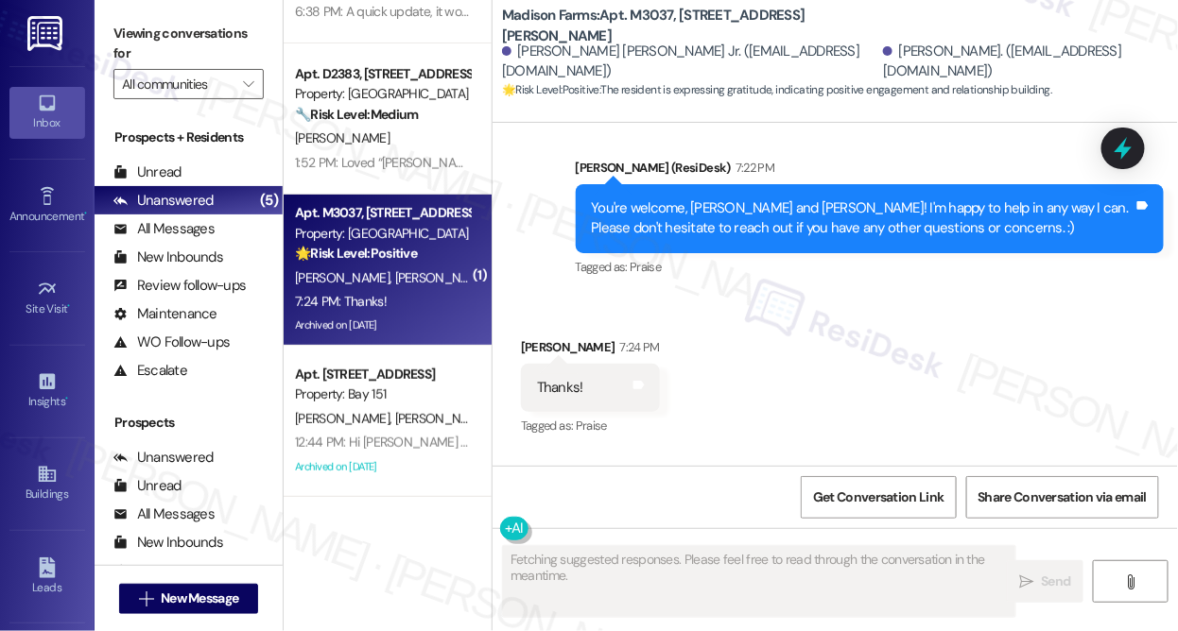
scroll to position [6513, 0]
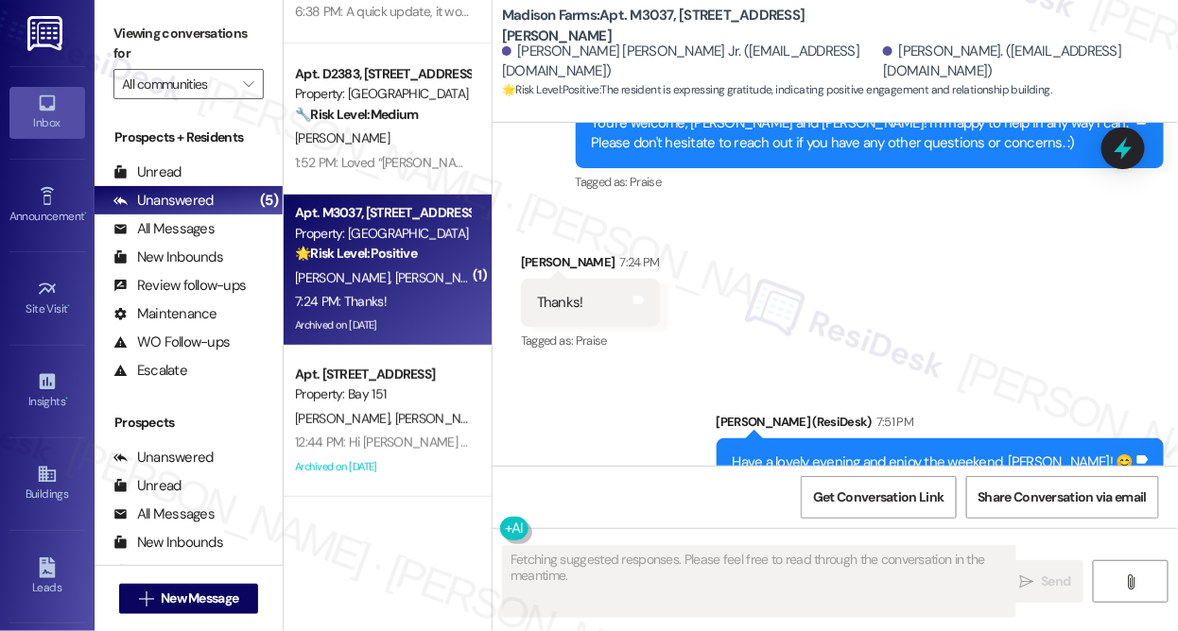
click at [913, 453] on div "Have a lovely evening and enjoy the weekend, Loretta! 😊" at bounding box center [933, 463] width 401 height 20
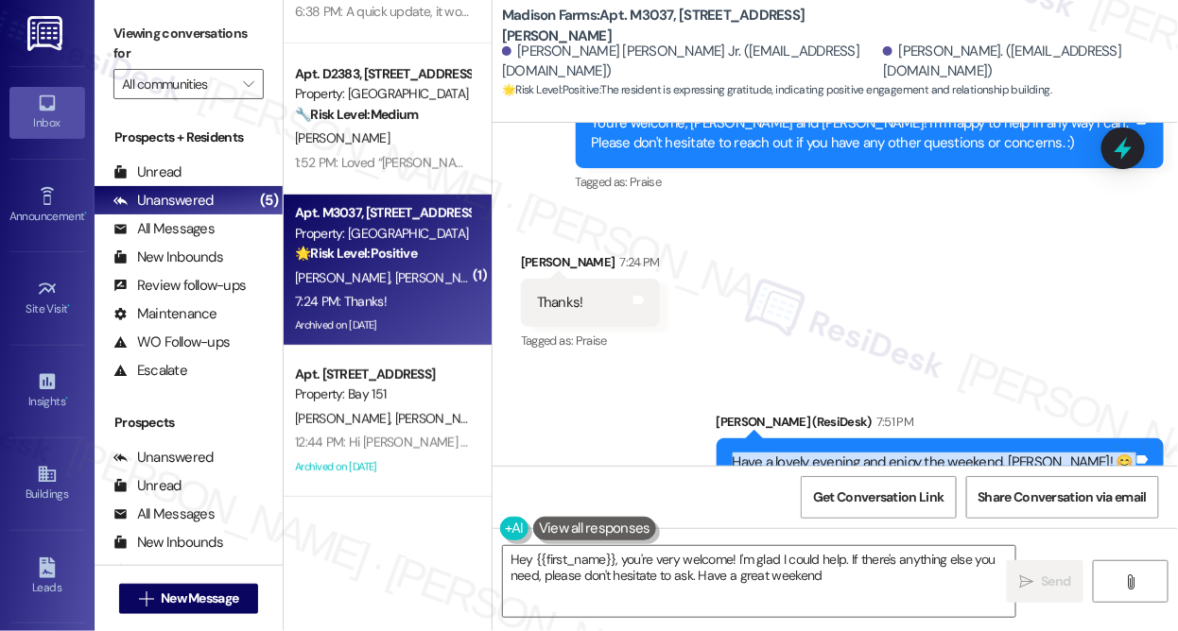
type textarea "Hey {{first_name}}, you're very welcome! I'm glad I could help. If there's anyt…"
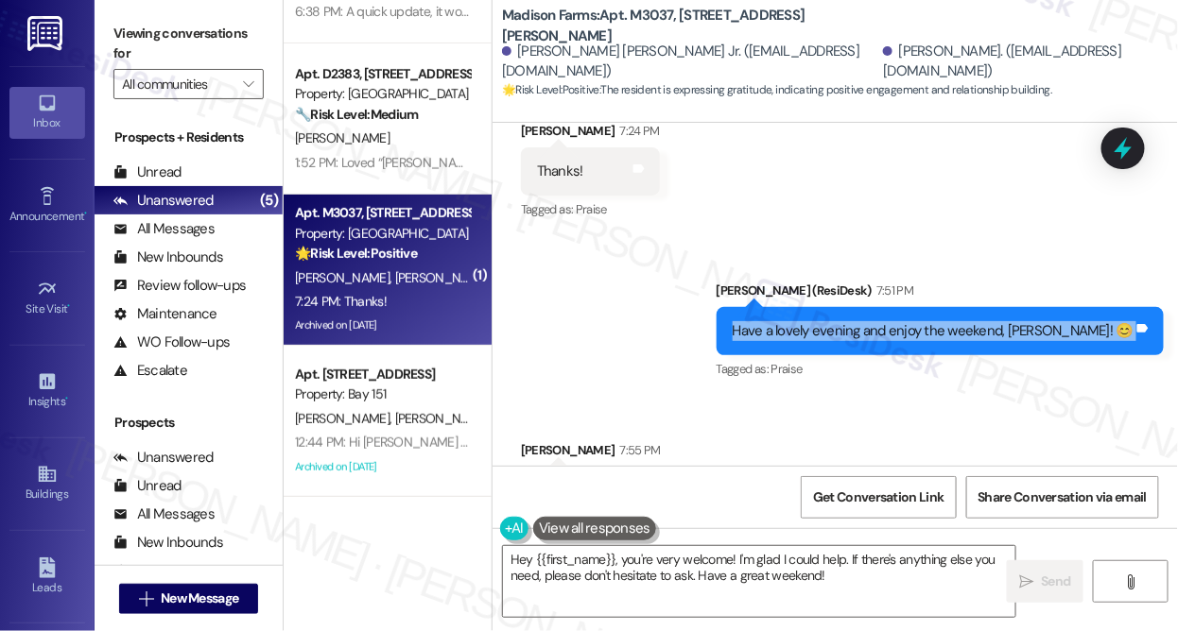
scroll to position [6645, 0]
click at [882, 320] on div "Have a lovely evening and enjoy the weekend, Loretta! 😊" at bounding box center [933, 330] width 401 height 20
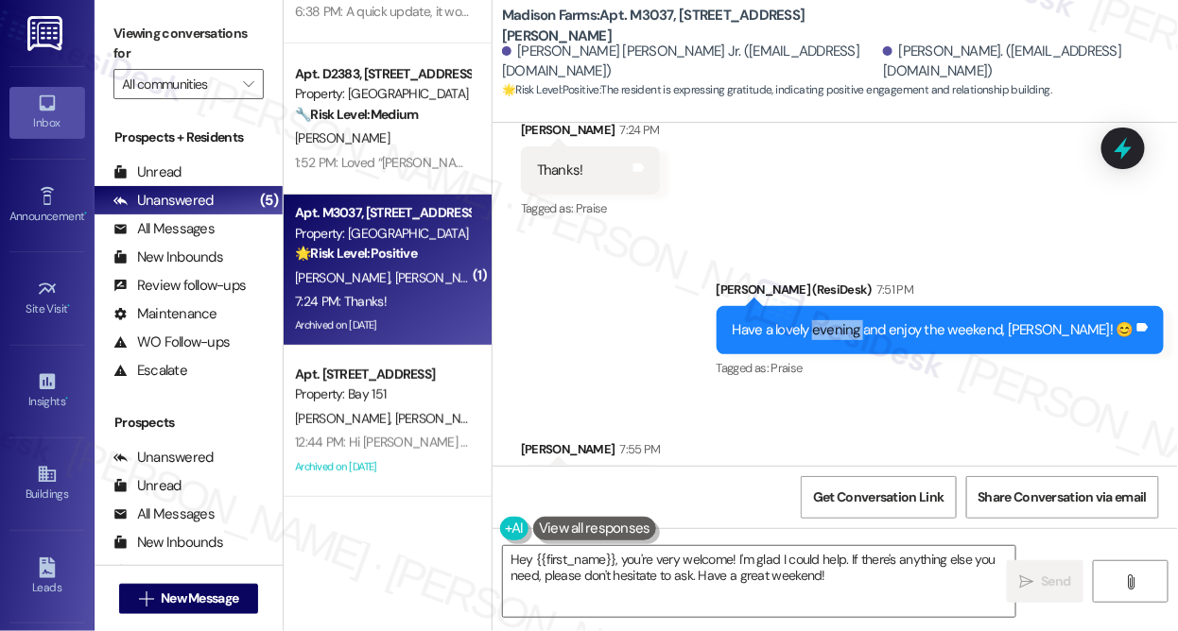
click at [882, 320] on div "Have a lovely evening and enjoy the weekend, Loretta! 😊" at bounding box center [933, 330] width 401 height 20
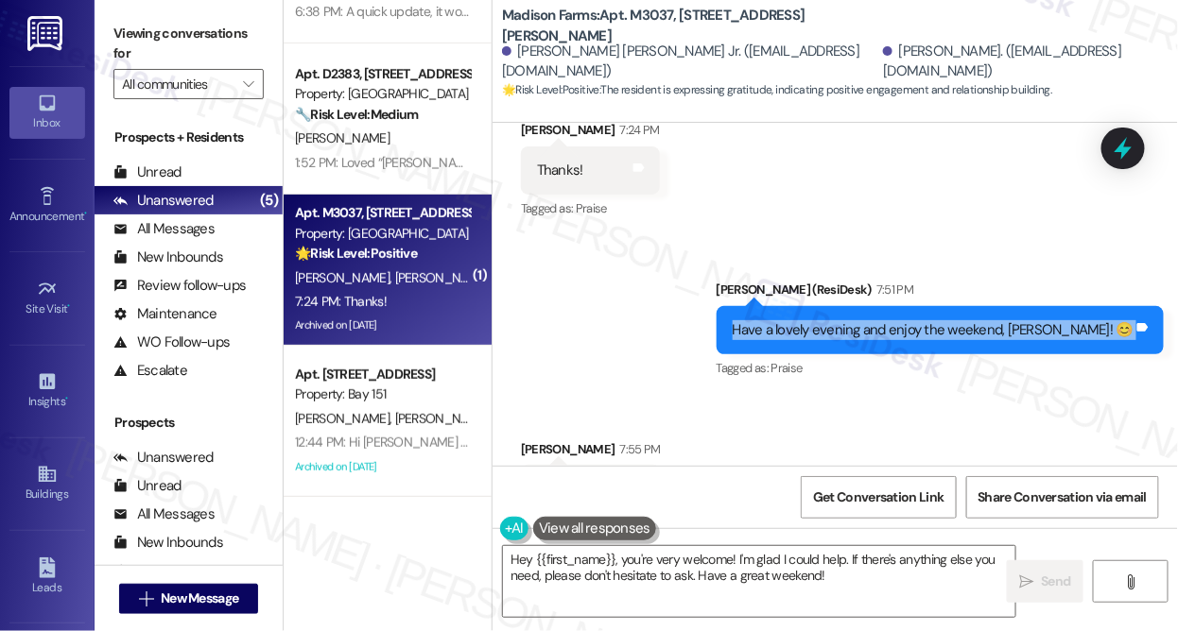
click at [882, 320] on div "Have a lovely evening and enjoy the weekend, Loretta! 😊" at bounding box center [933, 330] width 401 height 20
click at [599, 560] on textarea "Hey {{first_name}}, you're very welcome! I'm glad I could help. If there's anyt…" at bounding box center [759, 581] width 512 height 71
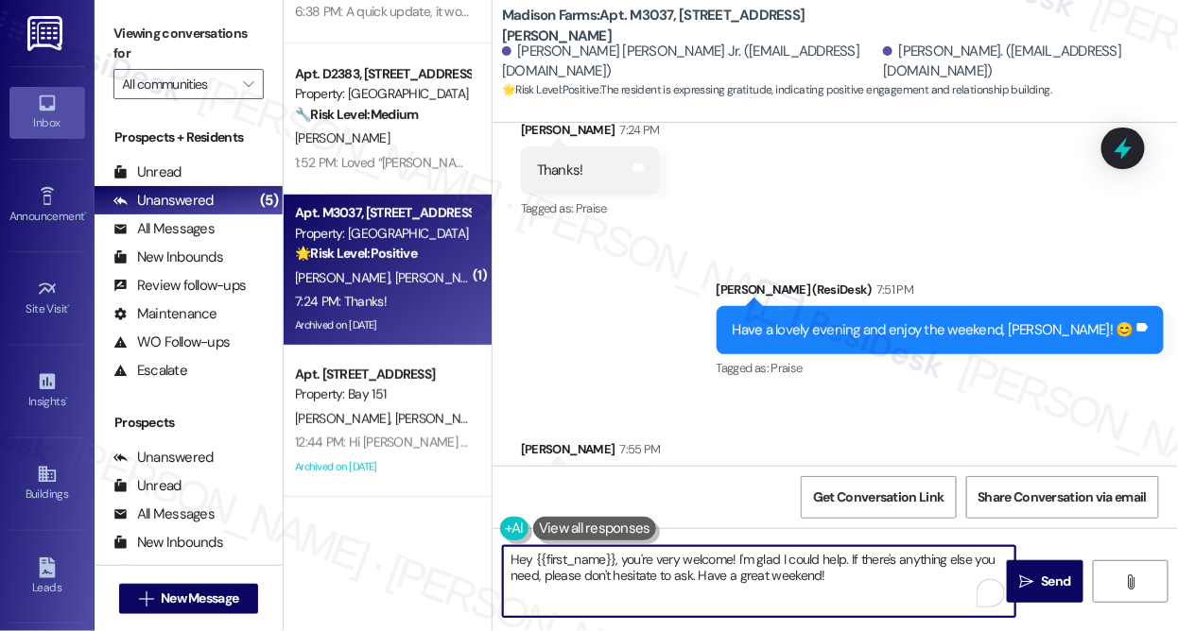
click at [599, 560] on textarea "Hey {{first_name}}, you're very welcome! I'm glad I could help. If there's anyt…" at bounding box center [759, 581] width 512 height 71
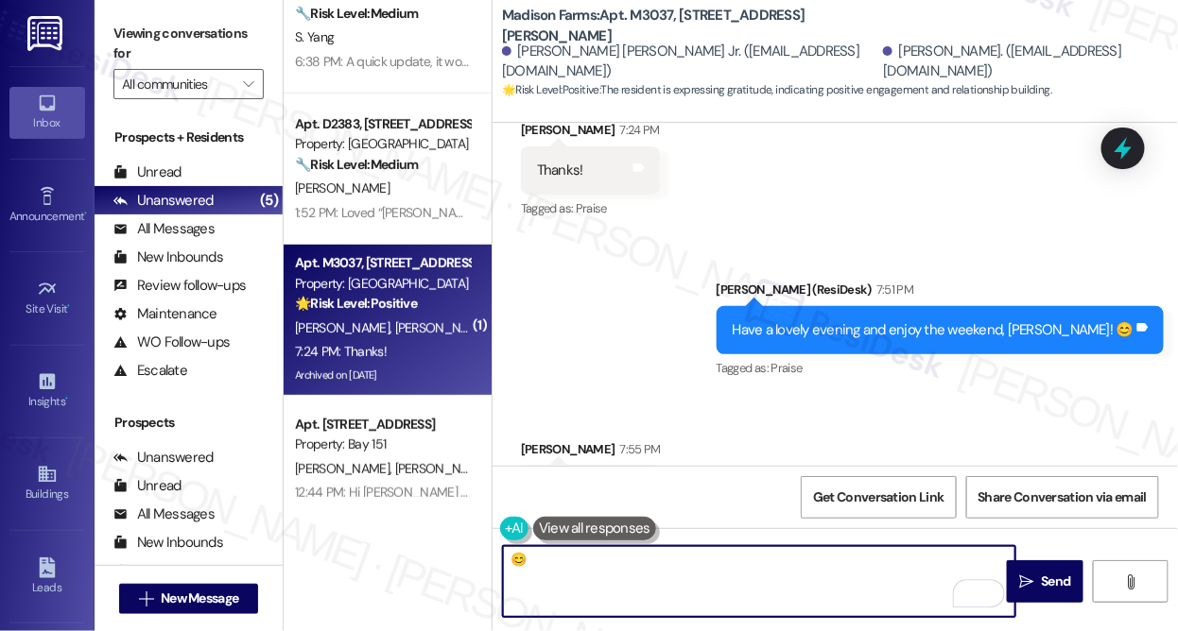
scroll to position [108, 0]
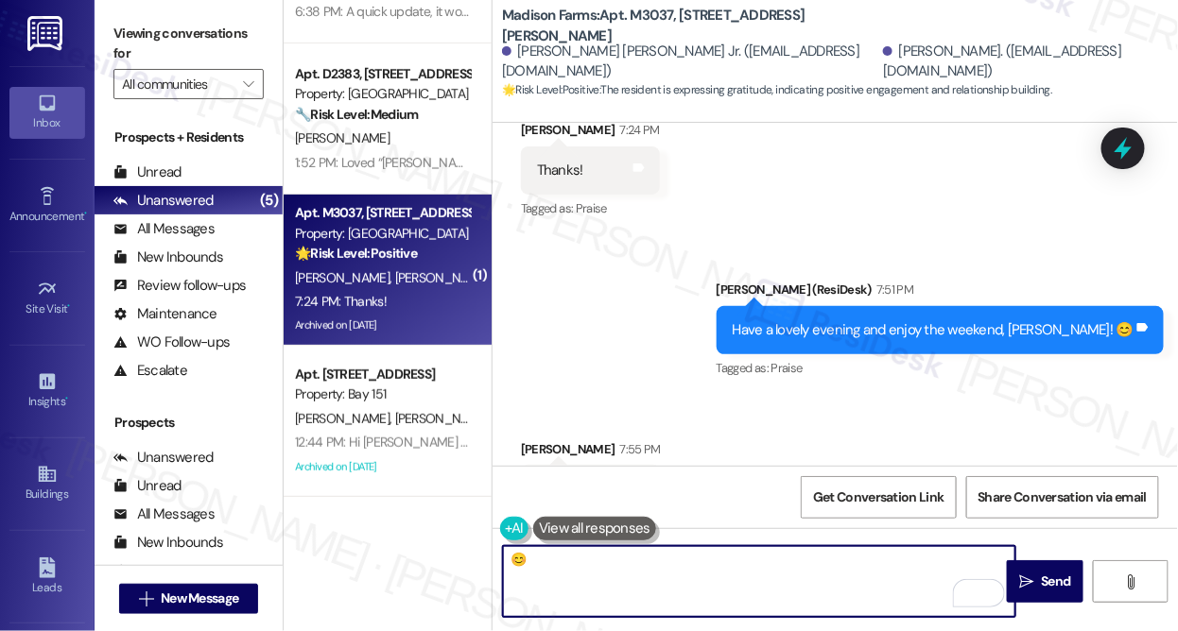
click at [503, 558] on textarea "😊" at bounding box center [759, 581] width 512 height 71
type textarea "😊"
click at [794, 411] on div "Received via SMS Loretta Bowman 7:55 PM You, too! Tags and notes" at bounding box center [834, 462] width 685 height 131
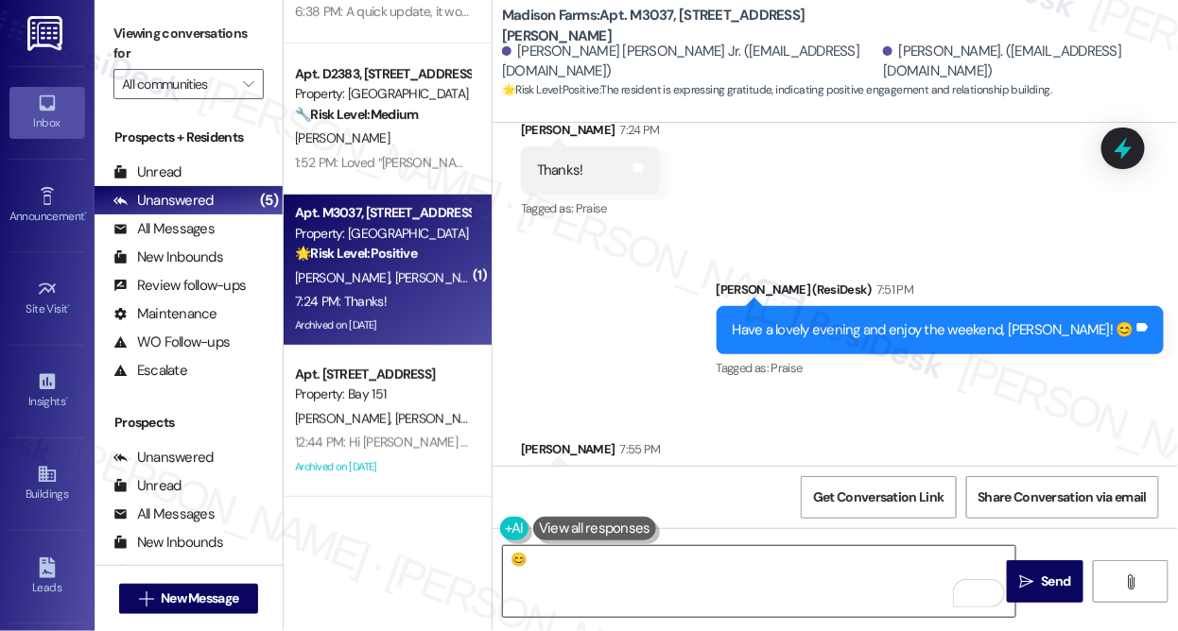
drag, startPoint x: 1039, startPoint y: 587, endPoint x: 745, endPoint y: 568, distance: 294.6
click at [745, 568] on div "😊  Send " at bounding box center [834, 599] width 685 height 142
click at [1000, 320] on div "Have a lovely evening and enjoy the weekend, Loretta! 😊" at bounding box center [933, 330] width 401 height 20
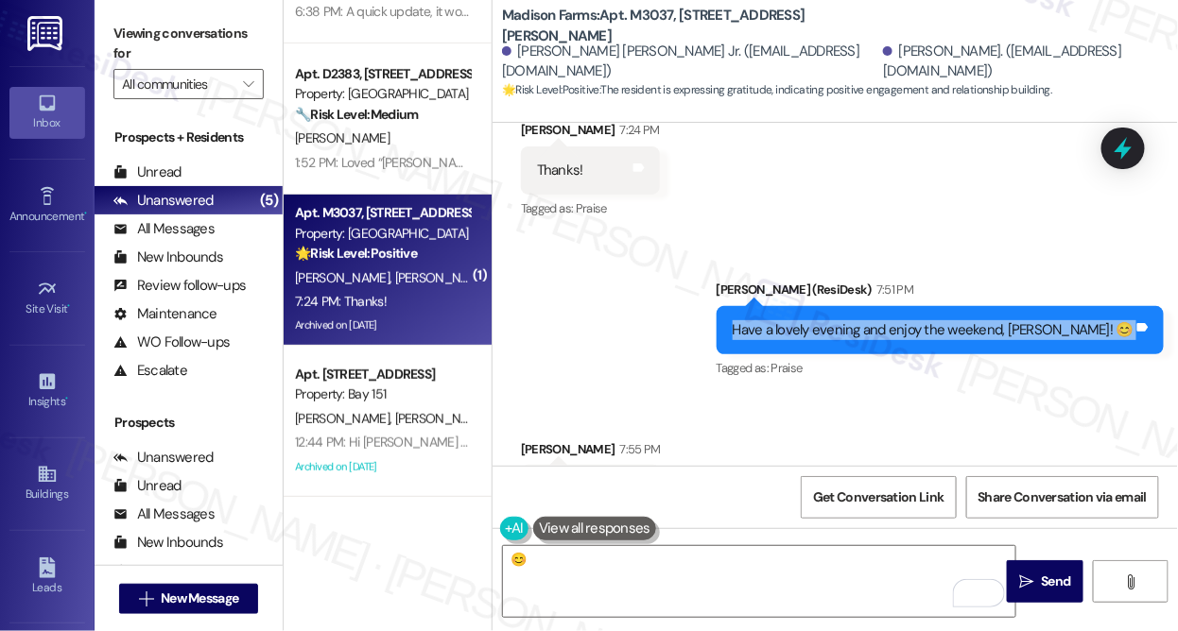
click at [1000, 320] on div "Have a lovely evening and enjoy the weekend, Loretta! 😊" at bounding box center [933, 330] width 401 height 20
click at [1021, 585] on icon "" at bounding box center [1026, 582] width 14 height 15
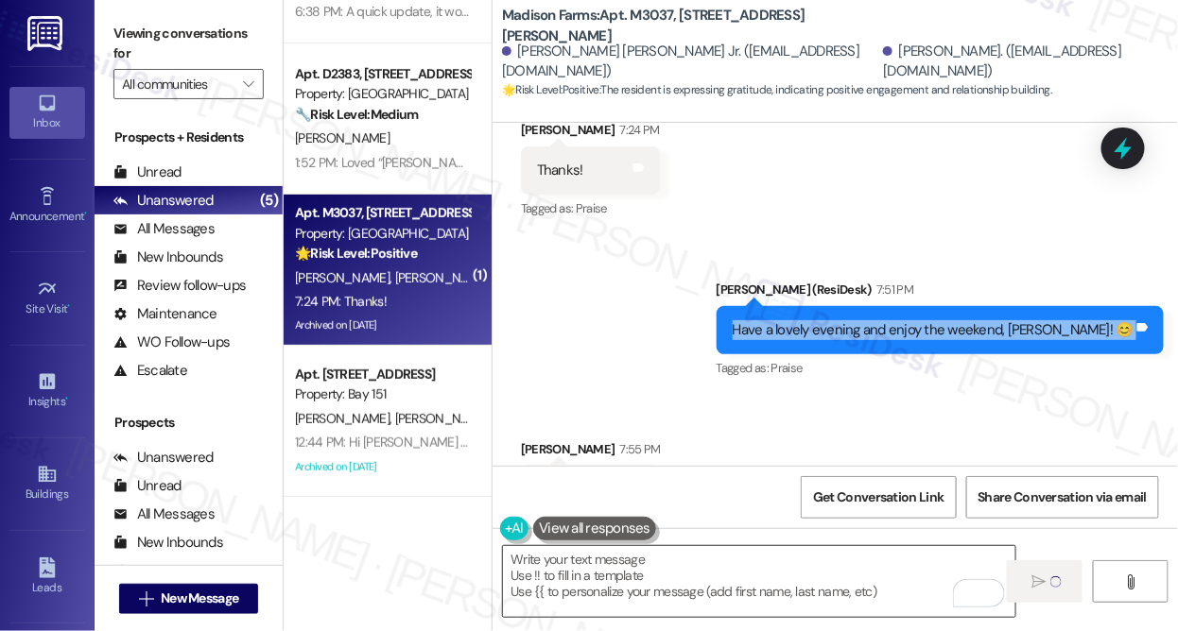
scroll to position [6644, 0]
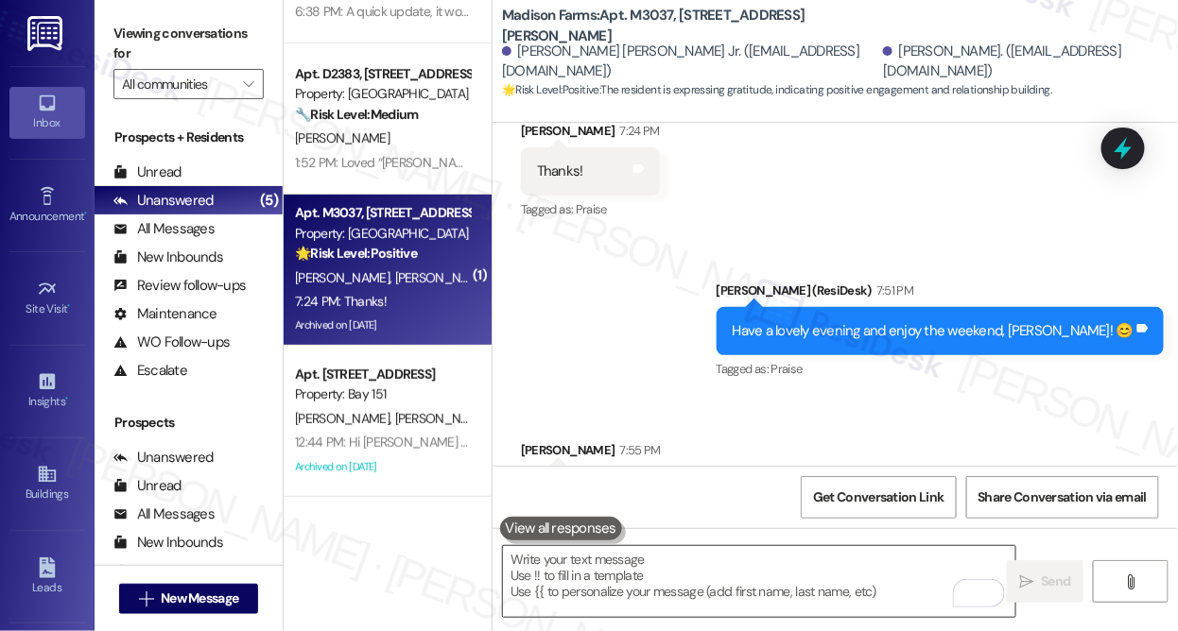
click at [574, 559] on textarea "To enrich screen reader interactions, please activate Accessibility in Grammarl…" at bounding box center [759, 581] width 512 height 71
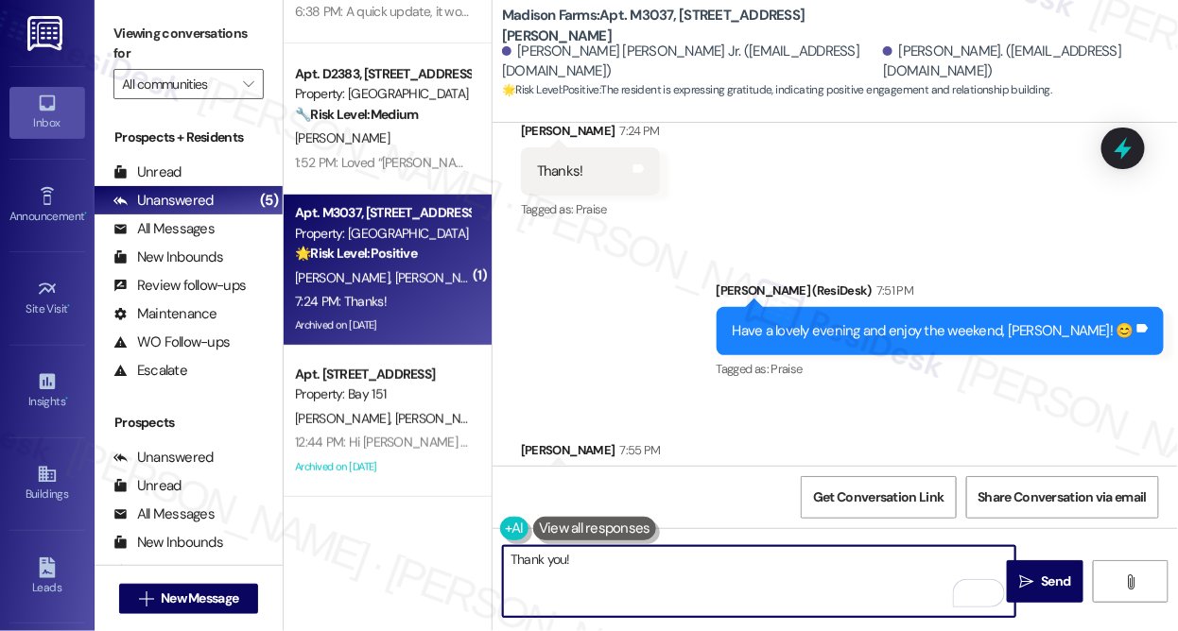
type textarea "Thank you! 😊"
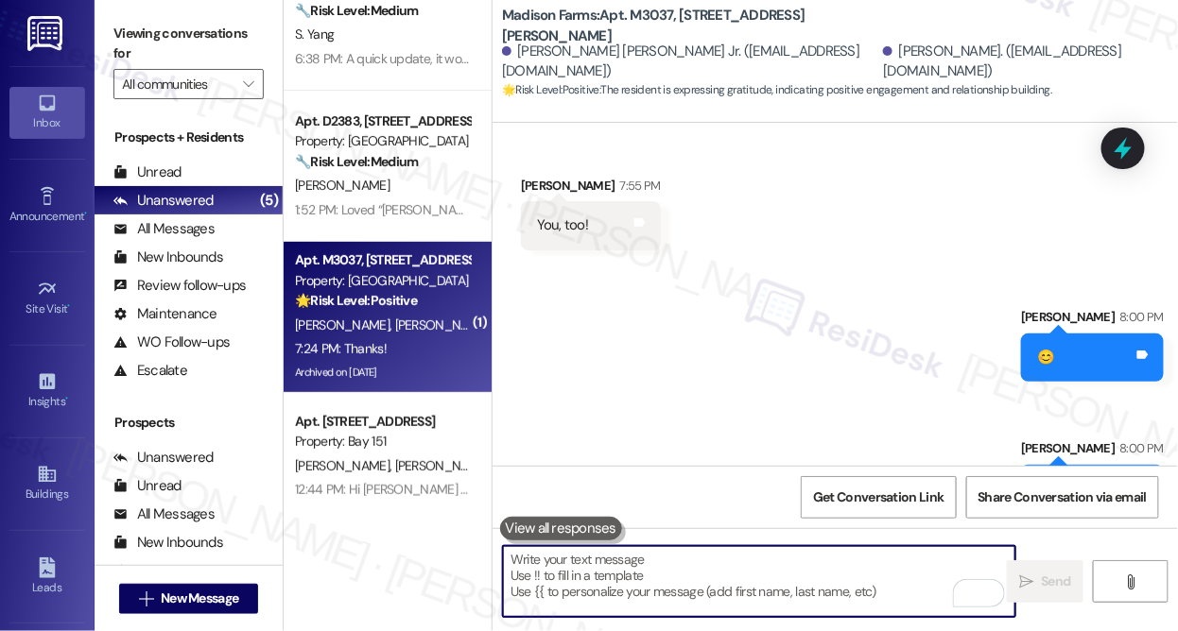
scroll to position [0, 0]
